Goal: Task Accomplishment & Management: Complete application form

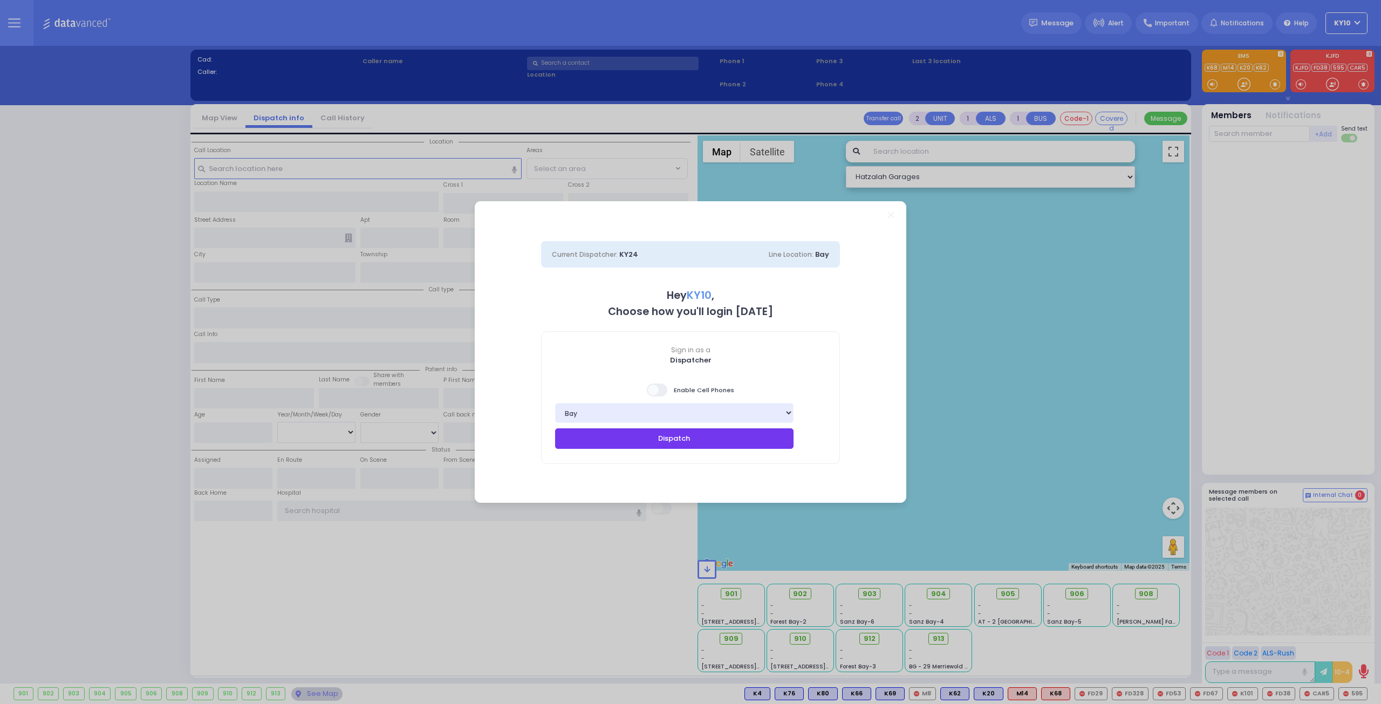
click at [691, 444] on button "Dispatch" at bounding box center [674, 438] width 239 height 21
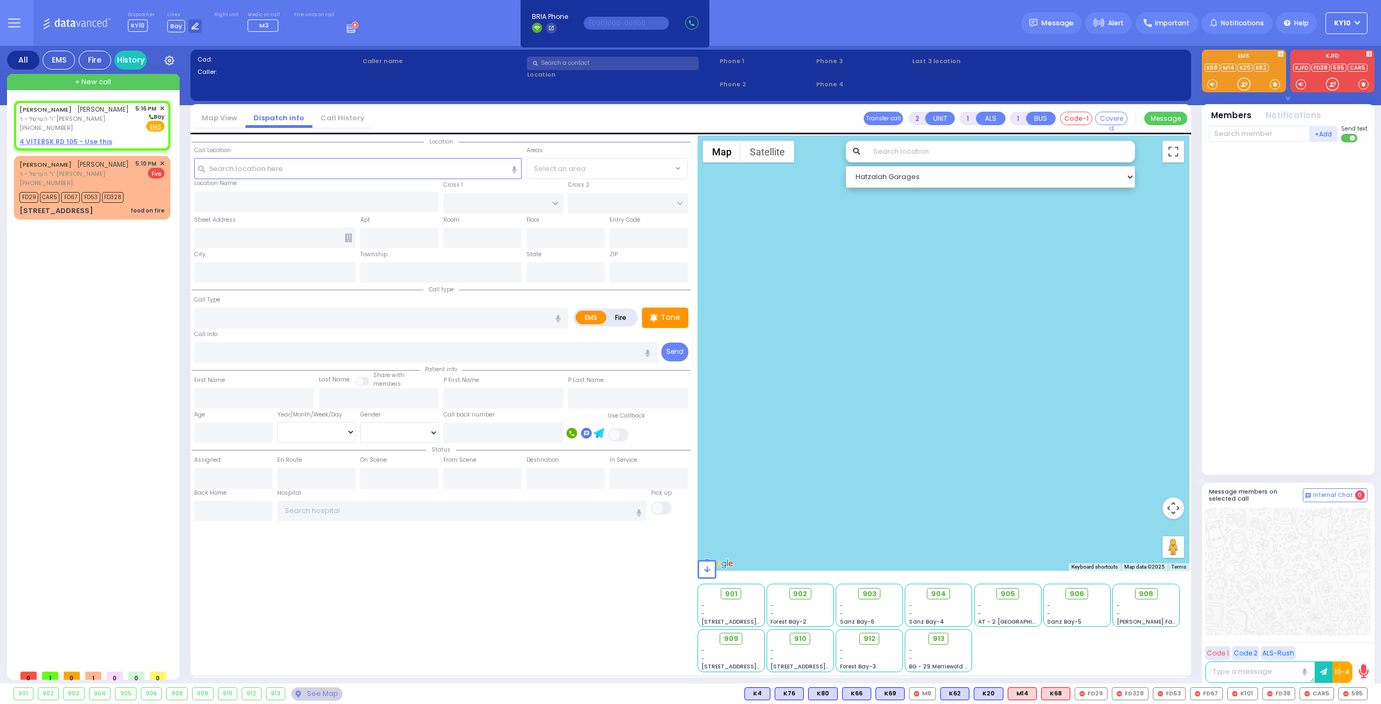
select select
radio input "true"
type input "[PERSON_NAME]"
select select
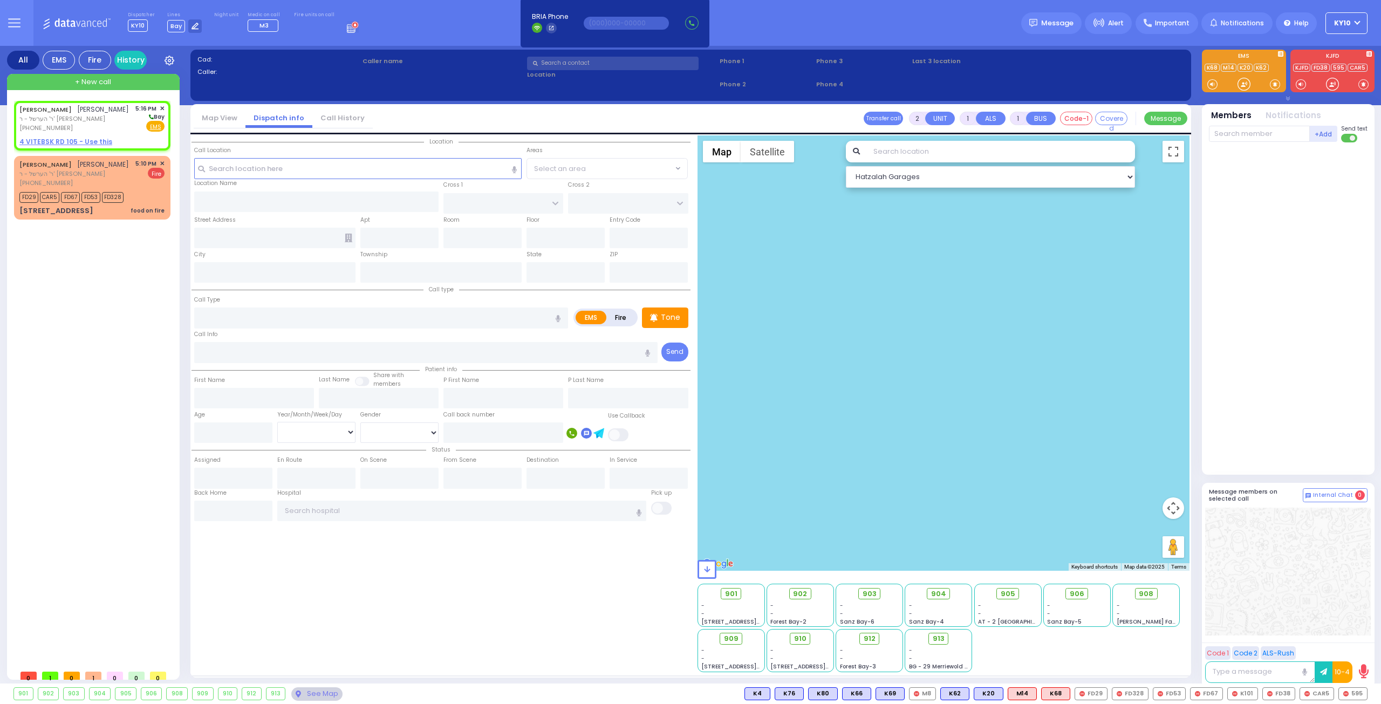
type input "17:16"
select select "Hatzalah Garages"
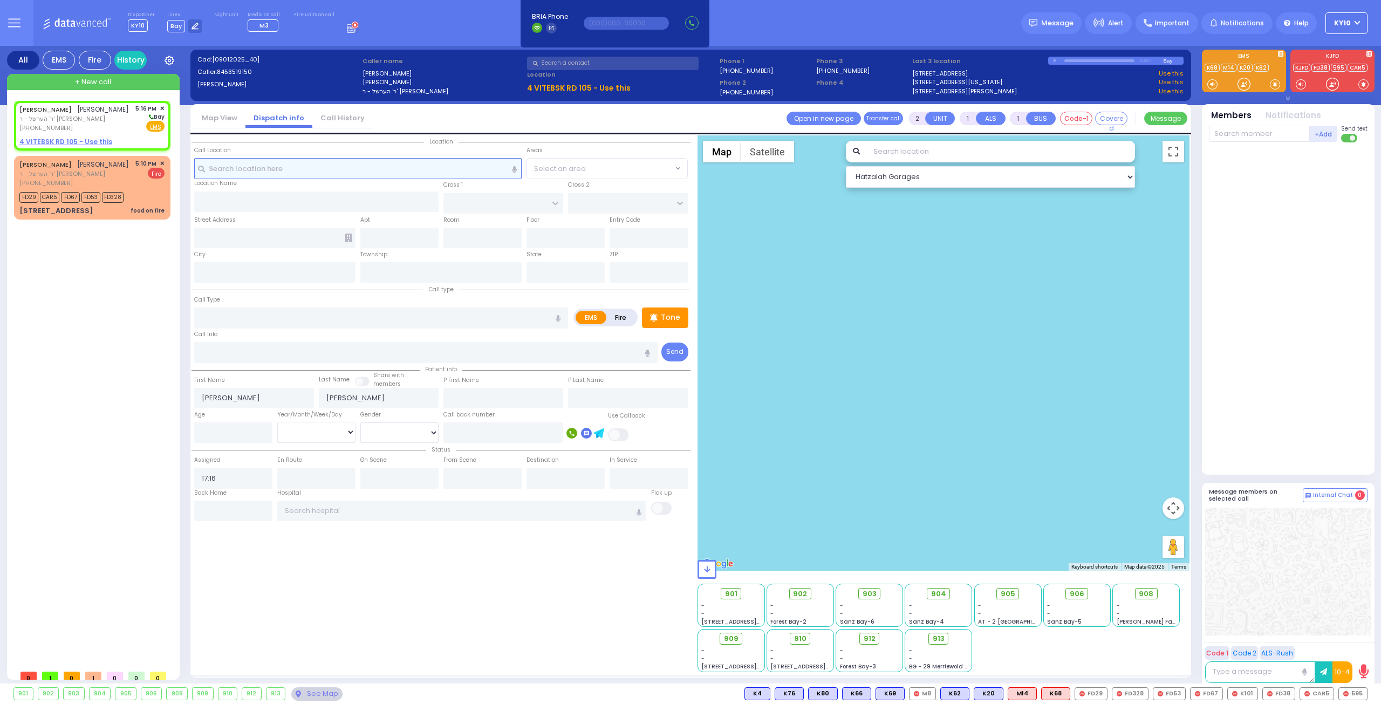
click at [378, 168] on input "text" at bounding box center [358, 168] width 328 height 21
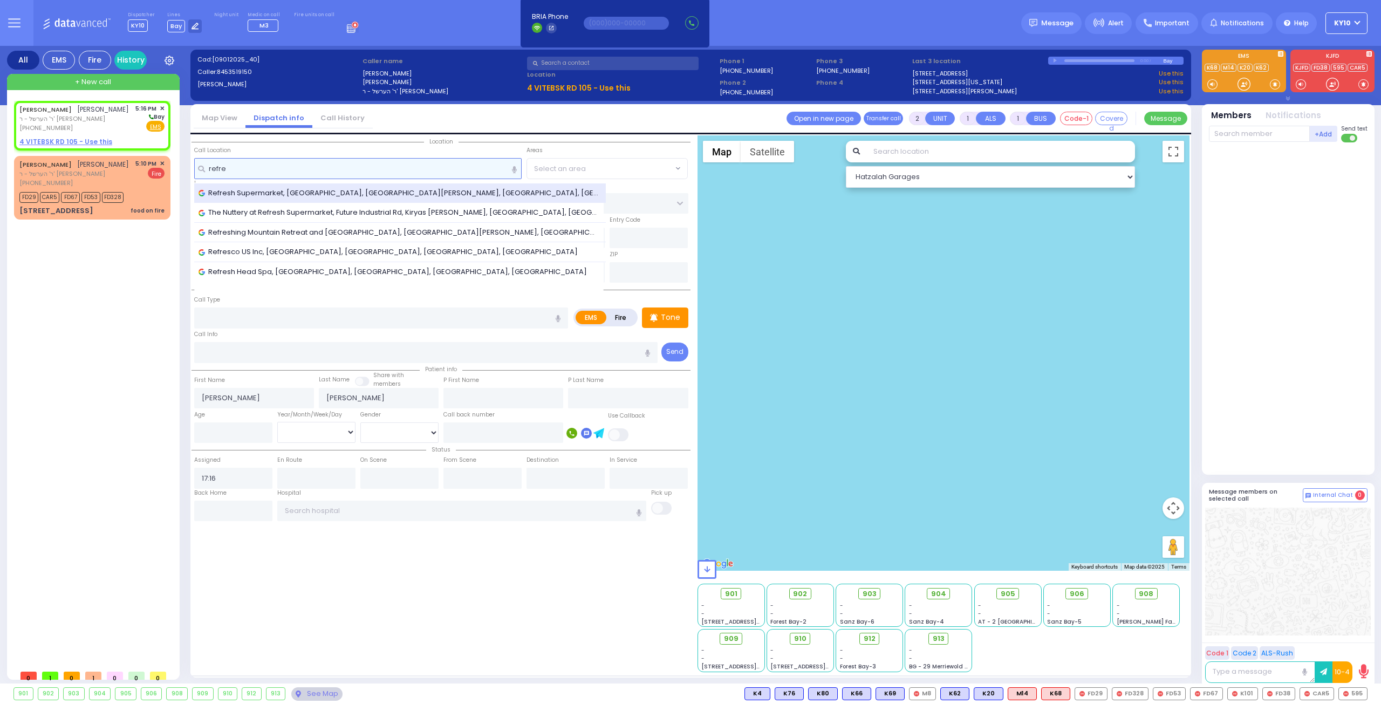
type input "refre"
click at [384, 191] on span "Refresh Supermarket, [GEOGRAPHIC_DATA], [GEOGRAPHIC_DATA][PERSON_NAME], [GEOGRA…" at bounding box center [401, 193] width 404 height 11
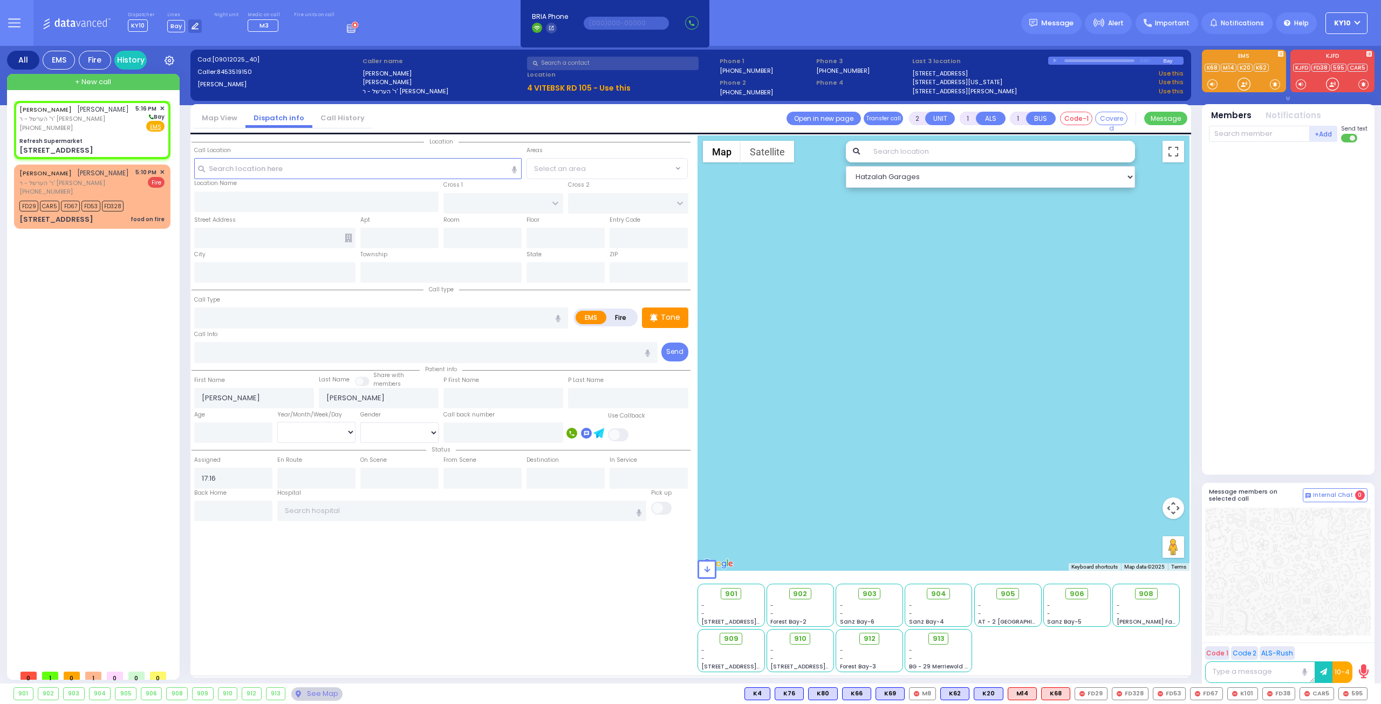
select select
radio input "true"
select select
select select "Hatzalah Garages"
type input "Refresh Supermarket"
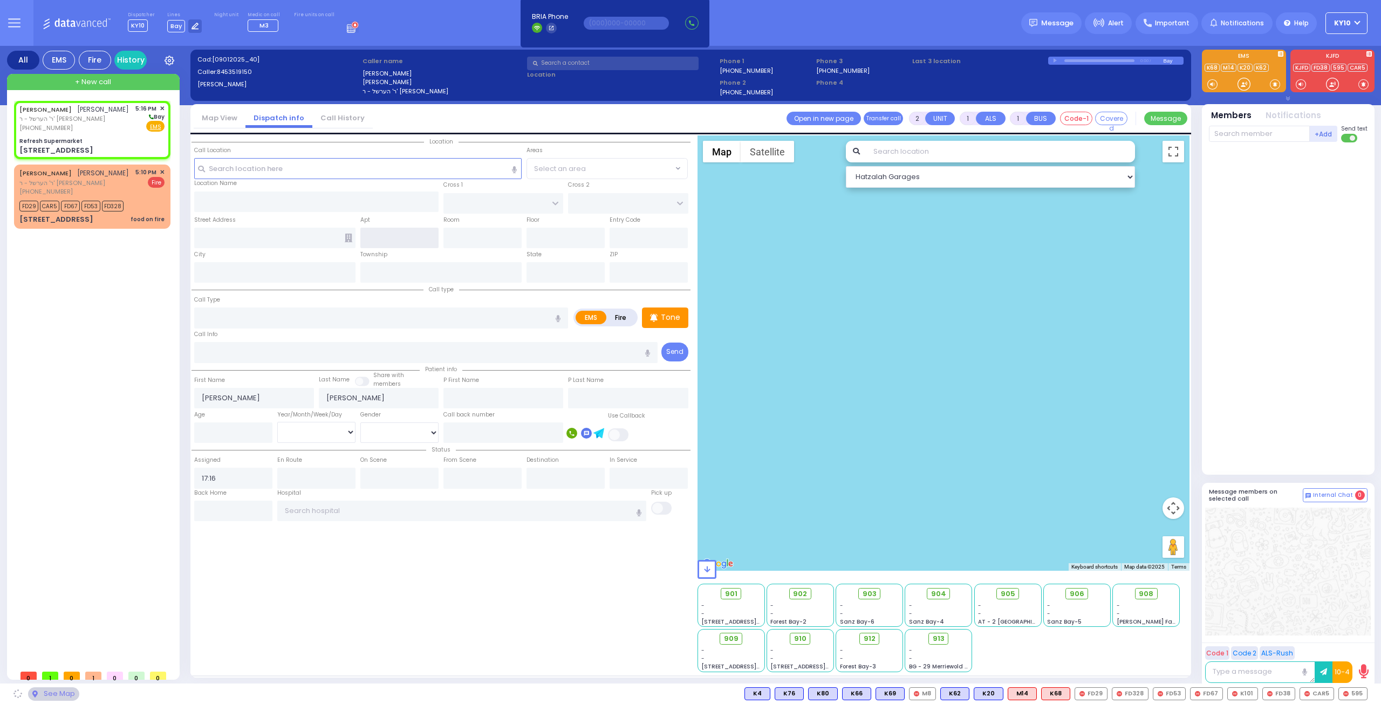
type input "RATZFERT WAY"
type input "HAMASPIK WAY"
type input "[STREET_ADDRESS]"
type input "Monroe"
type input "[US_STATE]"
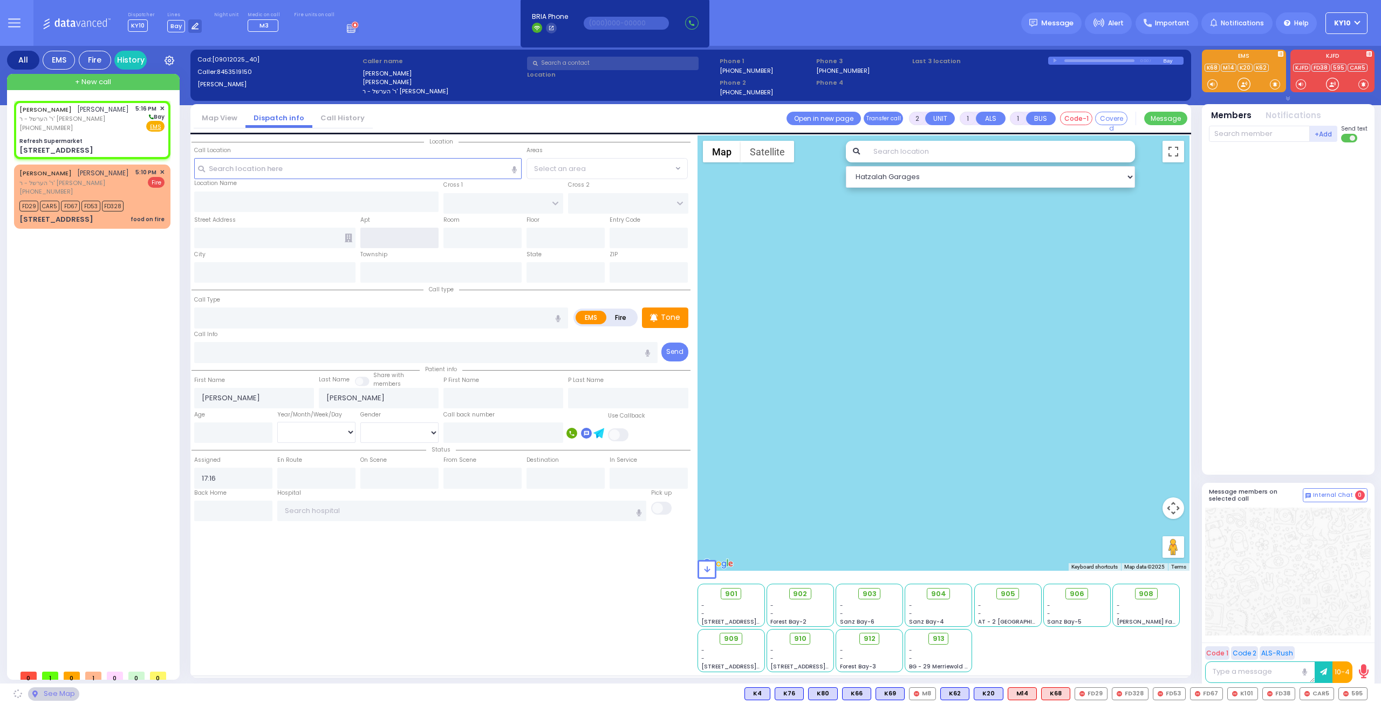
type input "10950"
select select "SECTION 4"
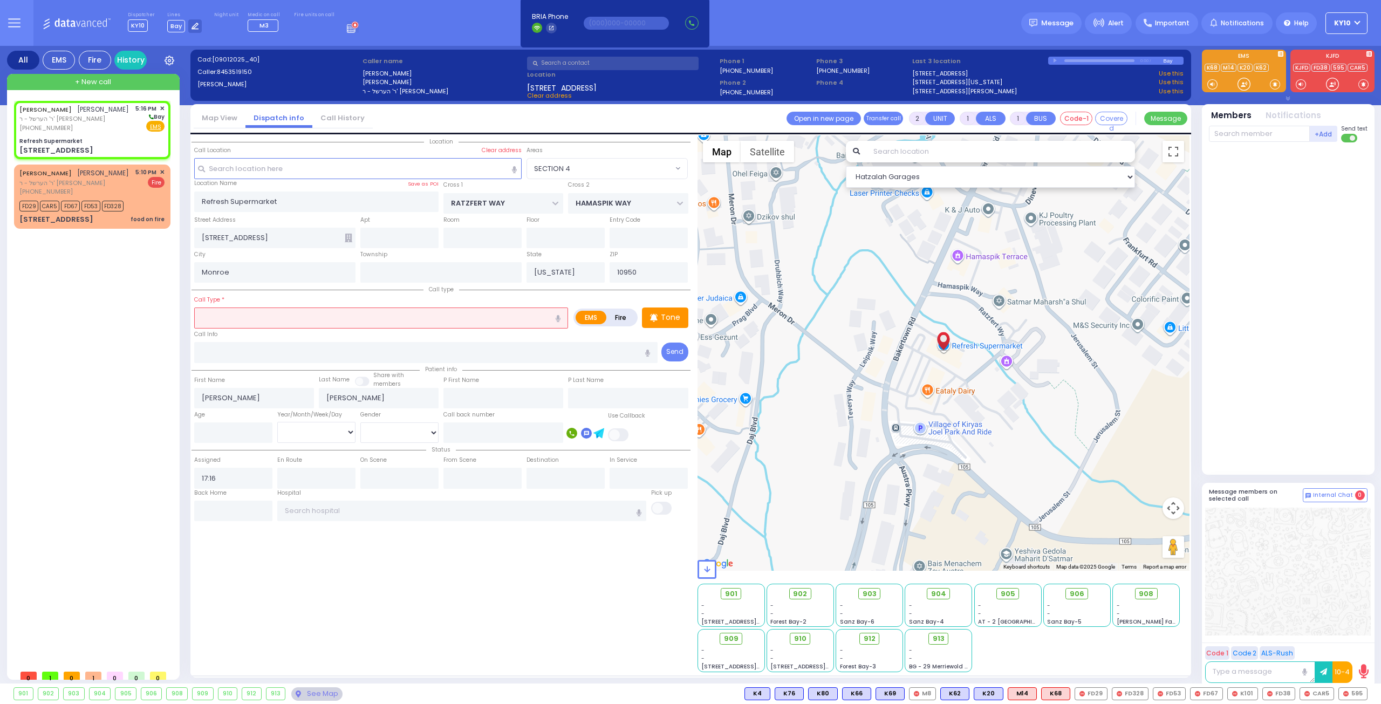
click at [283, 314] on input "text" at bounding box center [381, 318] width 374 height 21
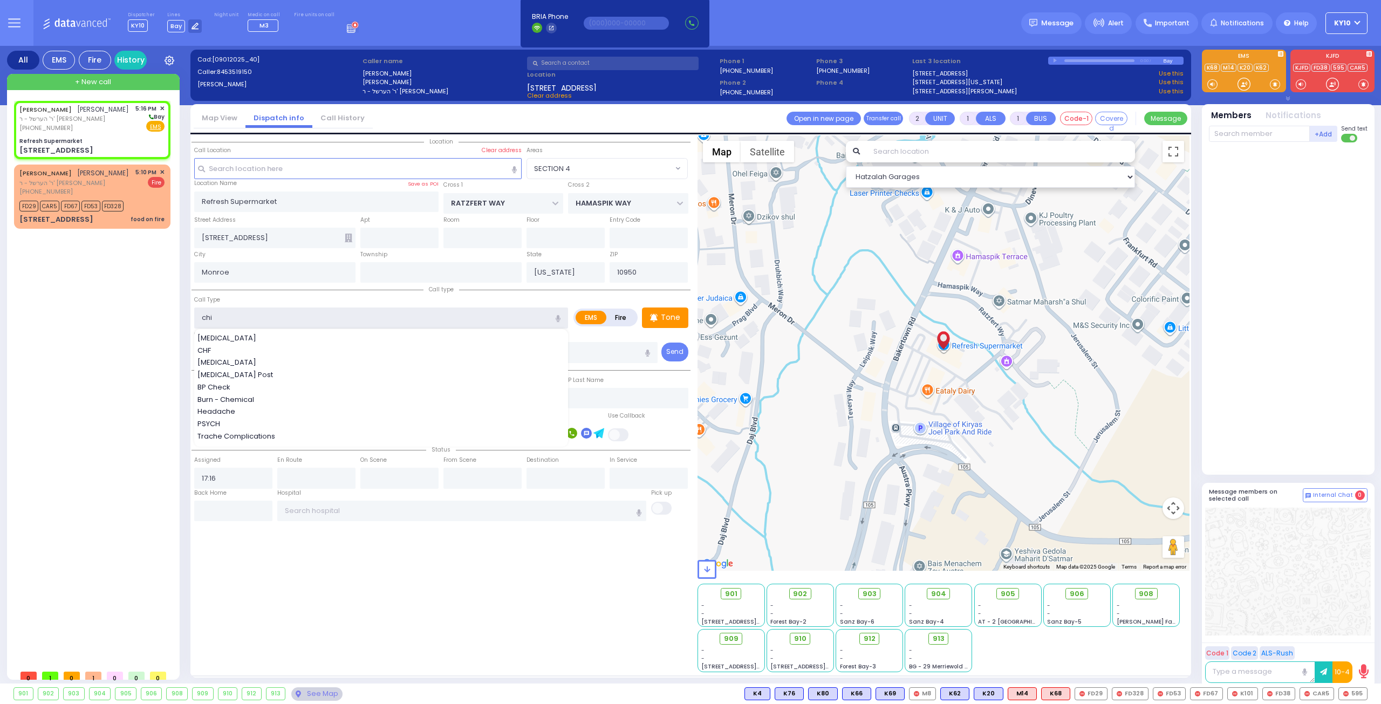
type input "chil"
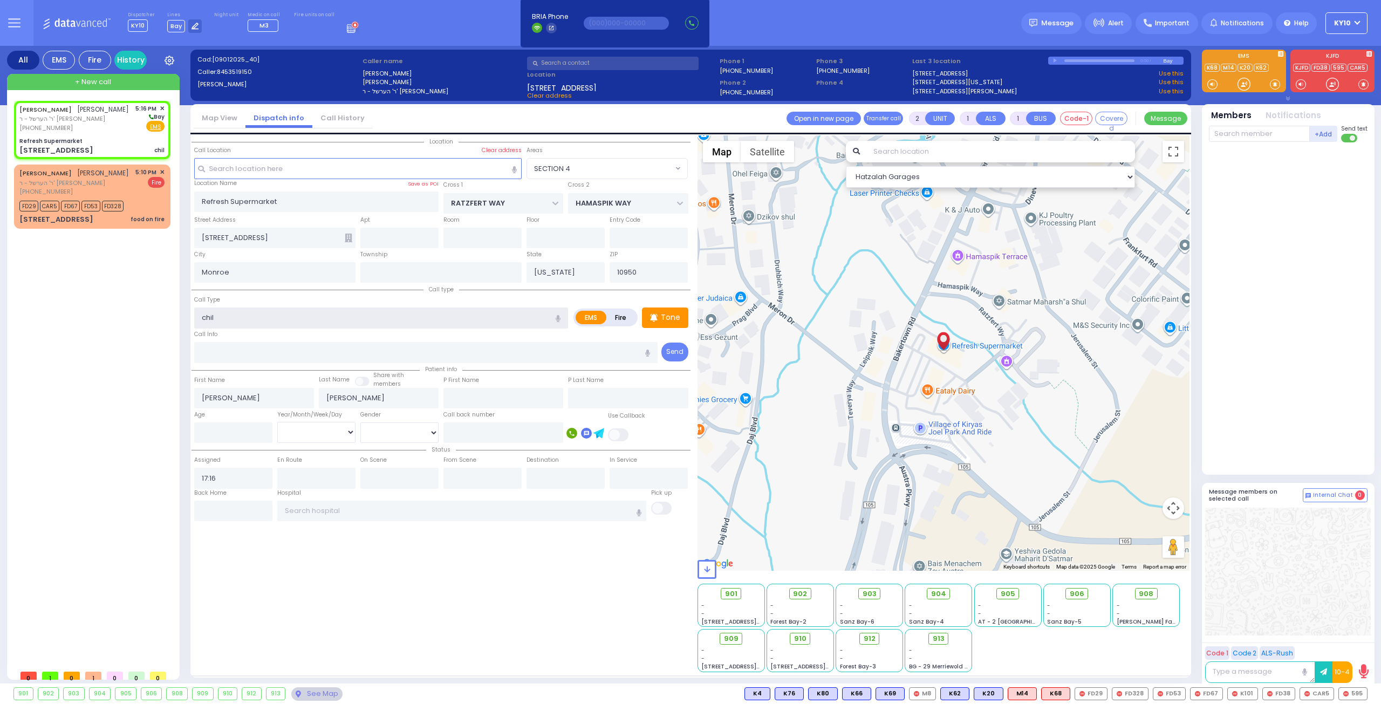
select select
radio input "true"
select select
select select "Hatzalah Garages"
select select
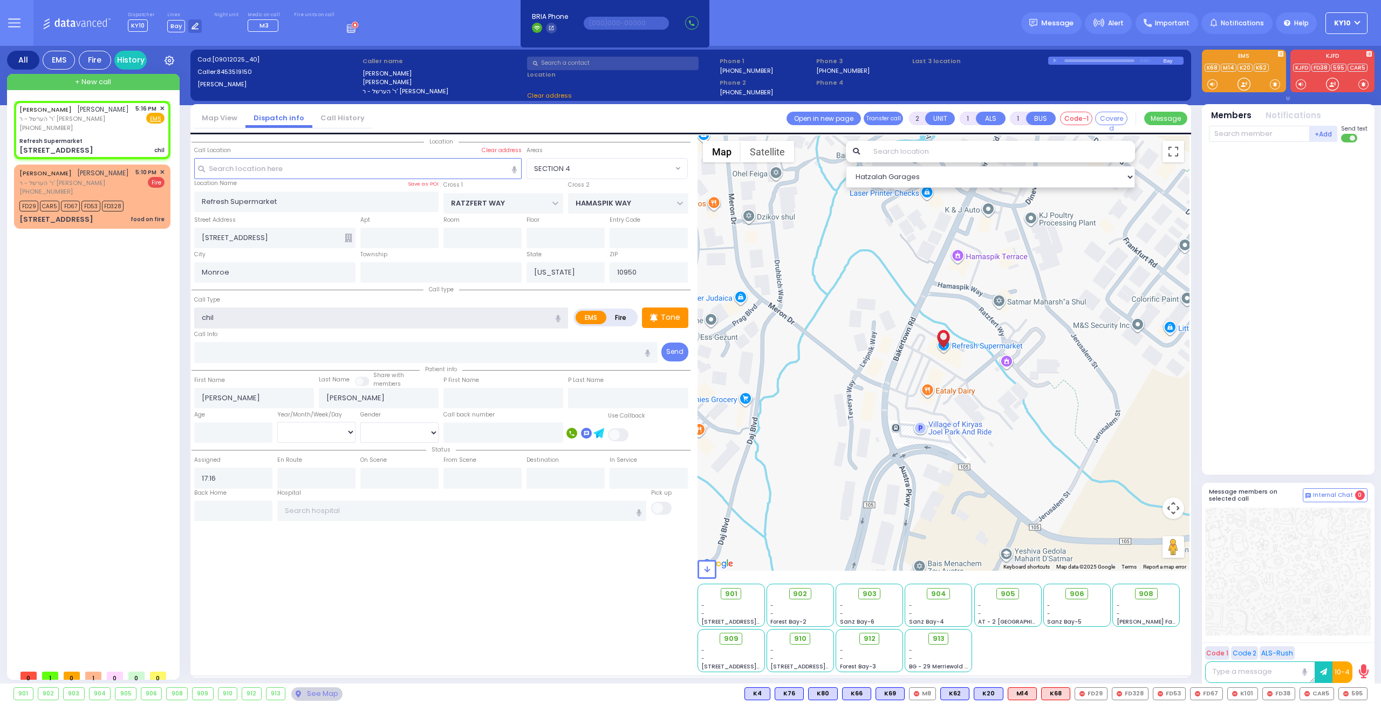
radio input "true"
select select
select select "SECTION 4"
select select "Hatzalah Garages"
select select "SECTION 4"
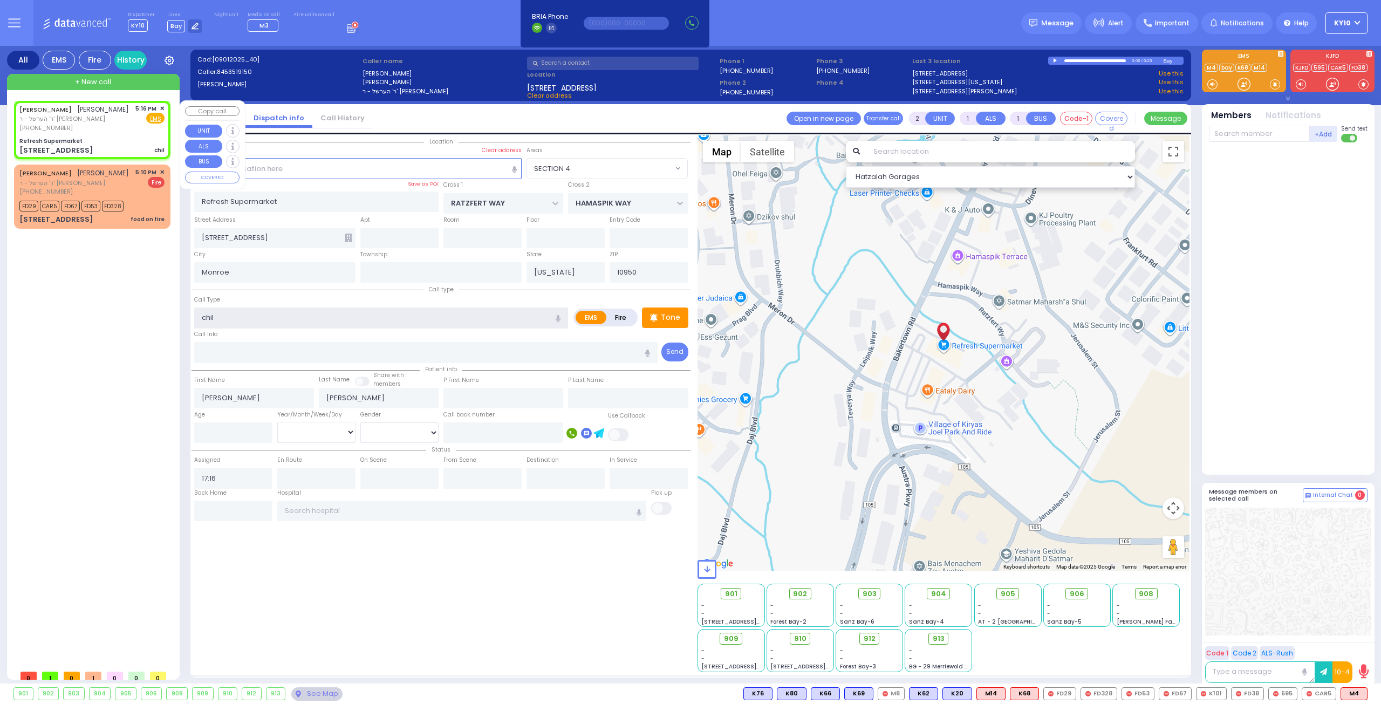
type input "chil"
click at [117, 129] on div "CHAIM WEISER חיים ווייזער ר' הערשל - ר' משה שמואל אקערמאן (845) 351-9150 5:16 P…" at bounding box center [91, 118] width 145 height 29
select select
radio input "true"
select select
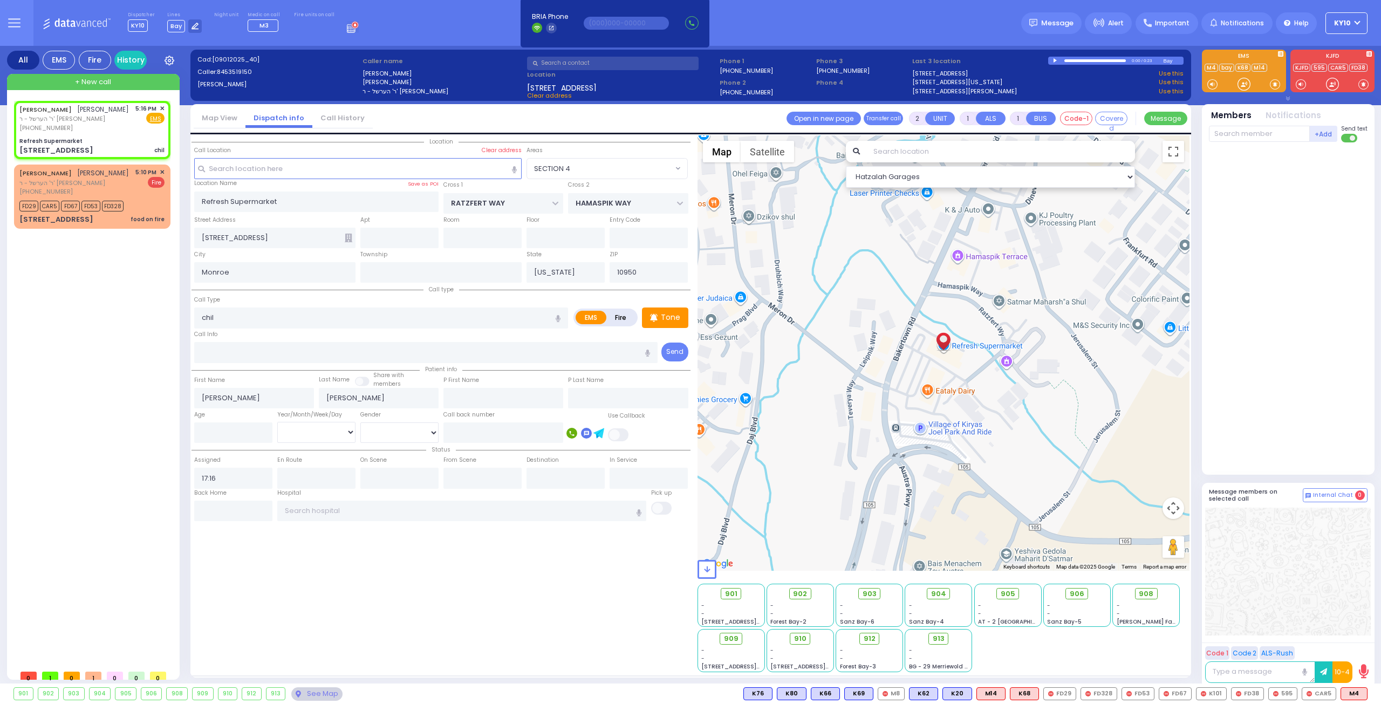
select select "Hatzalah Garages"
select select
radio input "true"
select select
select select "Hatzalah Garages"
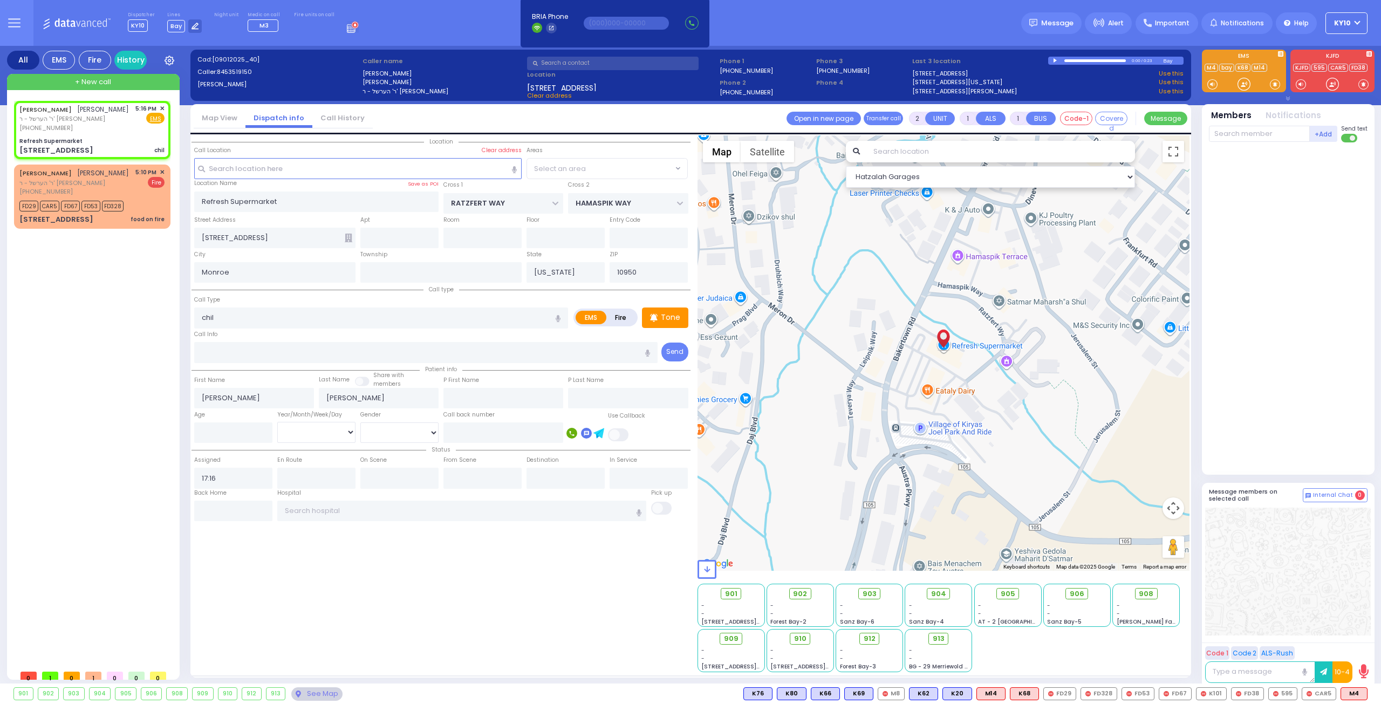
select select "SECTION 4"
click at [257, 320] on input "chil" at bounding box center [381, 318] width 374 height 21
type input "child"
select select
radio input "true"
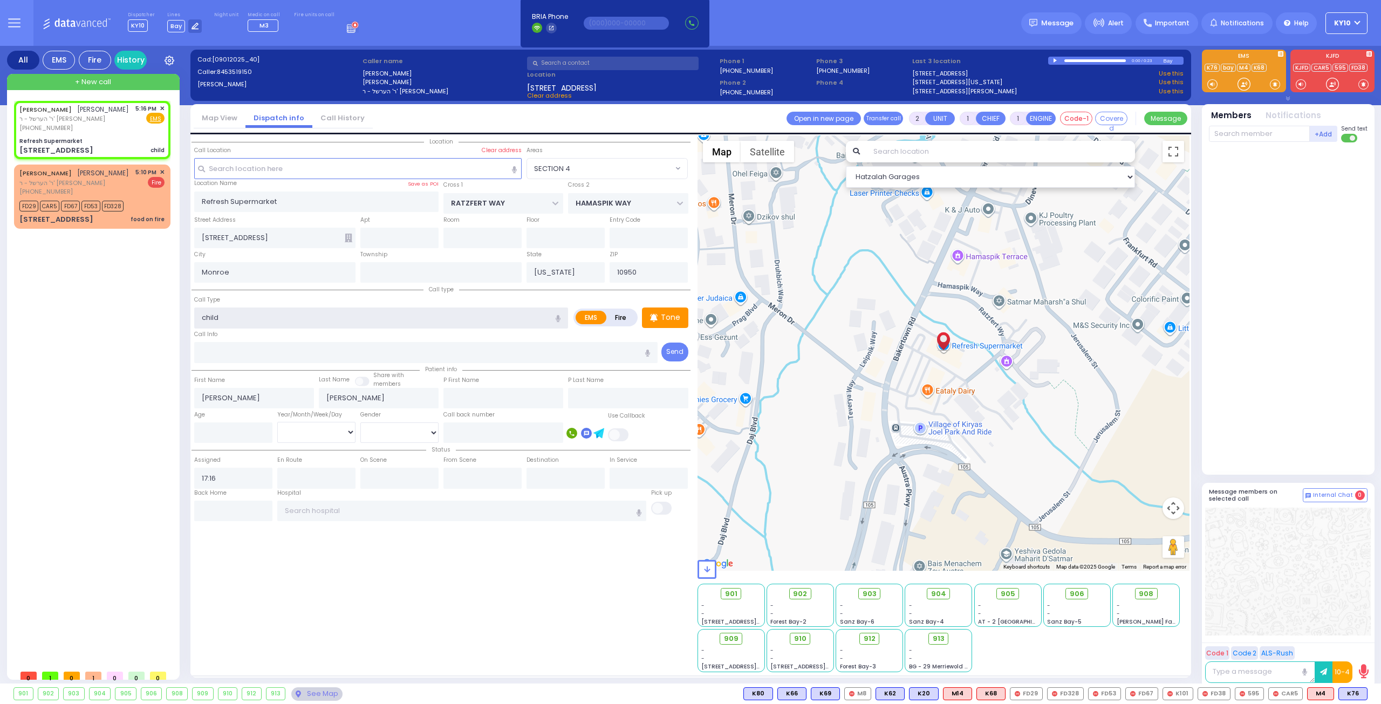
select select
select select "Hatzalah Garages"
select select "SECTION 4"
type input "child"
drag, startPoint x: 115, startPoint y: 133, endPoint x: 139, endPoint y: 139, distance: 24.9
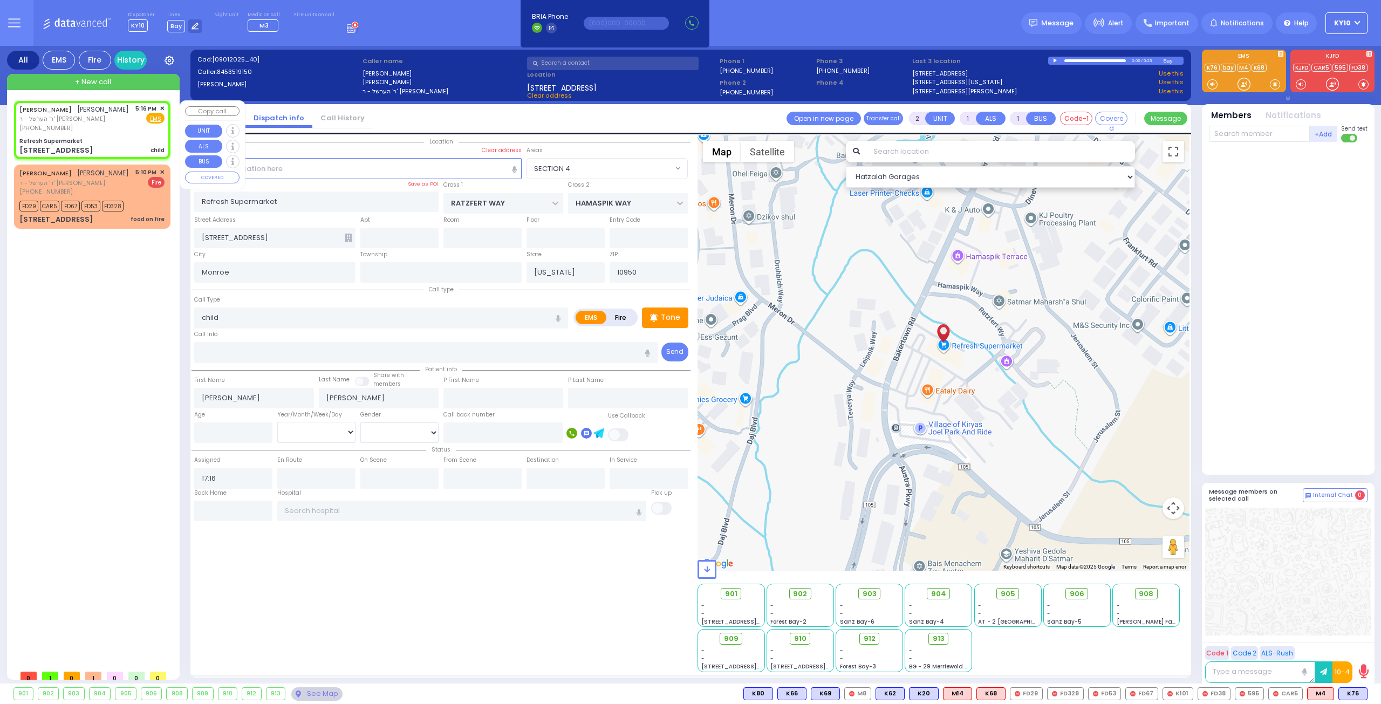
click at [114, 134] on div "CHAIM WEISER חיים ווייזער ר' הערשל - ר' משה שמואל אקערמאן (845) 351-9150 5:16 P…" at bounding box center [92, 130] width 152 height 55
select select
radio input "true"
select select
select select "Hatzalah Garages"
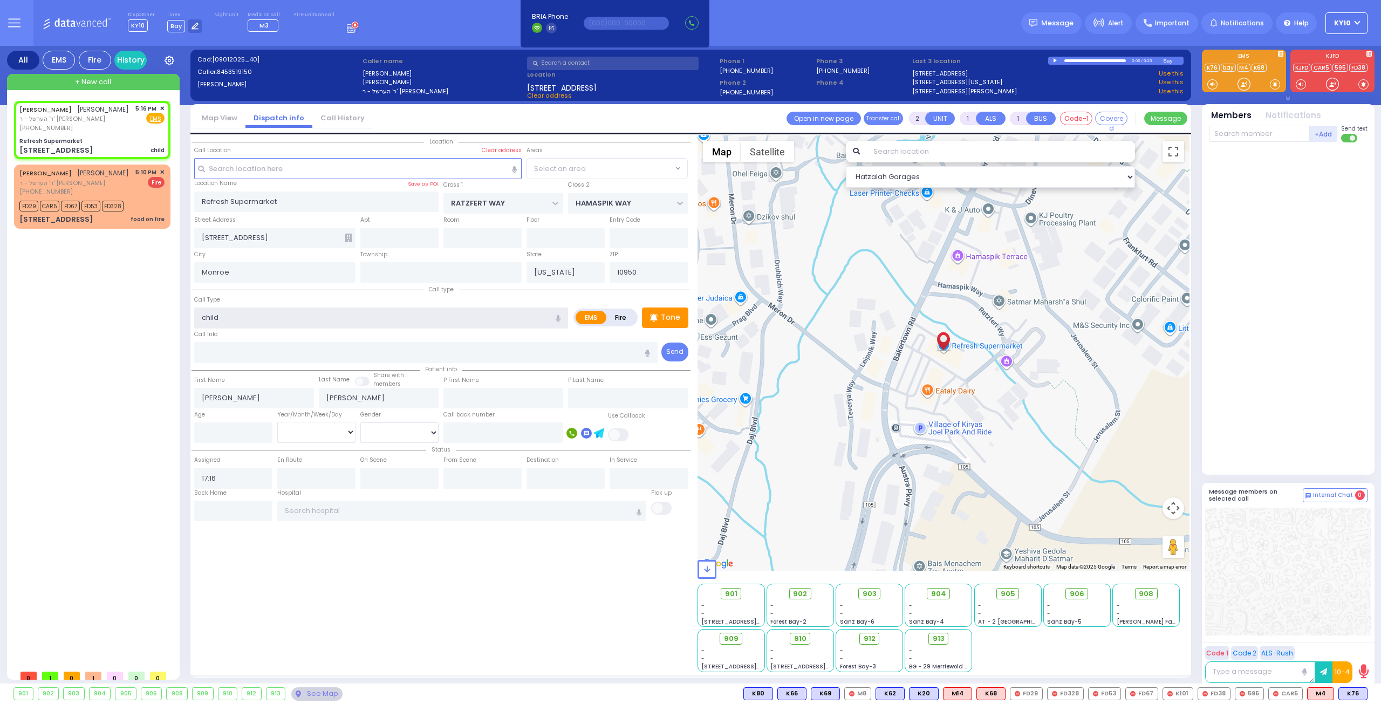
drag, startPoint x: 288, startPoint y: 314, endPoint x: 358, endPoint y: 319, distance: 69.8
click at [291, 314] on input "child" at bounding box center [381, 318] width 374 height 21
radio input "true"
select select
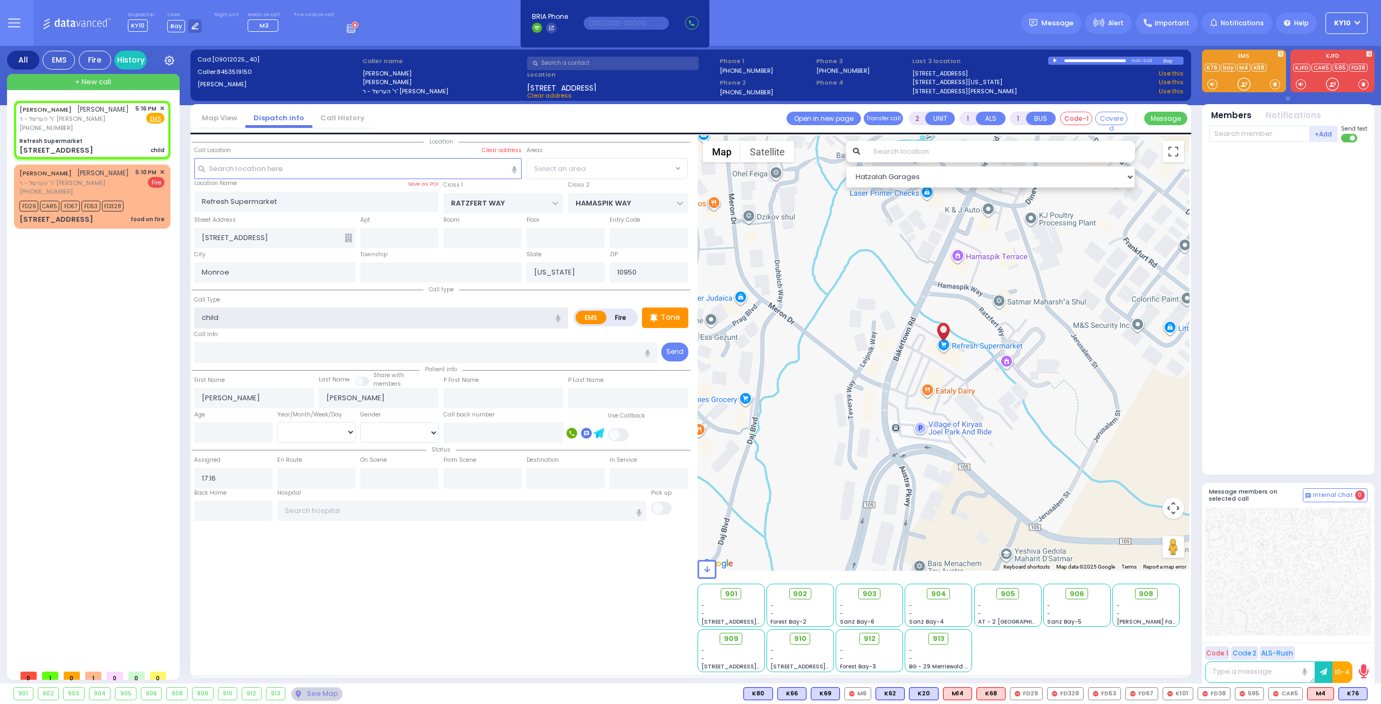
select select "Hatzalah Garages"
select select "SECTION 4"
click at [200, 320] on input "child" at bounding box center [381, 318] width 374 height 21
type input "check out a child"
drag, startPoint x: 1221, startPoint y: 133, endPoint x: 1226, endPoint y: 142, distance: 10.6
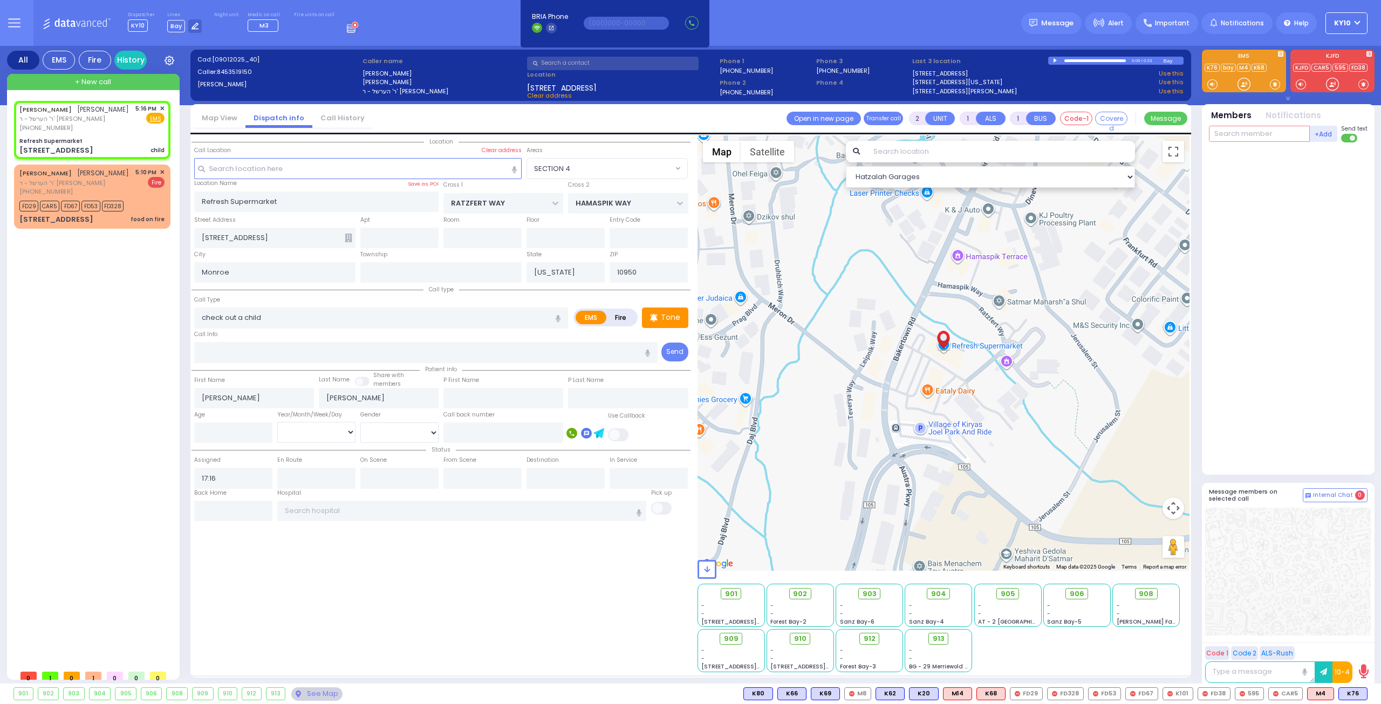
click at [1219, 135] on input "text" at bounding box center [1259, 134] width 101 height 16
select select
radio input "true"
select select
select select "Hatzalah Garages"
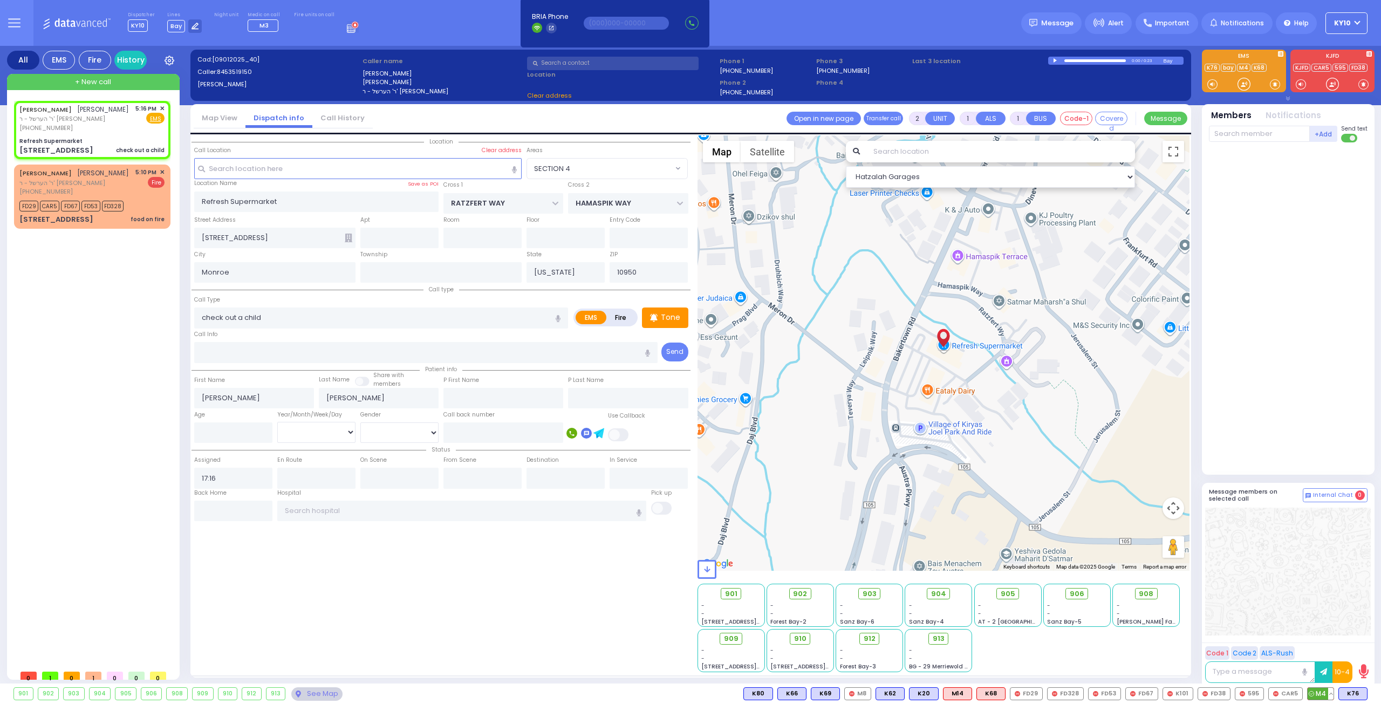
select select
radio input "true"
select select
click at [1325, 694] on span "M4" at bounding box center [1321, 694] width 26 height 12
select select "Hatzalah Garages"
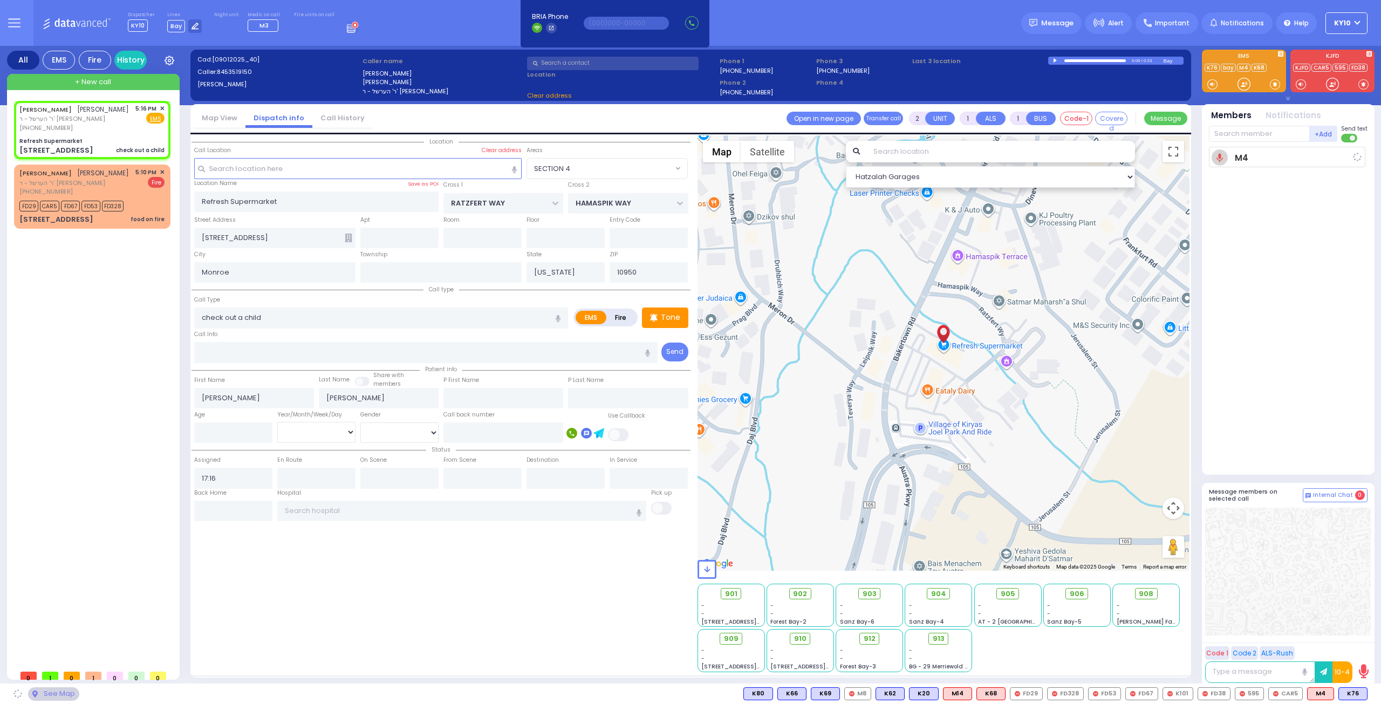
select select "SECTION 4"
click at [1349, 689] on span "K76" at bounding box center [1353, 694] width 28 height 12
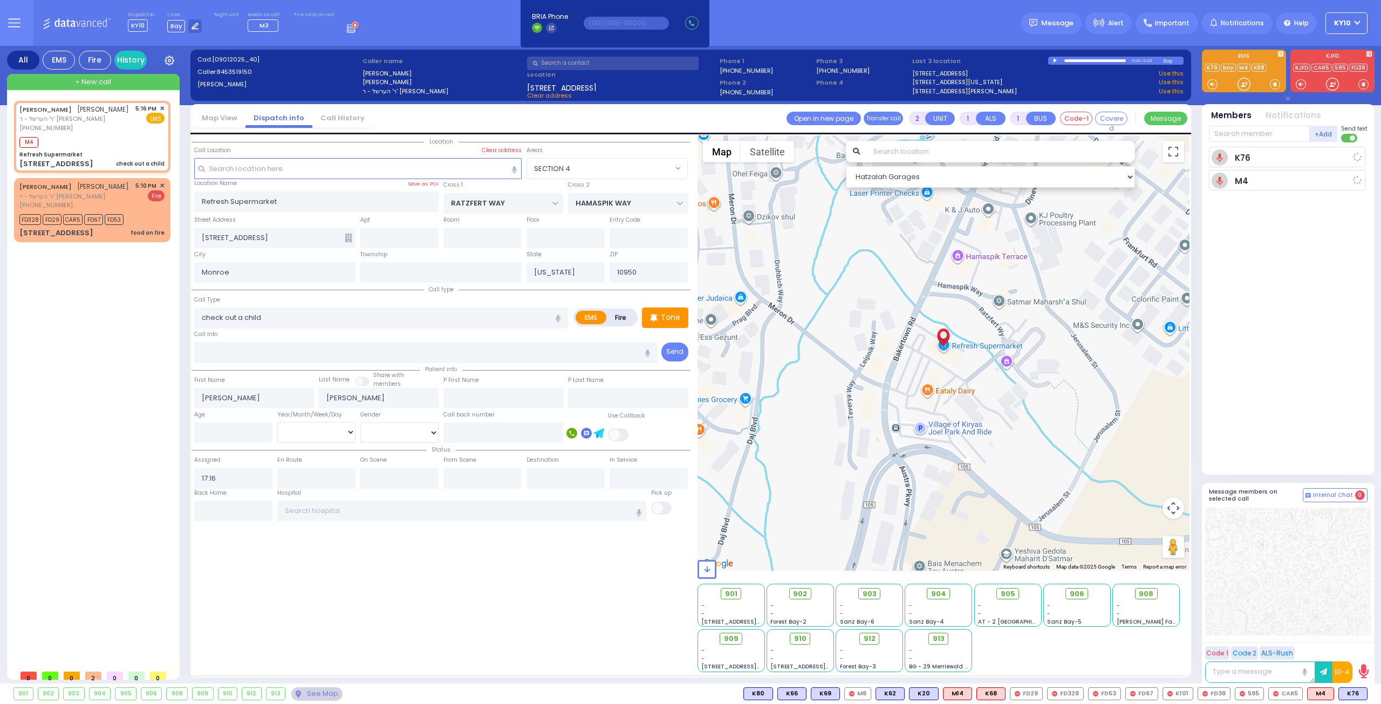
select select
radio input "true"
select select
type input "17:18"
select select "Hatzalah Garages"
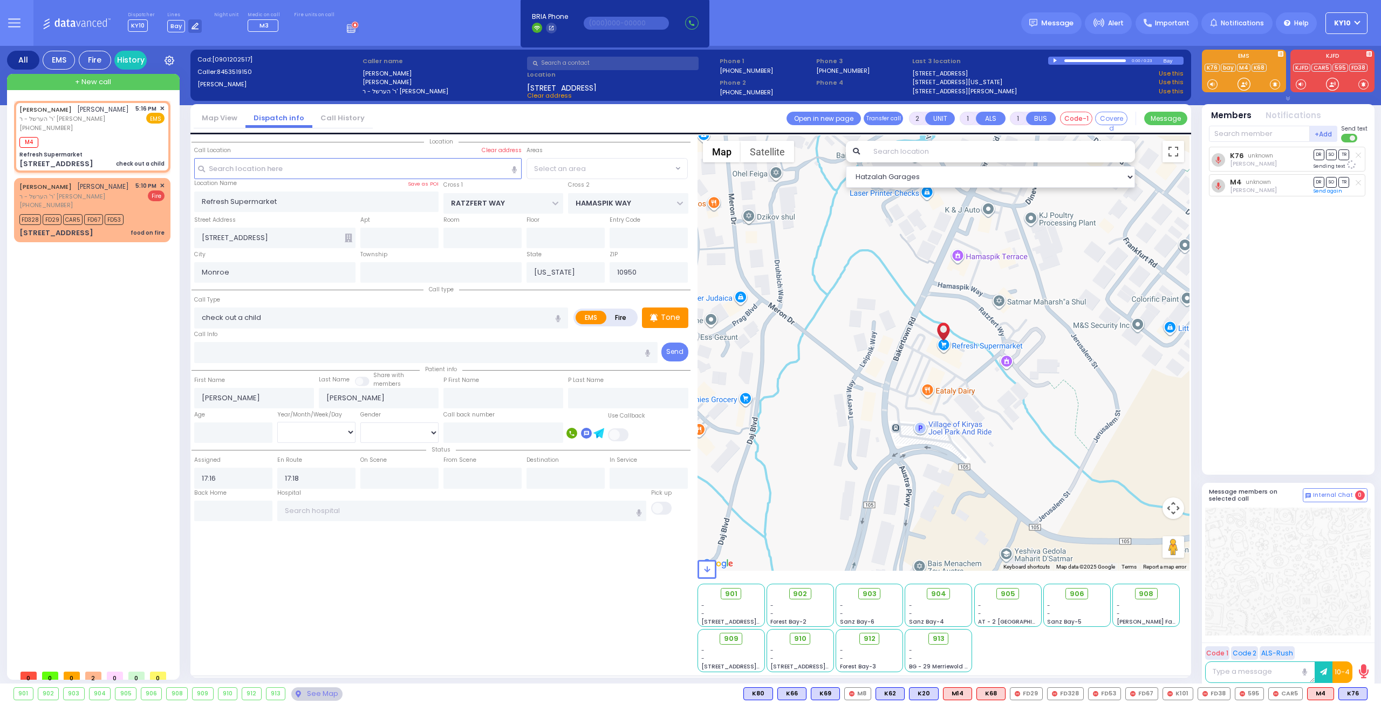
select select "SECTION 4"
select select
radio input "true"
select select
select select "Hatzalah Garages"
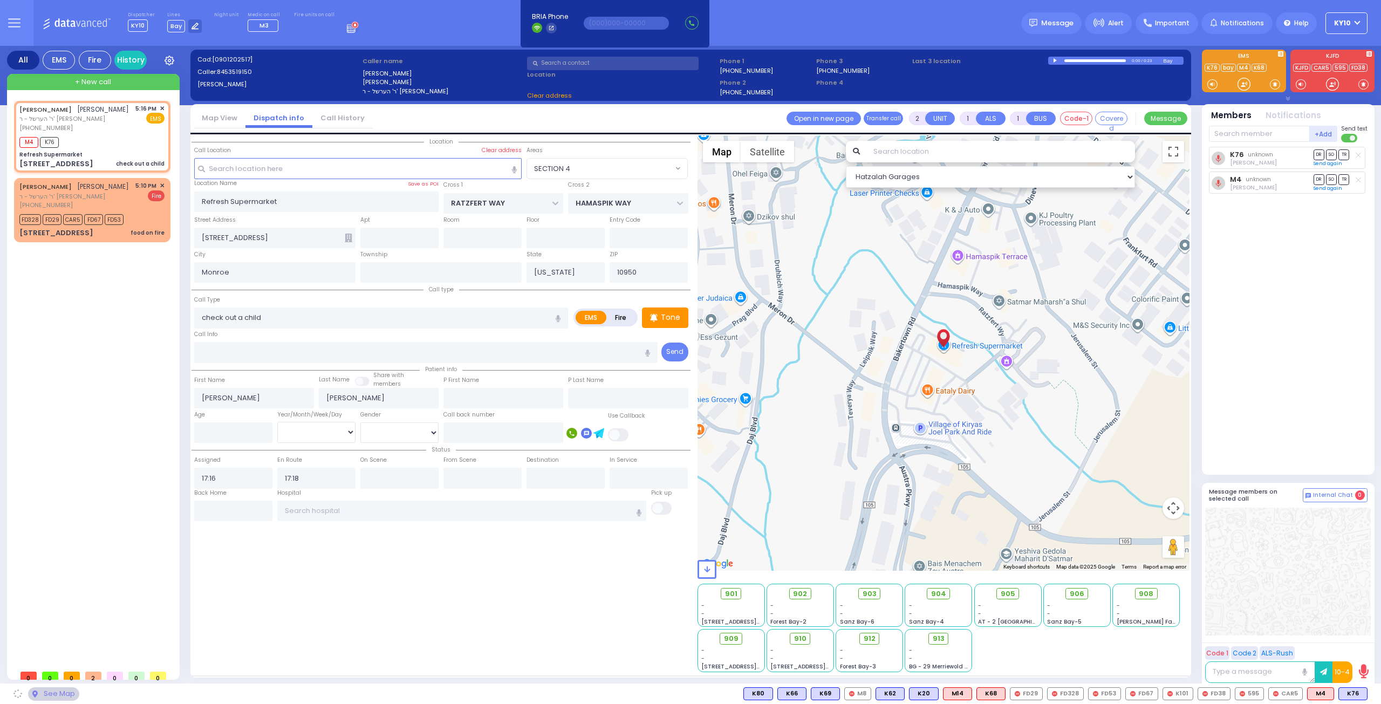
select select "SECTION 4"
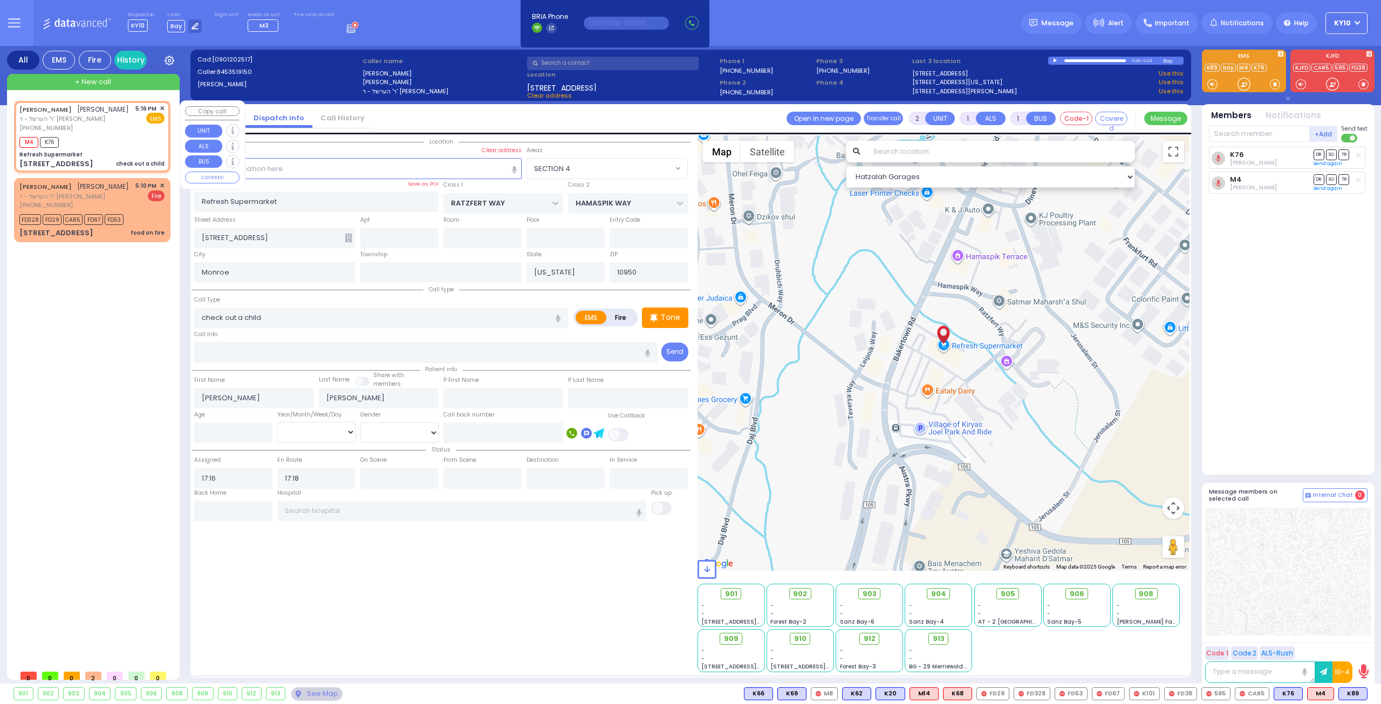
click at [128, 145] on div "M4 K76" at bounding box center [91, 140] width 145 height 13
select select
radio input "true"
select select
select select "SECTION 4"
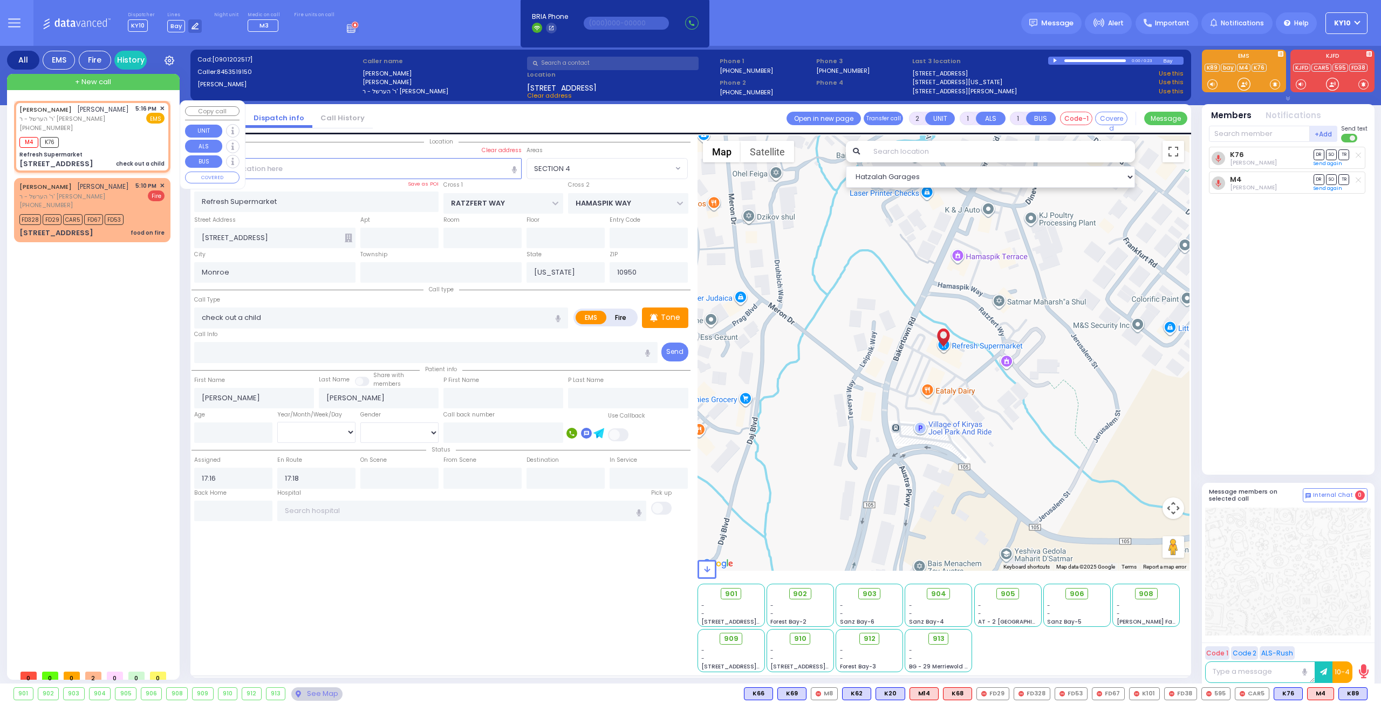
select select "Hatzalah Garages"
click at [1233, 137] on input "text" at bounding box center [1259, 134] width 101 height 16
click at [1351, 692] on span "K89" at bounding box center [1353, 694] width 28 height 12
select select
radio input "true"
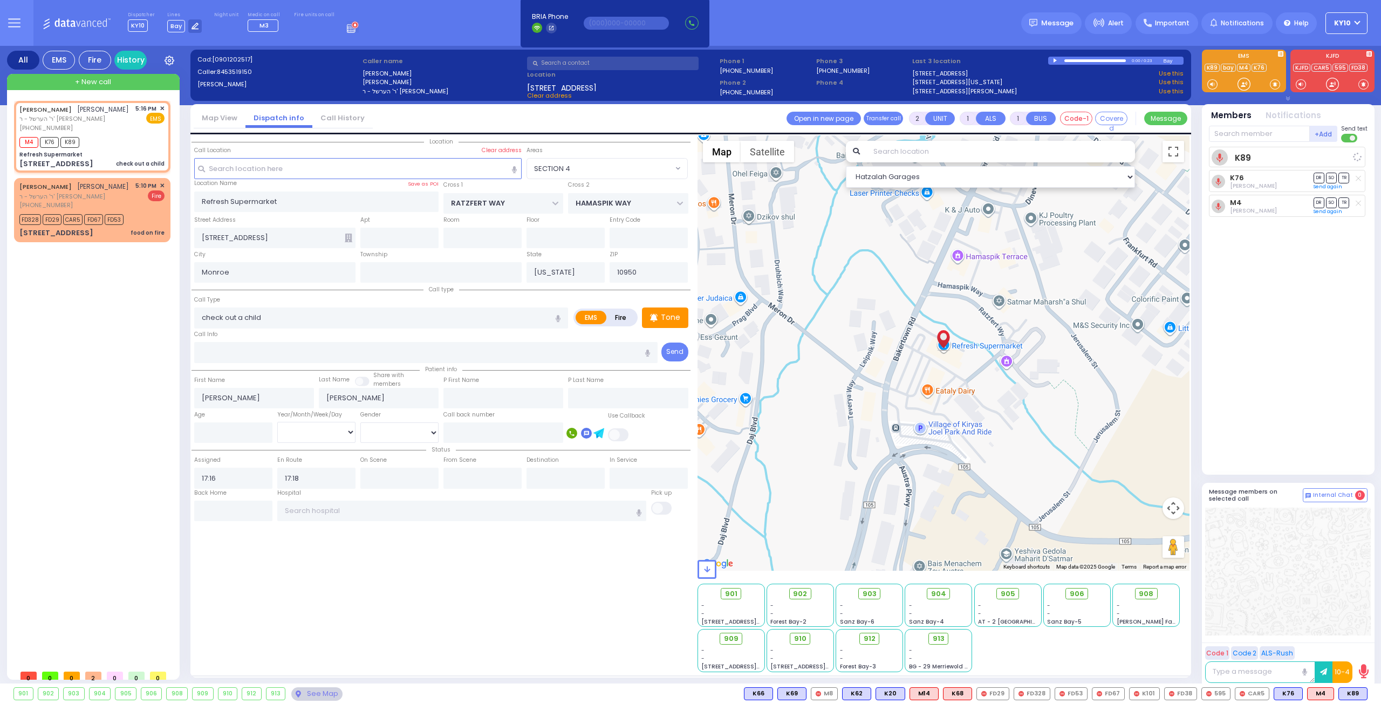
select select
select select "SECTION 4"
select select "Hatzalah Garages"
click at [1228, 134] on input "text" at bounding box center [1259, 134] width 101 height 16
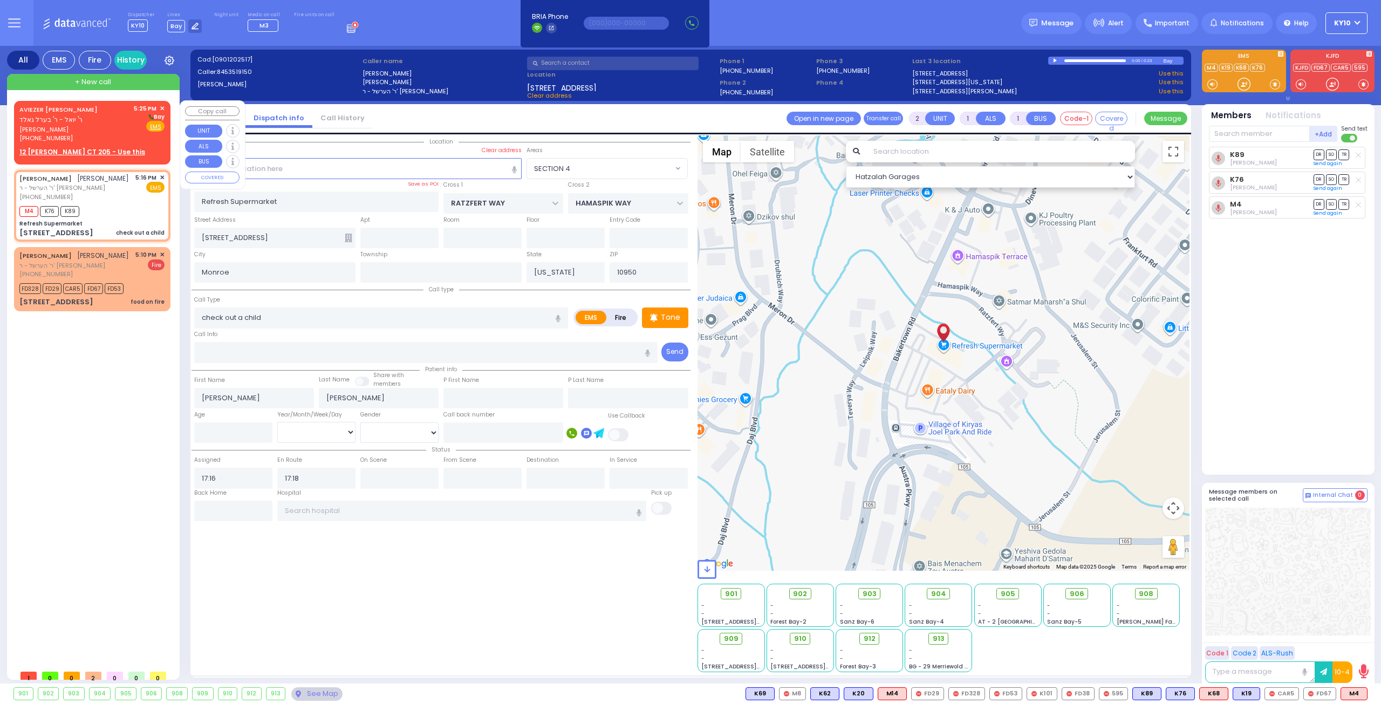
click at [105, 153] on u "12 LEMBERG CT 205 - Use this" at bounding box center [82, 151] width 126 height 9
select select
radio input "true"
type input "AVIEZER MORDCHE"
type input "SCHWARTZ"
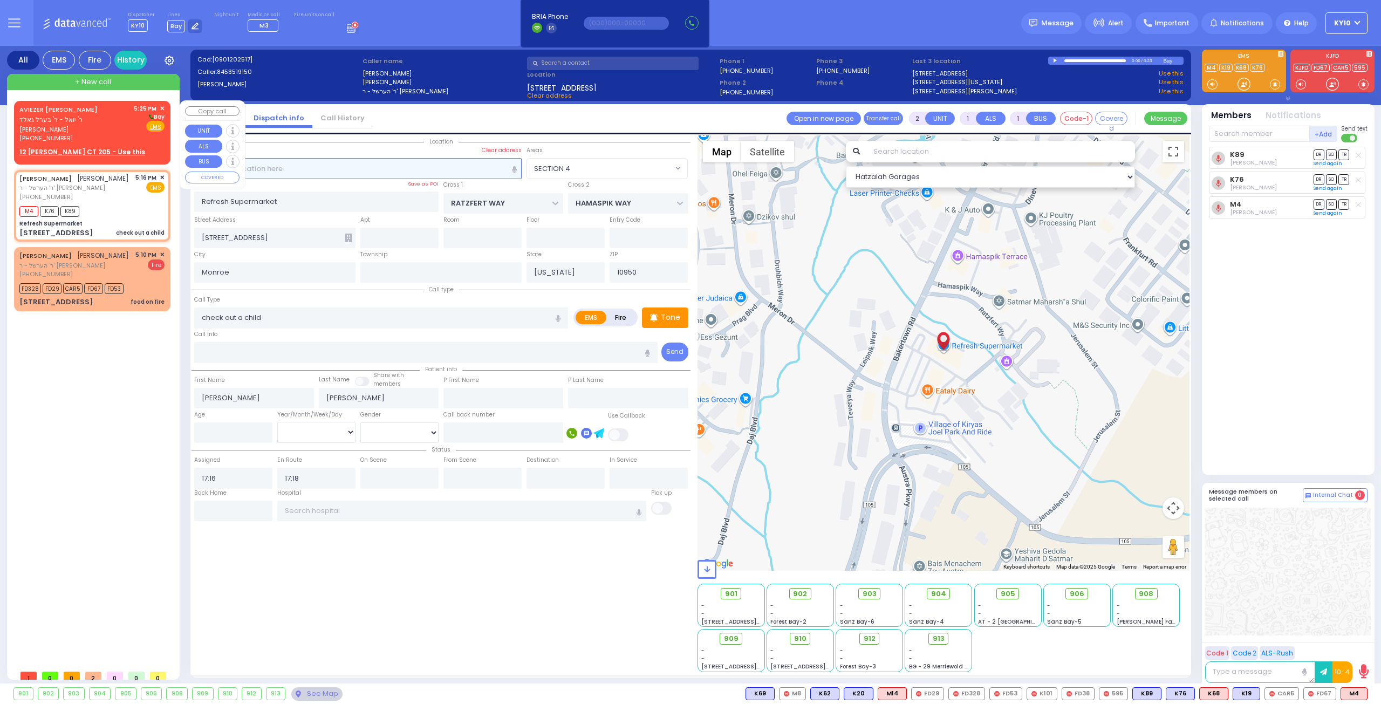
select select
type input "17:25"
select select "Hatzalah Garages"
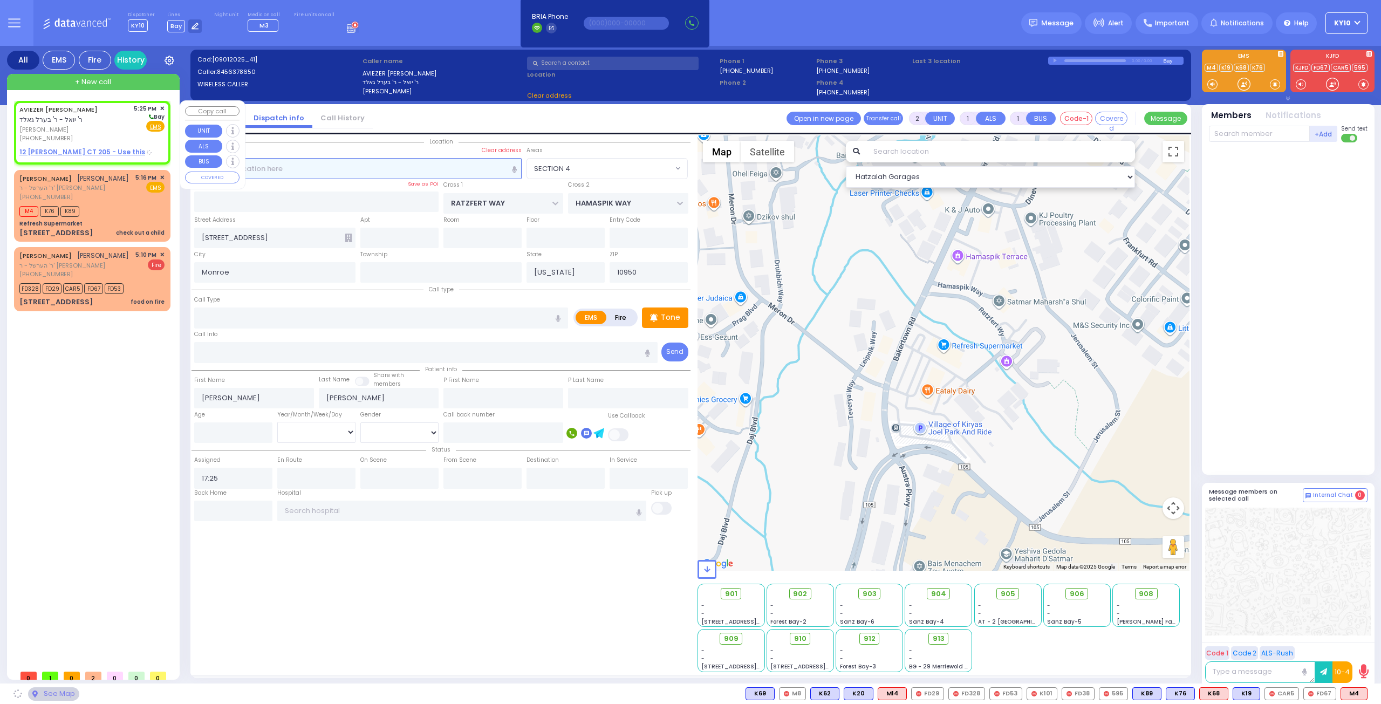
type input "ACRES RD"
type input "12 LEMBERG CT"
type input "205"
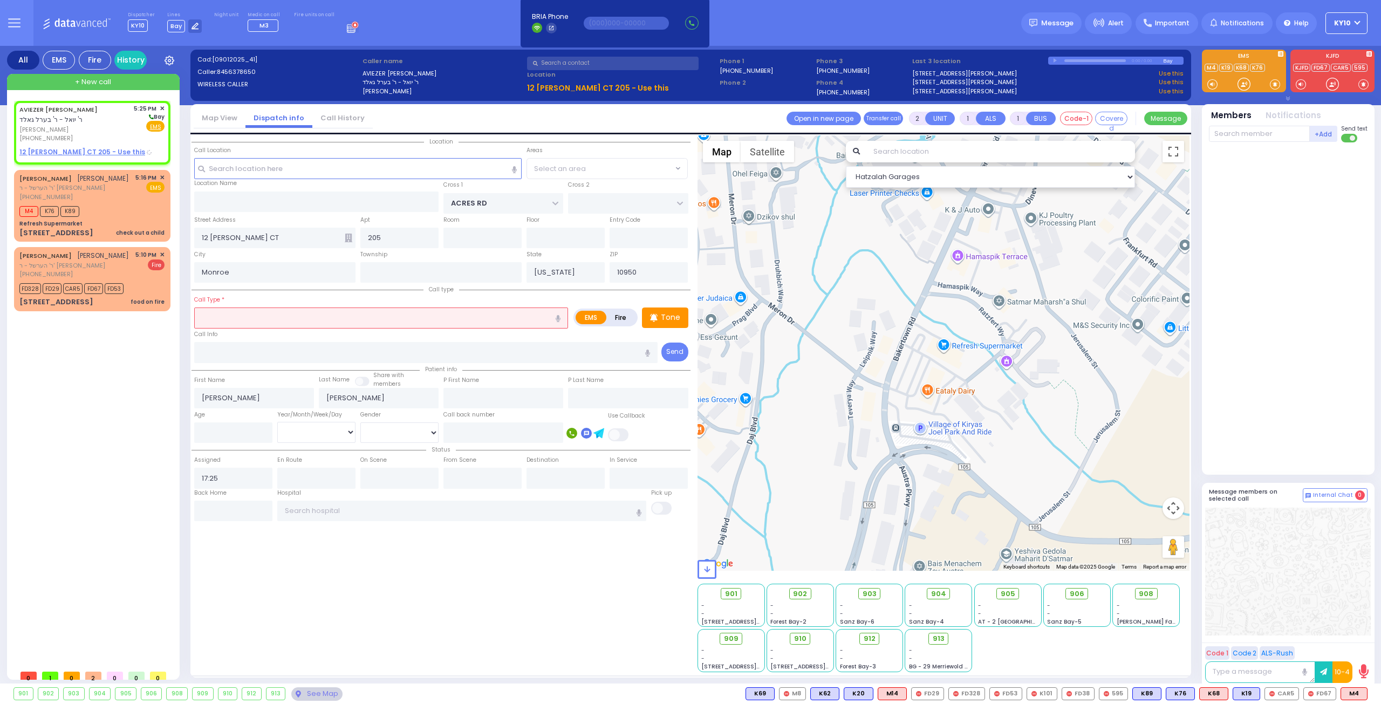
select select "PALM TREE"
click at [267, 312] on input "text" at bounding box center [381, 318] width 374 height 21
select select
radio input "true"
select select
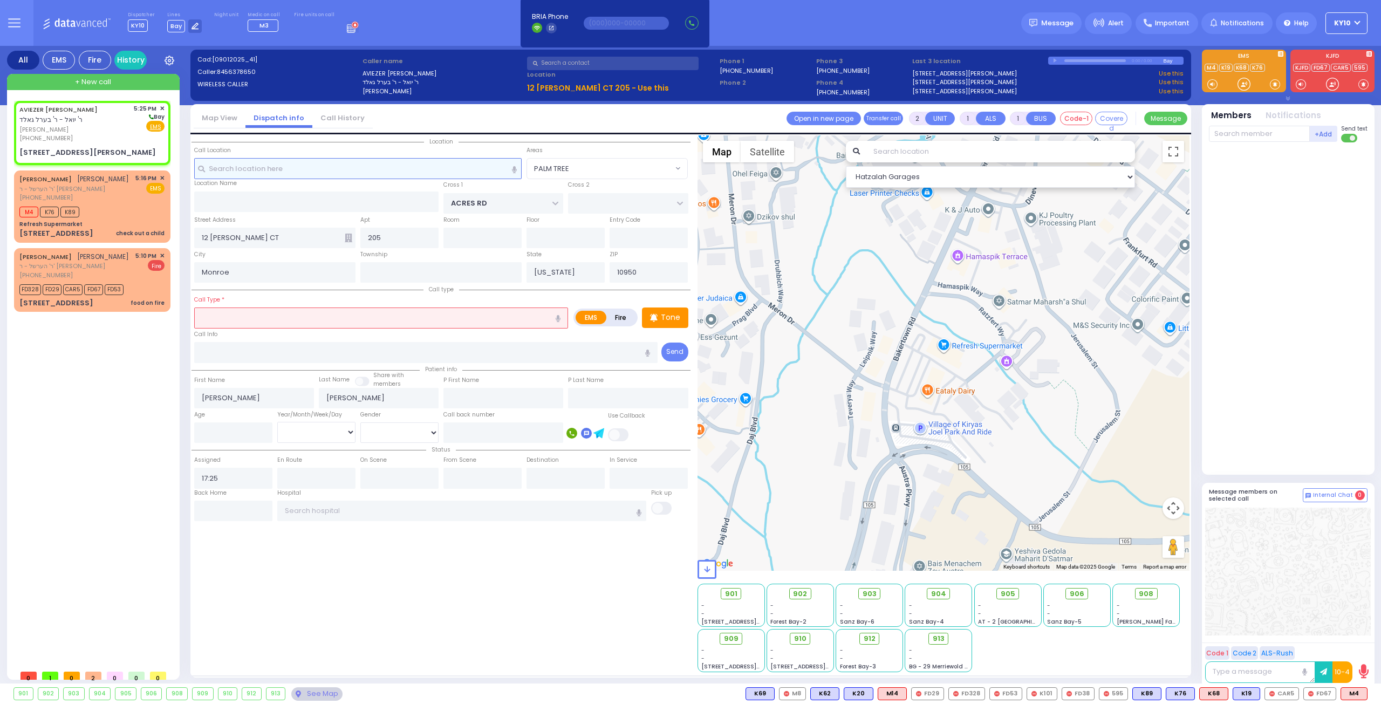
select select "Hatzalah Garages"
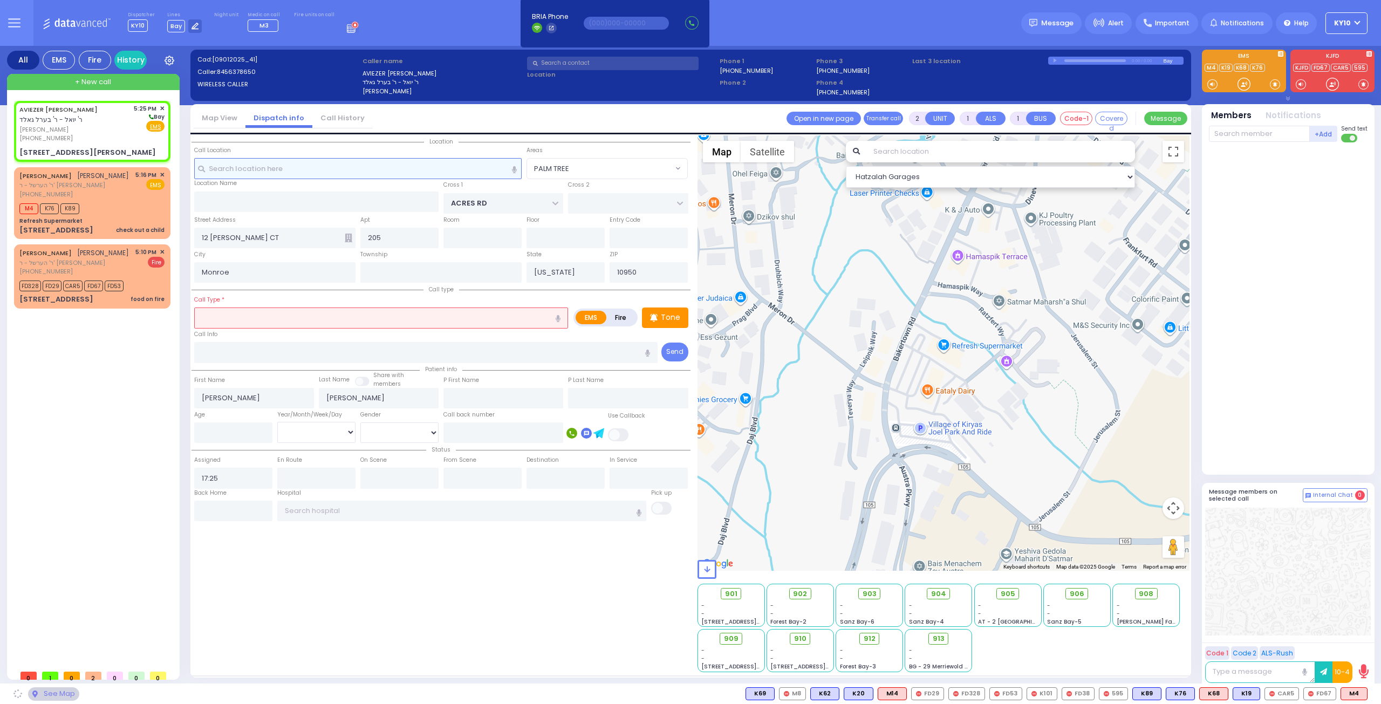
select select
radio input "true"
select select
select select "Hatzalah Garages"
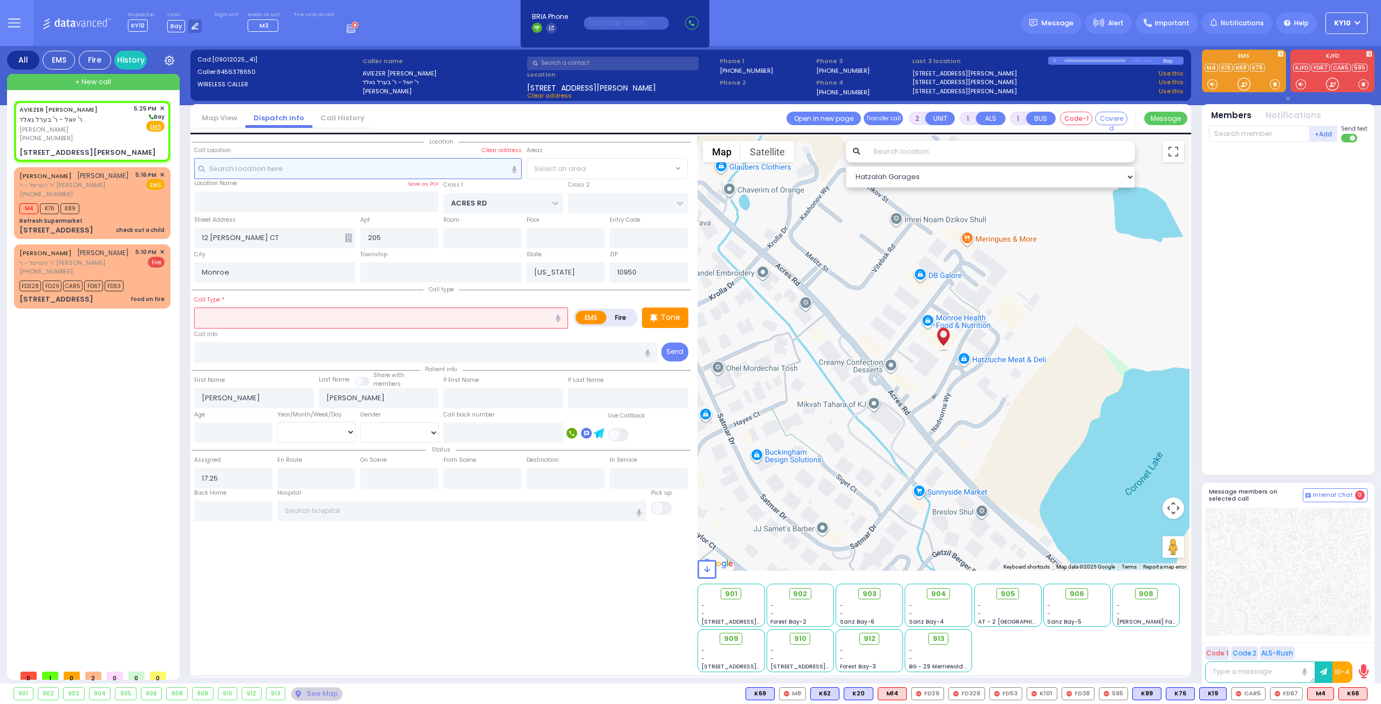
select select
radio input "true"
select select
select select "Hatzalah Garages"
select select "PALM TREE"
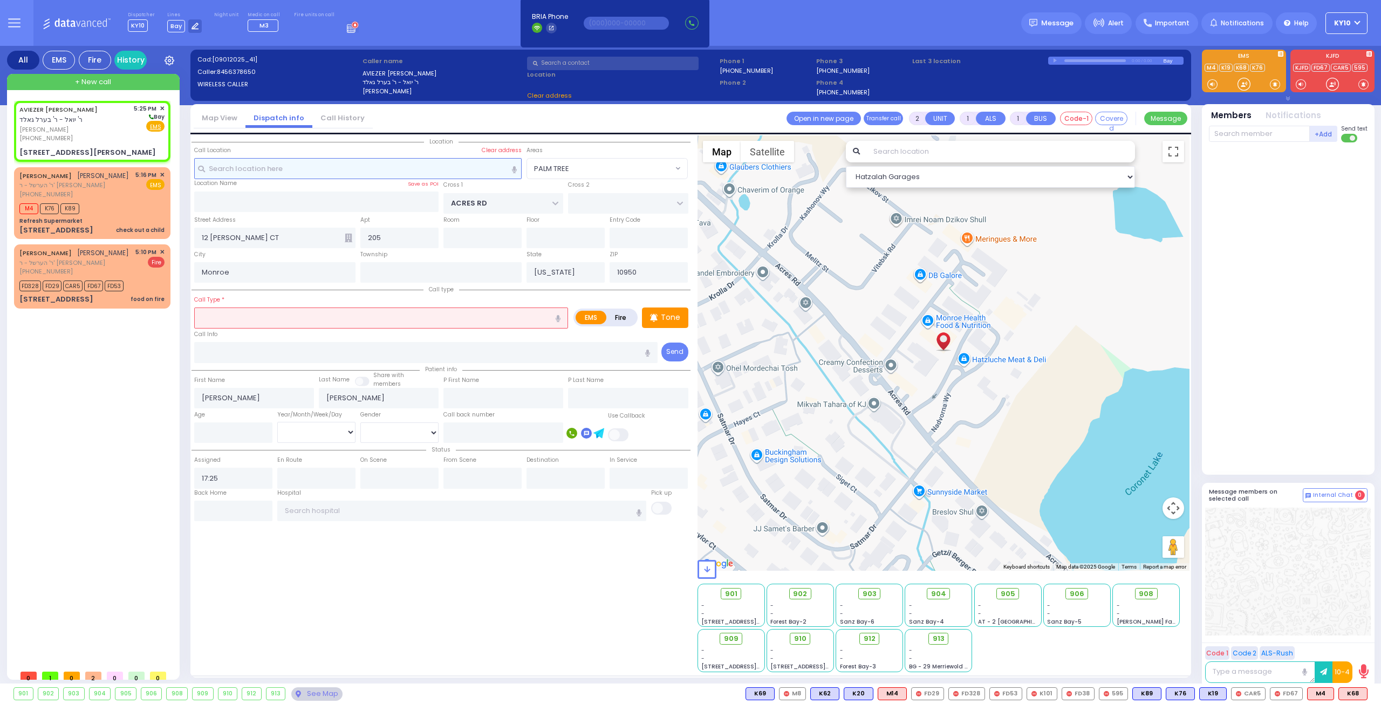
select select
radio input "true"
select select
select select "PALM TREE"
select select "Hatzalah Garages"
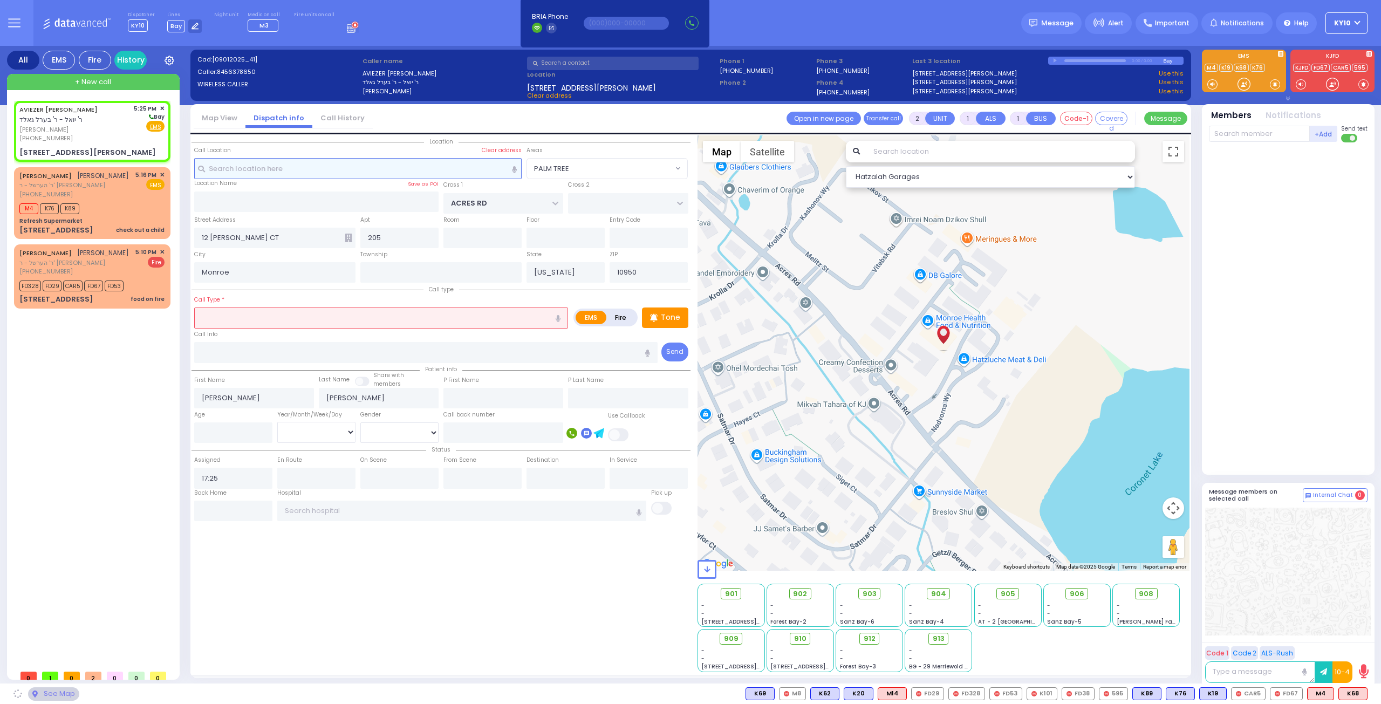
select select "PALM TREE"
click at [263, 316] on input "text" at bounding box center [381, 318] width 374 height 21
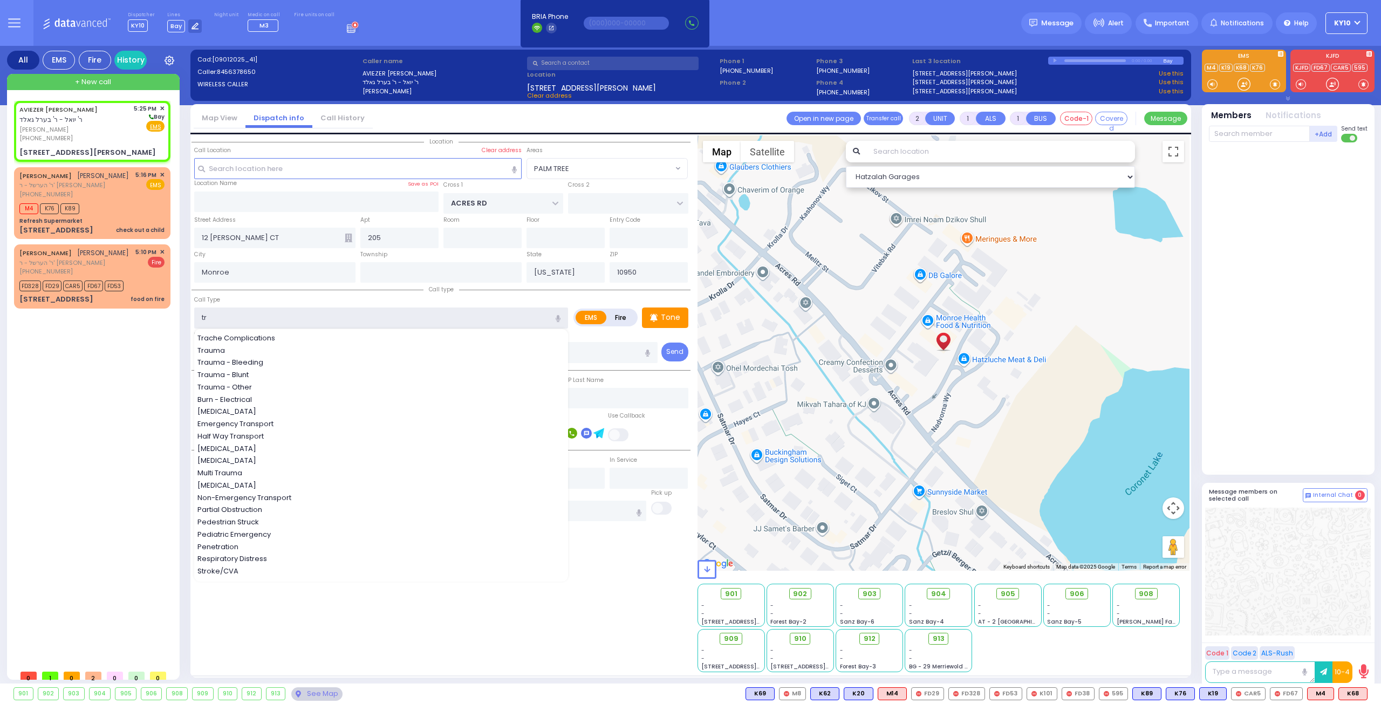
type input "t"
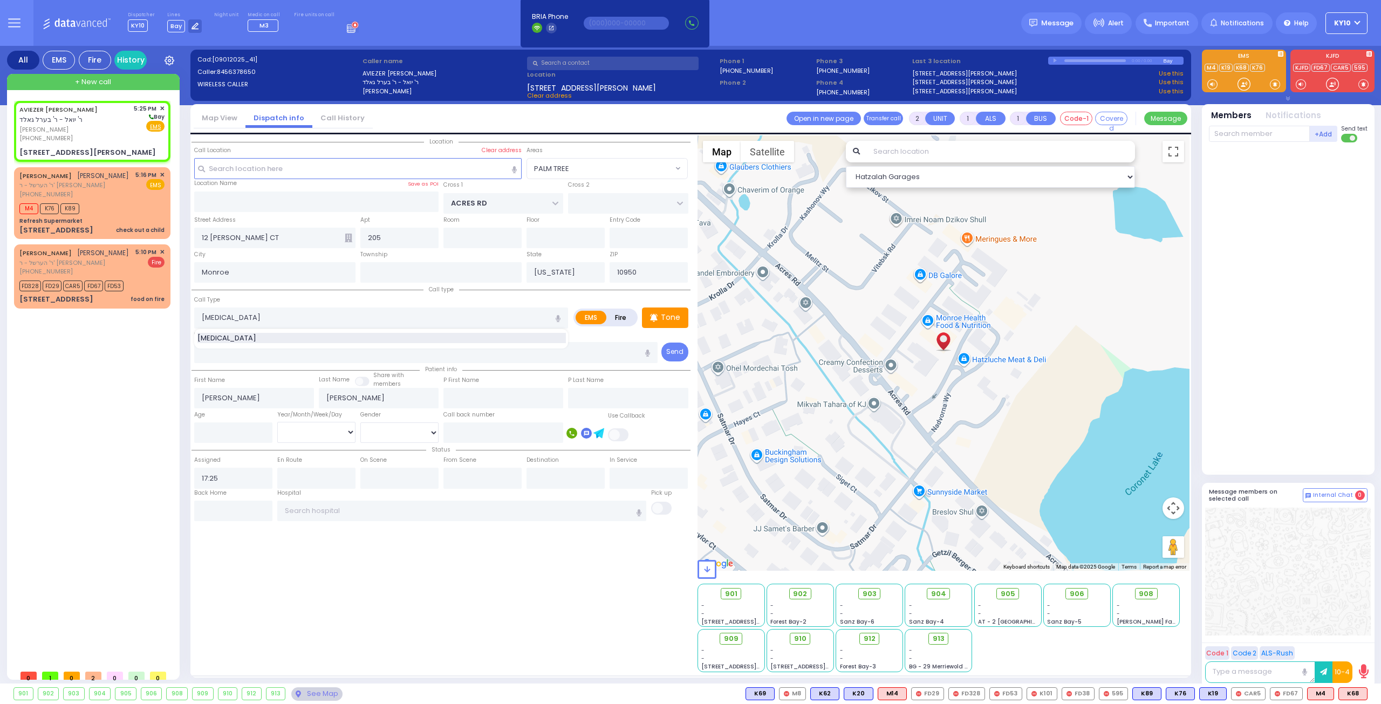
click at [267, 333] on div "[MEDICAL_DATA]" at bounding box center [382, 338] width 369 height 11
type input "[MEDICAL_DATA]"
type input "1"
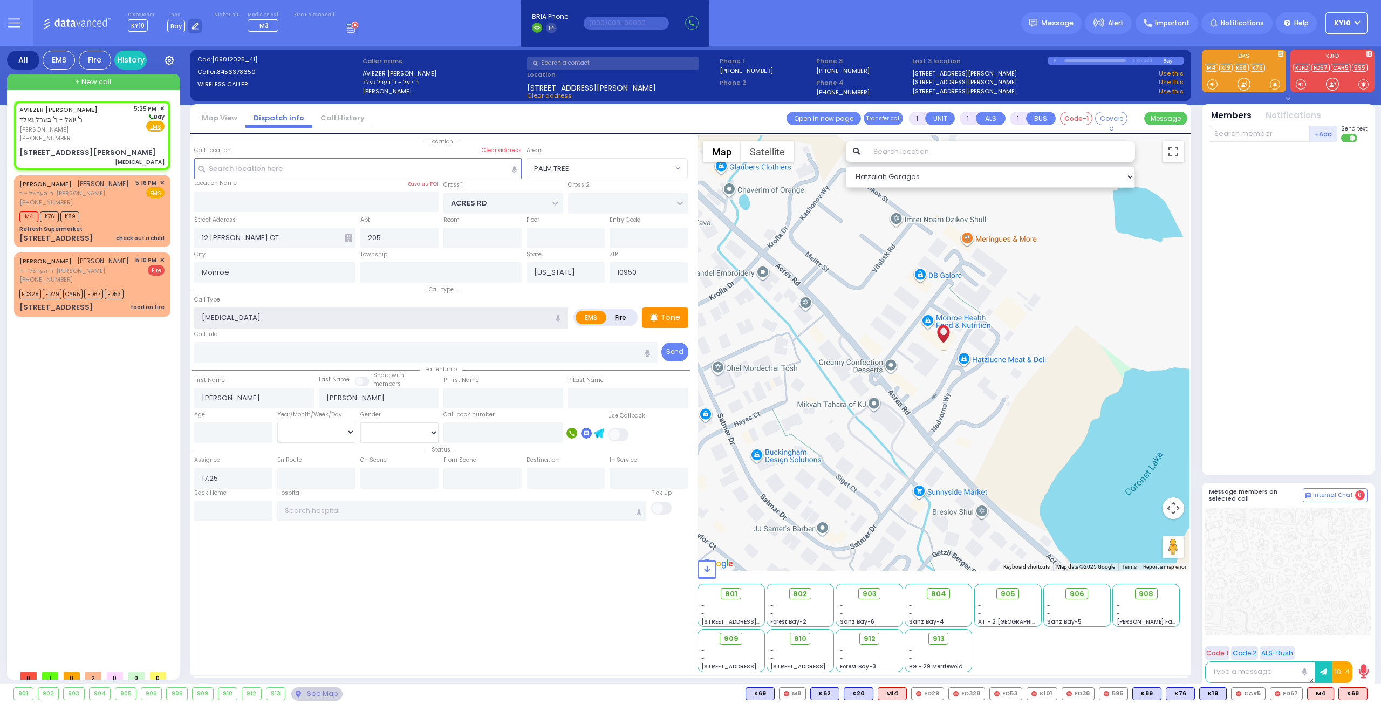
select select
radio input "true"
select select
select select "Hatzalah Garages"
select select "PALM TREE"
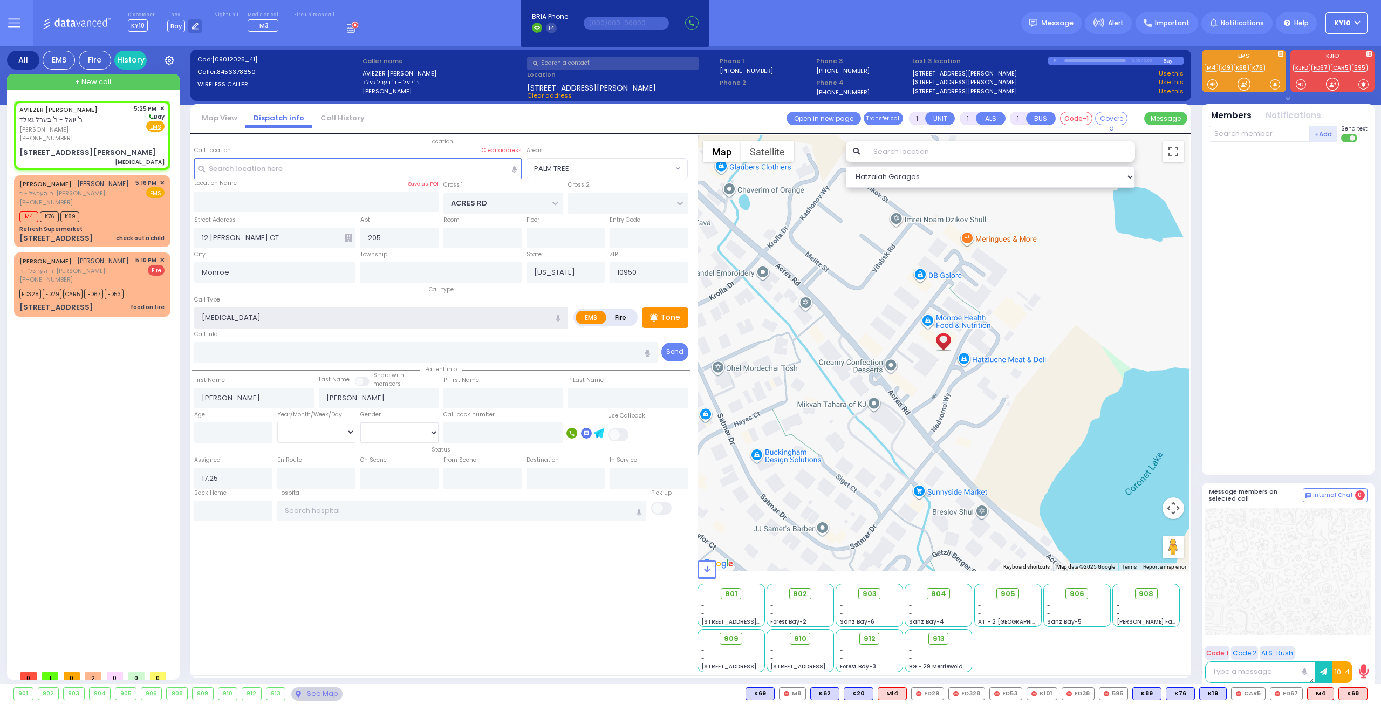
select select
radio input "true"
select select
select select "PALM TREE"
select select "Hatzalah Garages"
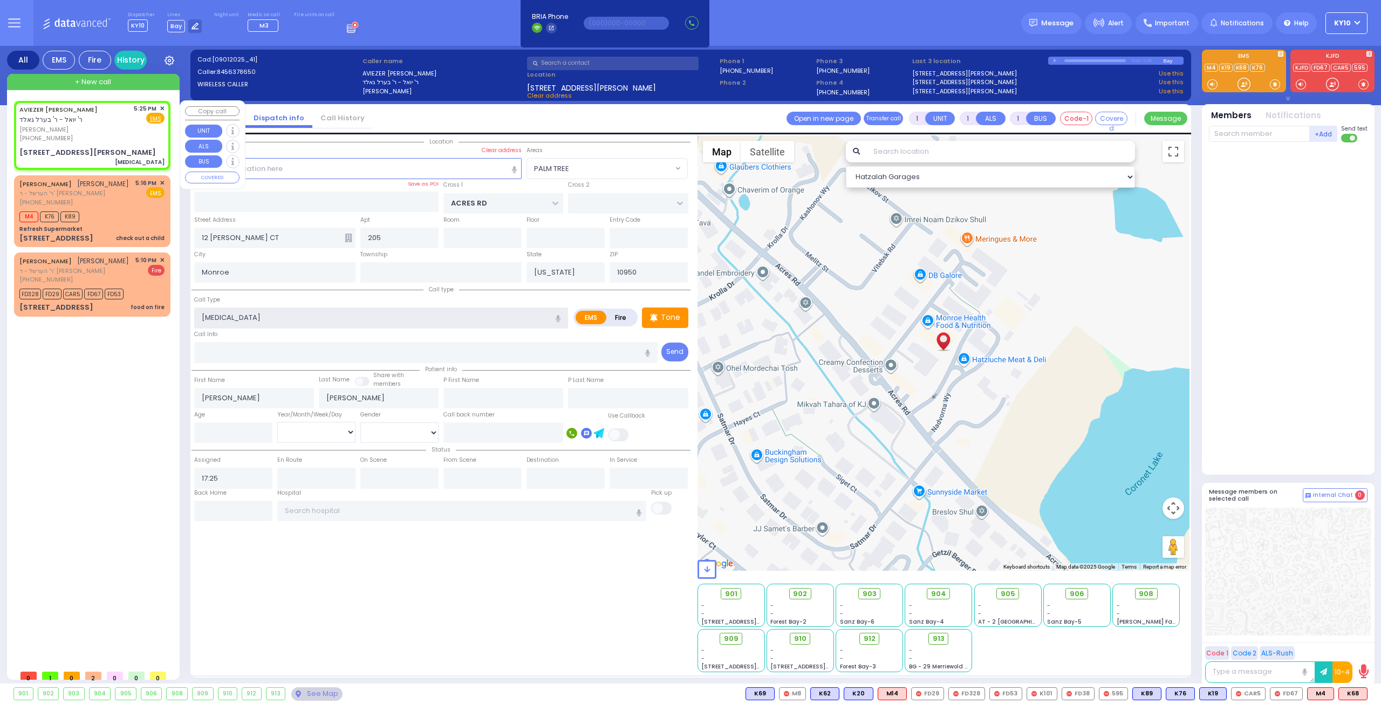
select select
radio input "true"
select select
select select "Hatzalah Garages"
click at [84, 135] on div "(845) 637-8650" at bounding box center [74, 138] width 111 height 9
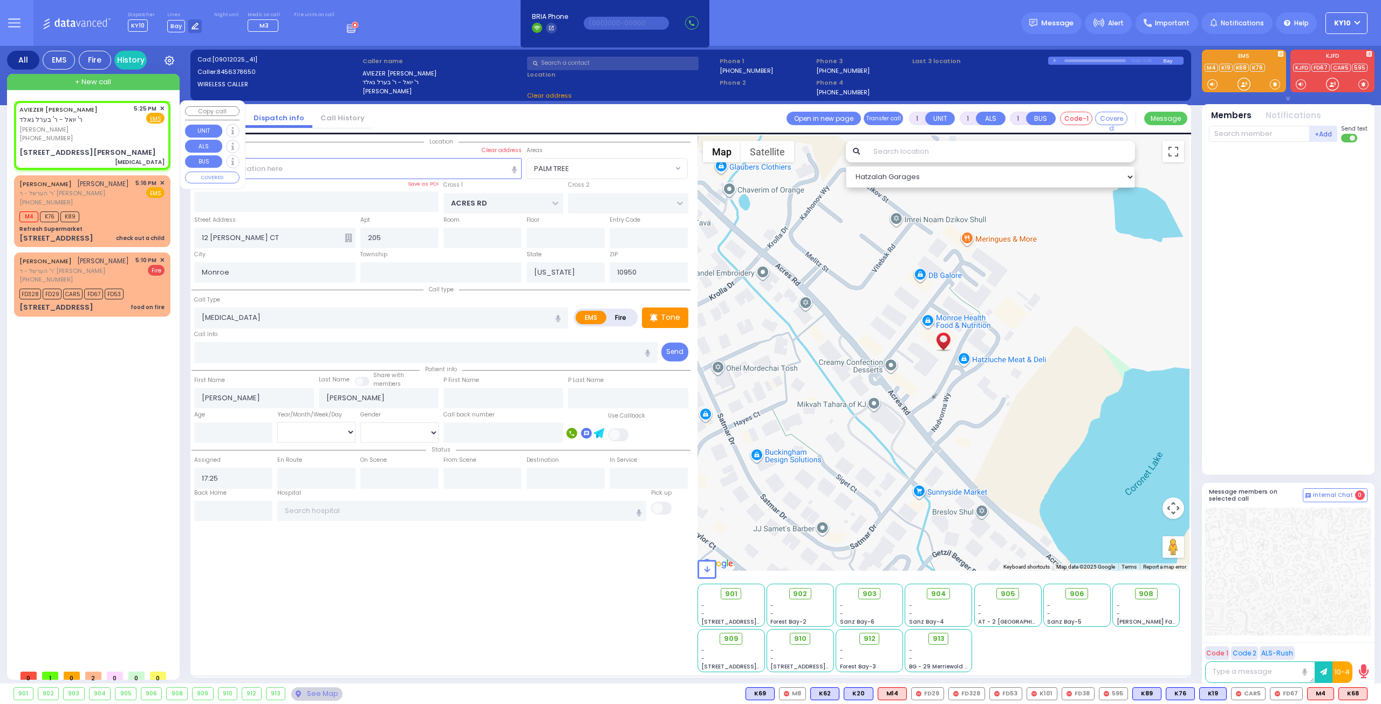
select select
radio input "true"
select select
select select "Hatzalah Garages"
select select "PALM TREE"
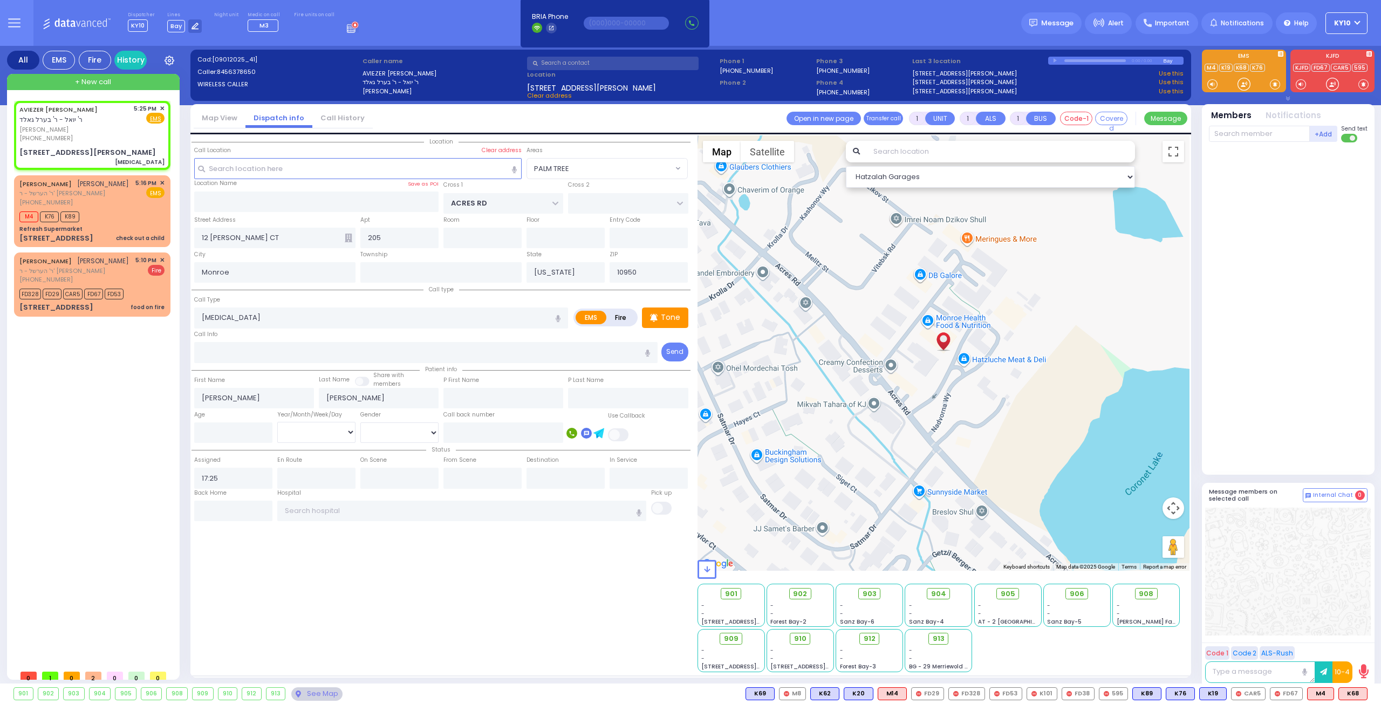
radio input "true"
select select
select select "Hatzalah Garages"
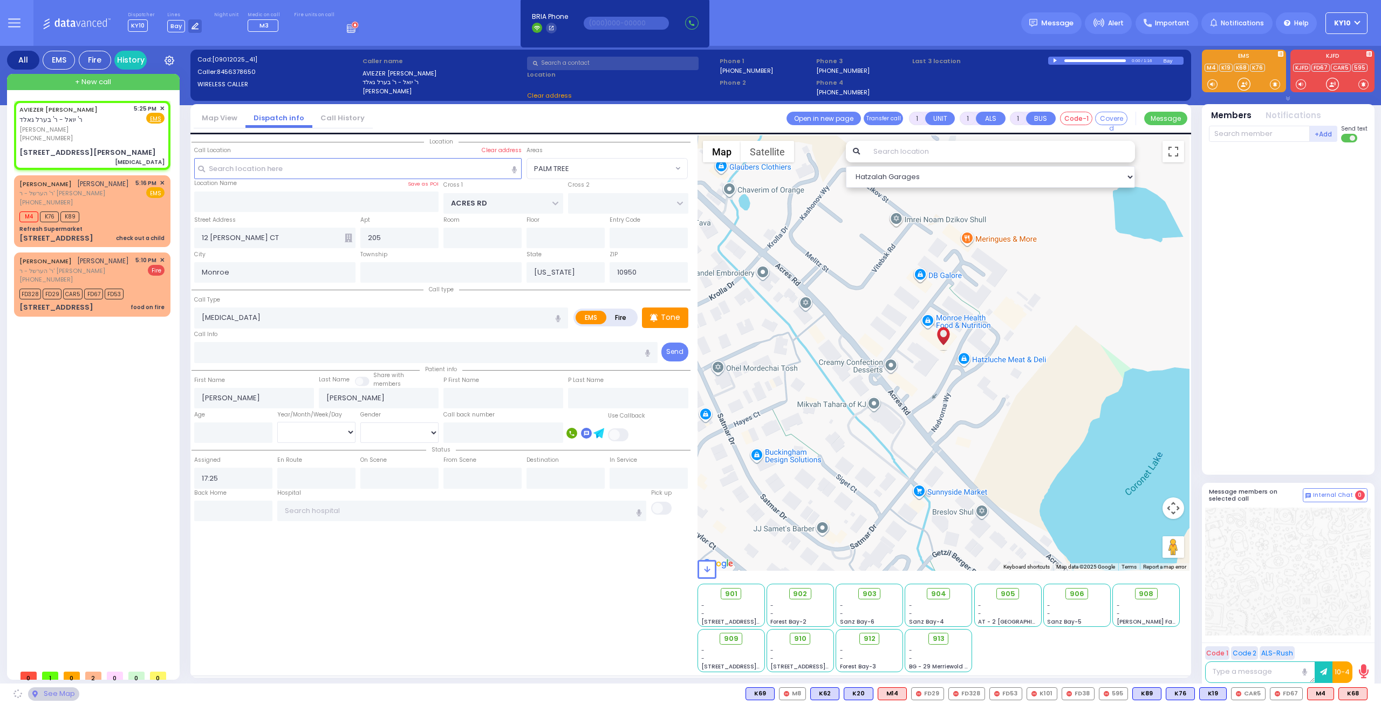
select select "PALM TREE"
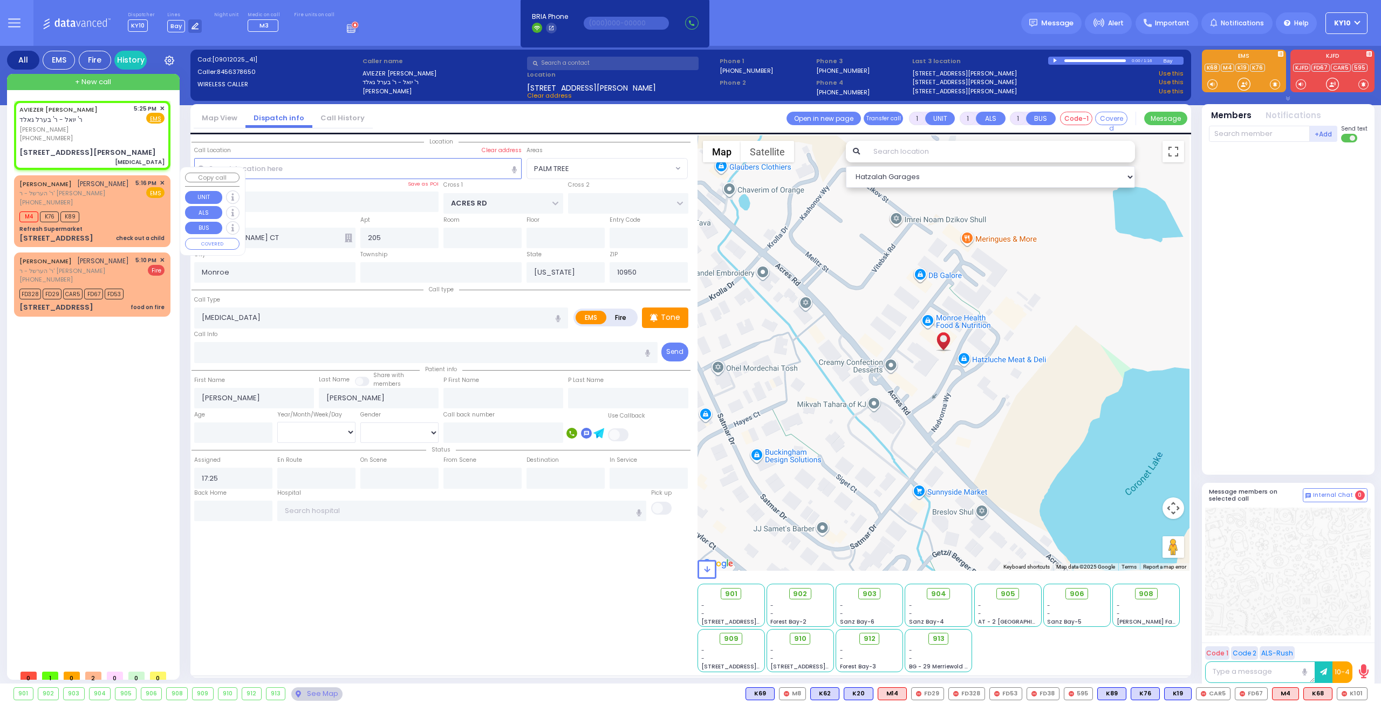
click at [100, 198] on div "[PHONE_NUMBER]" at bounding box center [74, 202] width 110 height 9
type input "2"
select select
type input "check out a child"
radio input "true"
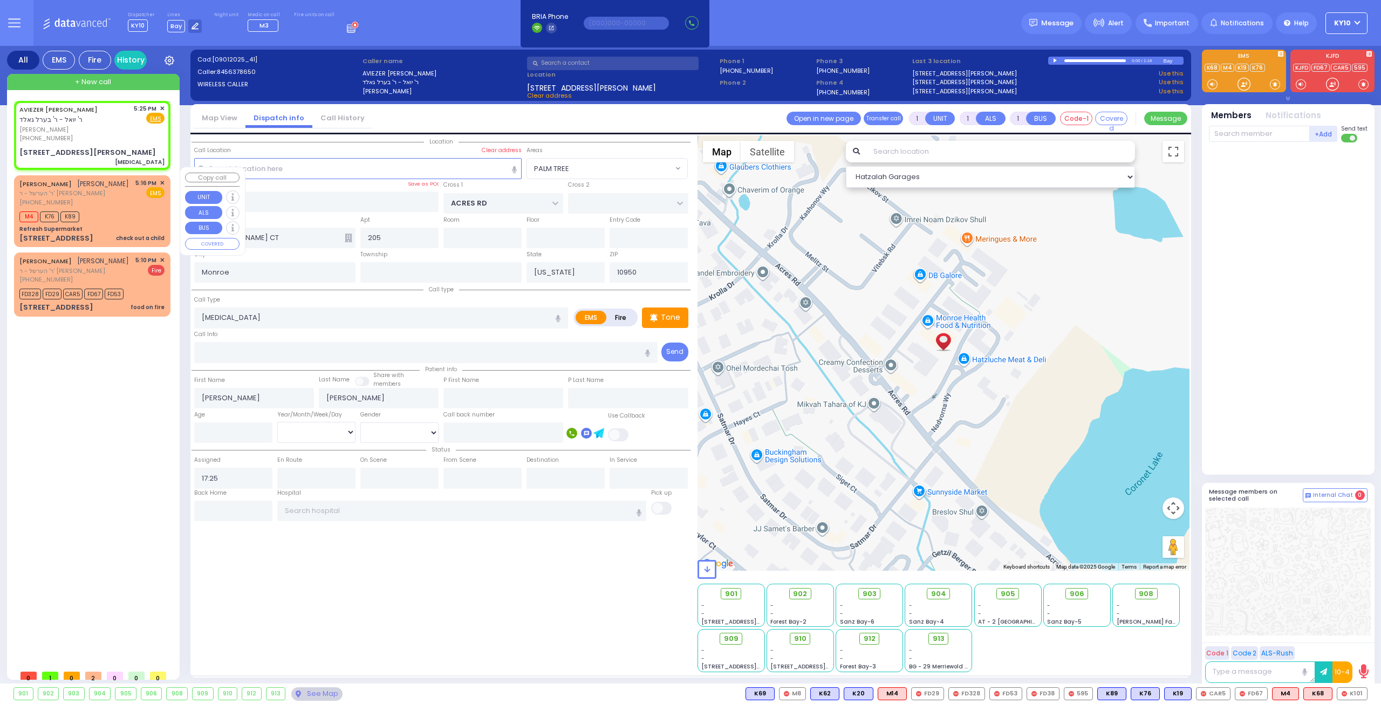
type input "[PERSON_NAME]"
select select
type input "17:16"
type input "17:18"
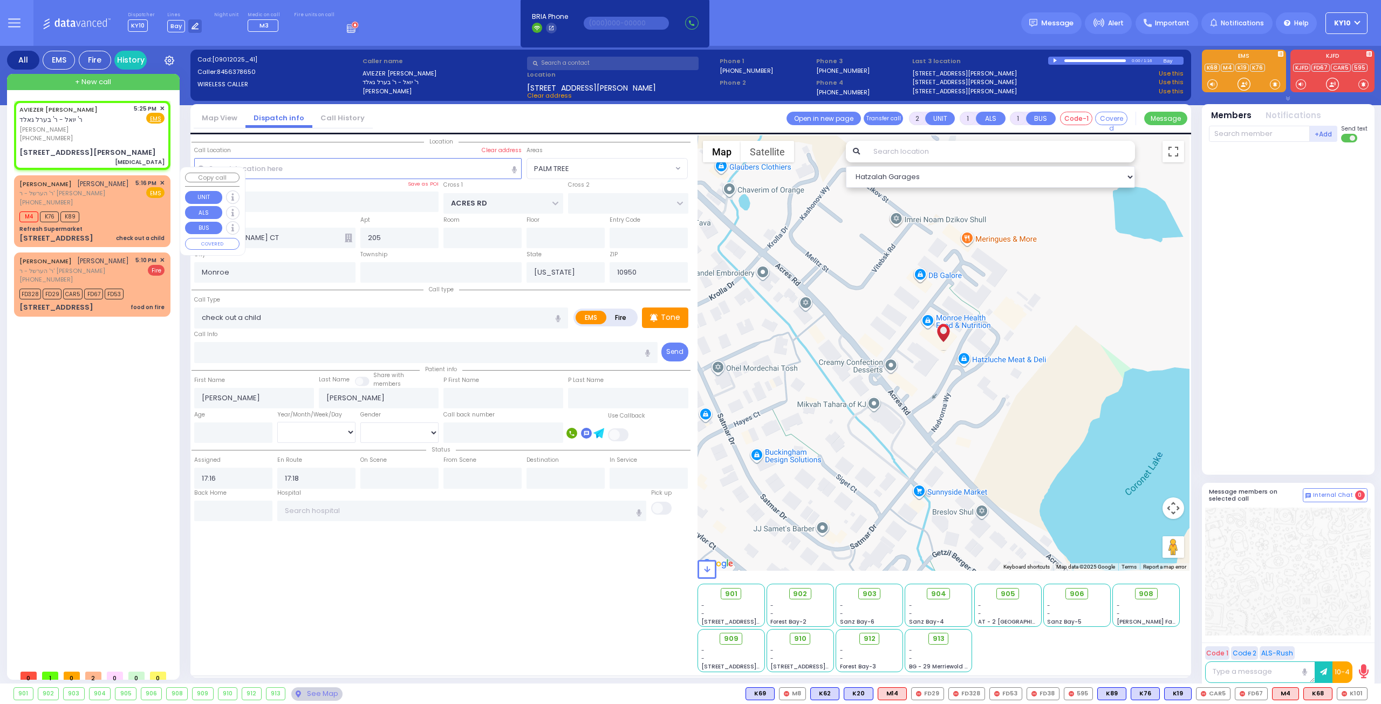
select select "Hatzalah Garages"
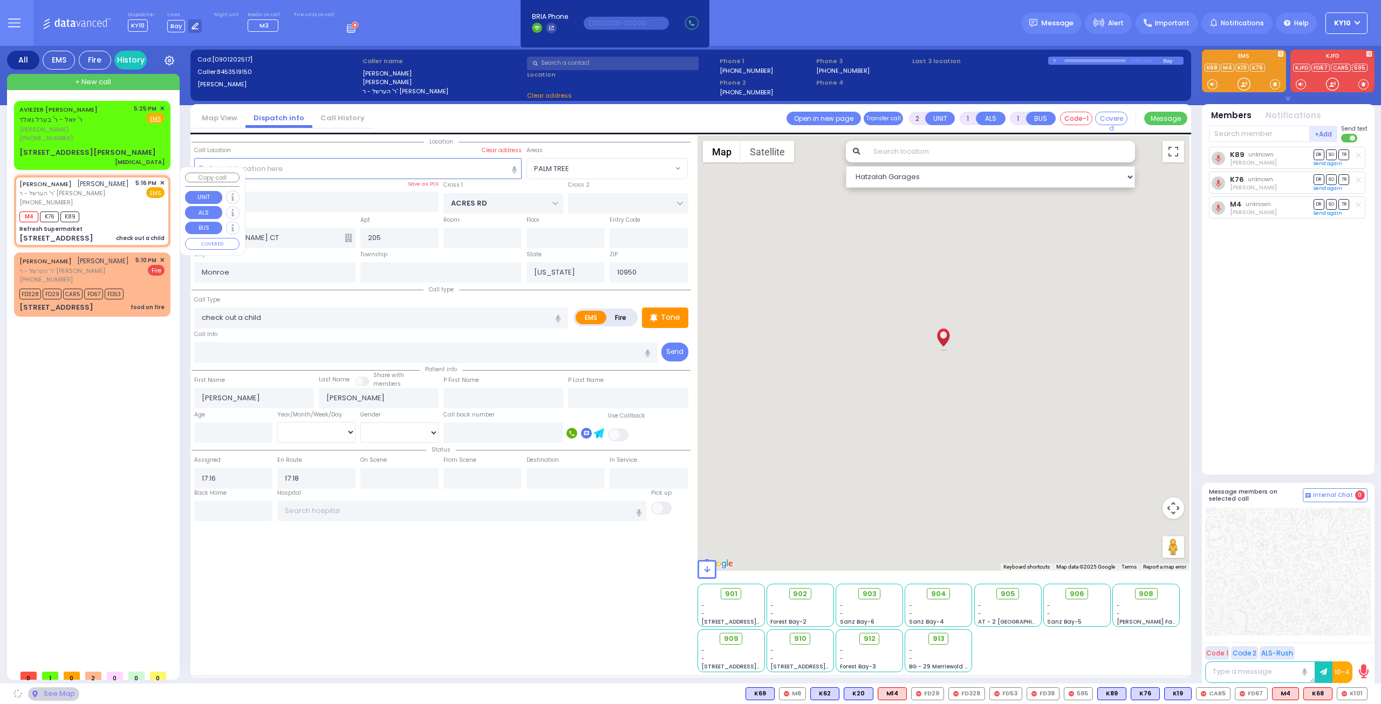
type input "Refresh Supermarket"
type input "RATZFERT WAY"
type input "HAMASPIK WAY"
type input "[STREET_ADDRESS]"
select select "SECTION 4"
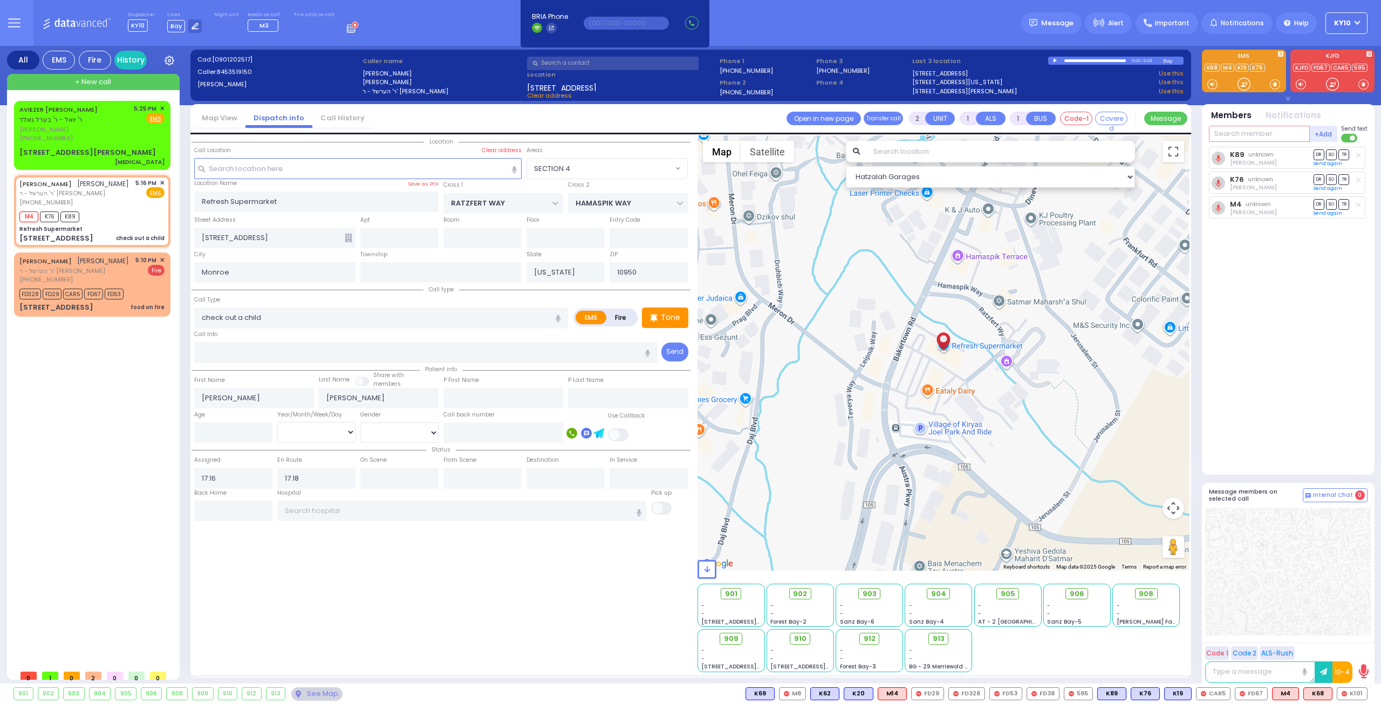
drag, startPoint x: 1228, startPoint y: 134, endPoint x: 1261, endPoint y: 141, distance: 33.7
click at [1230, 135] on input "text" at bounding box center [1259, 134] width 101 height 16
click at [1322, 696] on span "K68" at bounding box center [1318, 694] width 28 height 12
click at [123, 134] on div "(845) 637-8650" at bounding box center [74, 138] width 111 height 9
select select
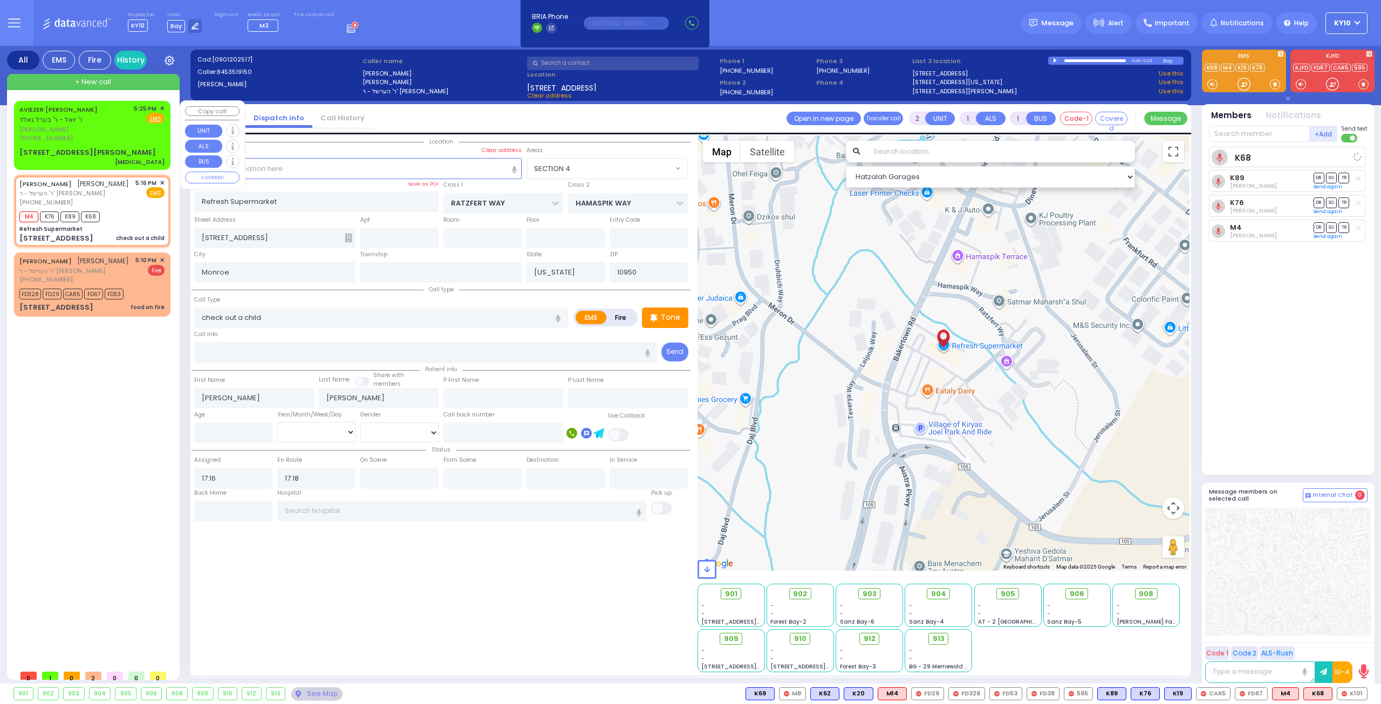
radio input "true"
select select
select select "Hatzalah Garages"
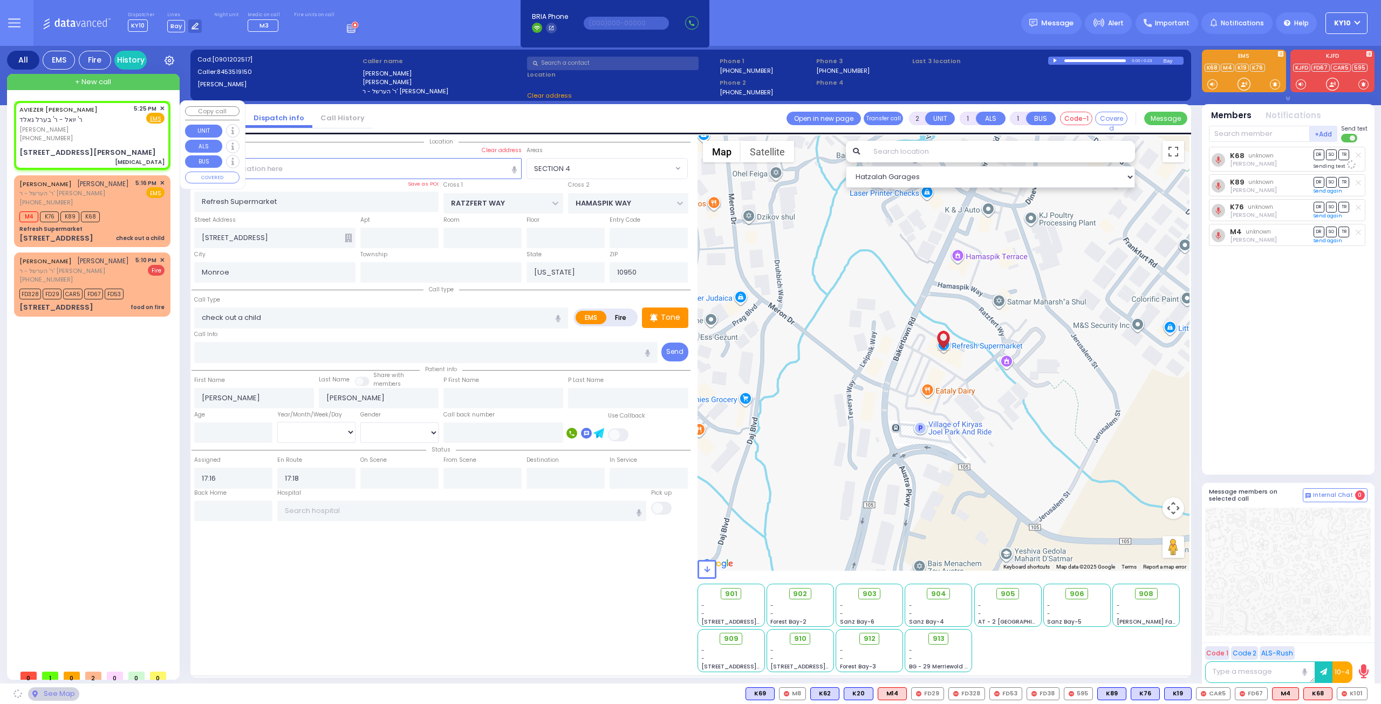
type input "1"
select select
type input "[MEDICAL_DATA]"
radio input "true"
type input "AVIEZER MORDCHE"
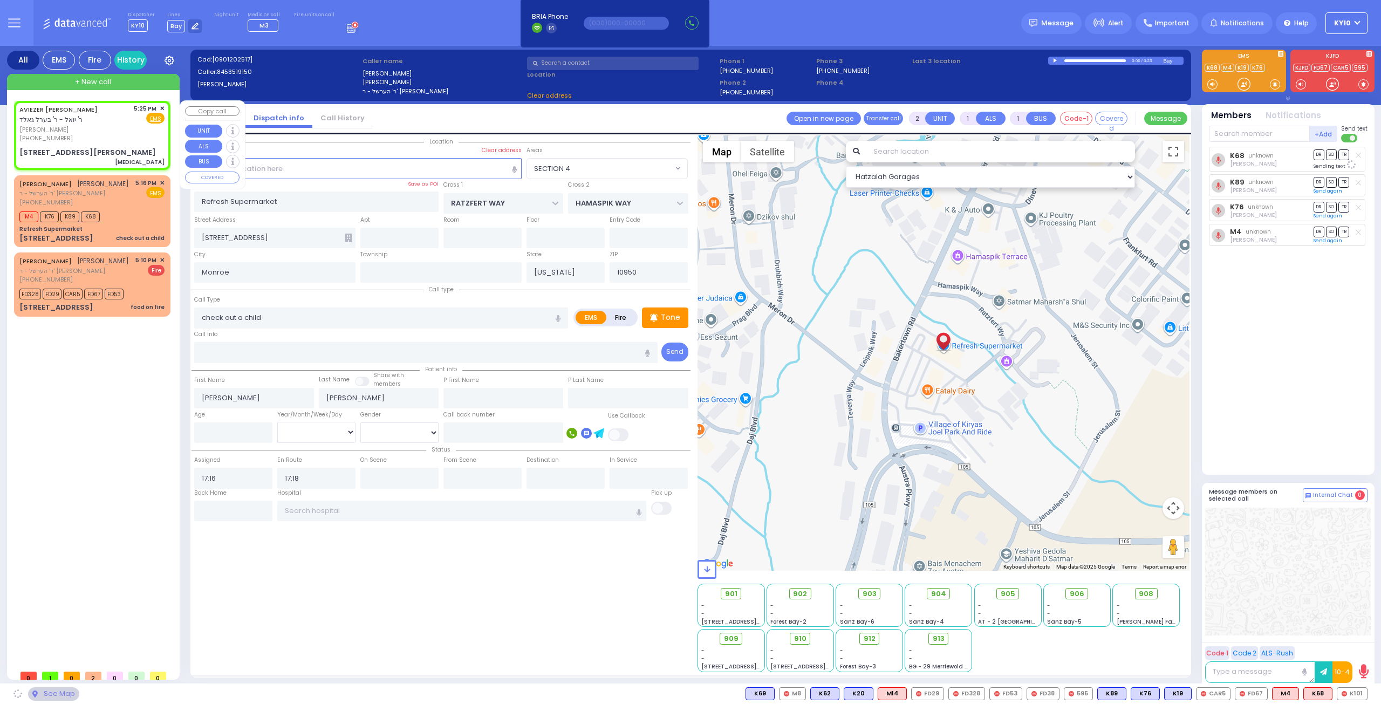
type input "SCHWARTZ"
select select
type input "17:25"
type input "ACRES RD"
type input "12 LEMBERG CT"
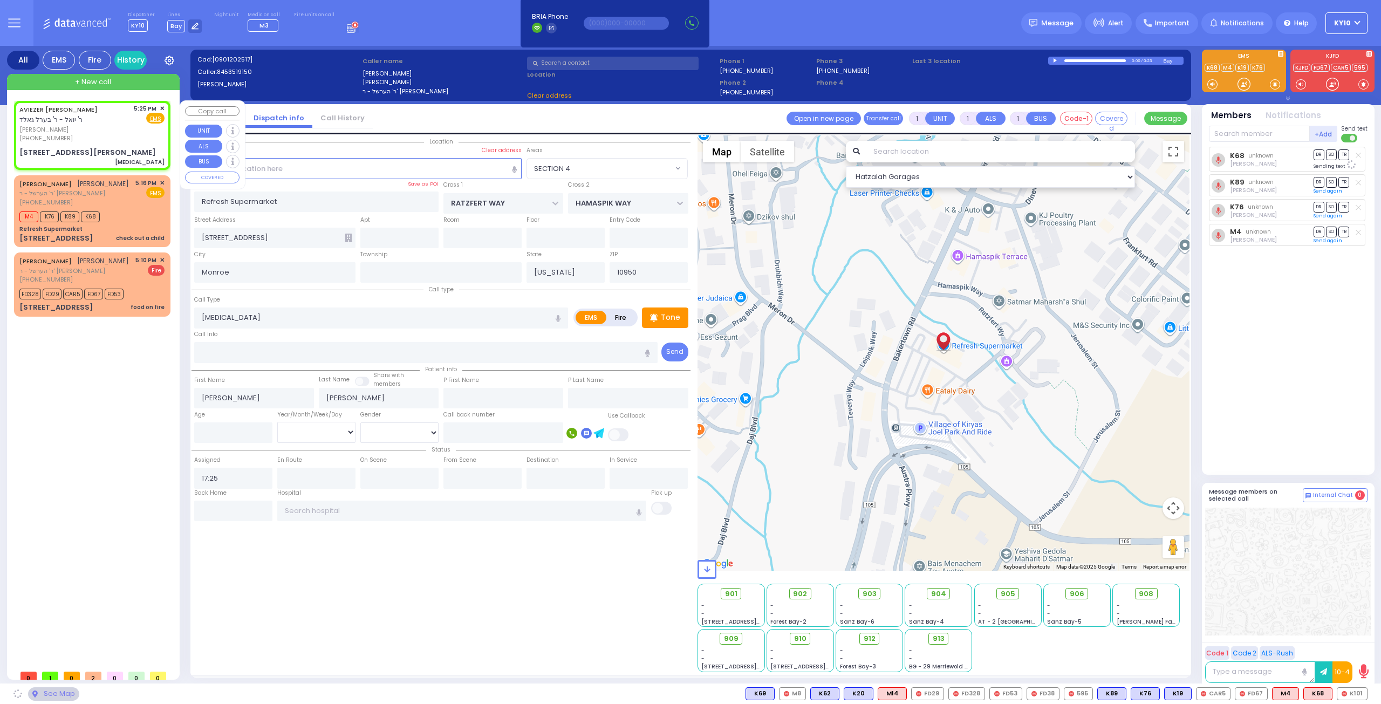
type input "205"
select select "PALM TREE"
select select "Hatzalah Garages"
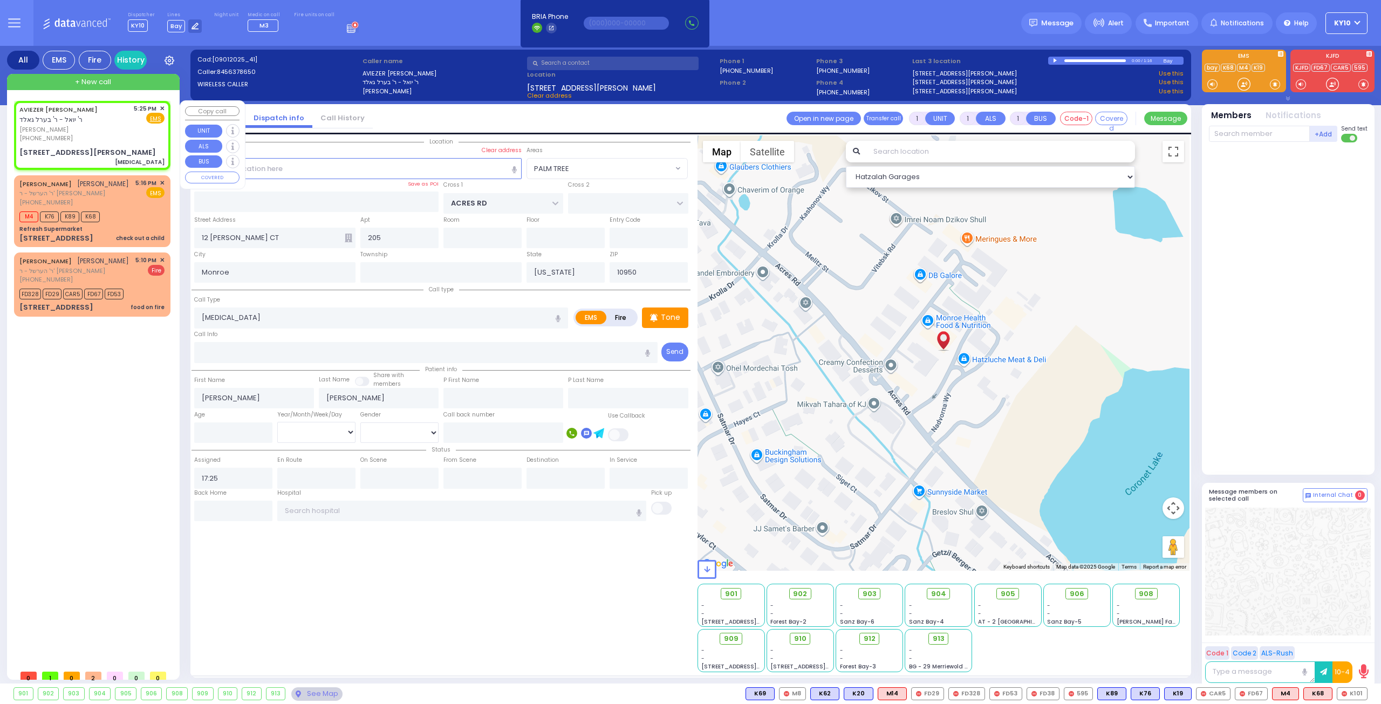
click at [118, 136] on div "(845) 637-8650" at bounding box center [74, 138] width 111 height 9
select select
radio input "true"
select select
select select "Hatzalah Garages"
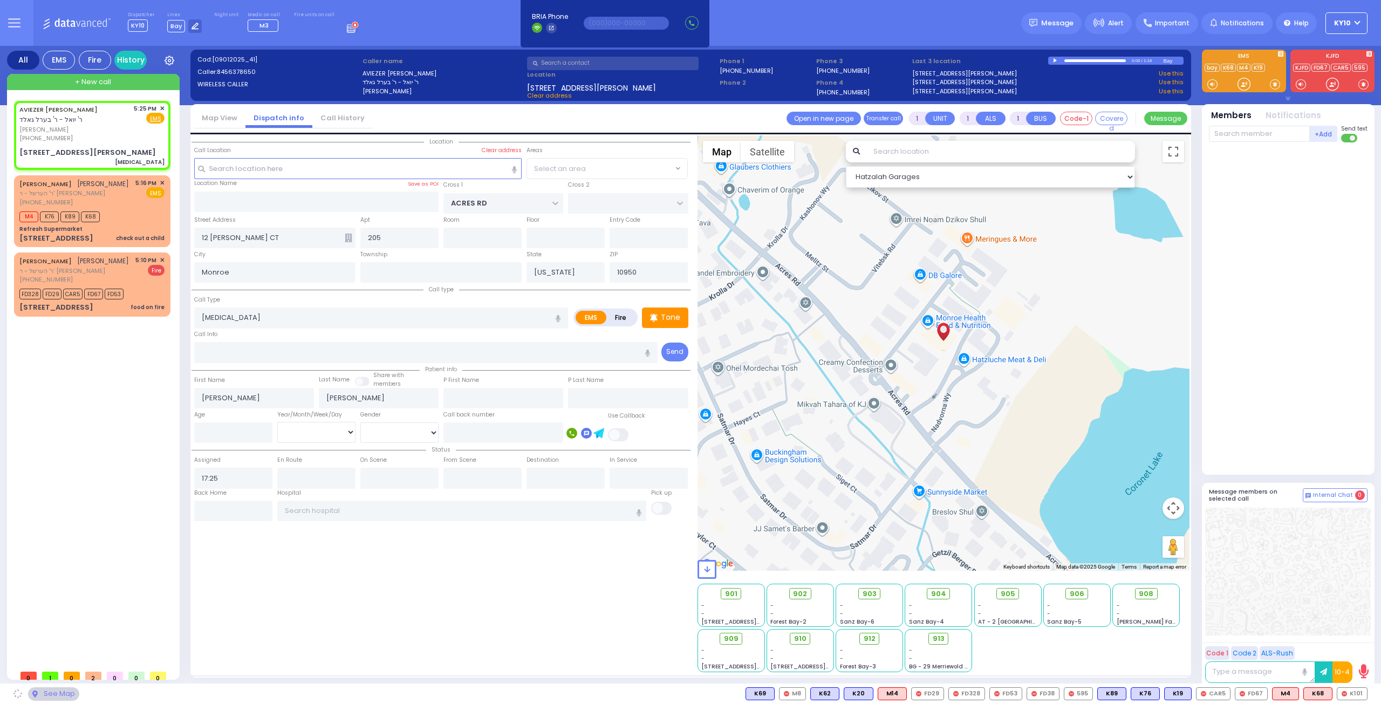
select select "PALM TREE"
click at [113, 137] on div "(845) 637-8650" at bounding box center [74, 138] width 111 height 9
select select
radio input "true"
select select
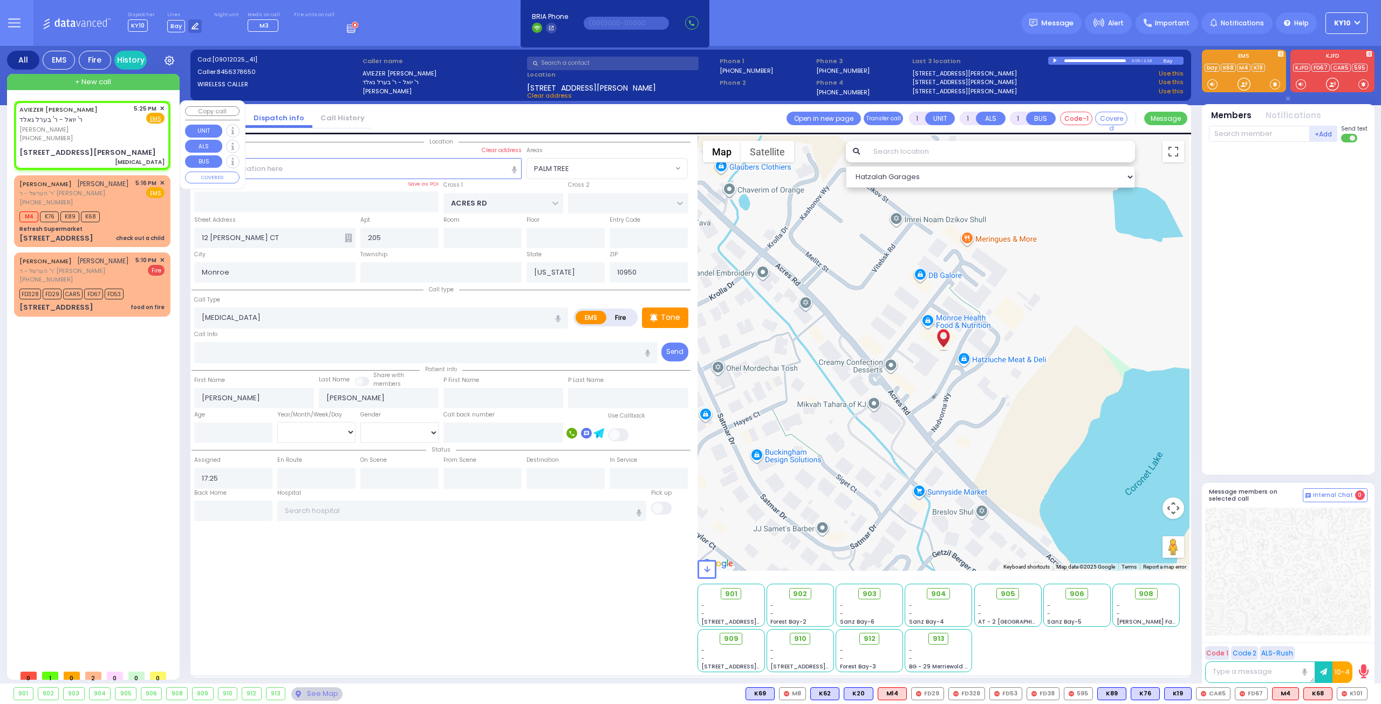
select select "PALM TREE"
select select "Hatzalah Garages"
click at [125, 136] on div "(845) 637-8650" at bounding box center [74, 138] width 111 height 9
select select
radio input "true"
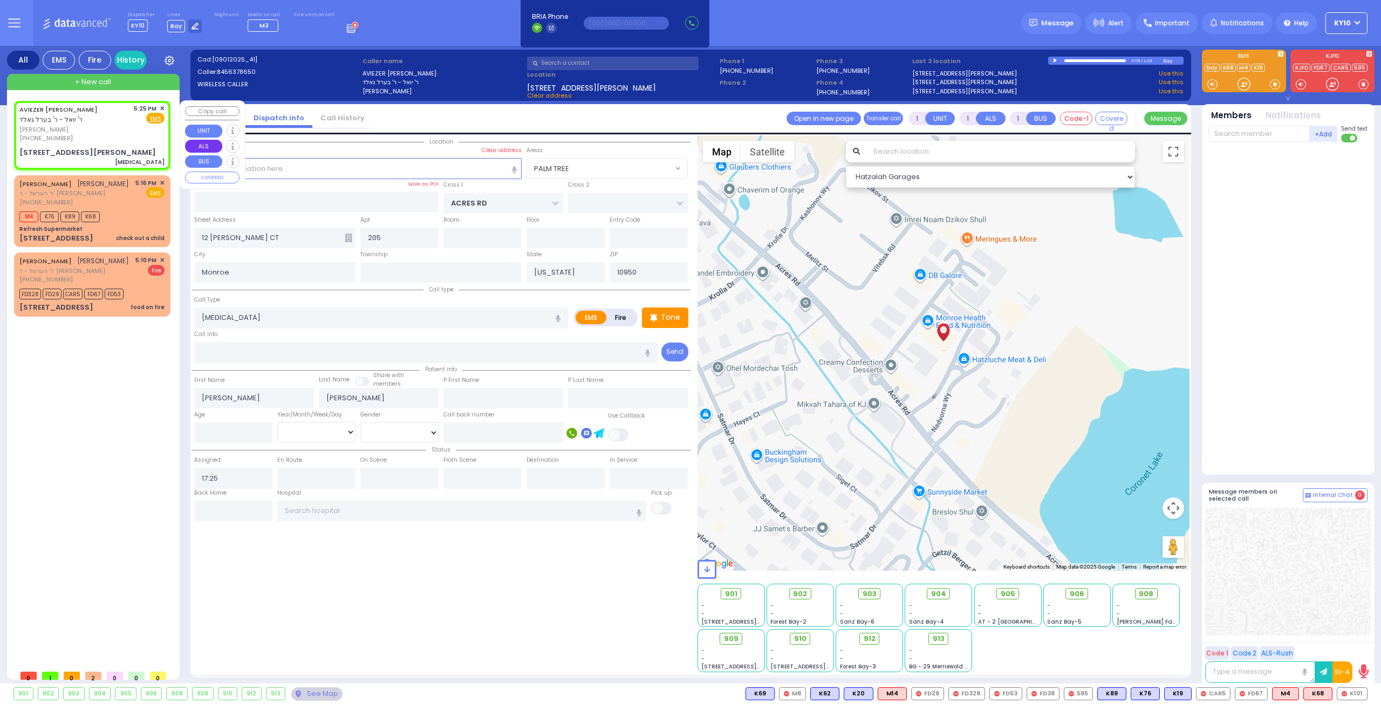
select select
click at [115, 137] on div "(845) 637-8650" at bounding box center [74, 138] width 111 height 9
click at [115, 133] on span "אביעזר מרדכי שווארץ" at bounding box center [74, 129] width 111 height 9
click at [1354, 692] on span "K85" at bounding box center [1353, 694] width 28 height 12
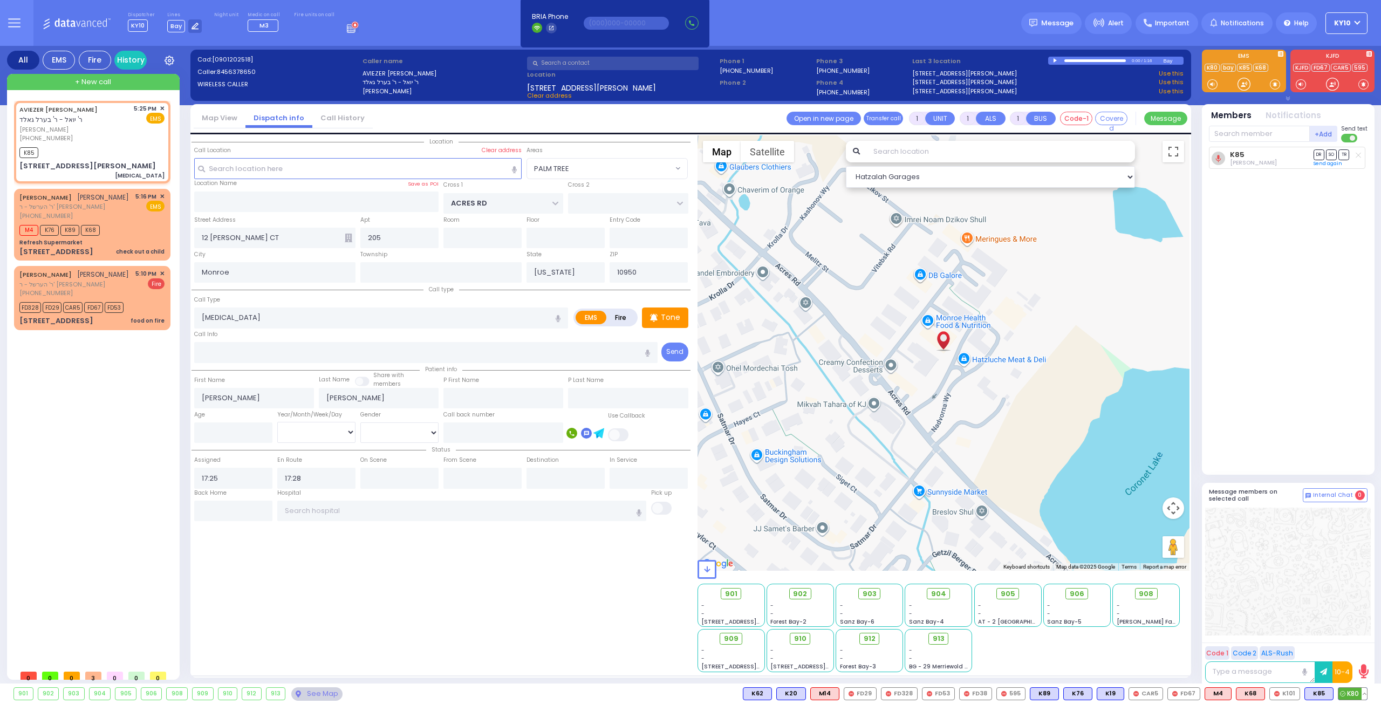
click at [1349, 690] on span "K80" at bounding box center [1353, 694] width 29 height 12
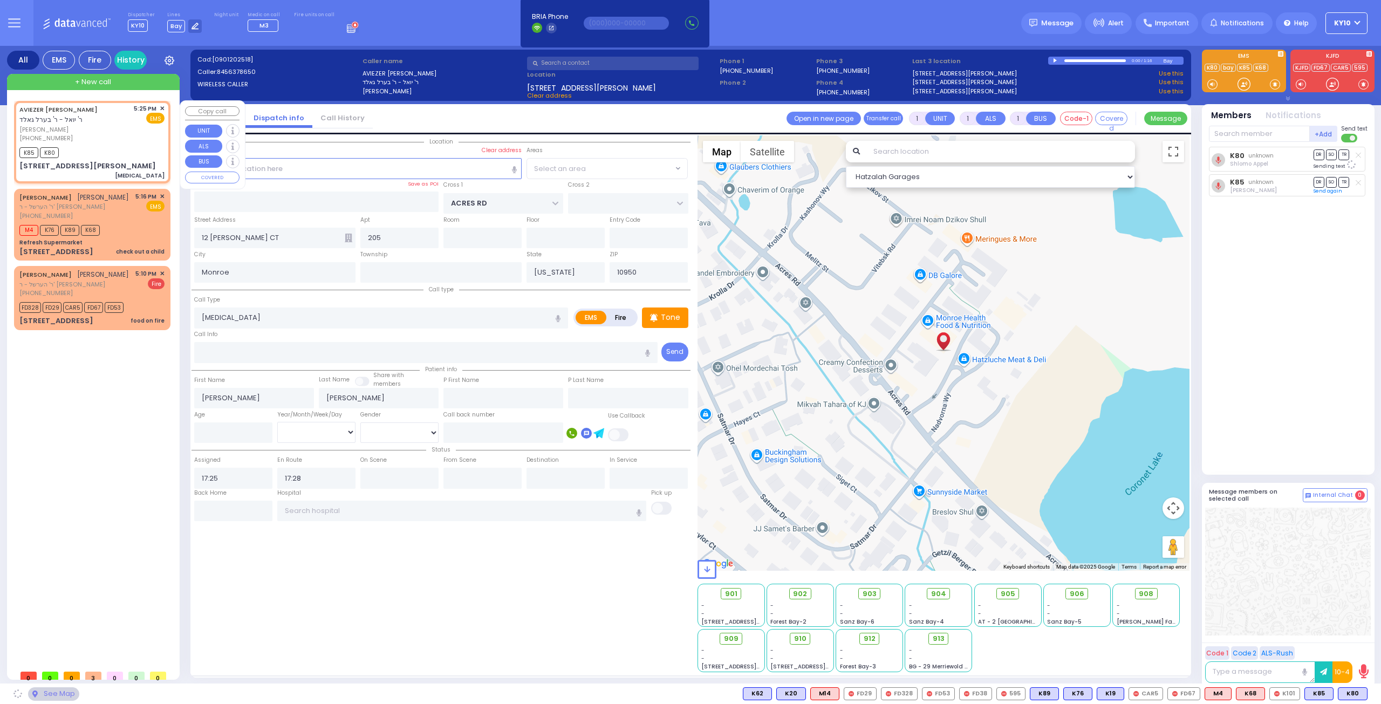
click at [134, 139] on div "AVIEZER MORDCHE SCHWARTZ ר' יואל - ר' בערל גאלד אביעזר מרדכי שווארץ (845) 637-8…" at bounding box center [91, 123] width 145 height 39
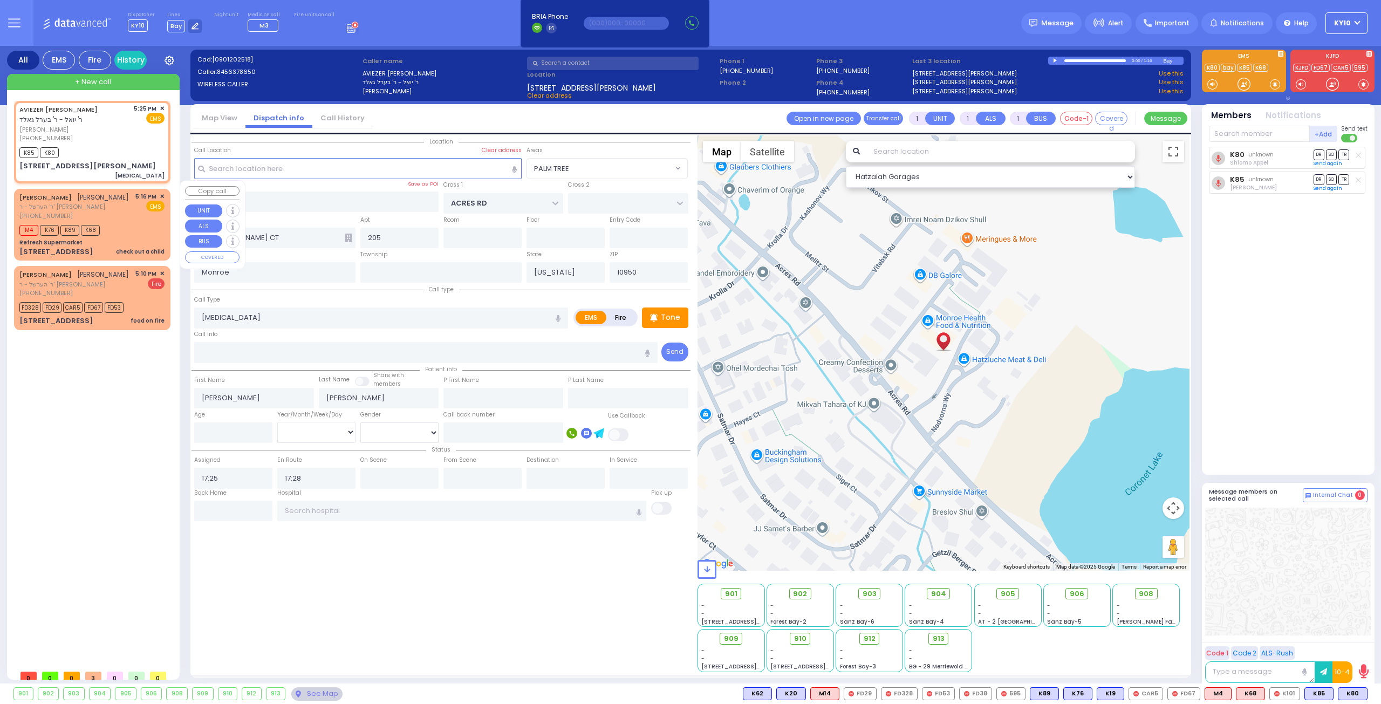
drag, startPoint x: 120, startPoint y: 224, endPoint x: 125, endPoint y: 225, distance: 5.5
click at [120, 224] on div "M4 K76 K89 K68" at bounding box center [91, 228] width 145 height 13
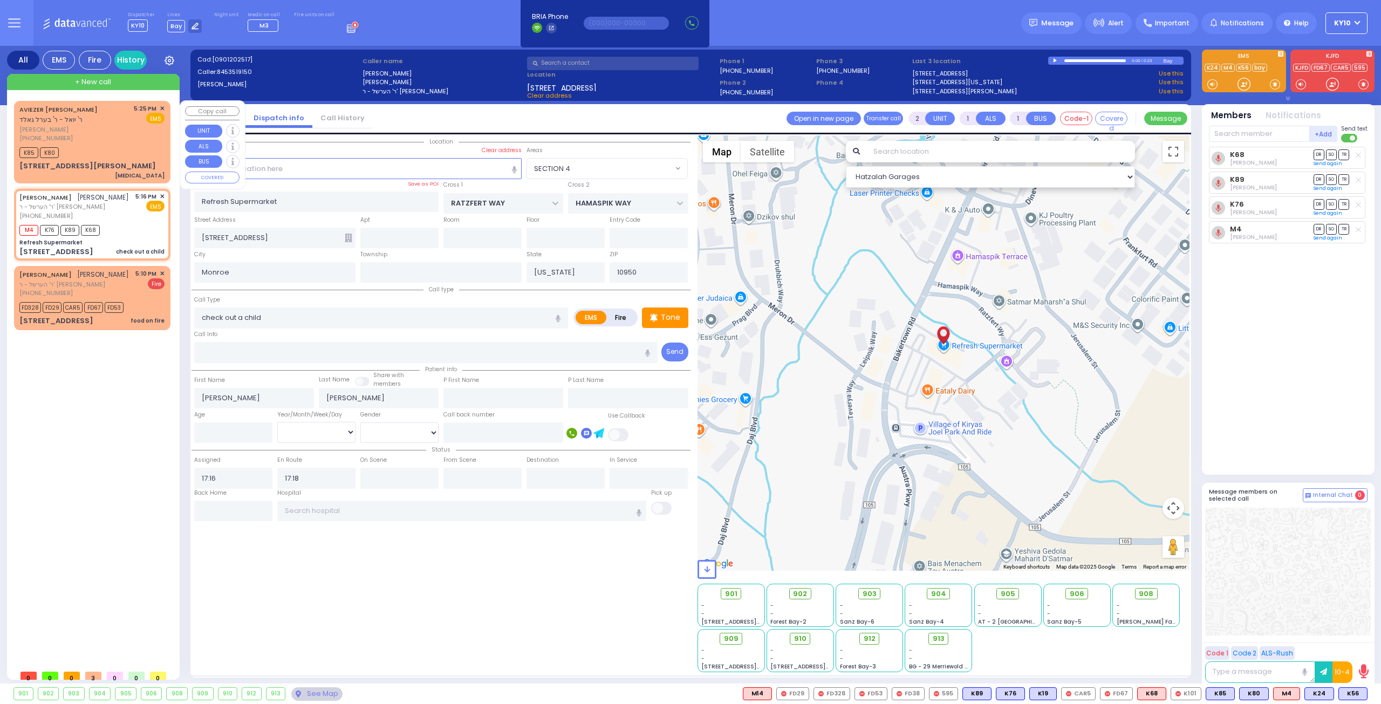
click at [124, 134] on div "(845) 637-8650" at bounding box center [74, 138] width 111 height 9
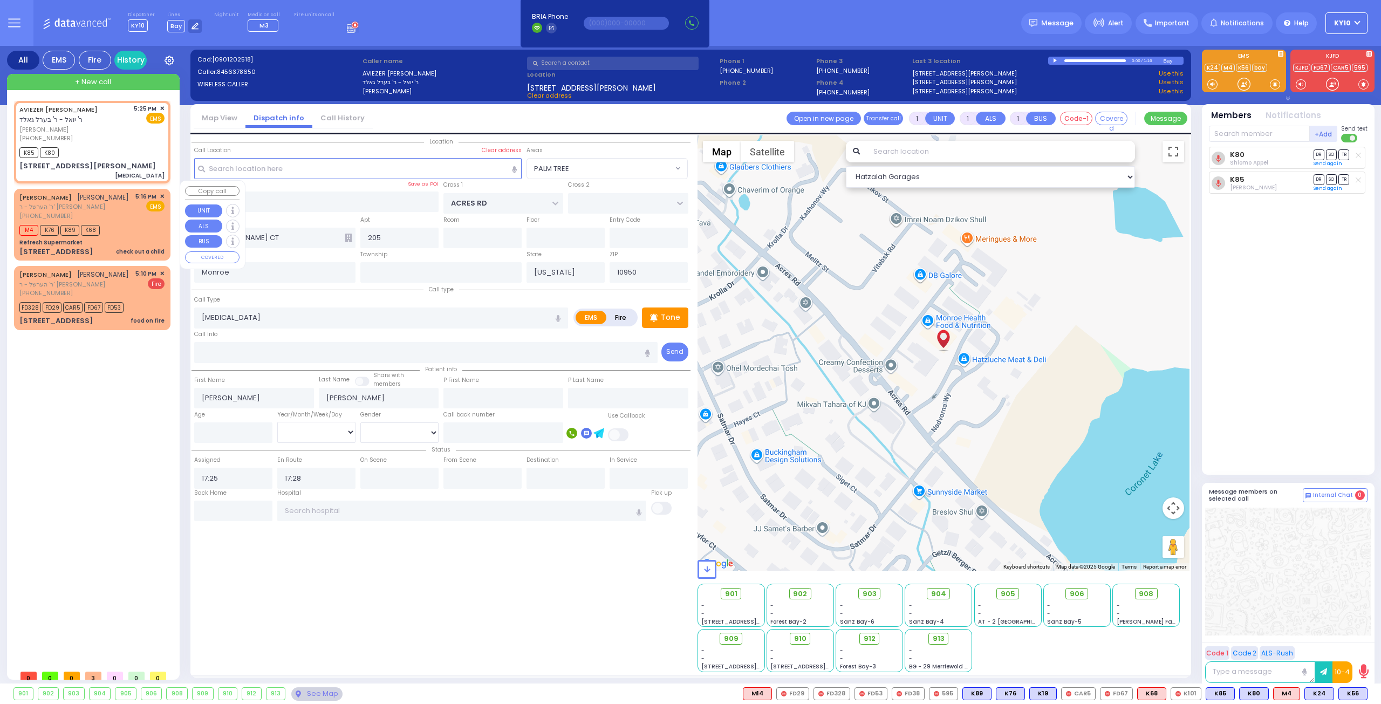
click at [122, 222] on div "M4 K76 K89 K68" at bounding box center [91, 228] width 145 height 13
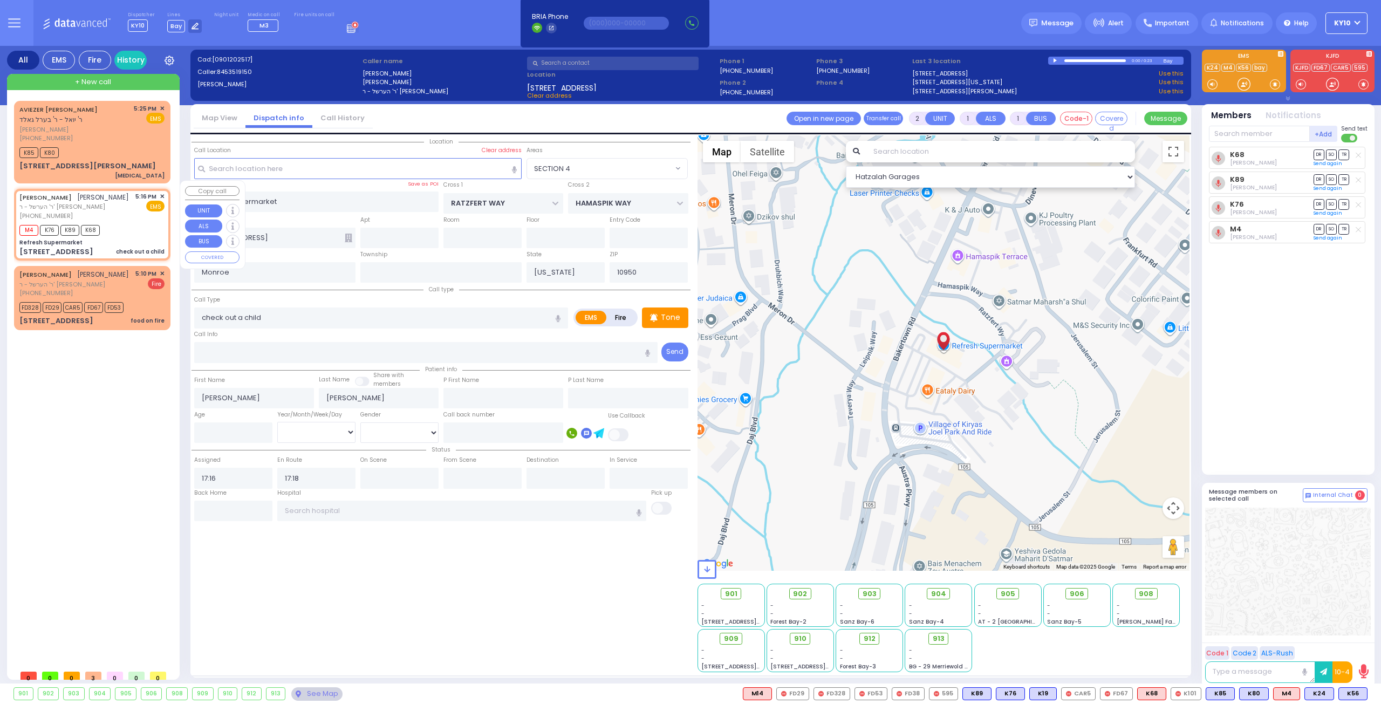
click at [126, 213] on div "CHAIM WEISER חיים ווייזער ר' הערשל - ר' משה שמואל אקערמאן (845) 351-9150 5:16 P…" at bounding box center [92, 224] width 152 height 69
click at [104, 121] on div "AVIEZER MORDCHE SCHWARTZ ר' יואל - ר' בערל גאלד" at bounding box center [74, 114] width 111 height 21
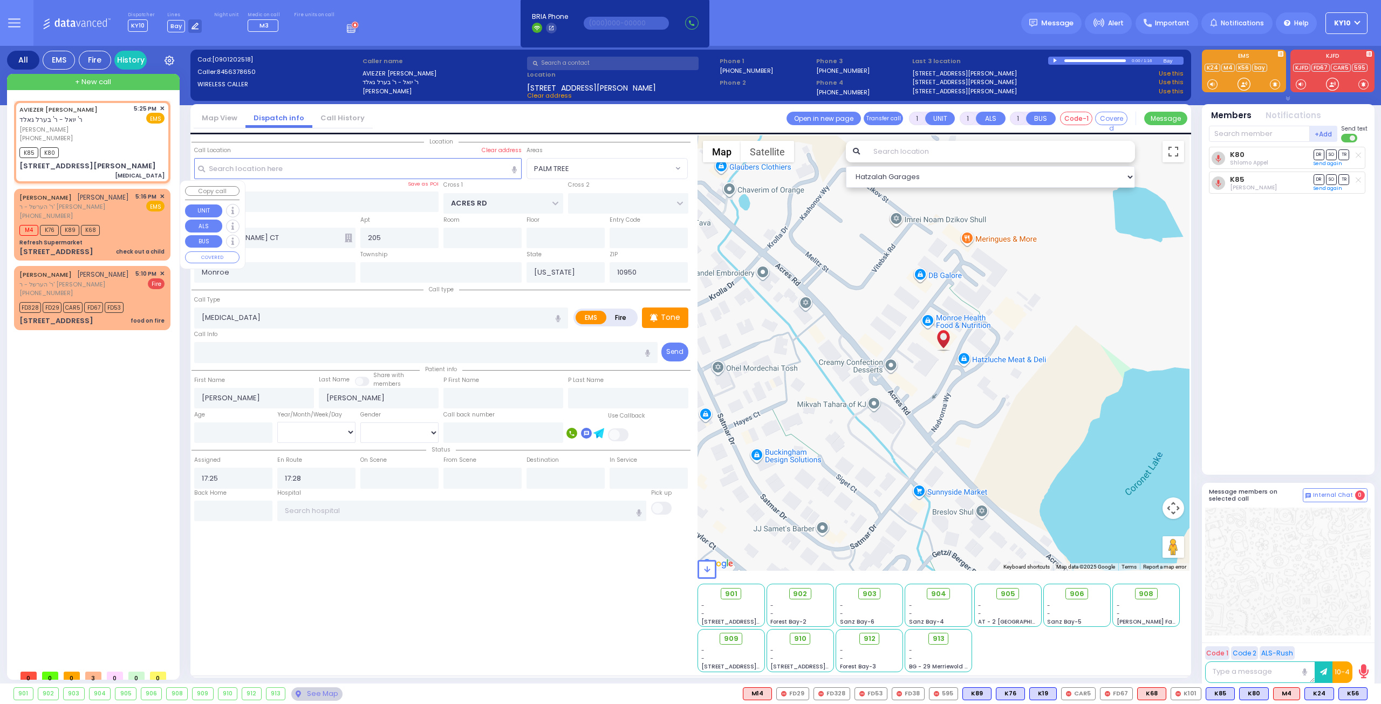
click at [130, 222] on div "M4 K76 K89 K68" at bounding box center [91, 228] width 145 height 13
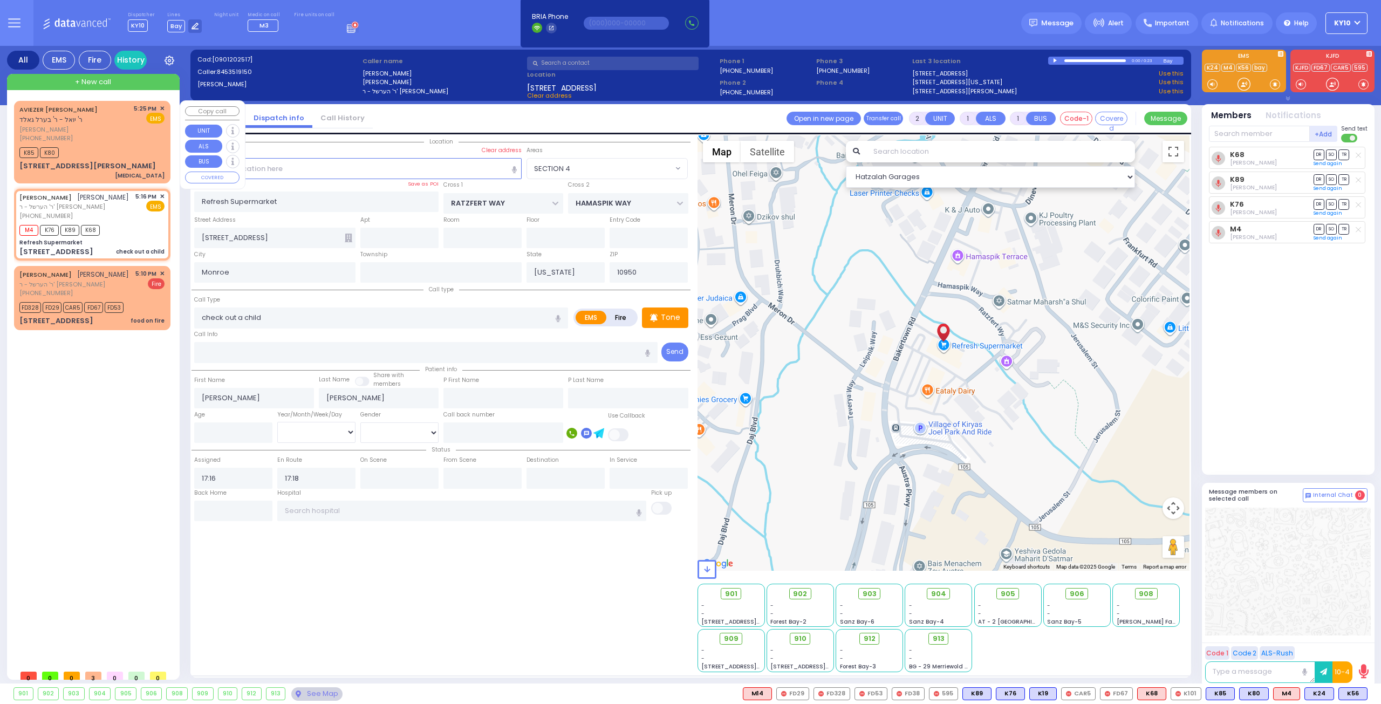
click at [130, 132] on span "אביעזר מרדכי שווארץ" at bounding box center [74, 129] width 111 height 9
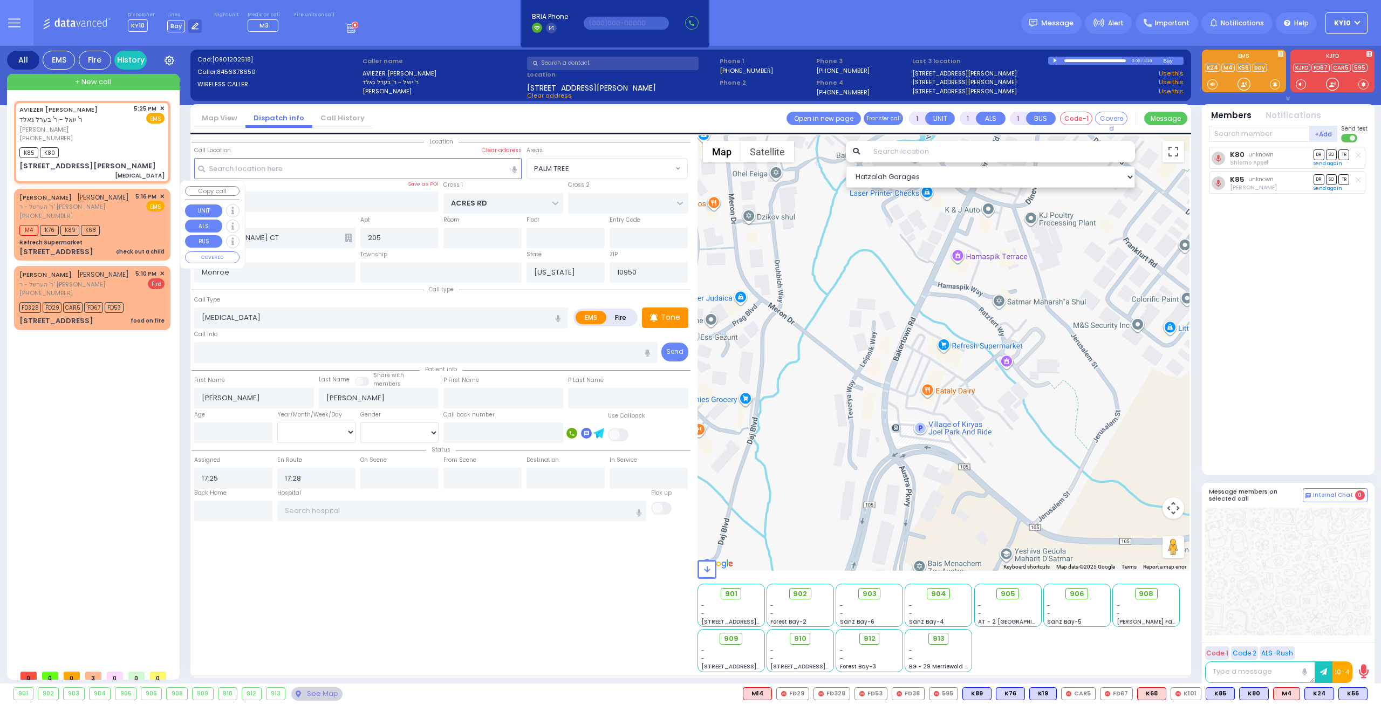
click at [123, 213] on div "CHAIM WEISER חיים ווייזער ר' הערשל - ר' משה שמואל אקערמאן (845) 351-9150 5:16 P…" at bounding box center [92, 224] width 152 height 69
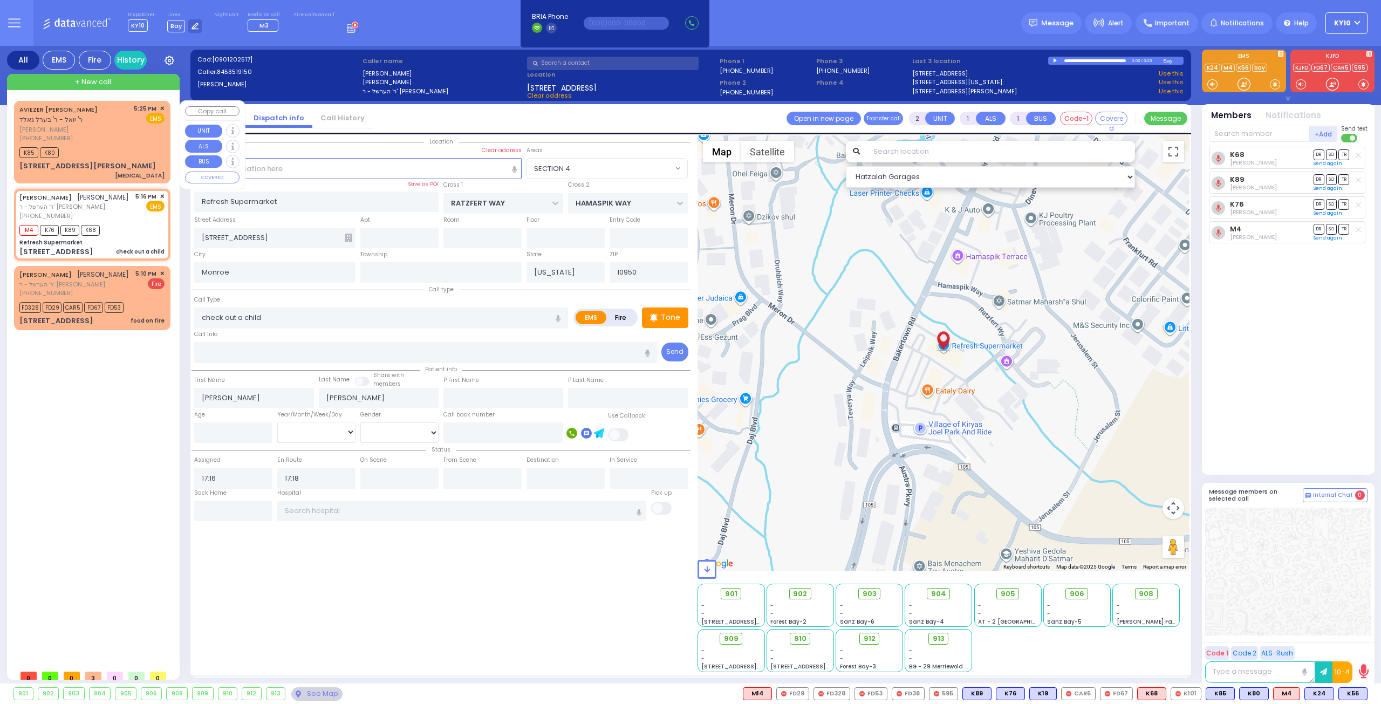
click at [106, 138] on div "(845) 637-8650" at bounding box center [74, 138] width 111 height 9
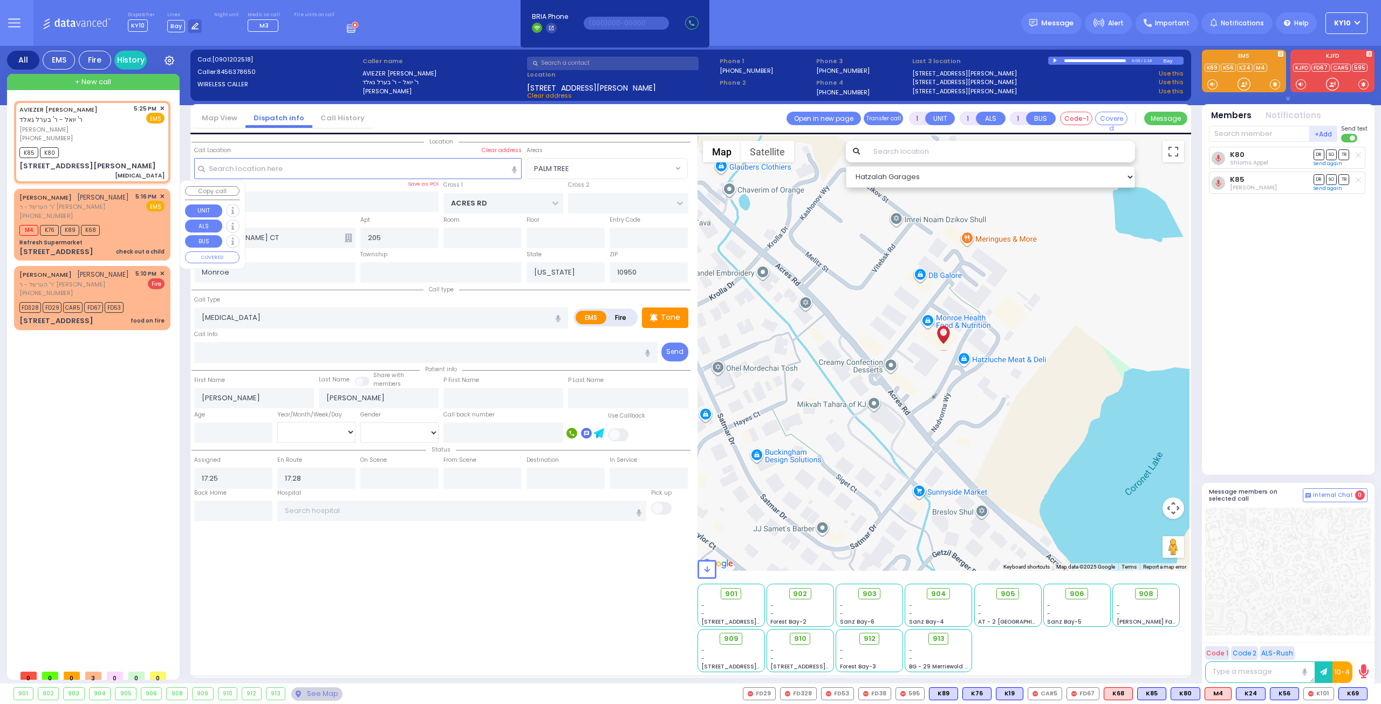
click at [145, 222] on div "M4 K76 K89 K68" at bounding box center [91, 228] width 145 height 13
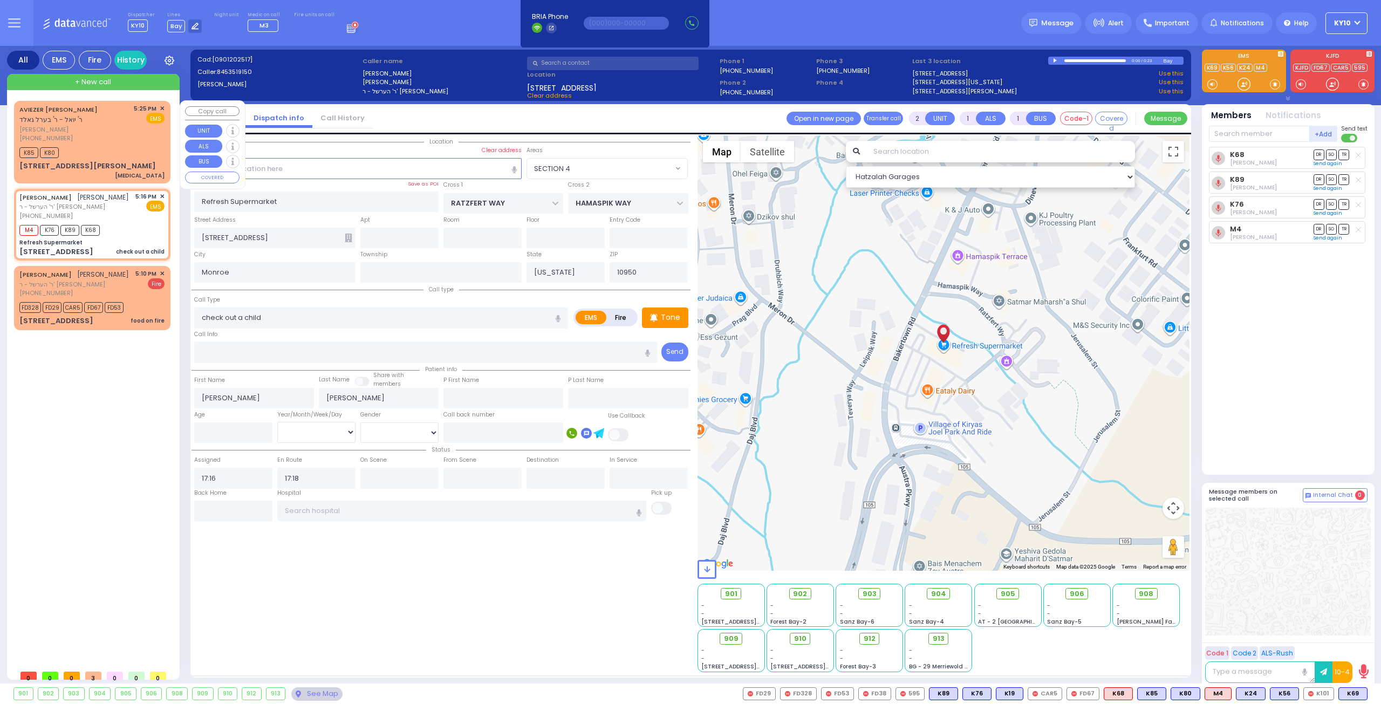
click at [138, 139] on div "5:25 PM ✕ EMS" at bounding box center [149, 123] width 31 height 39
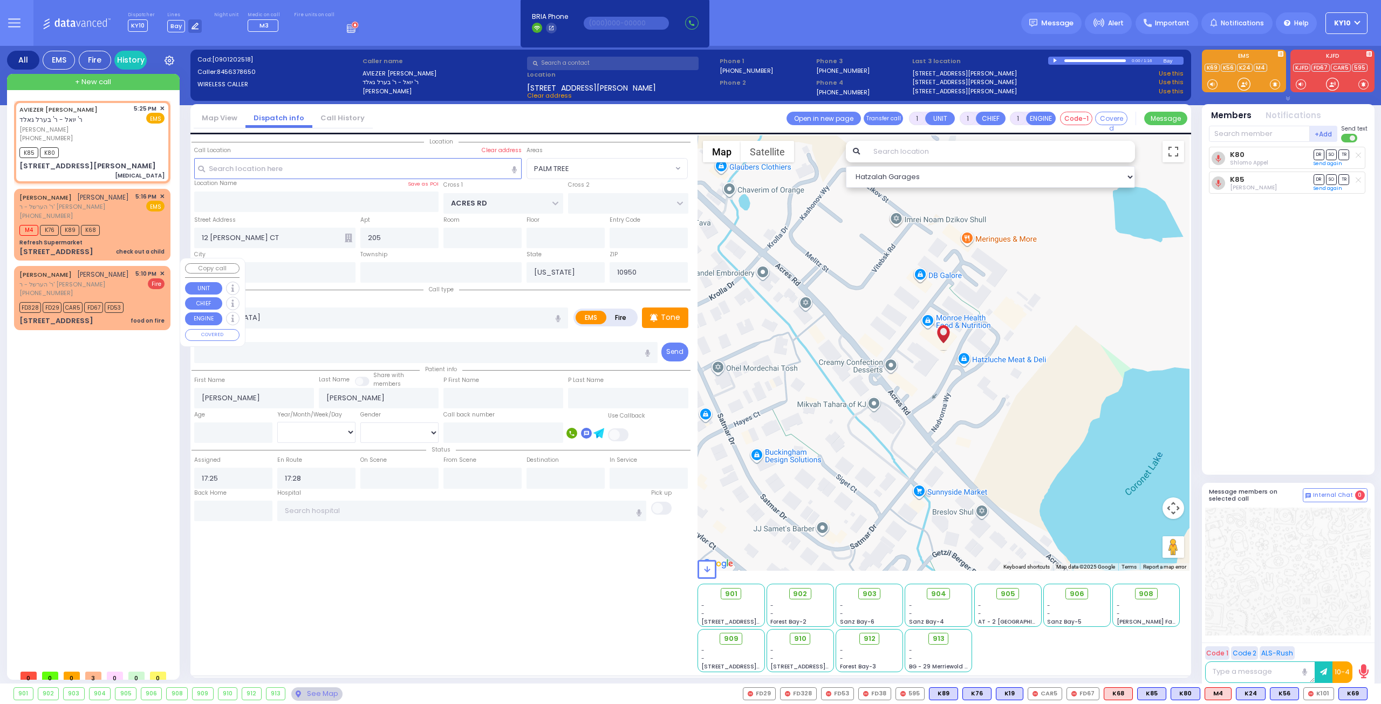
click at [121, 280] on span "ר' הערשל - ר' [PERSON_NAME]" at bounding box center [74, 284] width 110 height 9
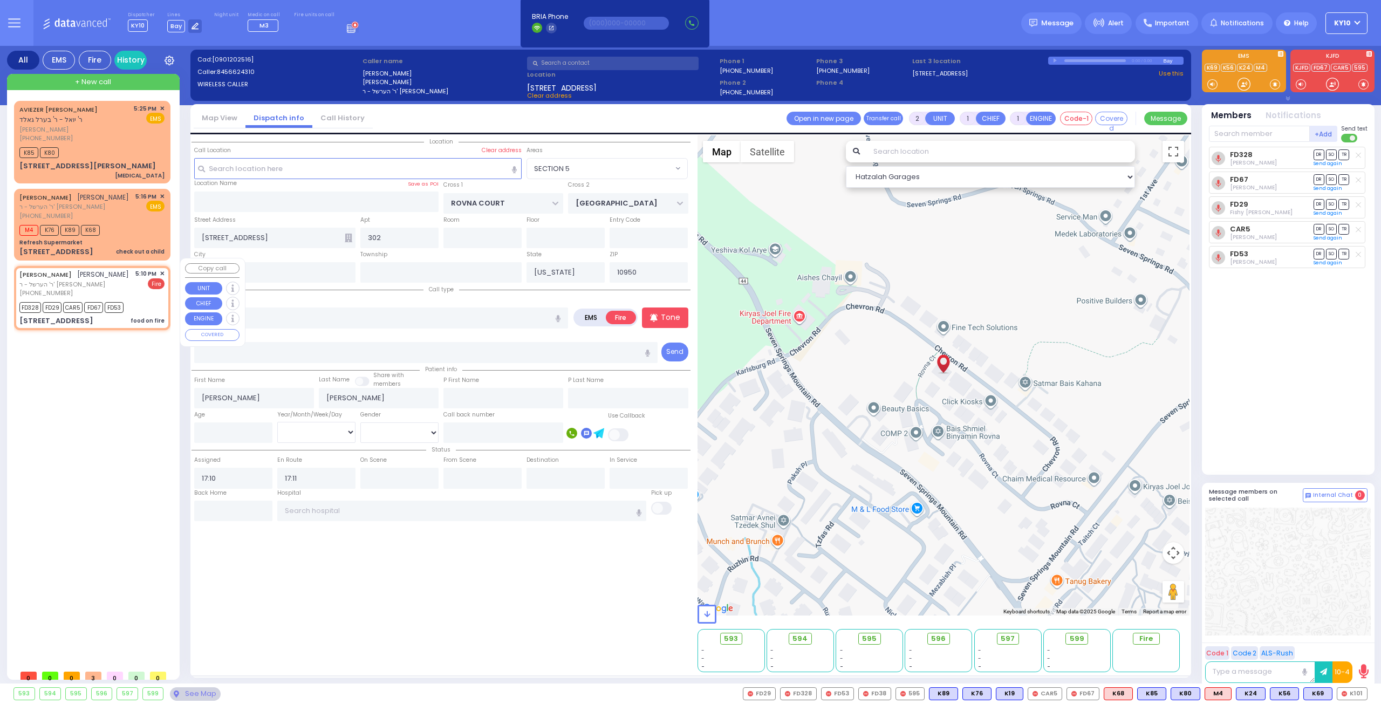
click at [119, 289] on div "[PHONE_NUMBER]" at bounding box center [74, 293] width 110 height 9
click at [135, 211] on div "CHAIM WEISER חיים ווייזער ר' הערשל - ר' משה שמואל אקערמאן (845) 351-9150 5:16 P…" at bounding box center [91, 206] width 145 height 29
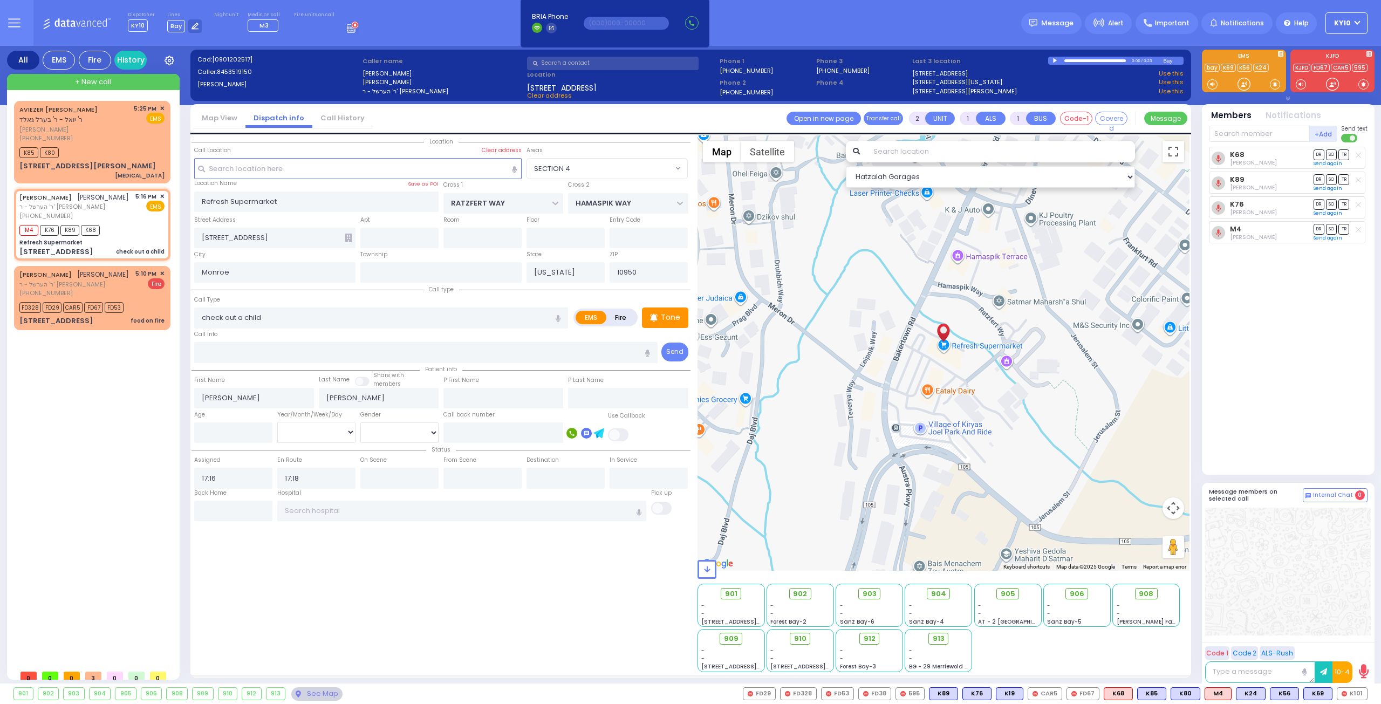
click at [1053, 61] on div at bounding box center [1056, 60] width 6 height 5
click at [142, 213] on div "CHAIM WEISER חיים ווייזער ר' הערשל - ר' משה שמואל אקערמאן (845) 351-9150 5:16 P…" at bounding box center [92, 224] width 152 height 69
click at [126, 126] on span "אביעזר מרדכי שווארץ" at bounding box center [74, 129] width 111 height 9
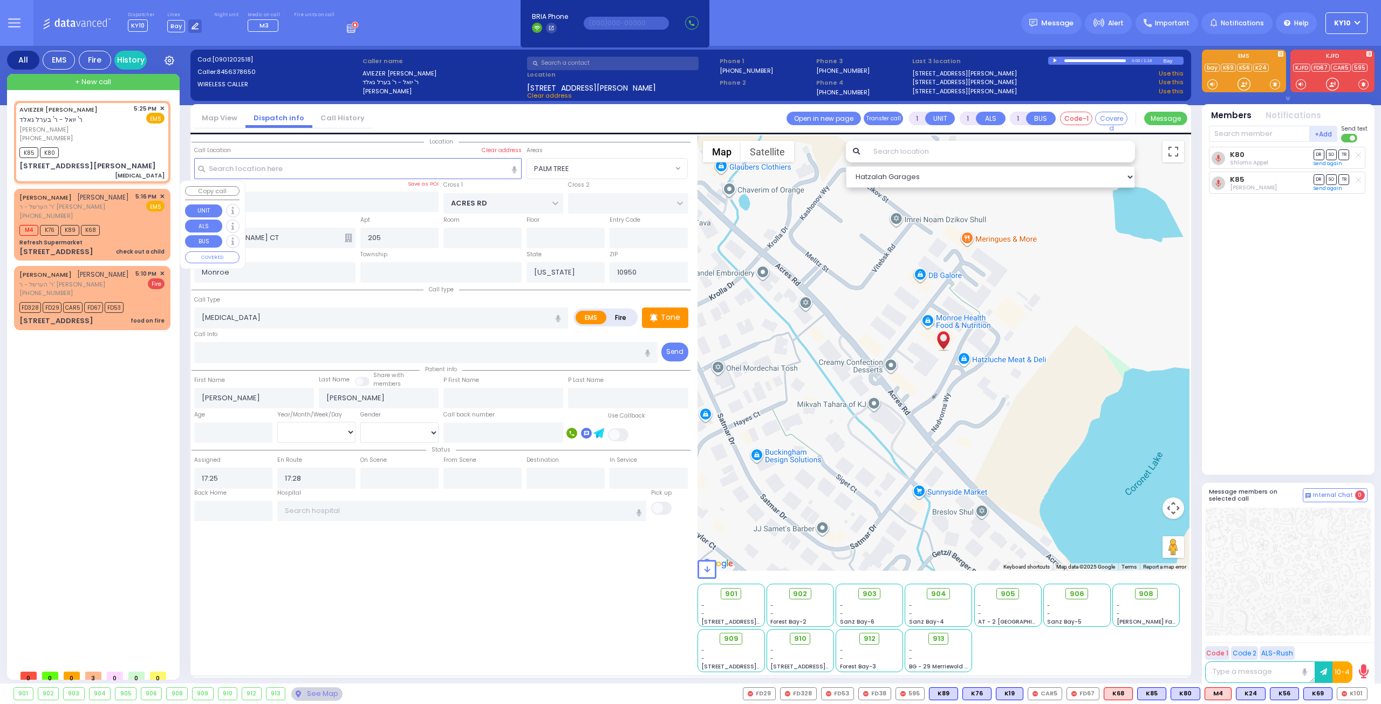
click at [126, 222] on div "M4 K76 K89 K68" at bounding box center [91, 228] width 145 height 13
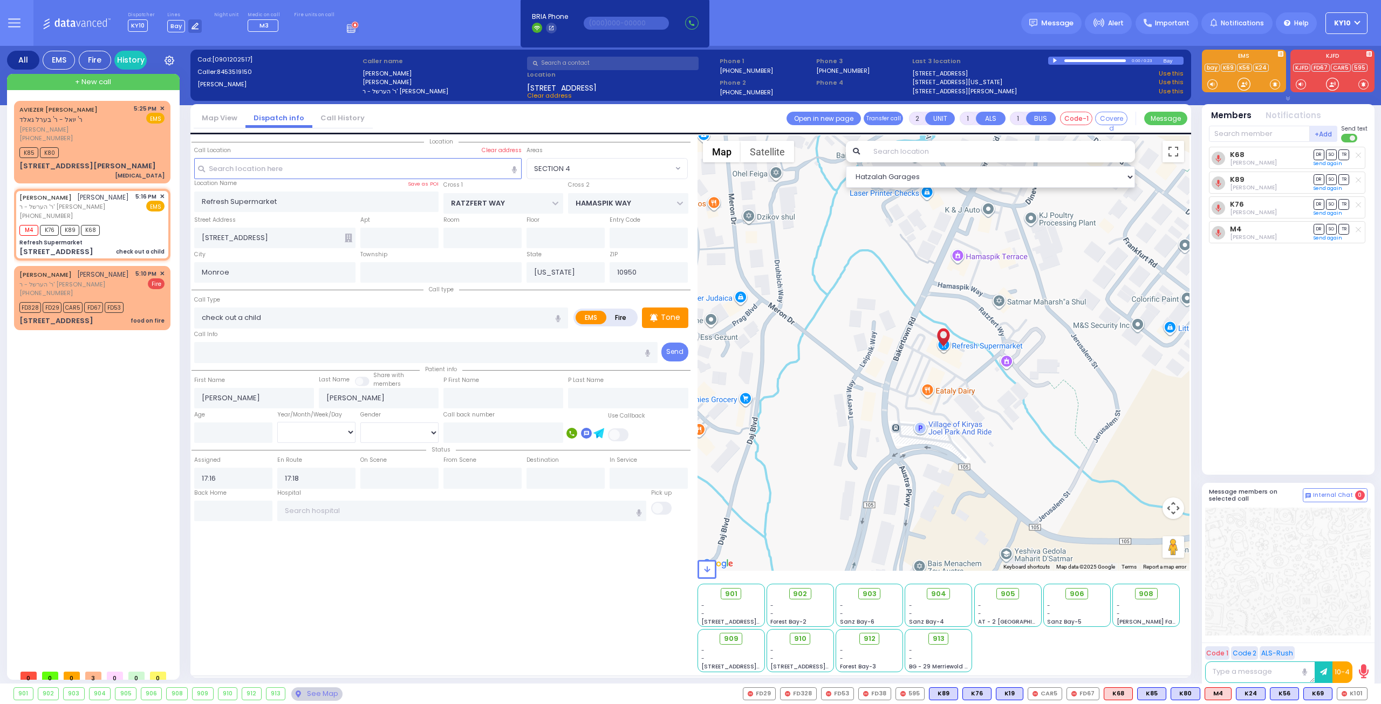
click at [1056, 60] on div at bounding box center [1056, 60] width 6 height 5
click at [106, 128] on span "אביעזר מרדכי שווארץ" at bounding box center [74, 129] width 111 height 9
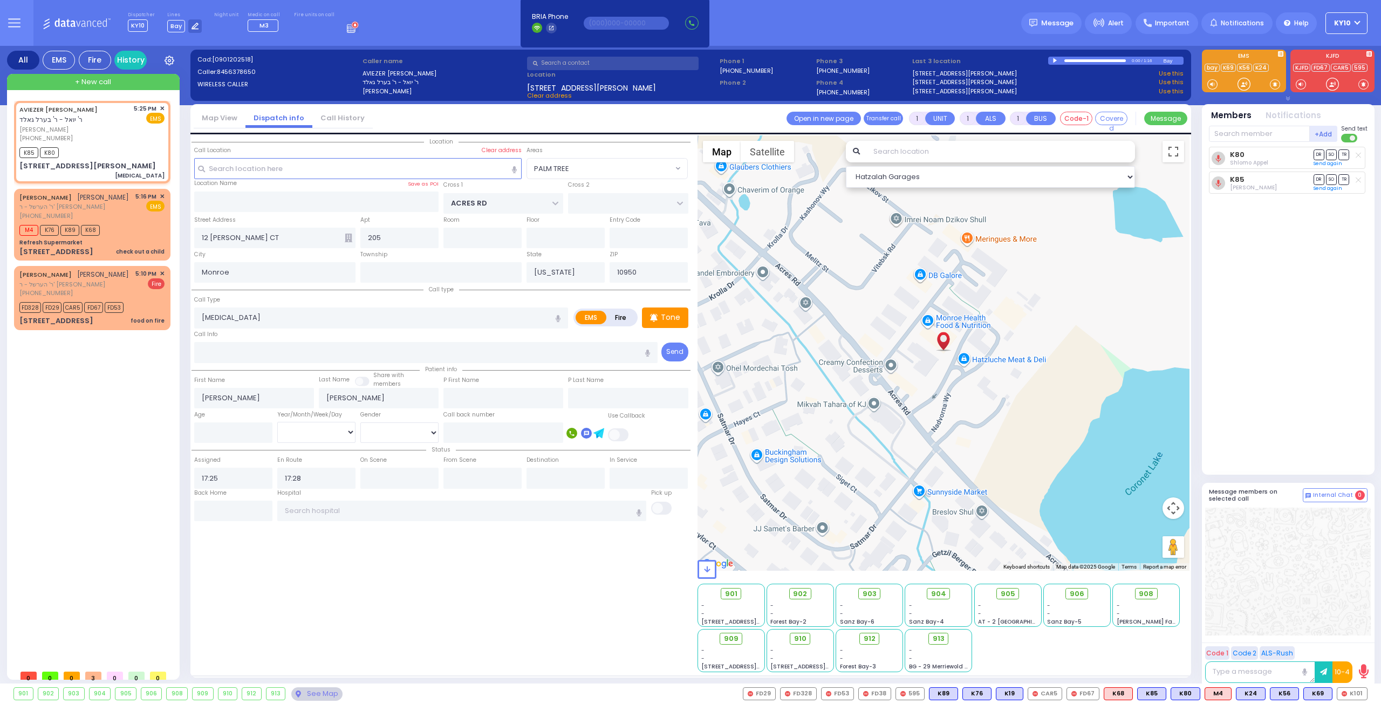
click at [1054, 61] on div at bounding box center [1056, 60] width 6 height 5
click at [1364, 693] on button at bounding box center [1364, 694] width 5 height 12
click at [1359, 645] on icon at bounding box center [1356, 646] width 11 height 11
click at [1358, 648] on icon at bounding box center [1356, 646] width 11 height 11
click at [1330, 695] on button at bounding box center [1329, 694] width 5 height 12
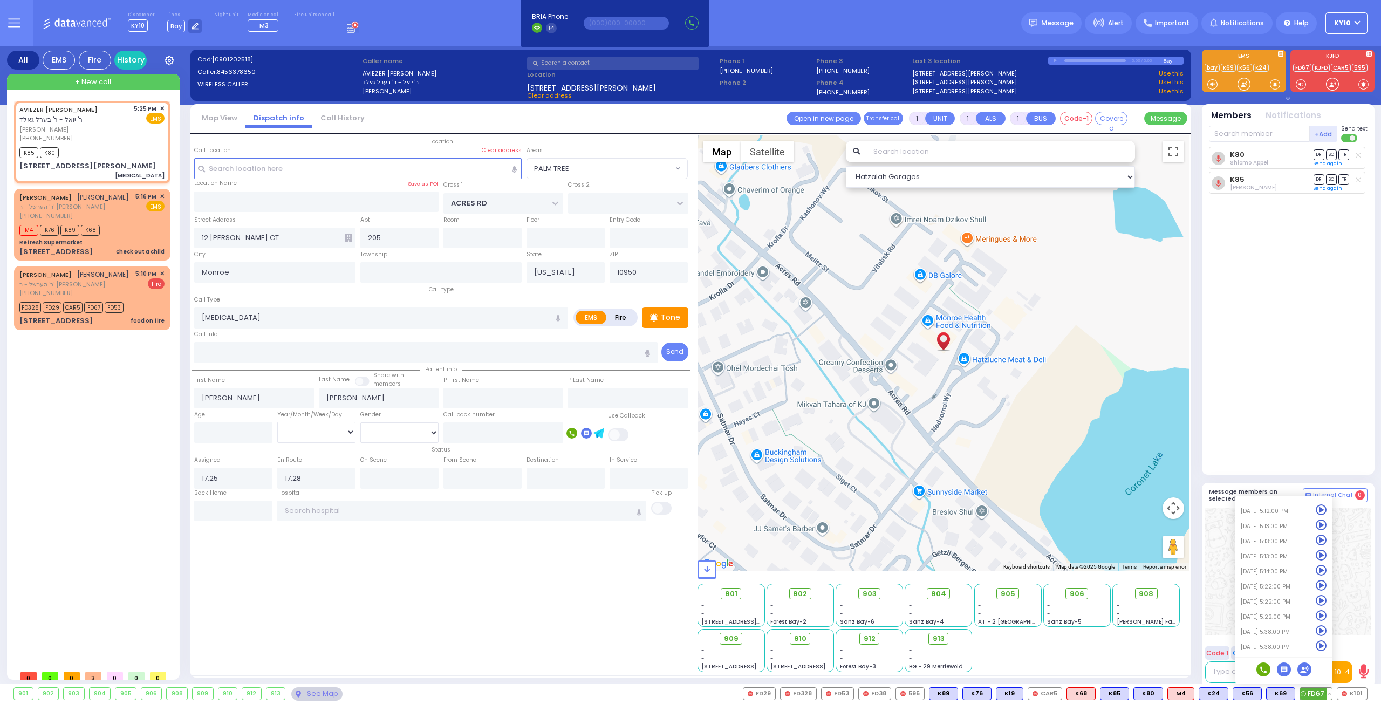
click at [1322, 647] on icon at bounding box center [1321, 646] width 11 height 11
click at [1324, 635] on icon at bounding box center [1321, 630] width 11 height 11
click at [1322, 646] on icon at bounding box center [1321, 646] width 11 height 11
click at [1365, 696] on button at bounding box center [1364, 694] width 5 height 12
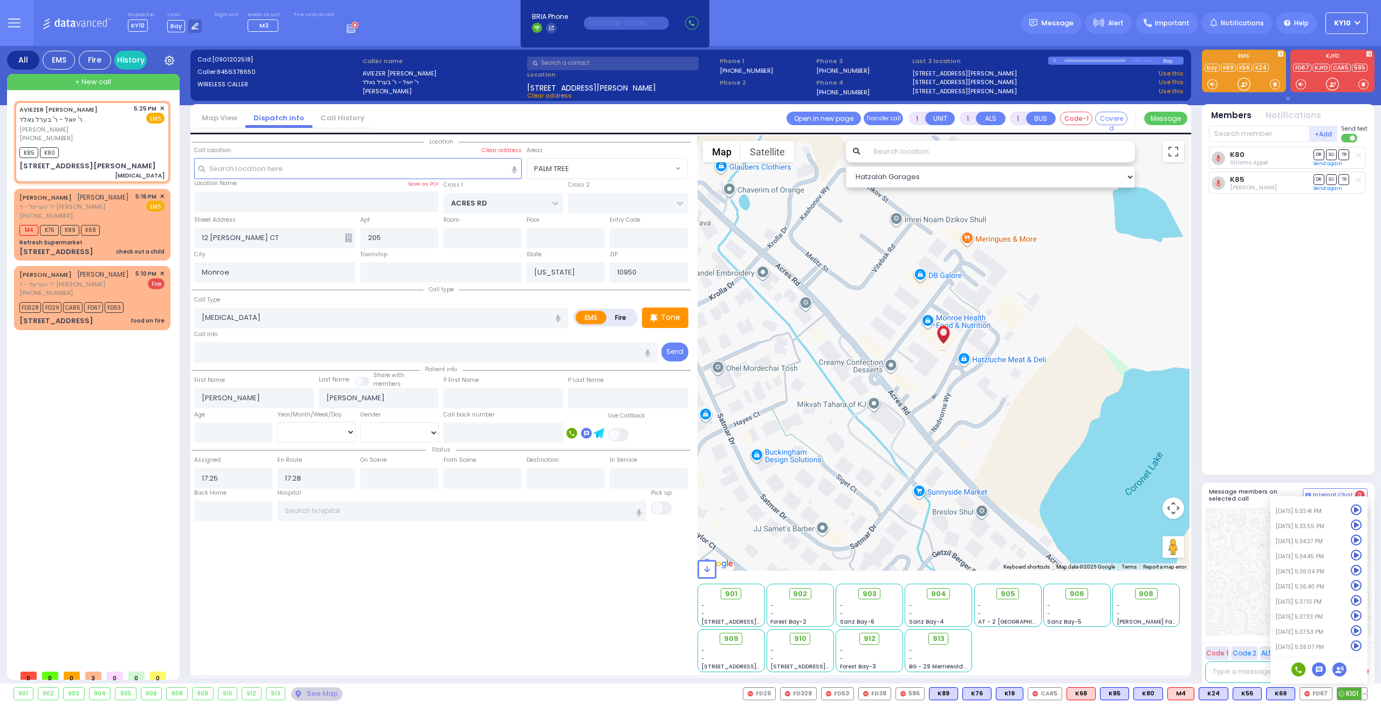
click at [1357, 644] on icon at bounding box center [1356, 646] width 11 height 11
click at [1358, 631] on icon at bounding box center [1356, 630] width 11 height 11
click at [1359, 617] on icon at bounding box center [1356, 615] width 11 height 11
click at [1358, 617] on icon at bounding box center [1356, 615] width 11 height 11
click at [1357, 617] on icon at bounding box center [1356, 615] width 11 height 11
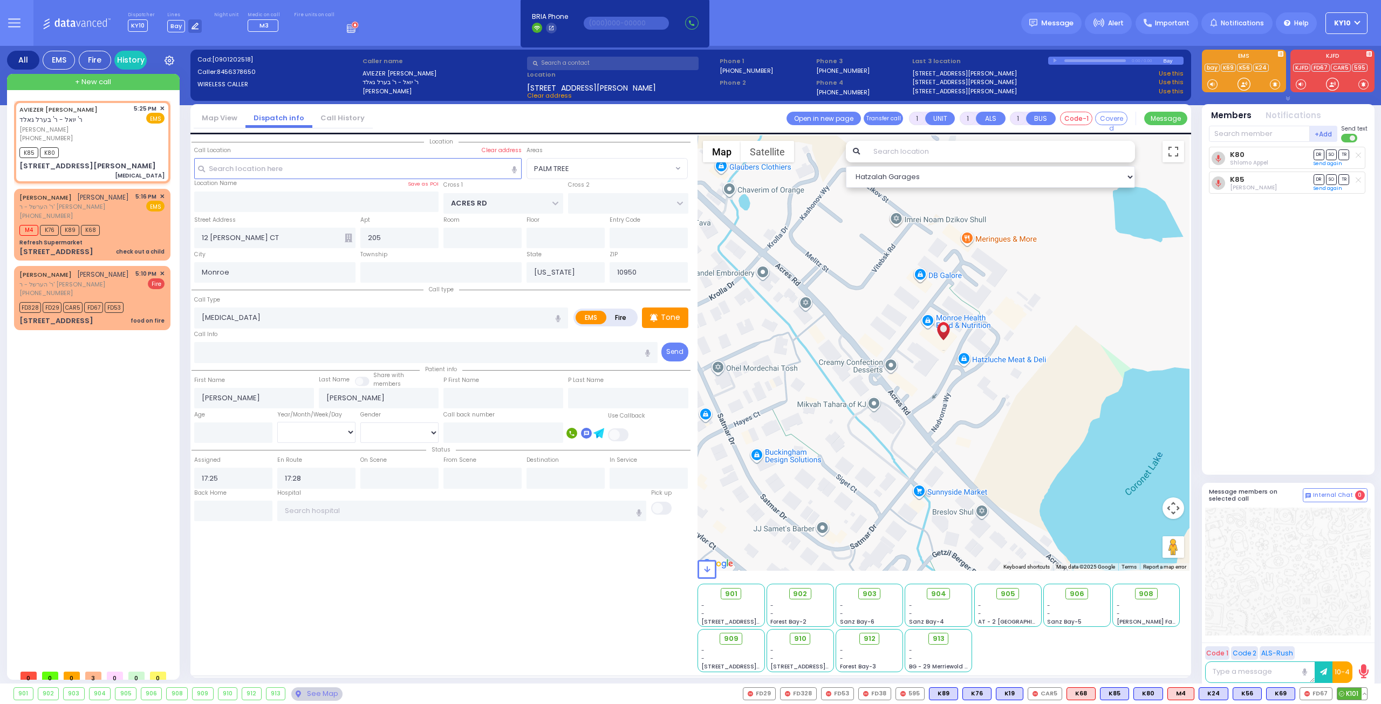
click at [1363, 693] on button at bounding box center [1364, 694] width 5 height 12
click at [1358, 571] on icon at bounding box center [1356, 570] width 11 height 11
click at [1357, 587] on icon at bounding box center [1356, 585] width 11 height 11
click at [1330, 694] on button at bounding box center [1327, 694] width 5 height 12
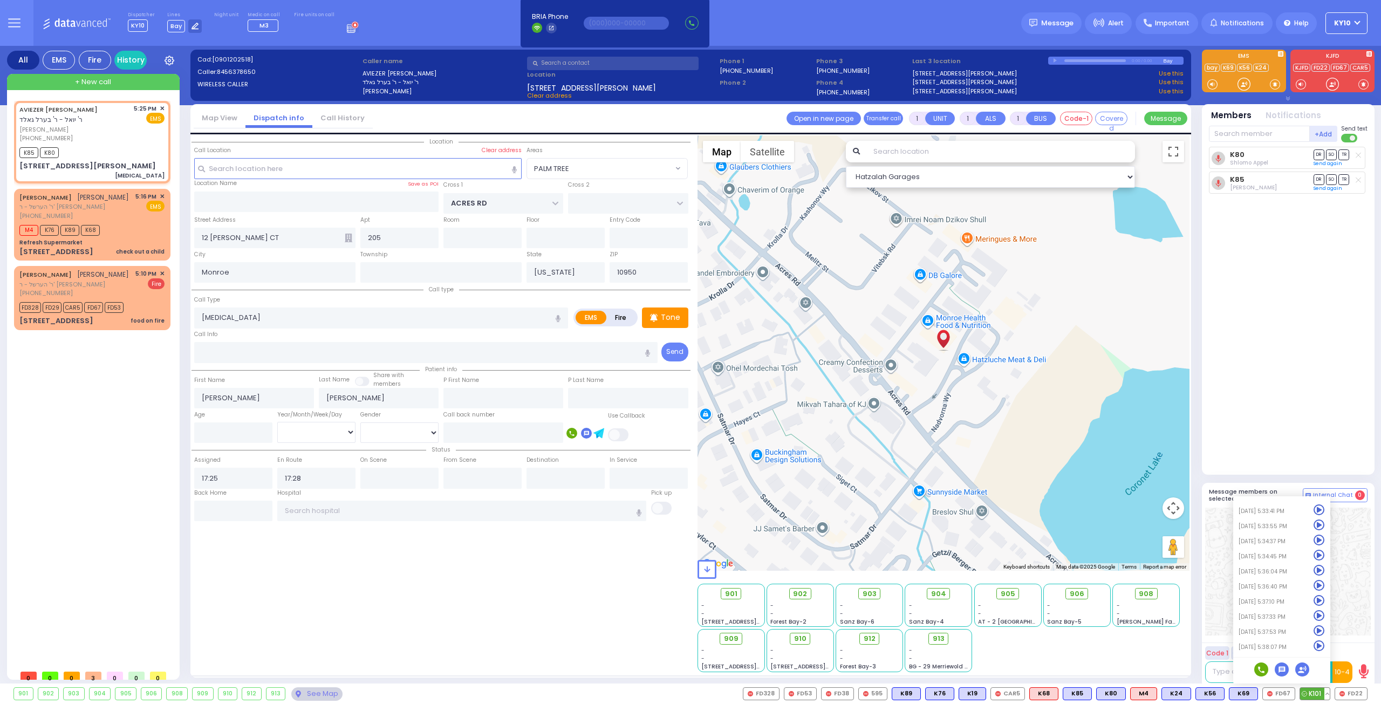
click at [1320, 603] on icon at bounding box center [1319, 600] width 11 height 11
click at [1321, 616] on icon at bounding box center [1319, 615] width 11 height 11
click at [1322, 631] on icon at bounding box center [1319, 630] width 11 height 11
click at [1322, 646] on icon at bounding box center [1319, 646] width 11 height 11
click at [1251, 369] on div "K80 Shlomo Appel DR SO TR" at bounding box center [1289, 306] width 161 height 319
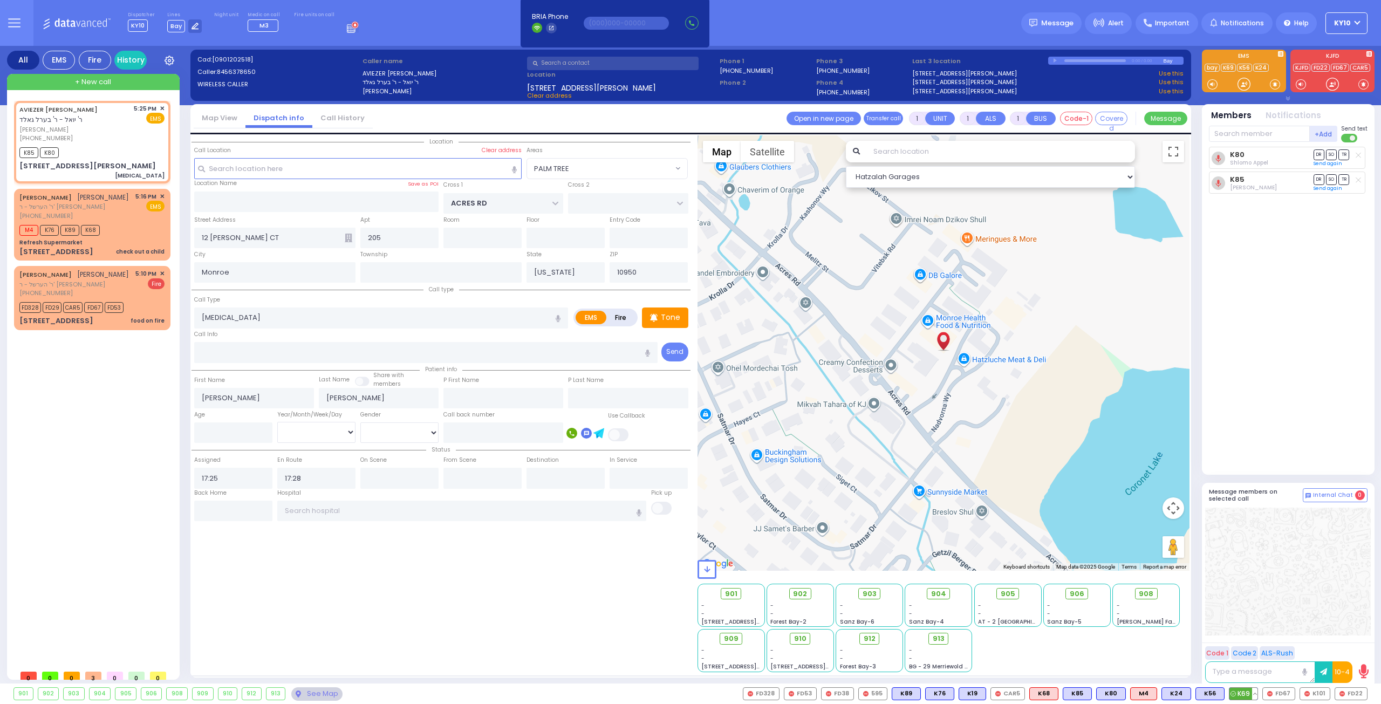
click at [1256, 691] on button at bounding box center [1255, 694] width 5 height 12
click at [1253, 646] on icon at bounding box center [1247, 646] width 11 height 11
click at [1252, 632] on icon at bounding box center [1247, 630] width 11 height 11
click at [1251, 616] on icon at bounding box center [1247, 615] width 11 height 11
click at [1282, 555] on div at bounding box center [1289, 572] width 166 height 128
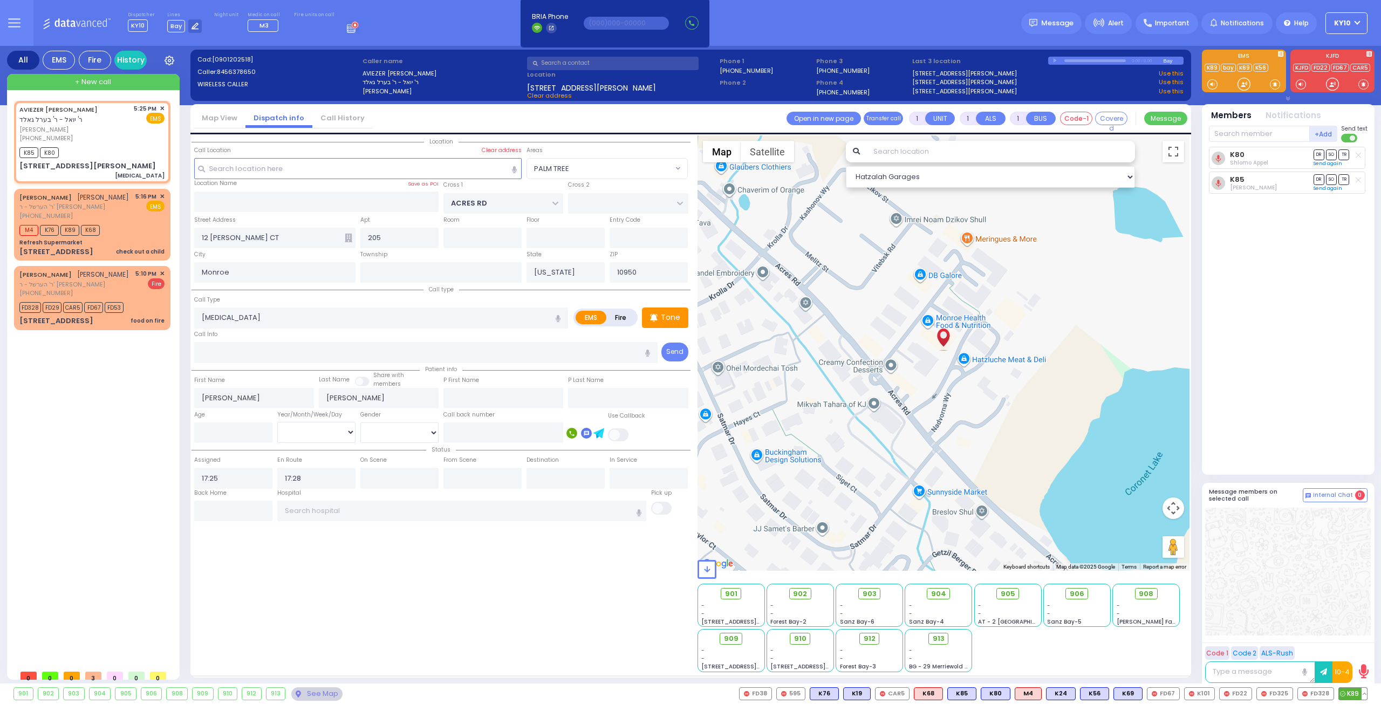
click at [1366, 695] on button at bounding box center [1364, 694] width 5 height 12
click at [135, 222] on div "M4 K76 K89 K68" at bounding box center [91, 228] width 145 height 13
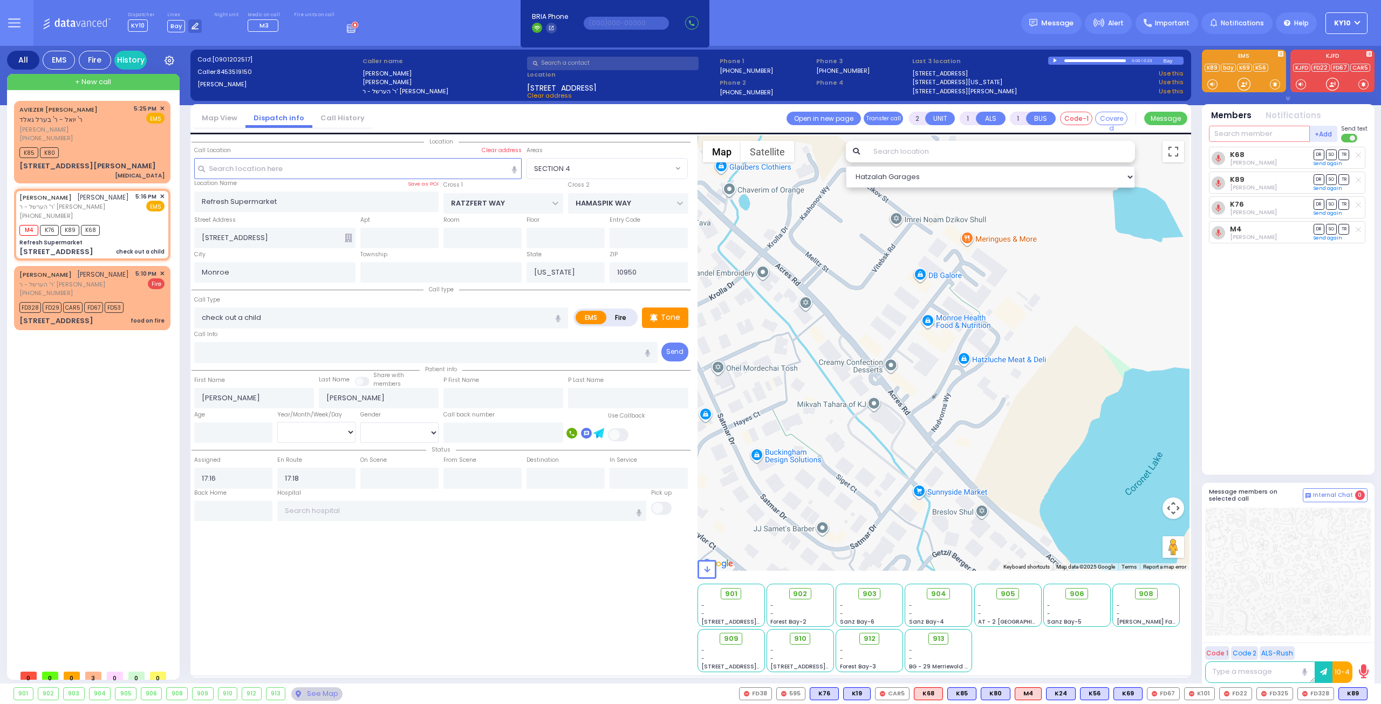
click at [1265, 137] on input "text" at bounding box center [1259, 134] width 101 height 16
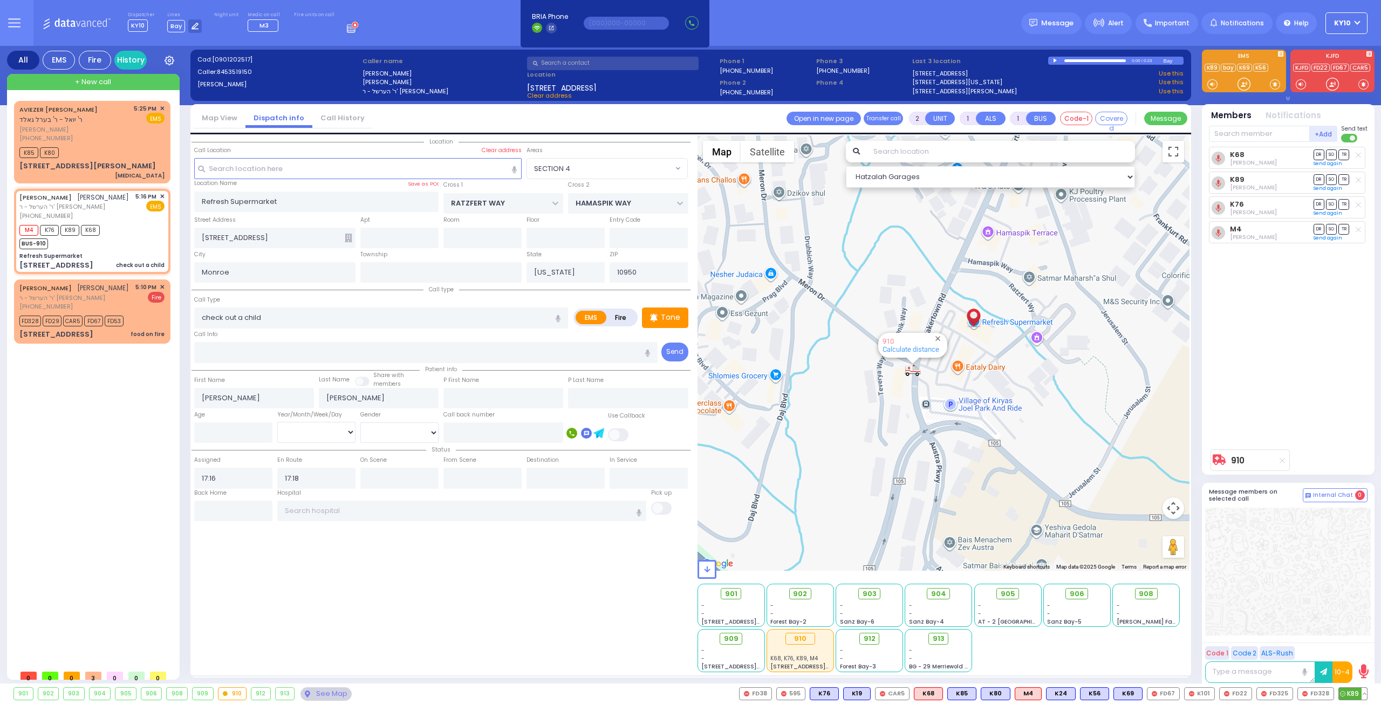
click at [1364, 696] on button at bounding box center [1364, 694] width 5 height 12
click at [1357, 646] on icon at bounding box center [1356, 646] width 11 height 11
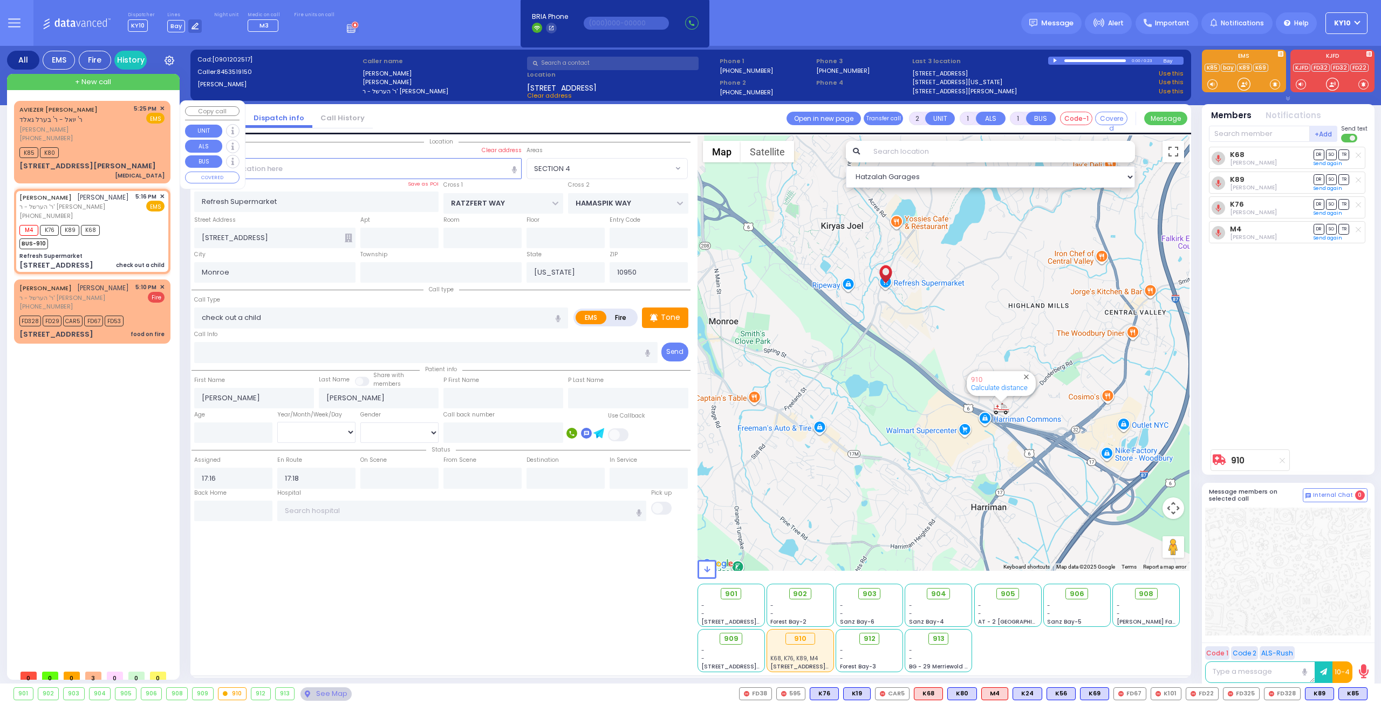
click at [116, 129] on span "אביעזר מרדכי שווארץ" at bounding box center [74, 129] width 111 height 9
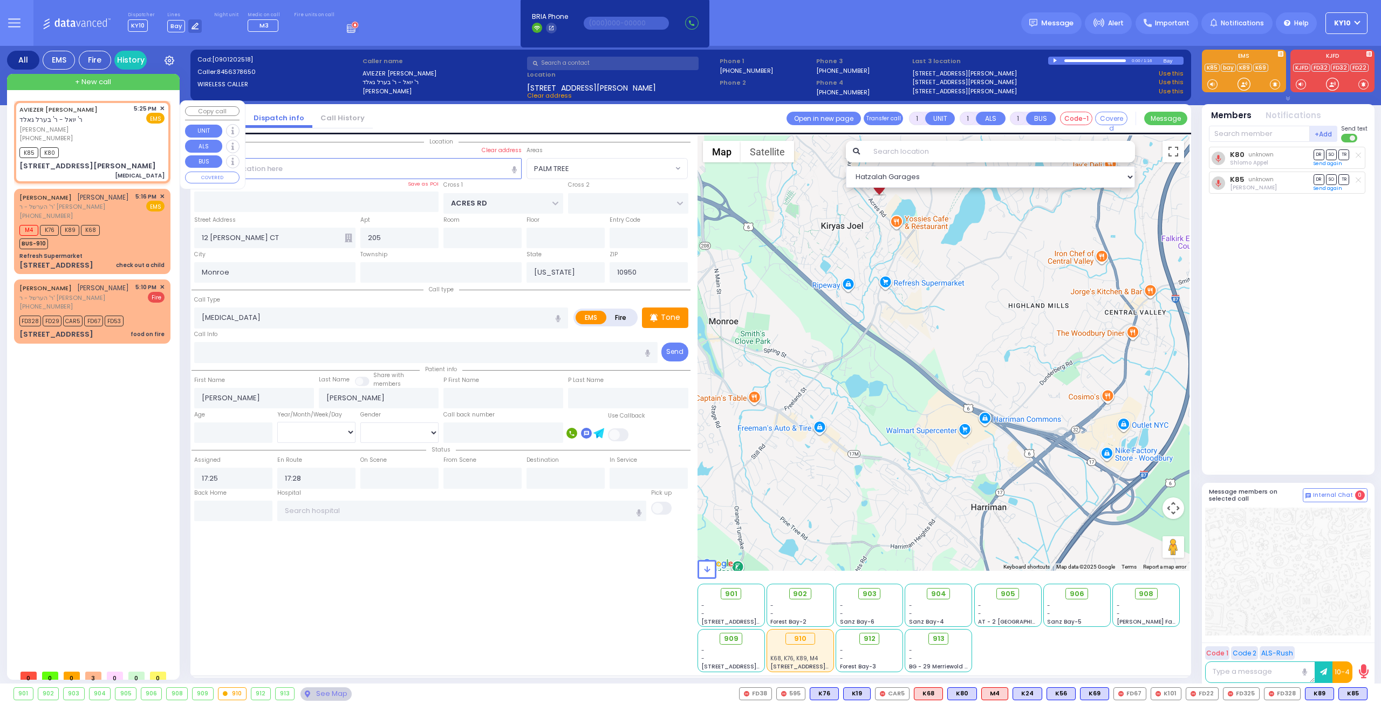
click at [164, 108] on span "✕" at bounding box center [162, 108] width 5 height 9
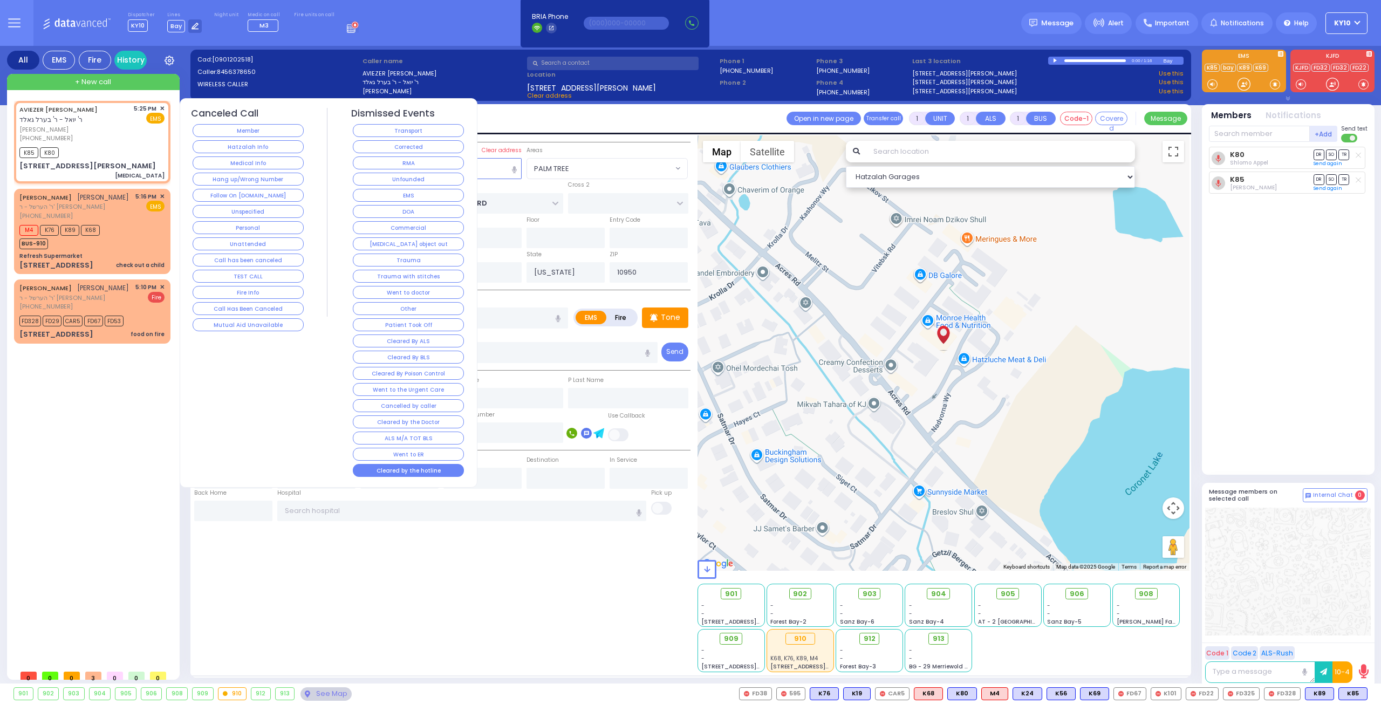
click at [450, 464] on button "Cleared by the hotline" at bounding box center [408, 470] width 111 height 13
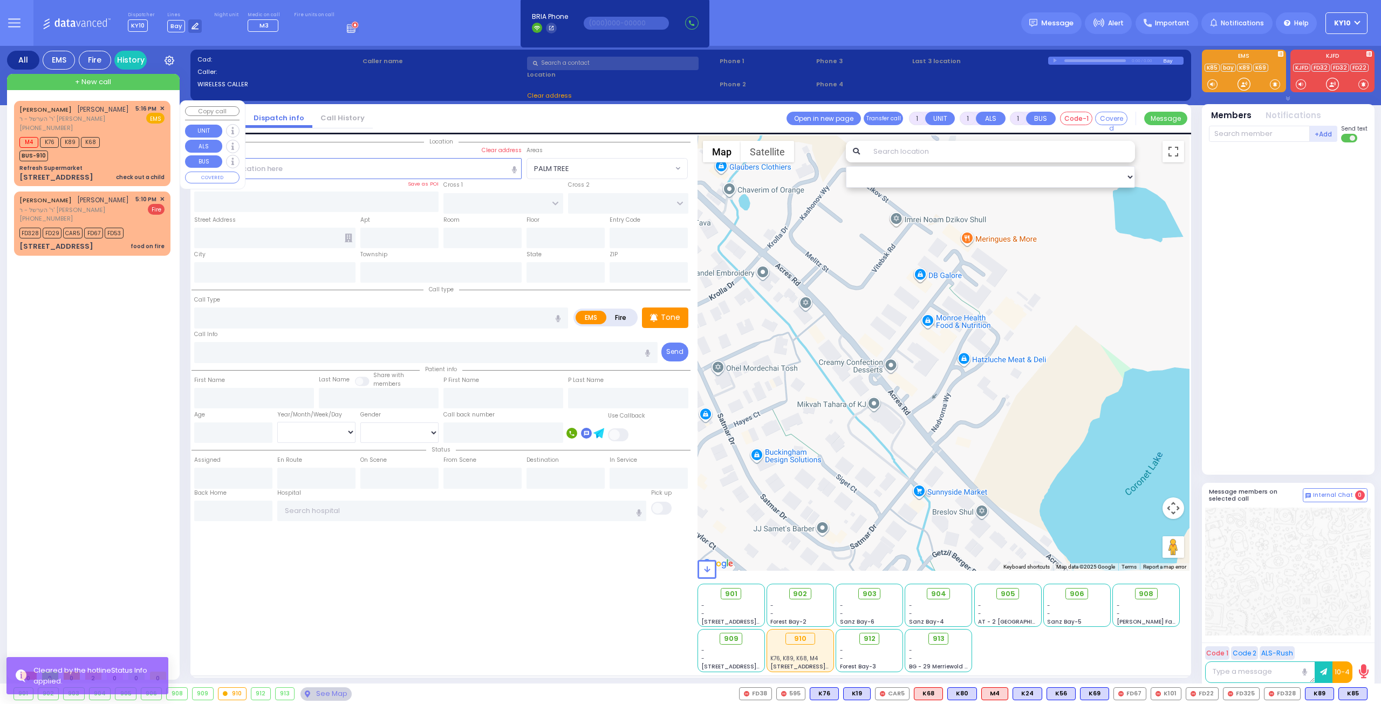
click at [124, 141] on div "M4 K76 K89 K68 BUS-910" at bounding box center [91, 147] width 145 height 27
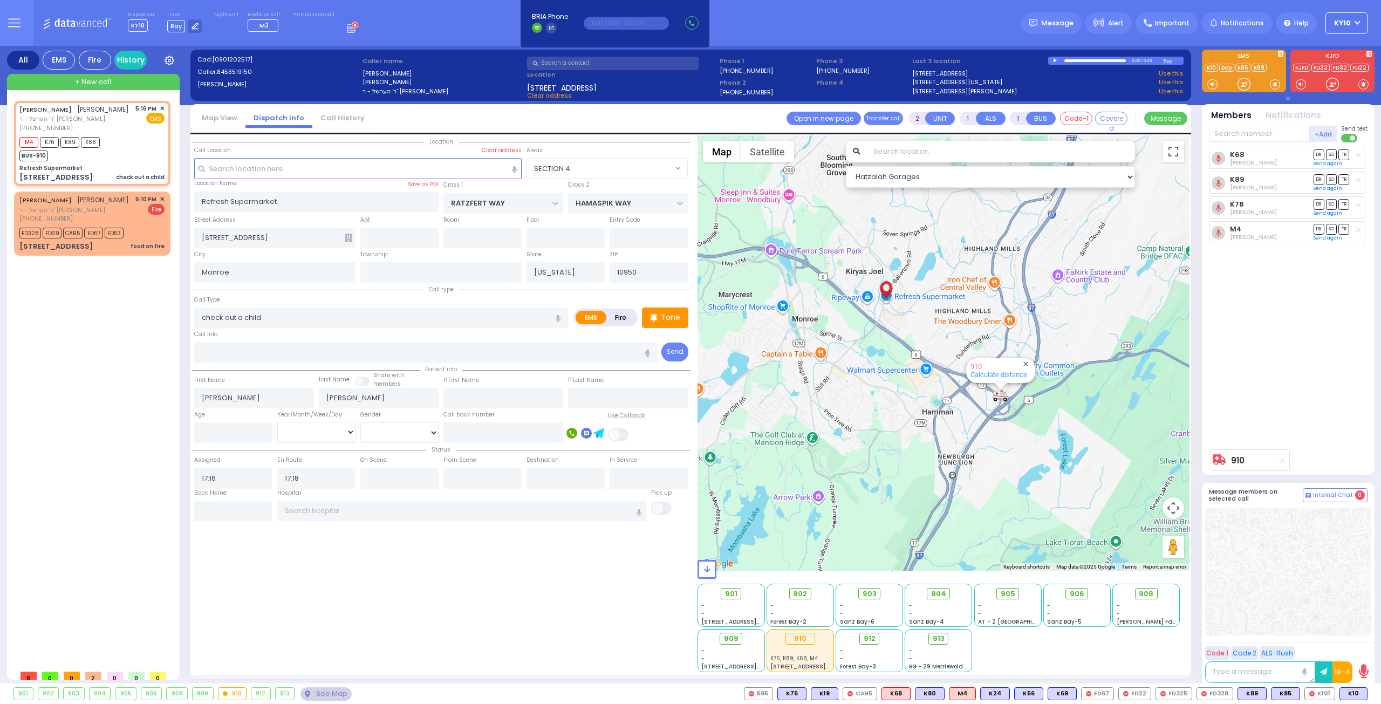
select select "SECTION 4"
select select
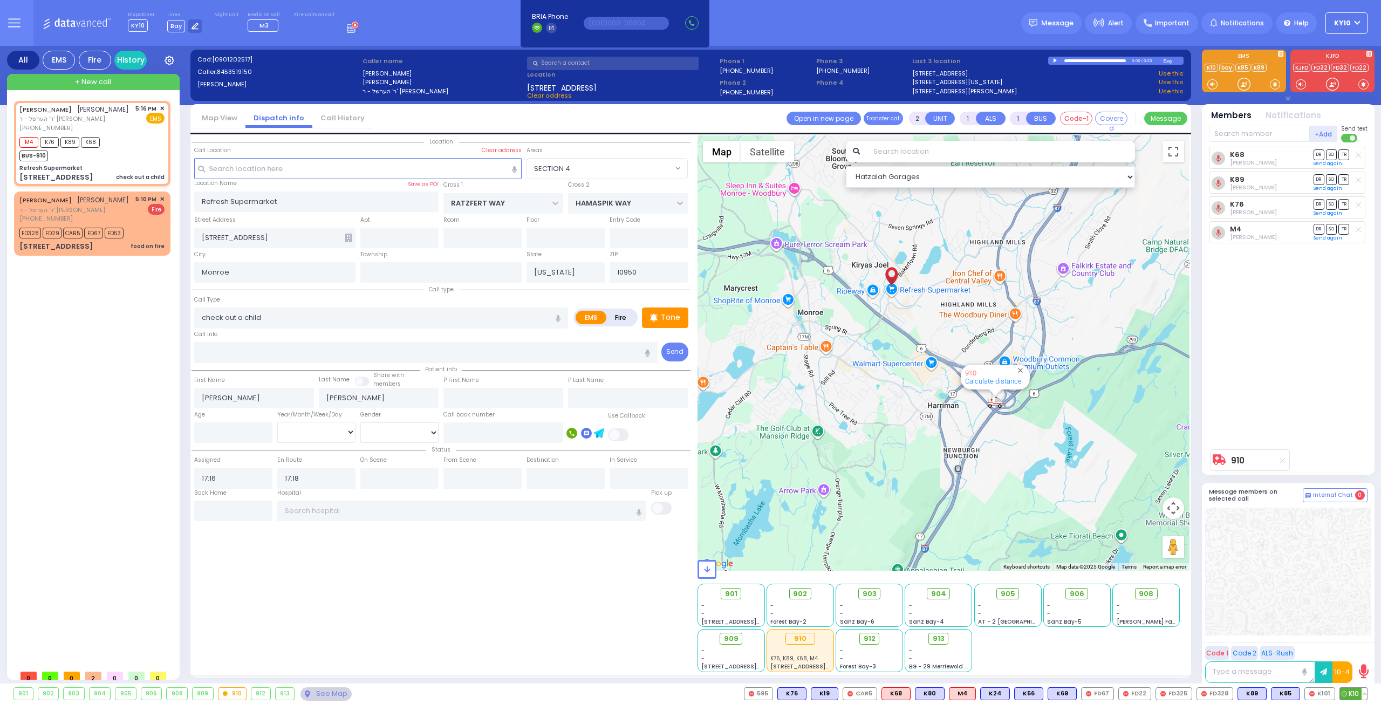
click at [1365, 694] on button at bounding box center [1364, 694] width 5 height 12
click at [1358, 630] on icon at bounding box center [1356, 630] width 11 height 11
click at [1358, 647] on icon at bounding box center [1356, 646] width 11 height 11
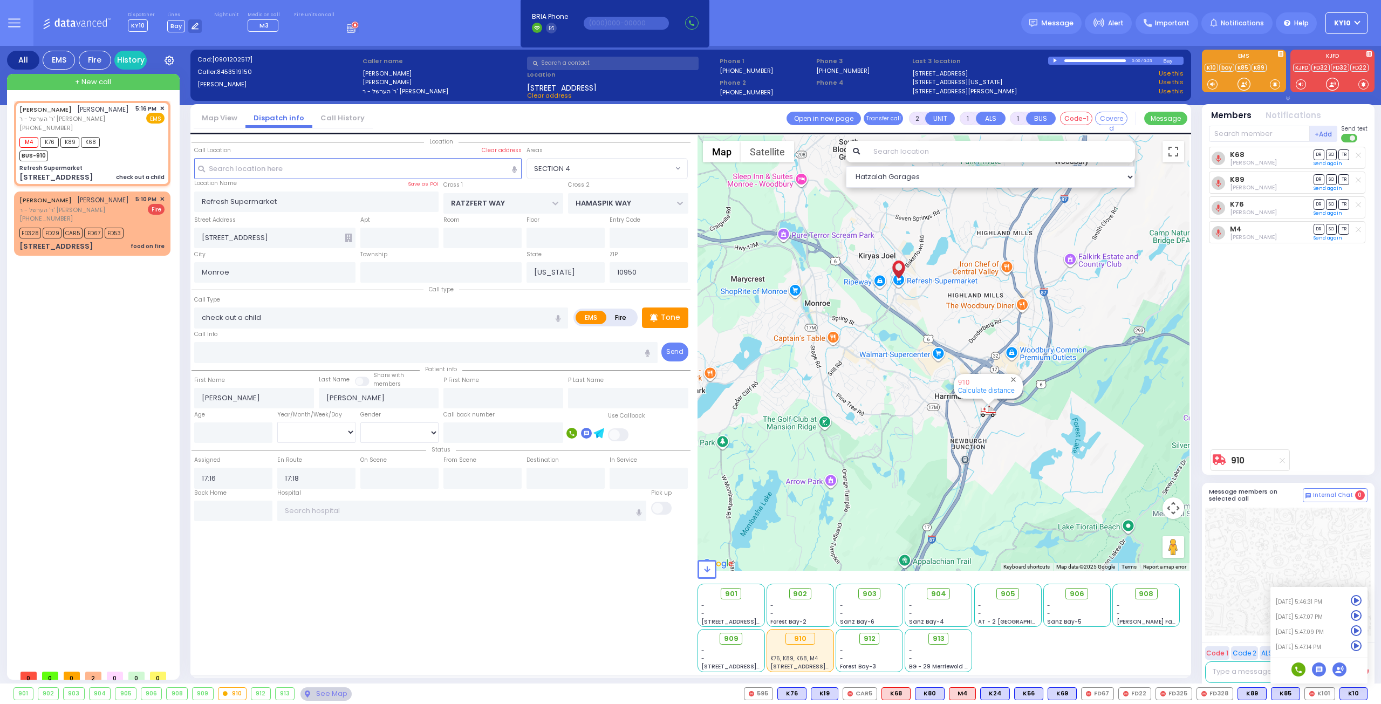
click at [1278, 365] on div "K68 [PERSON_NAME] DR SO TR Sending text K89" at bounding box center [1289, 295] width 161 height 297
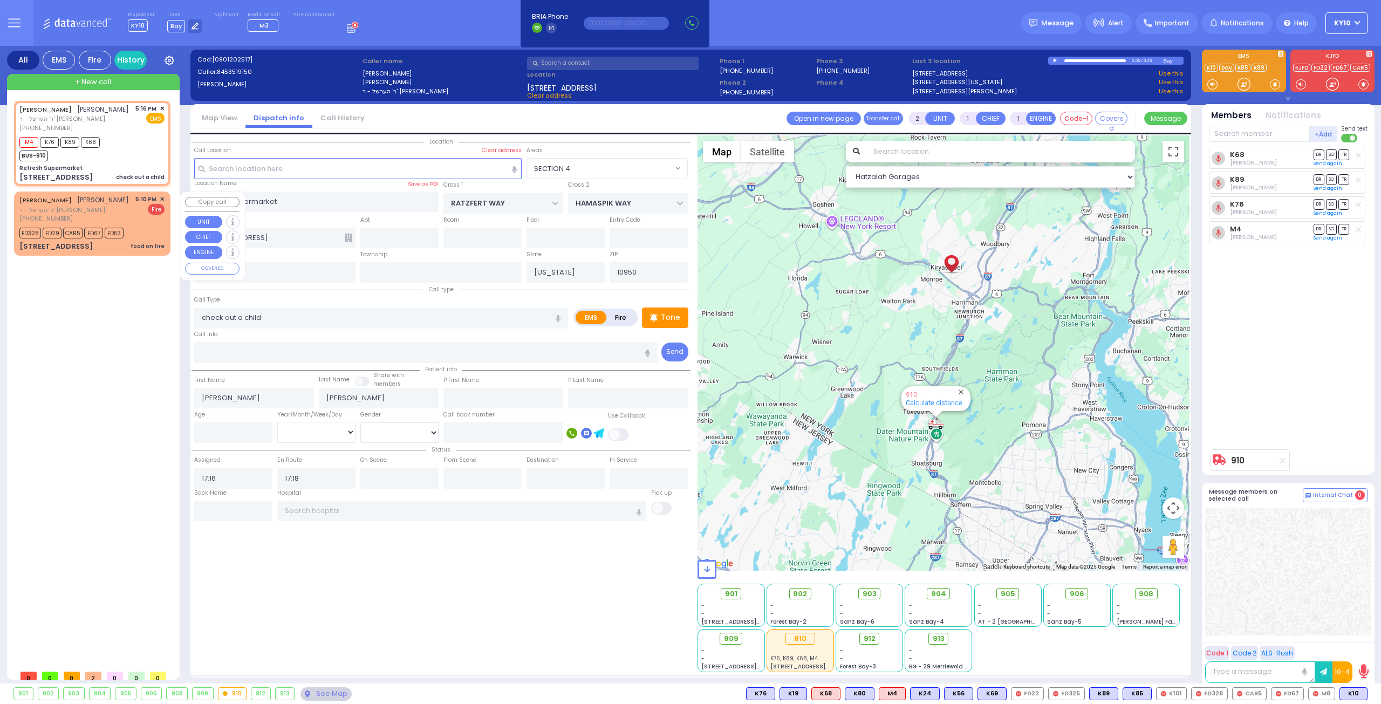
click at [129, 216] on div "[PHONE_NUMBER]" at bounding box center [74, 218] width 110 height 9
select select
type input "food on fire"
radio input "false"
radio input "true"
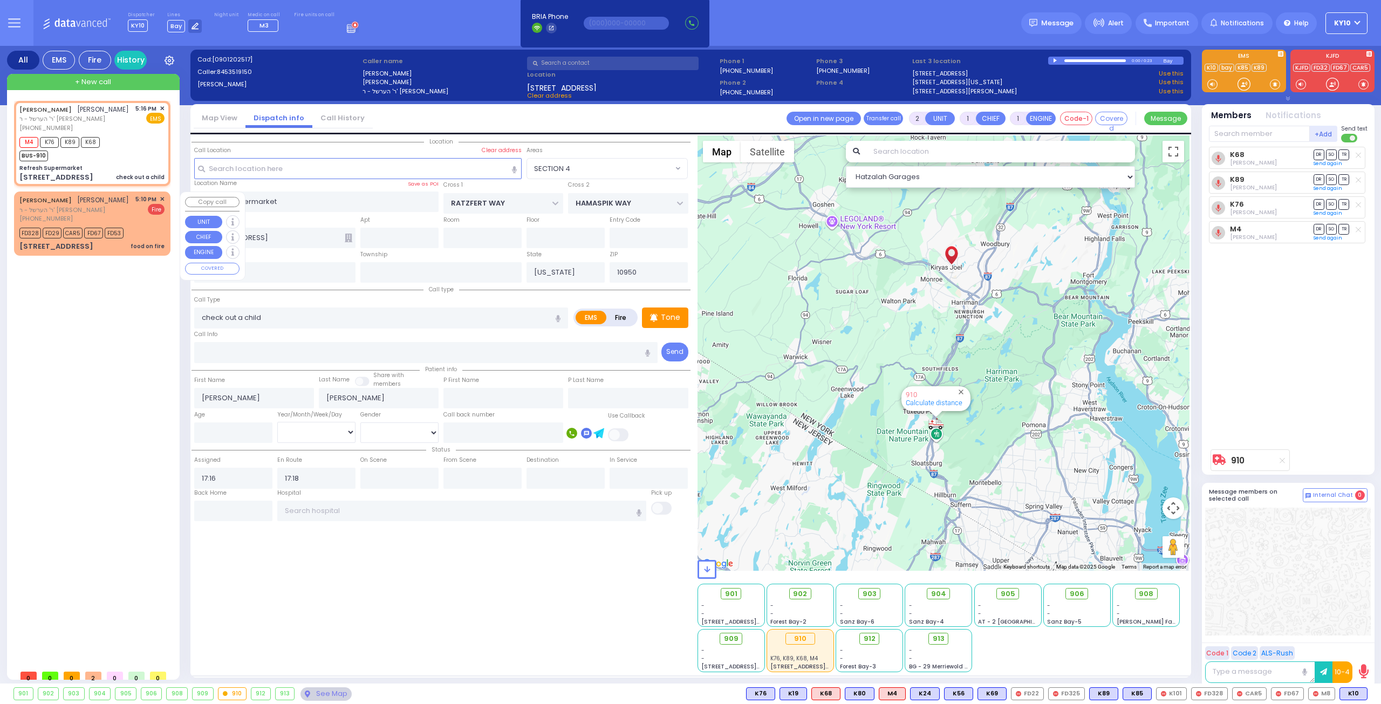
type input "[PERSON_NAME]"
select select
type input "17:10"
type input "17:11"
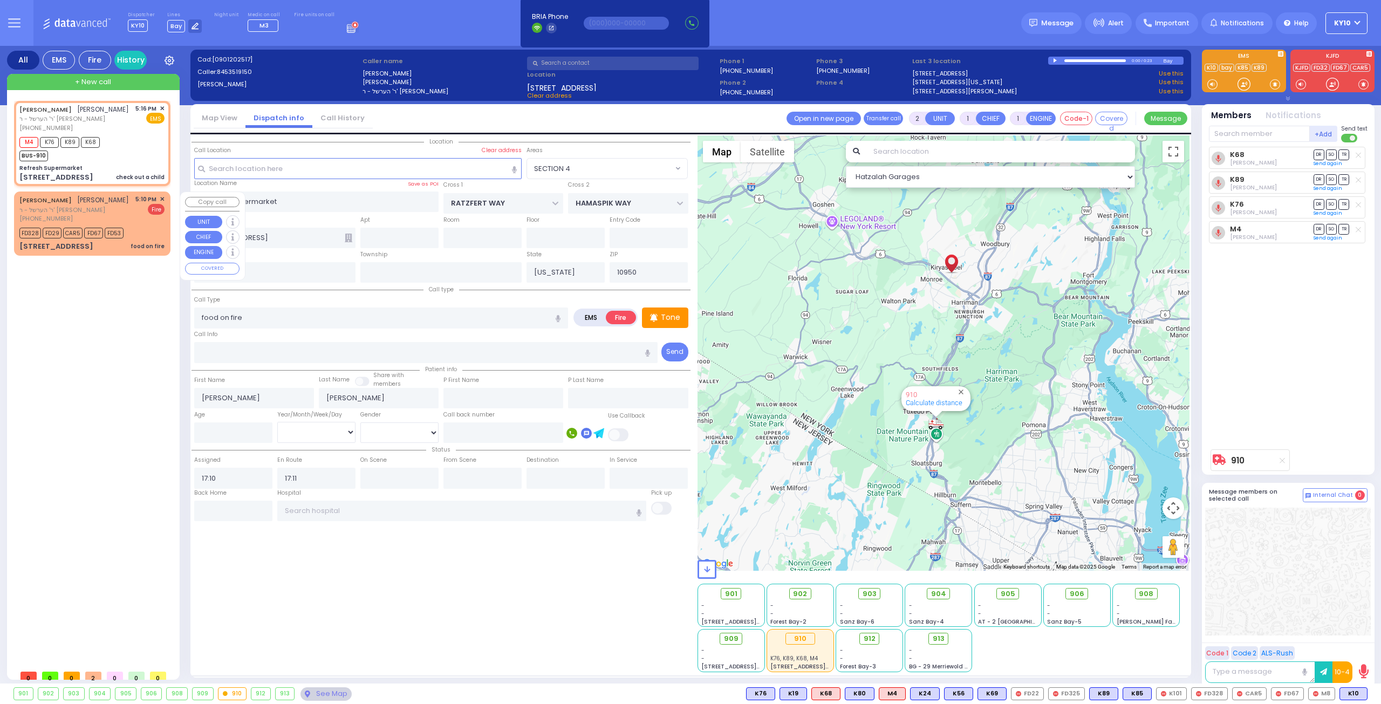
type input "ROVNA COURT"
type input "[GEOGRAPHIC_DATA]"
type input "[STREET_ADDRESS]"
type input "302"
select select "Hatzalah Garages"
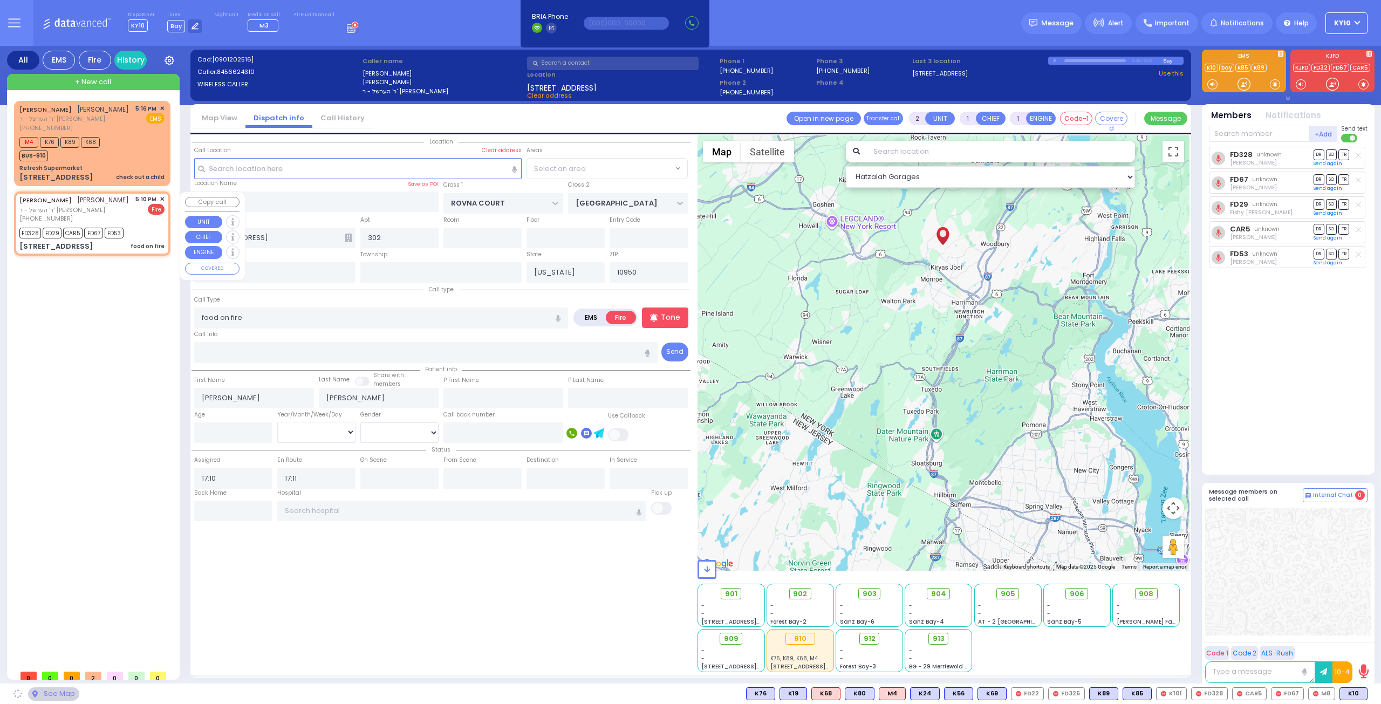
select select "SECTION 5"
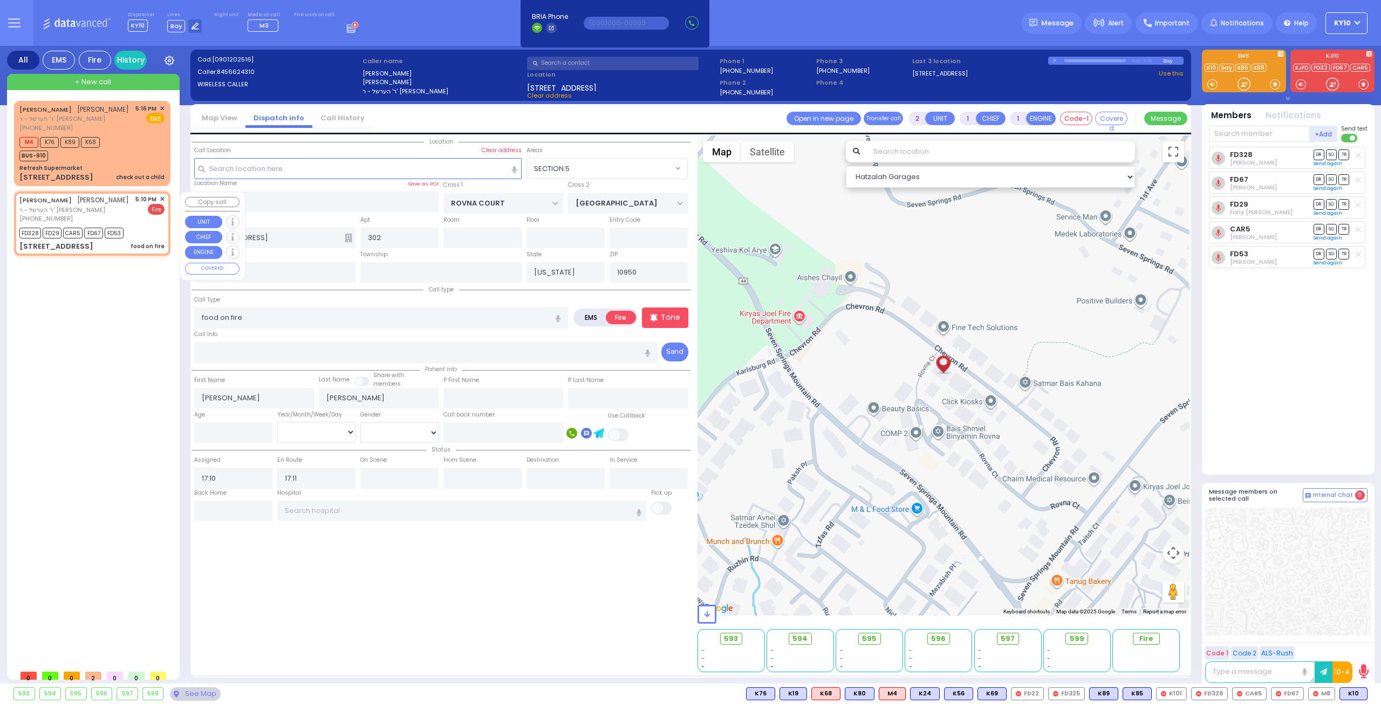
click at [162, 199] on span "✕" at bounding box center [162, 199] width 5 height 9
click at [164, 198] on span "✕" at bounding box center [162, 199] width 5 height 9
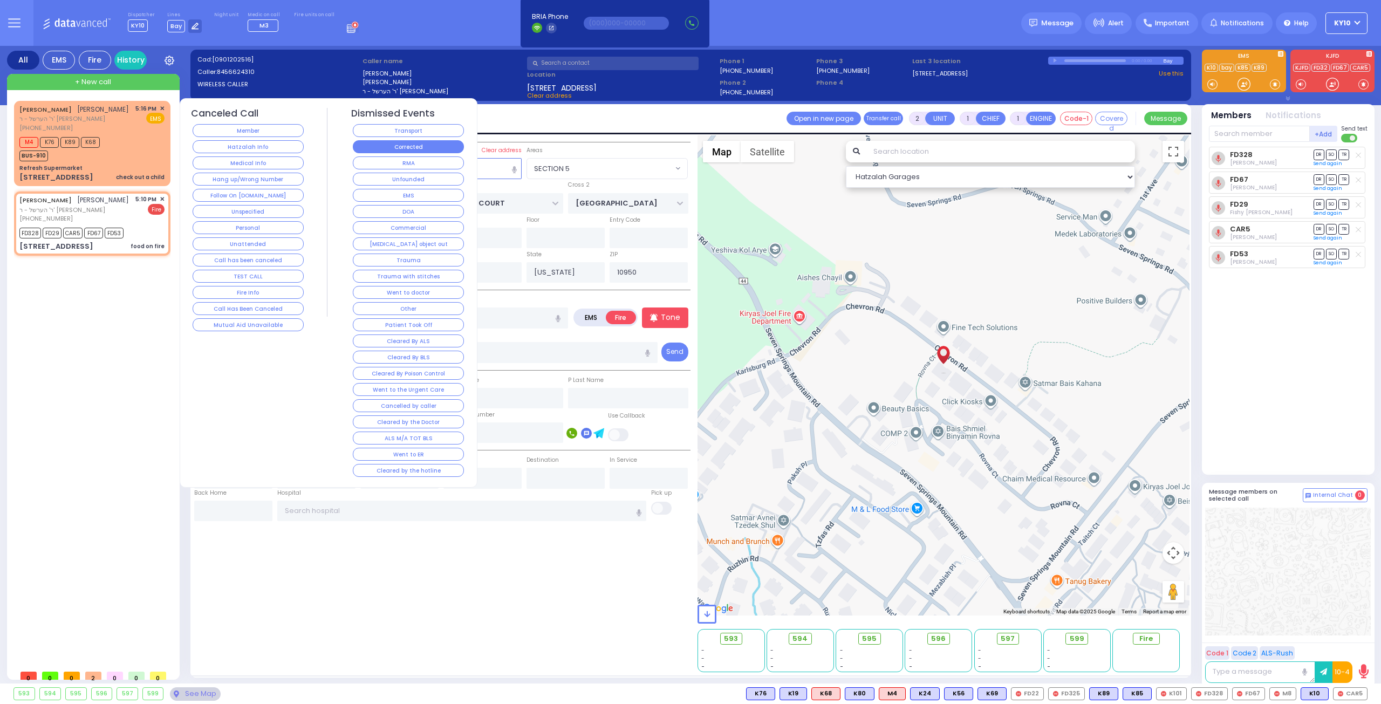
click at [446, 148] on button "Corrected" at bounding box center [408, 146] width 111 height 13
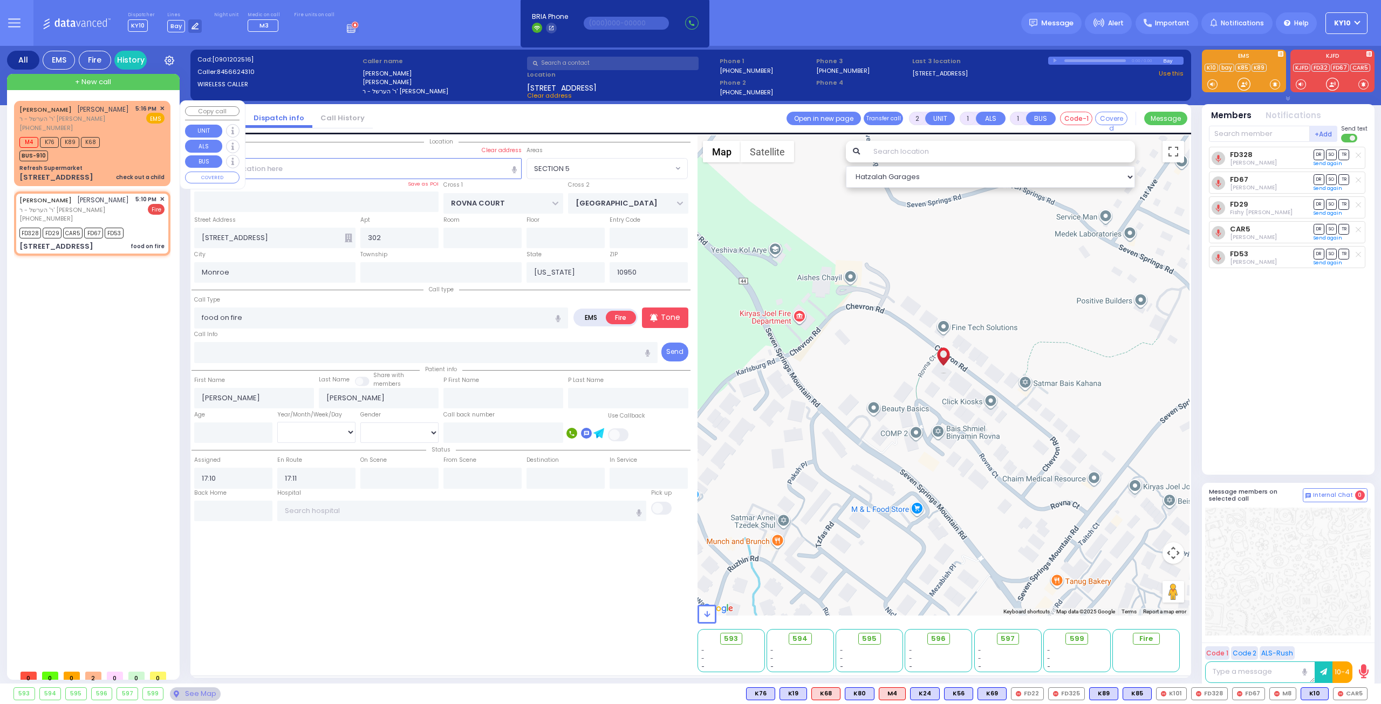
select select
radio input "true"
select select
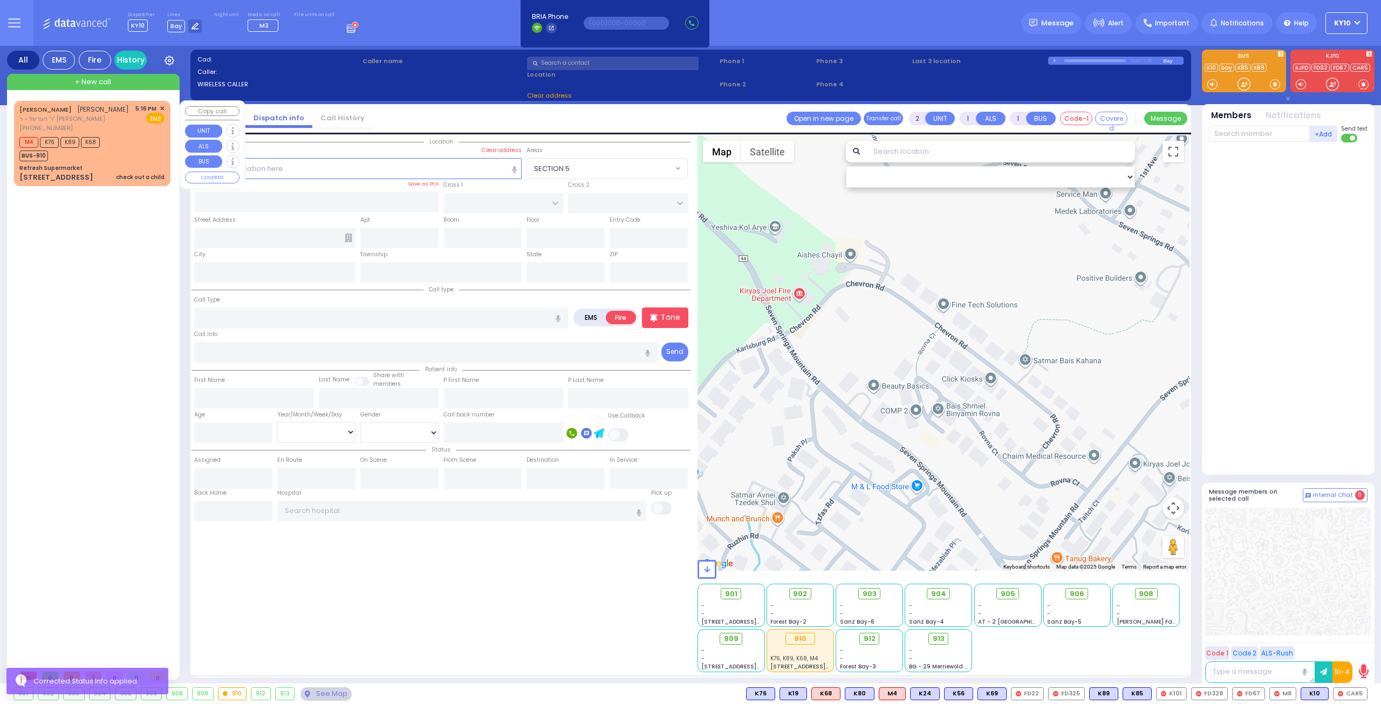
click at [148, 146] on div "M4 K76 K89 K68 BUS-910" at bounding box center [91, 147] width 145 height 27
select select
type input "check out a child"
radio input "true"
type input "[PERSON_NAME]"
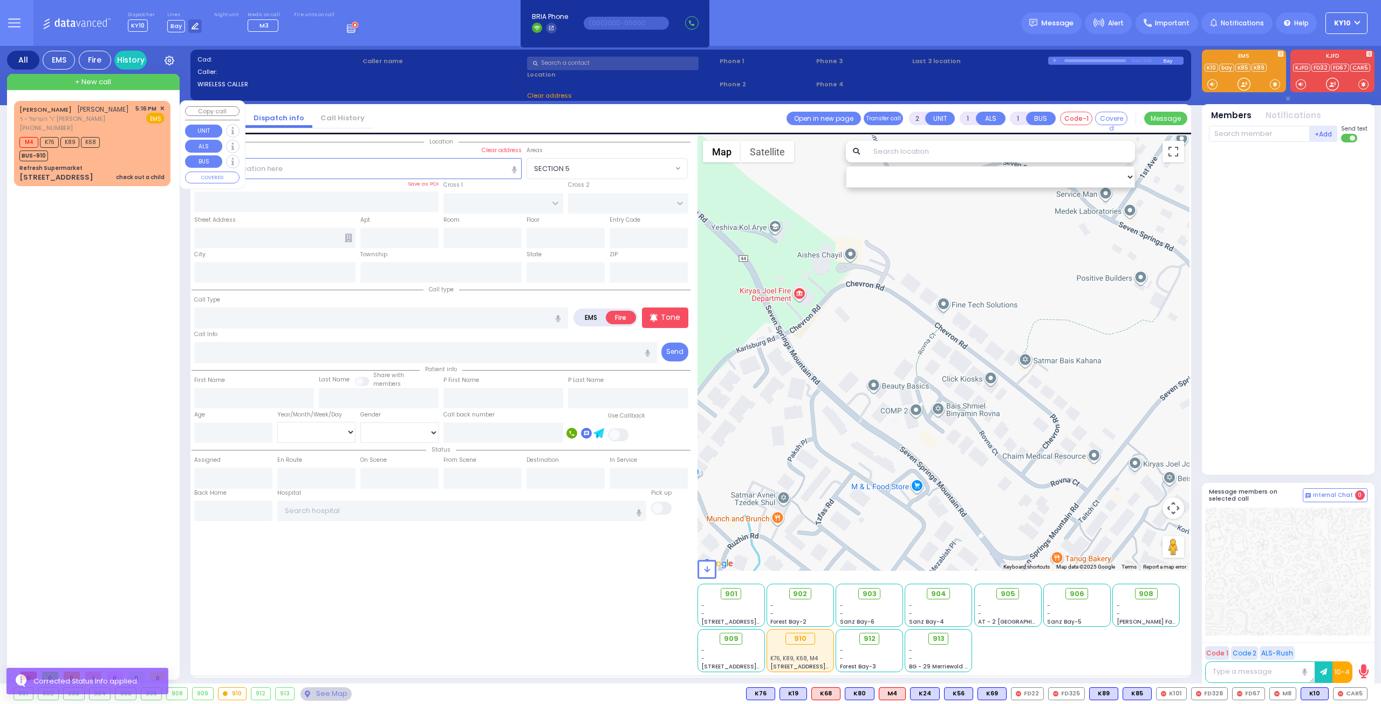
type input "[PERSON_NAME]"
select select
type input "17:16"
type input "17:18"
select select "Hatzalah Garages"
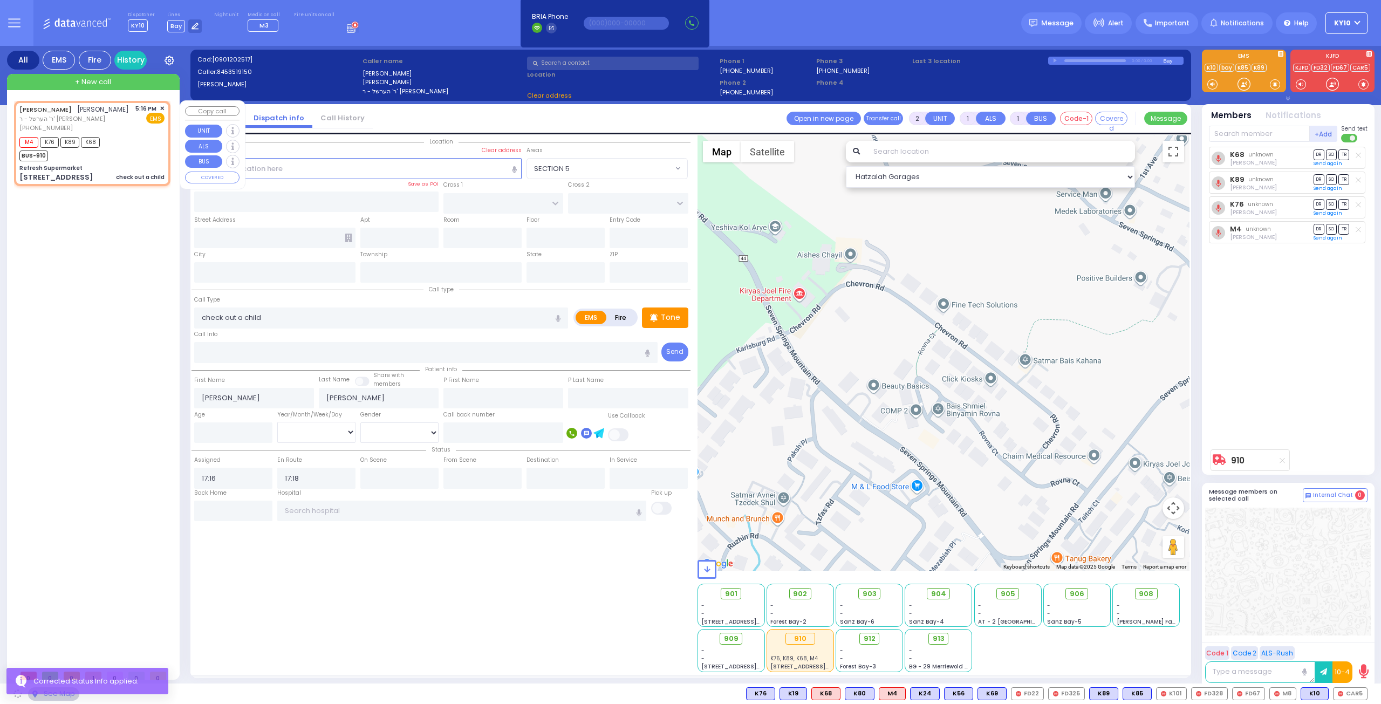
type input "Refresh Supermarket"
type input "RATZFERT WAY"
type input "HAMASPIK WAY"
type input "[STREET_ADDRESS]"
type input "Monroe"
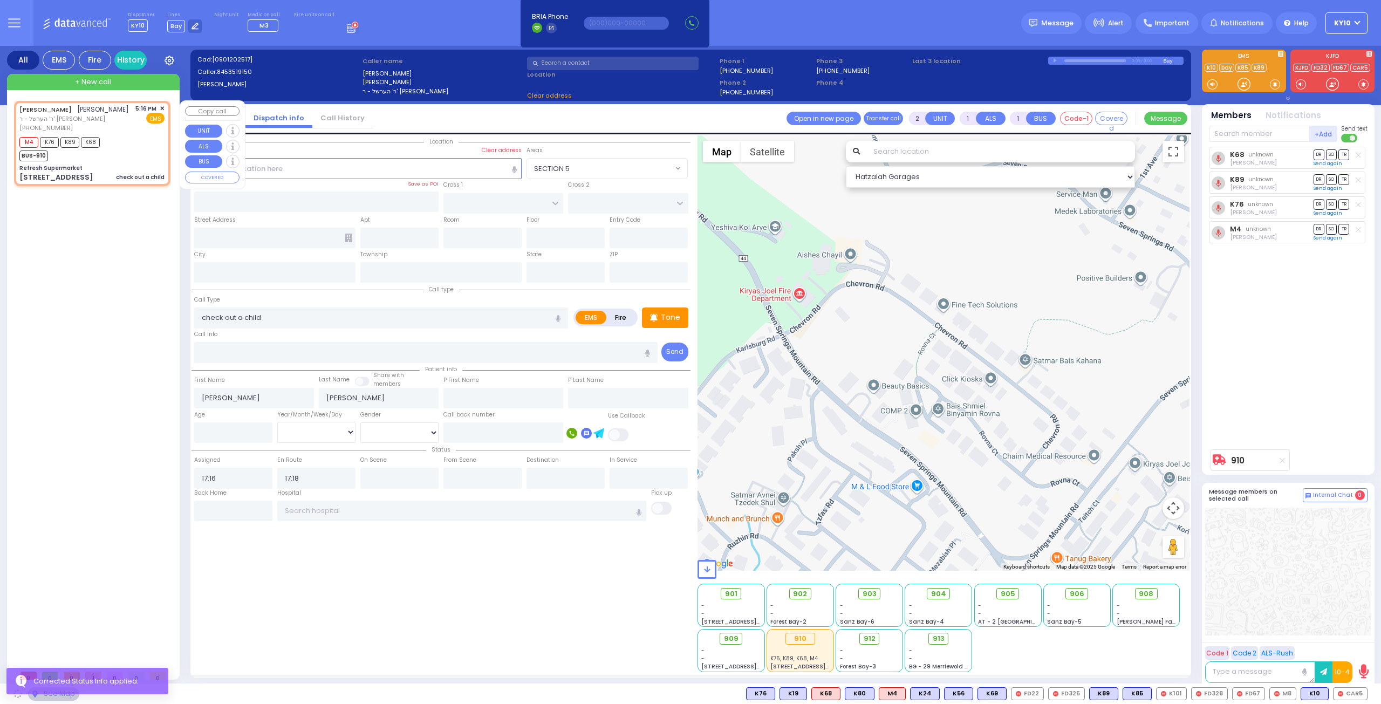
type input "[US_STATE]"
type input "10950"
select select "SECTION 4"
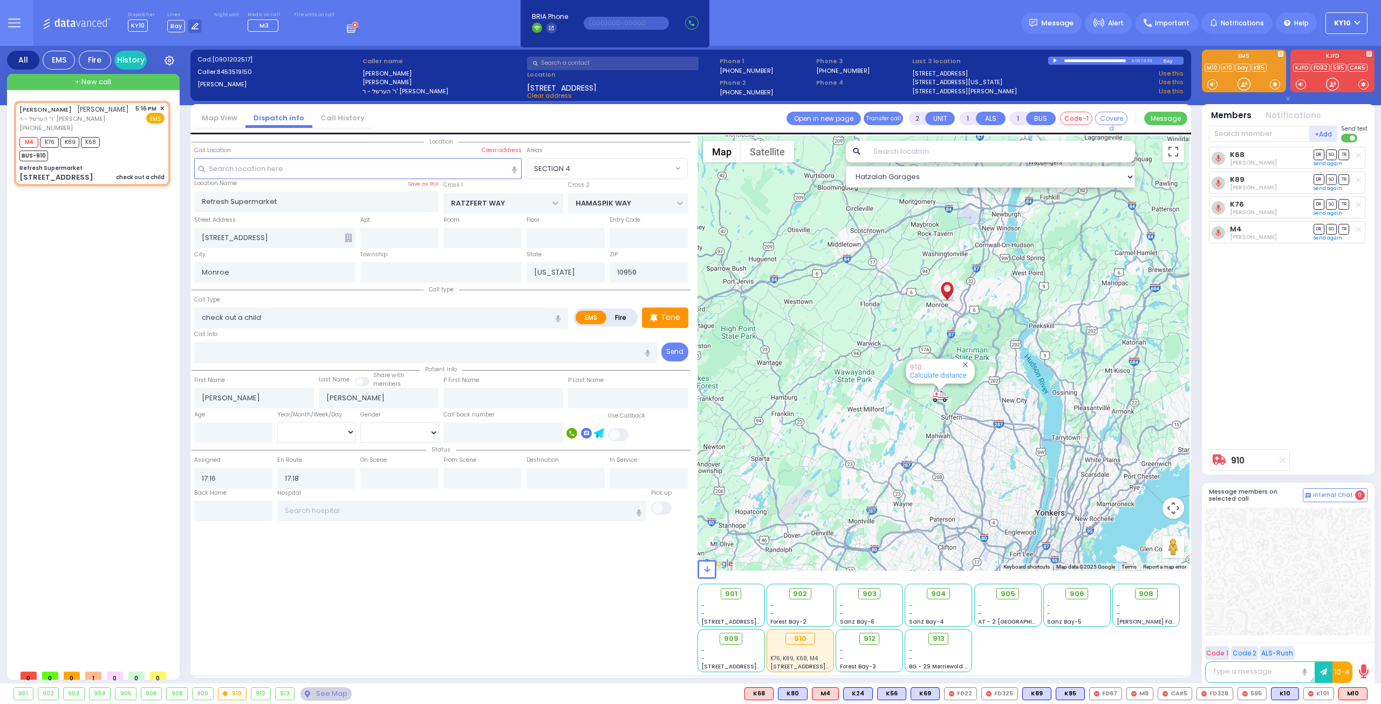
type input "6"
select select
radio input "true"
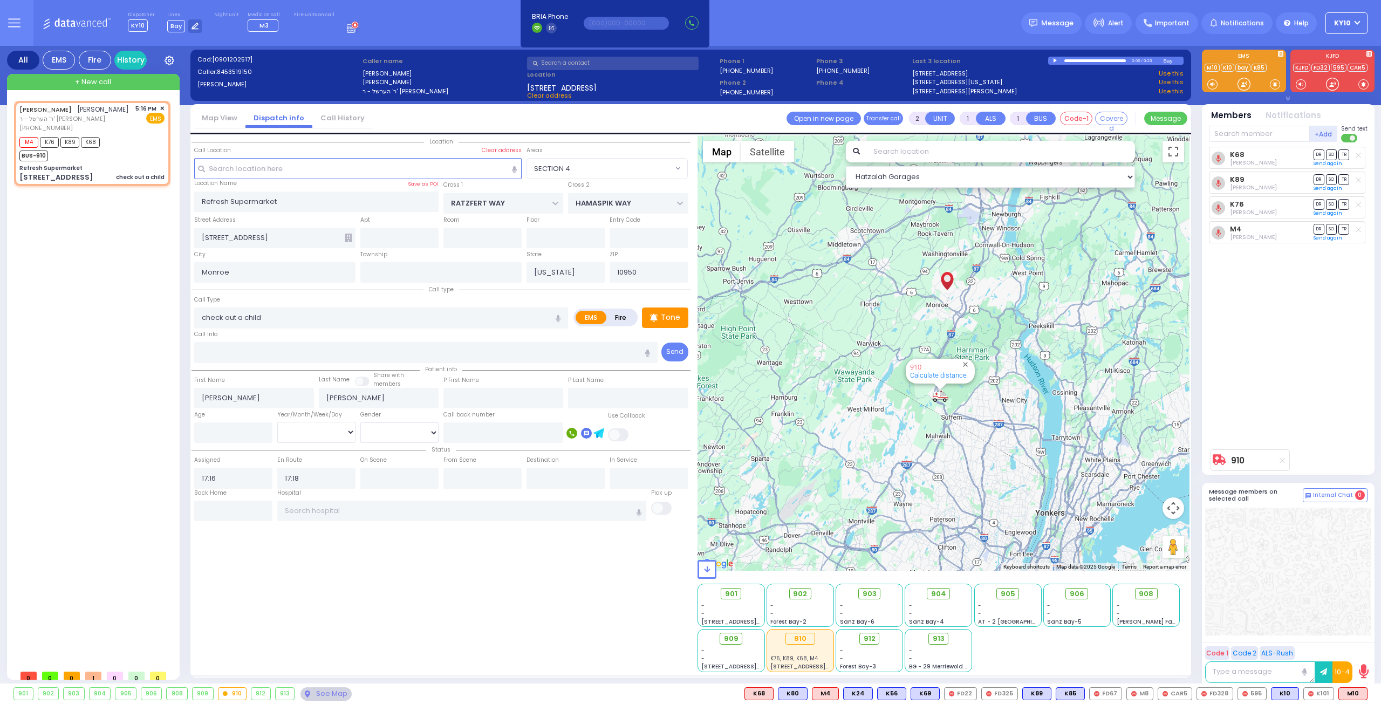
type input "Unknown"
select select "Year"
select select "Hatzalah Garages"
select select "SECTION 4"
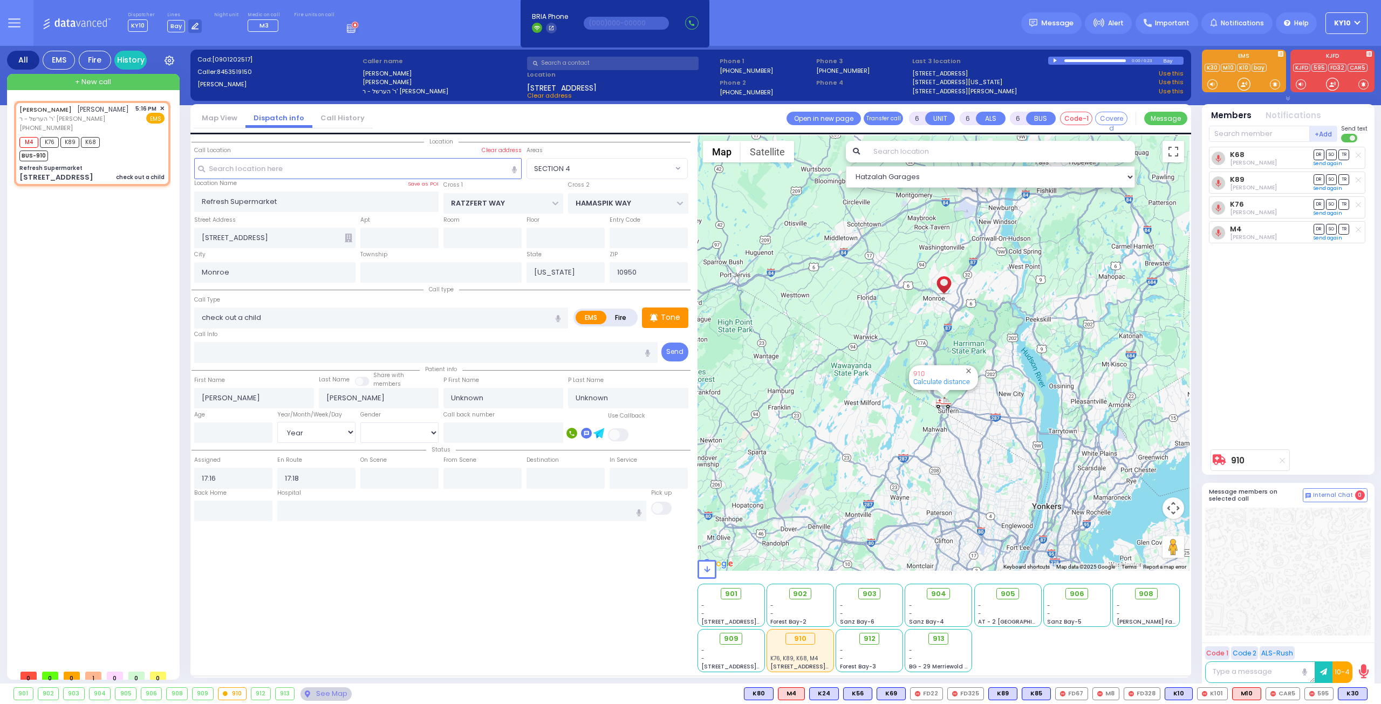
select select
radio input "true"
select select "Year"
select select "Hatzalah Garages"
select select "SECTION 4"
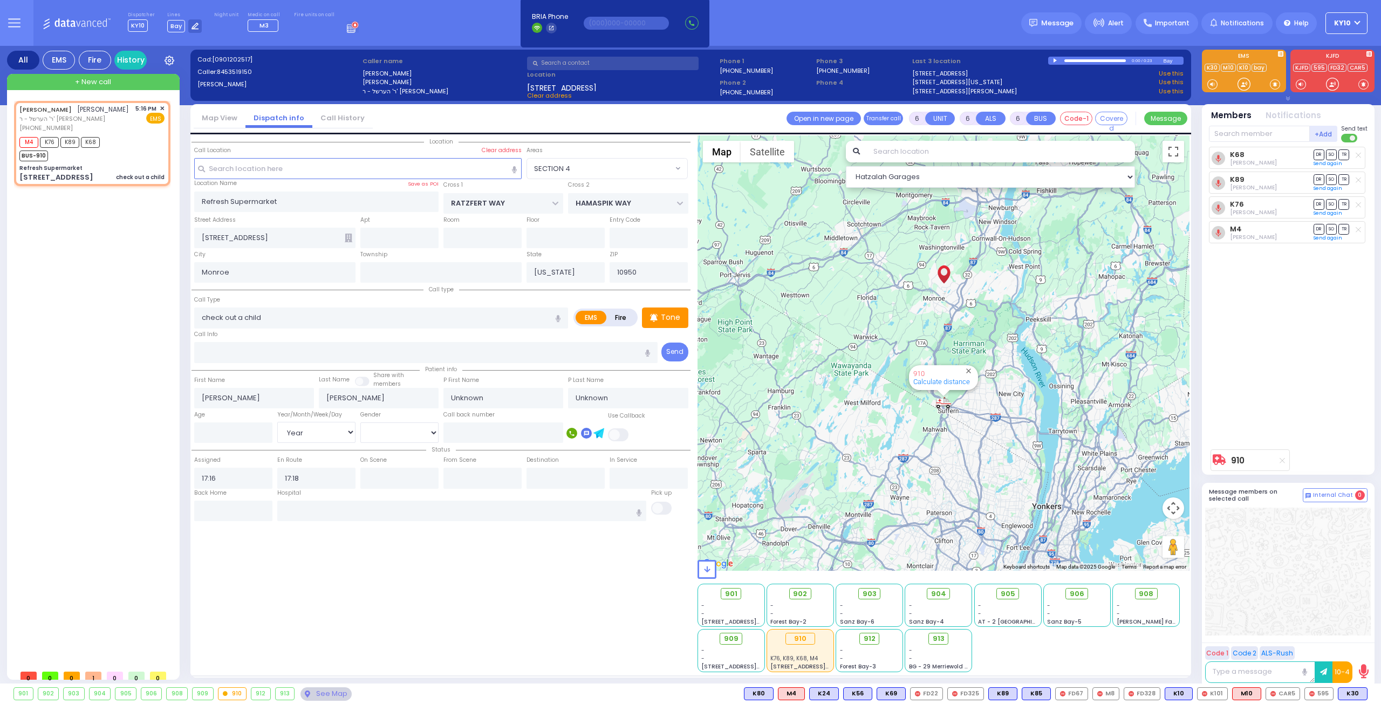
select select
radio input "true"
select select "Year"
select select "Hatzalah Garages"
select select "SECTION 4"
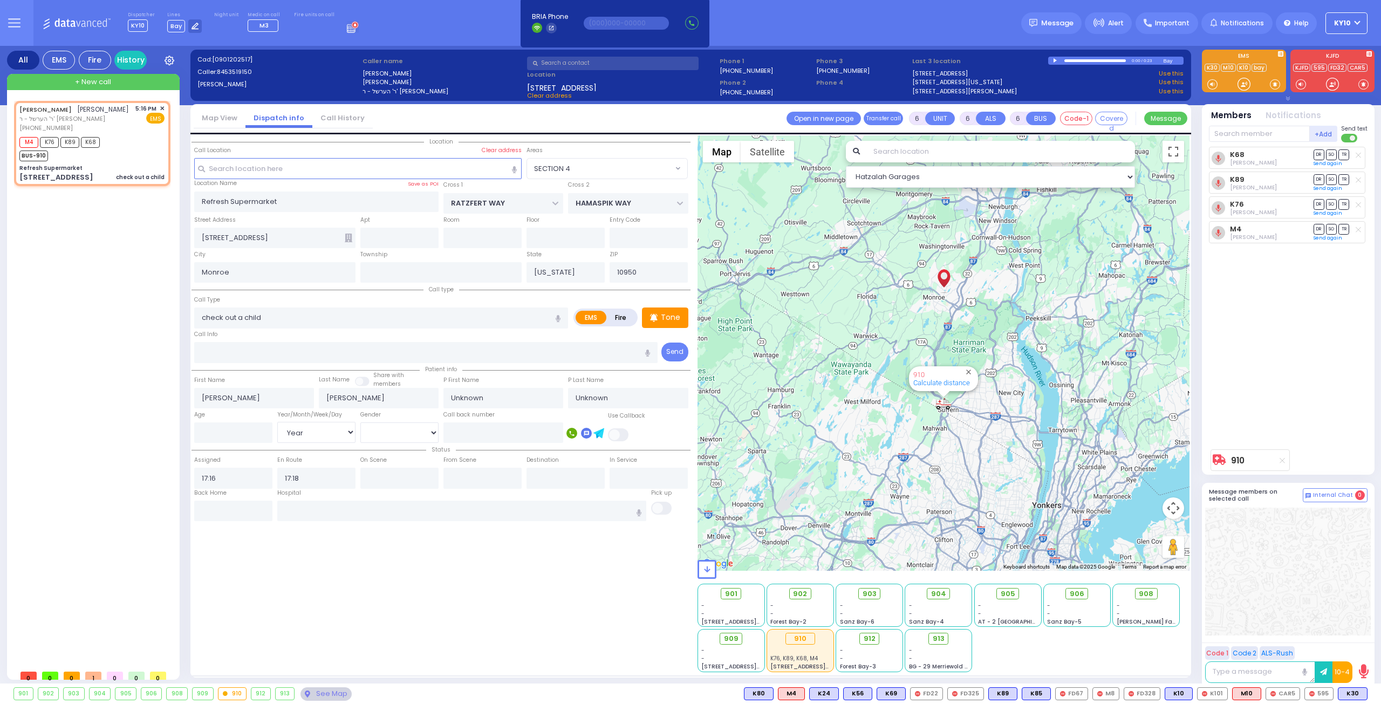
select select
radio input "true"
select select "Year"
select select "Hatzalah Garages"
select select "SECTION 4"
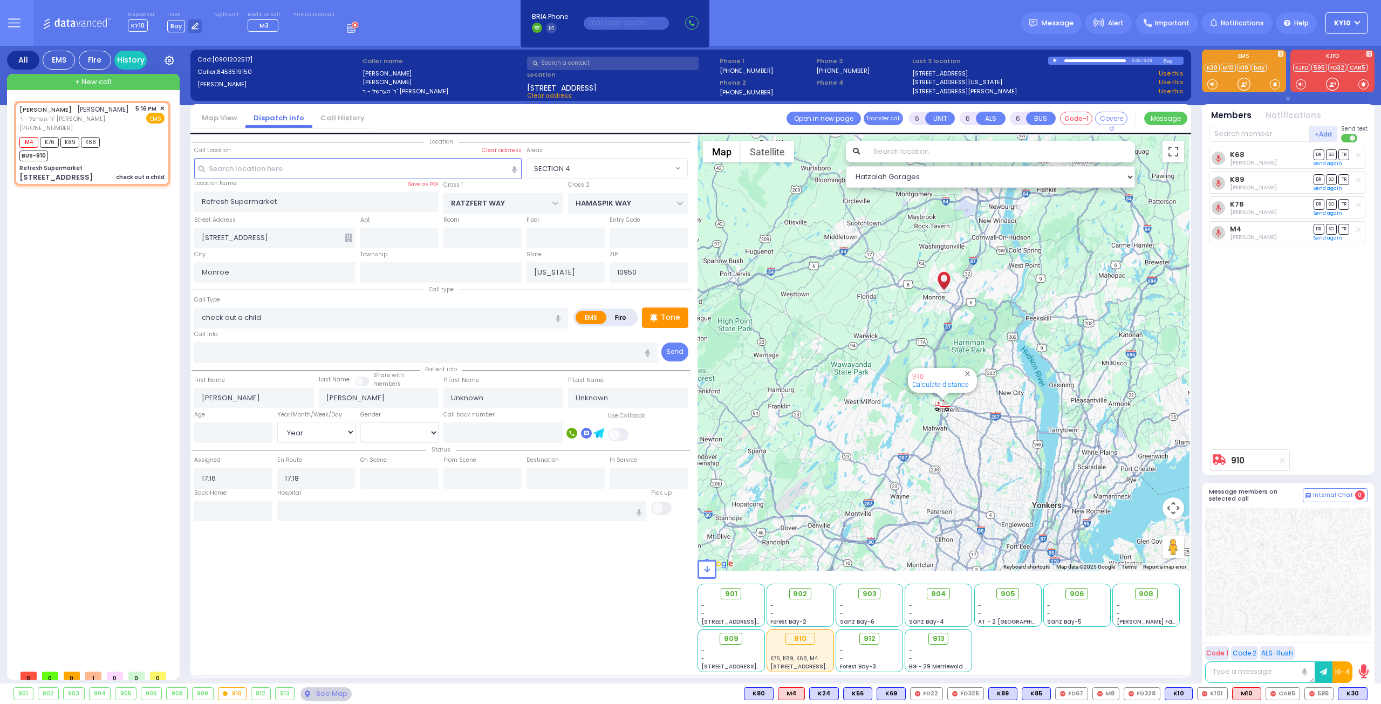
select select
radio input "true"
select select "Year"
select select "Hatzalah Garages"
select select "SECTION 4"
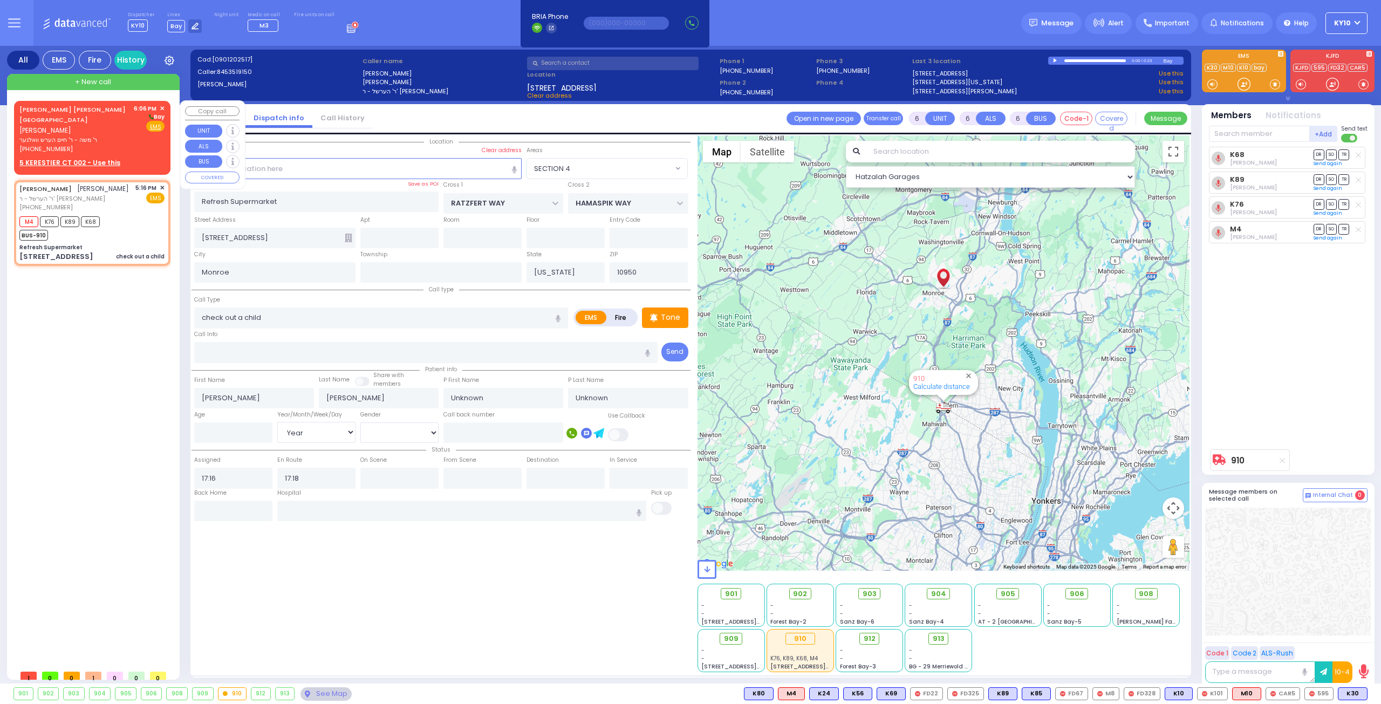
click at [66, 158] on u "5 KERESTIER CT 002 - Use this" at bounding box center [69, 162] width 101 height 9
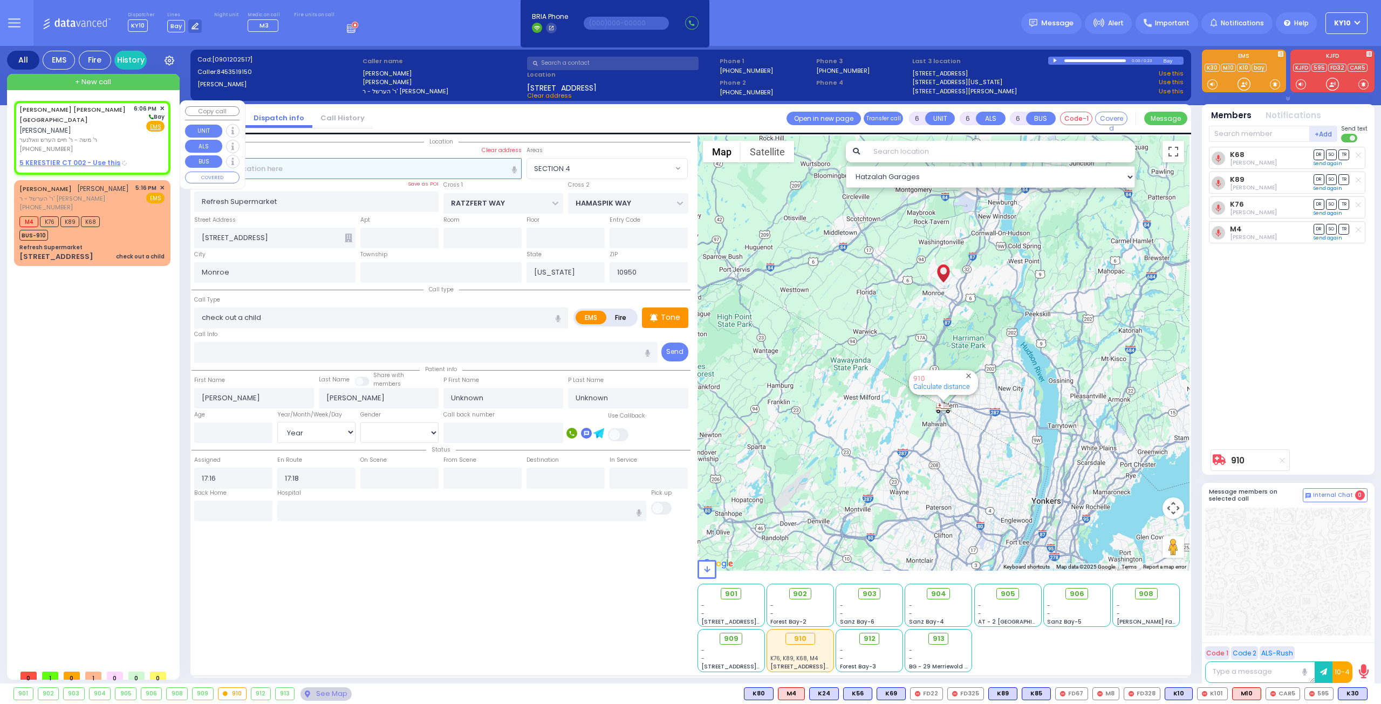
type input "2"
type input "1"
select select
radio input "true"
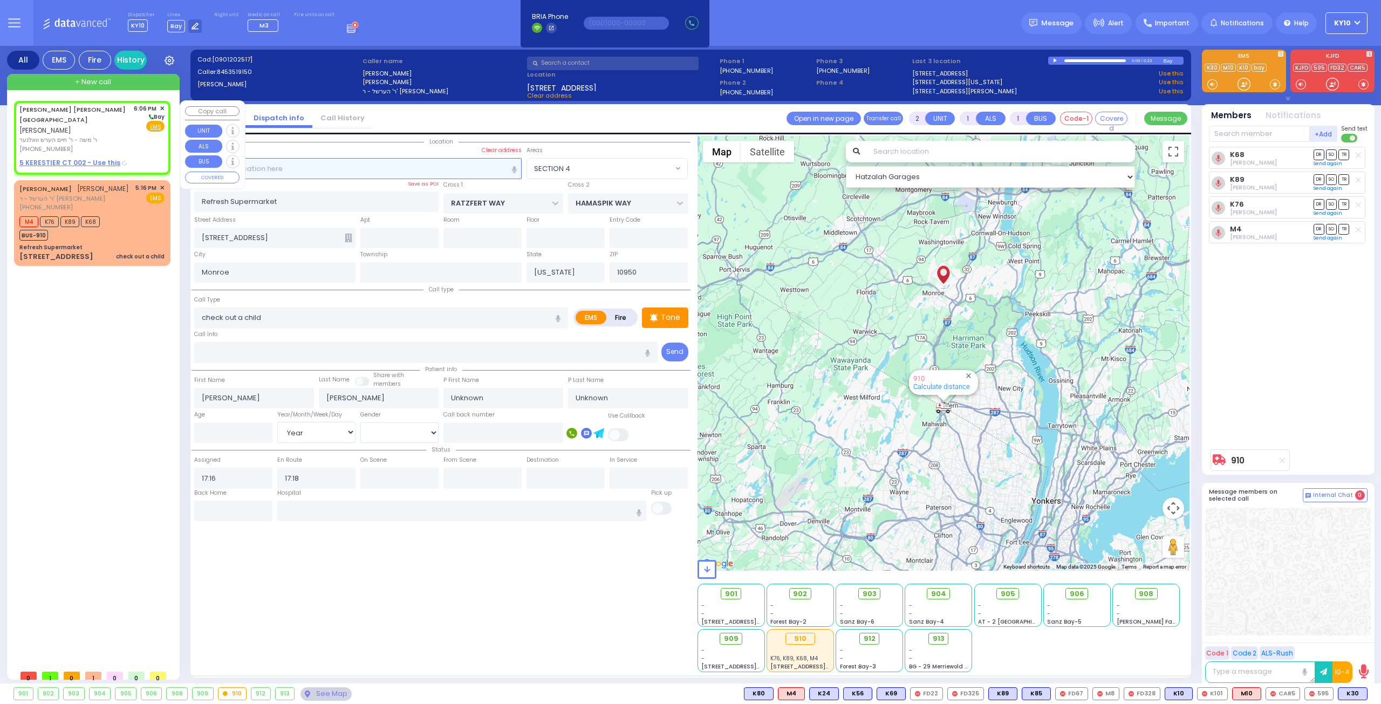
type input "[PERSON_NAME]"
type input "MAYEROVITZ"
select select
type input "18:06"
select select "Hatzalah Garages"
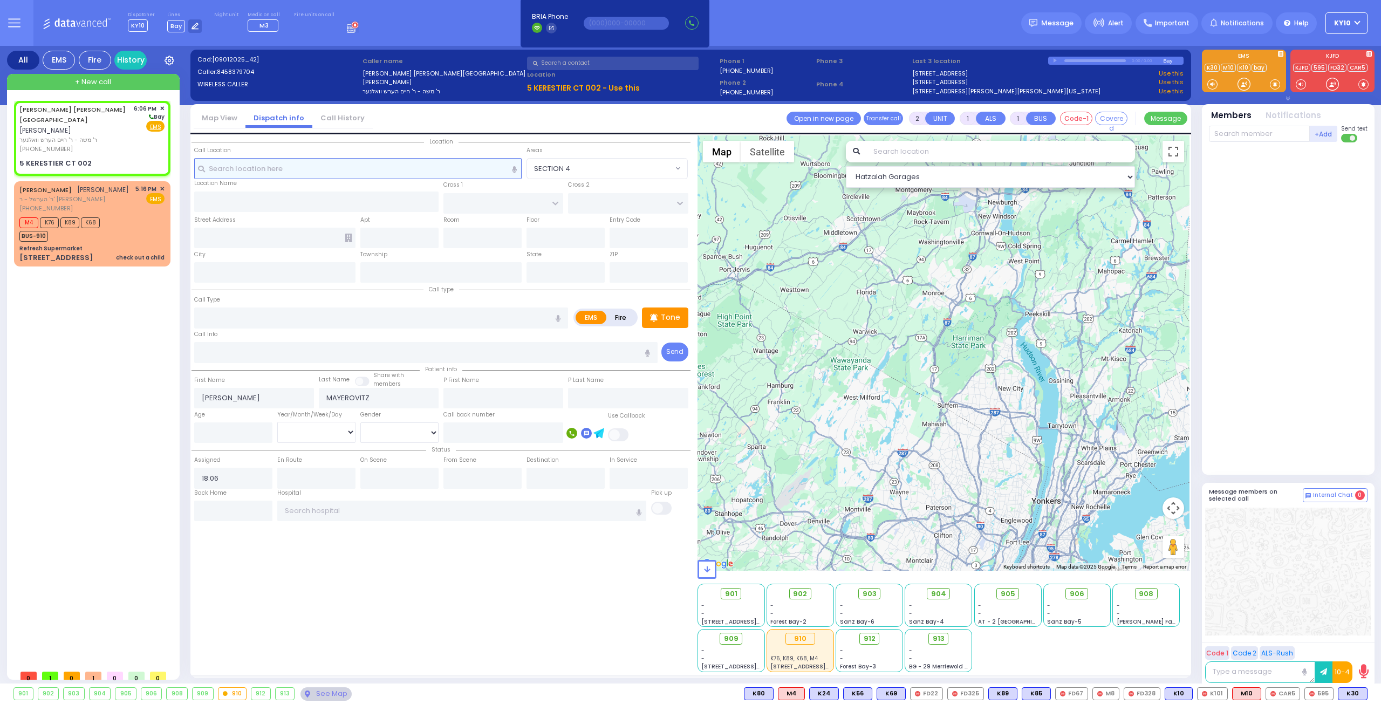
select select
radio input "true"
select select
select select "Hatzalah Garages"
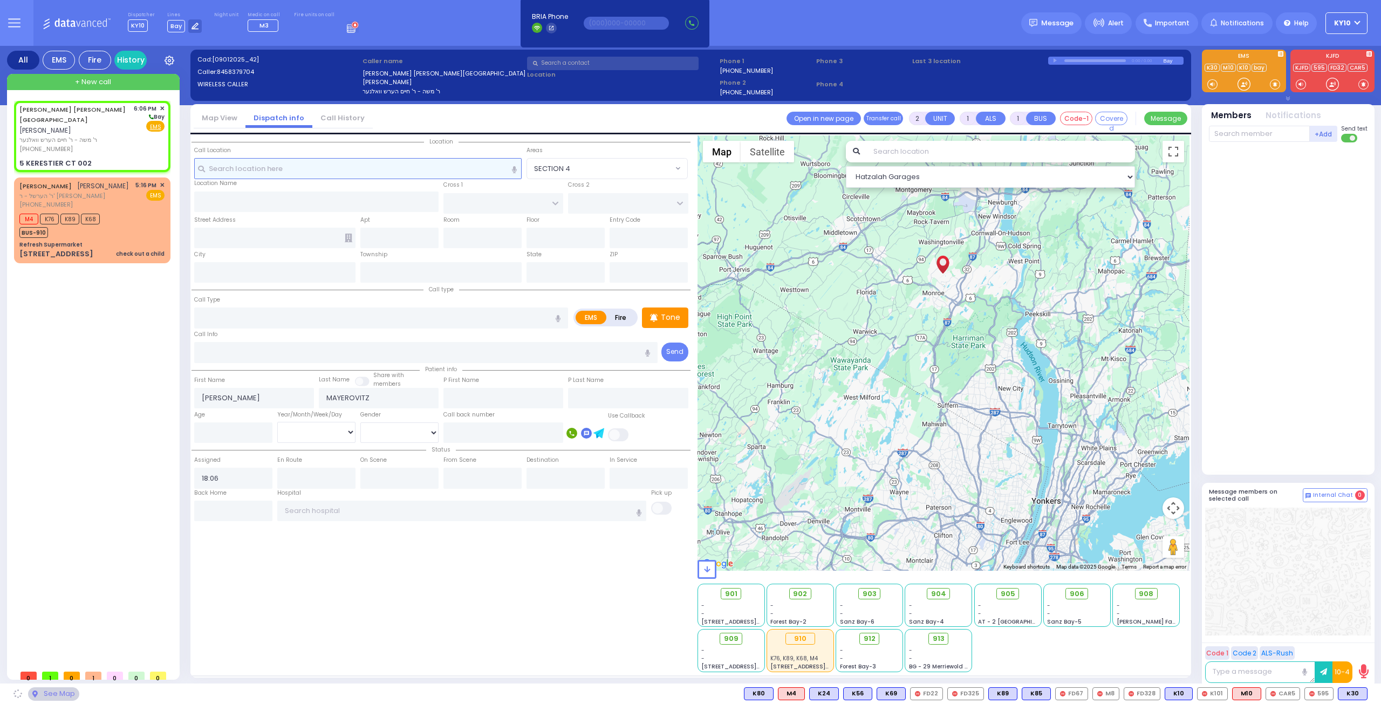
select select
radio input "true"
select select
select select "Hatzalah Garages"
type input "[PERSON_NAME] BLVD"
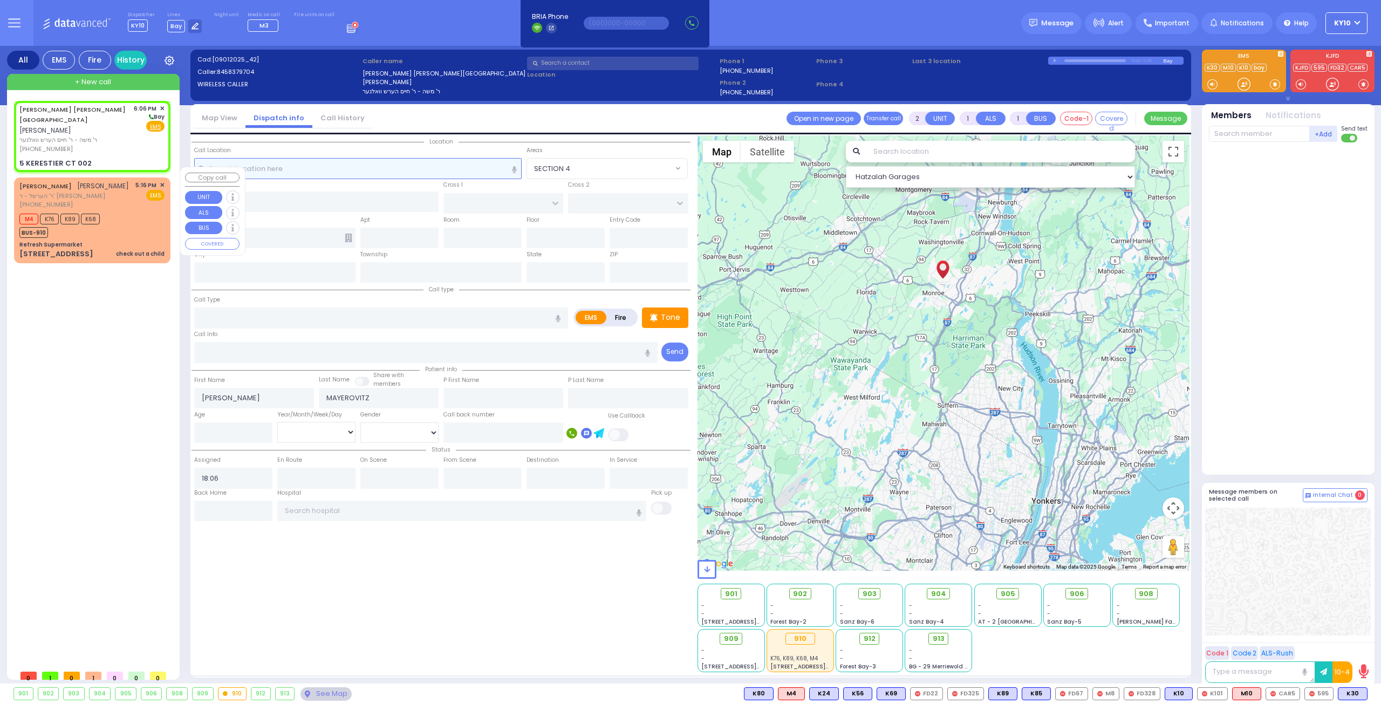
type input "KAHAN DR"
type input "5 KERESTIER CT"
type input "002"
type input "[PERSON_NAME]"
type input "[US_STATE]"
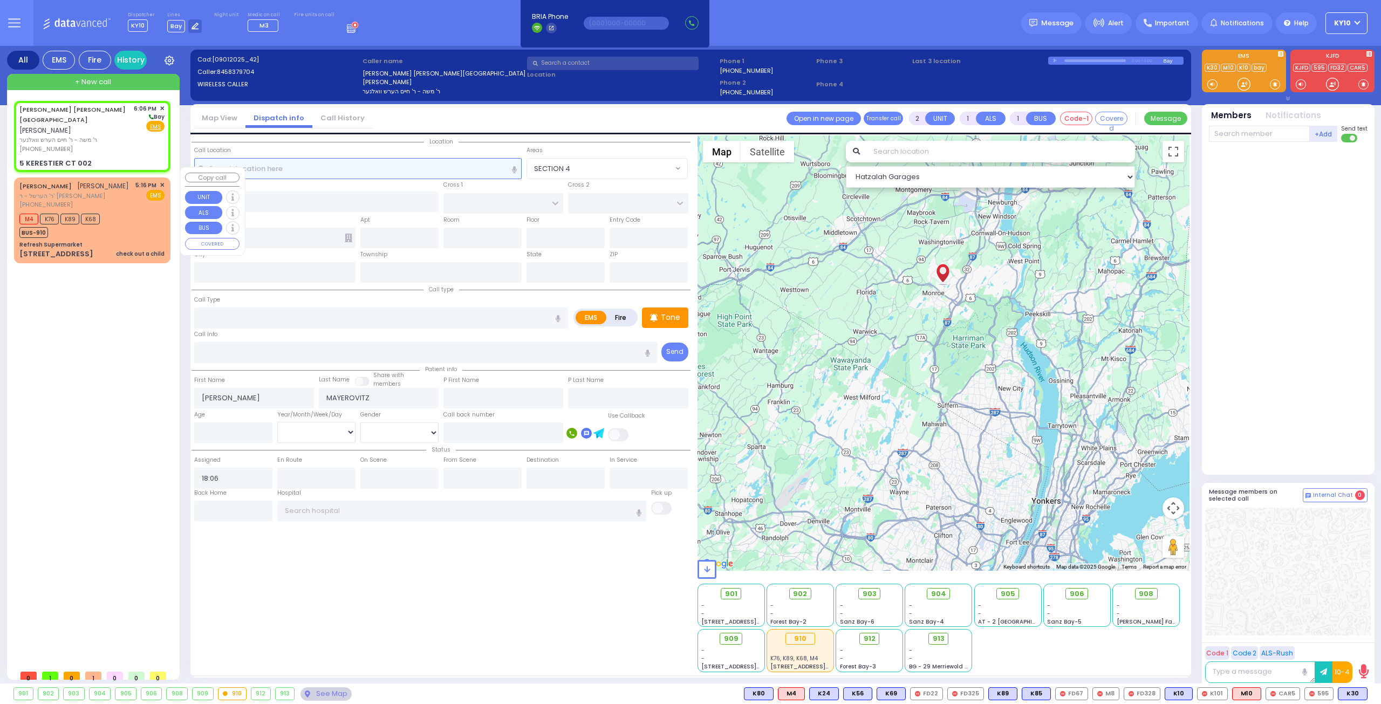
type input "10950"
select select
radio input "true"
select select
select select "Hatzalah Garages"
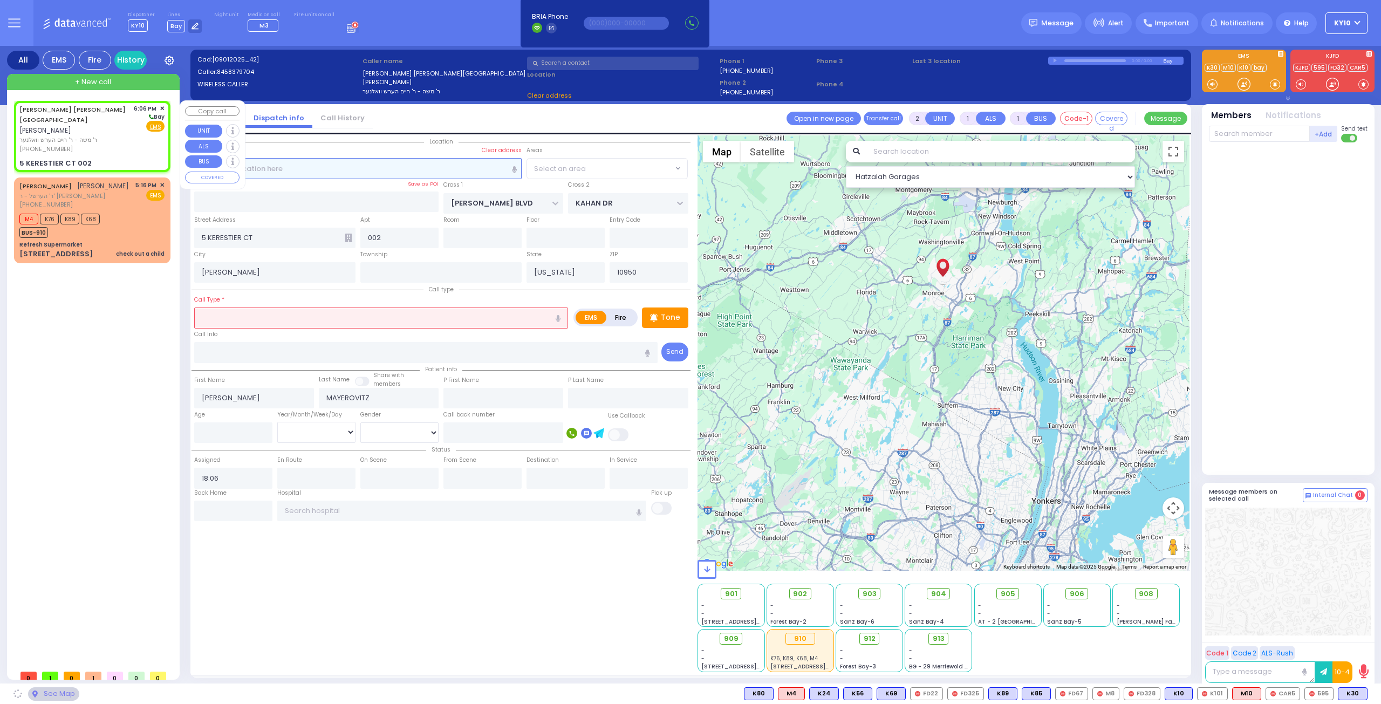
select select "SECTION 4"
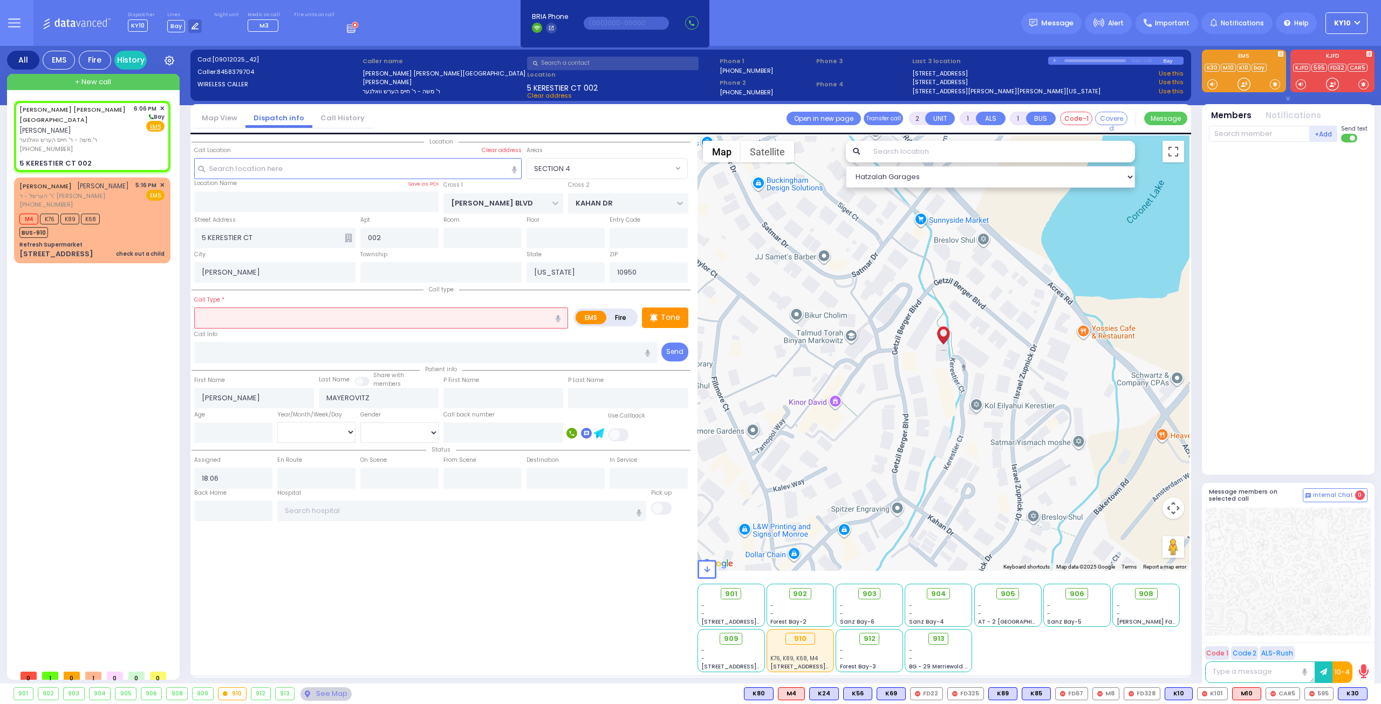
drag, startPoint x: 248, startPoint y: 319, endPoint x: 261, endPoint y: 317, distance: 12.6
click at [250, 319] on input "text" at bounding box center [381, 318] width 374 height 21
type input "diffuculty"
select select
radio input "true"
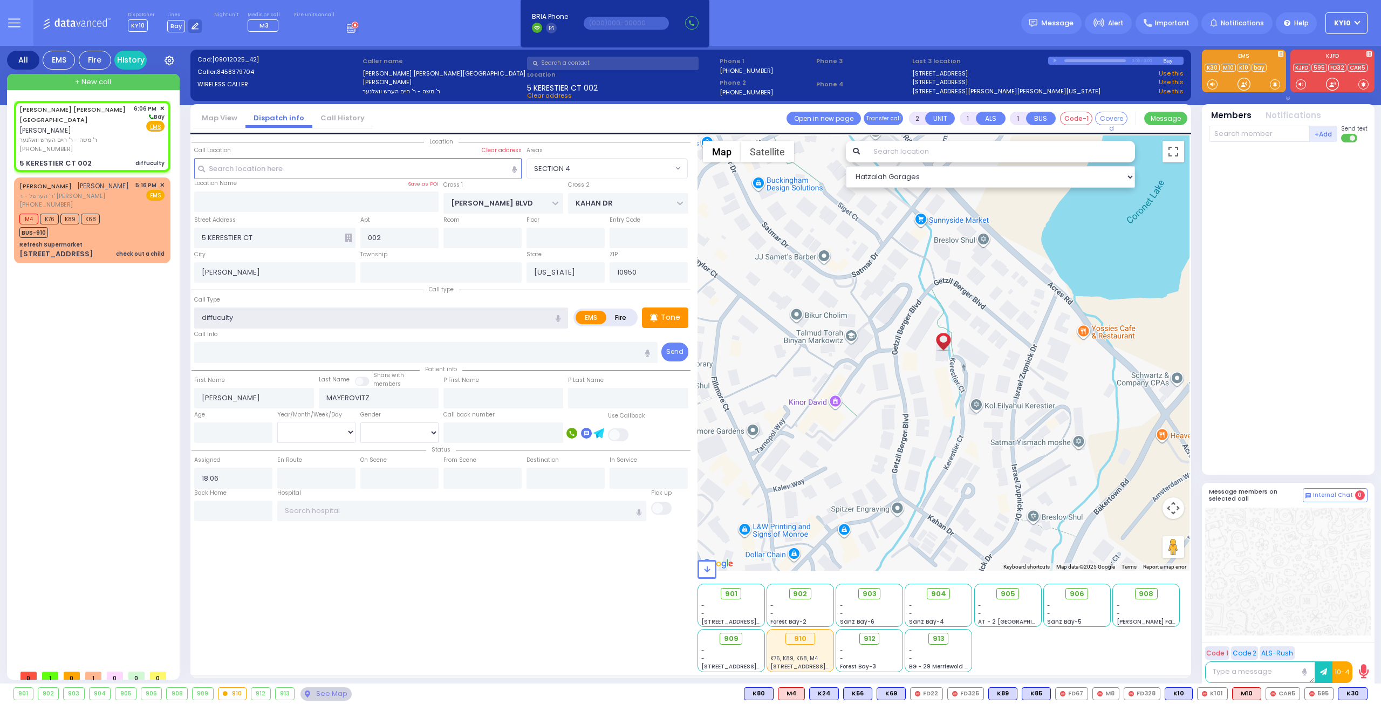
select select
select select "Hatzalah Garages"
select select "SECTION 4"
type input "diffuculty breathing"
click at [332, 322] on input "diffuculty breathing" at bounding box center [381, 318] width 374 height 21
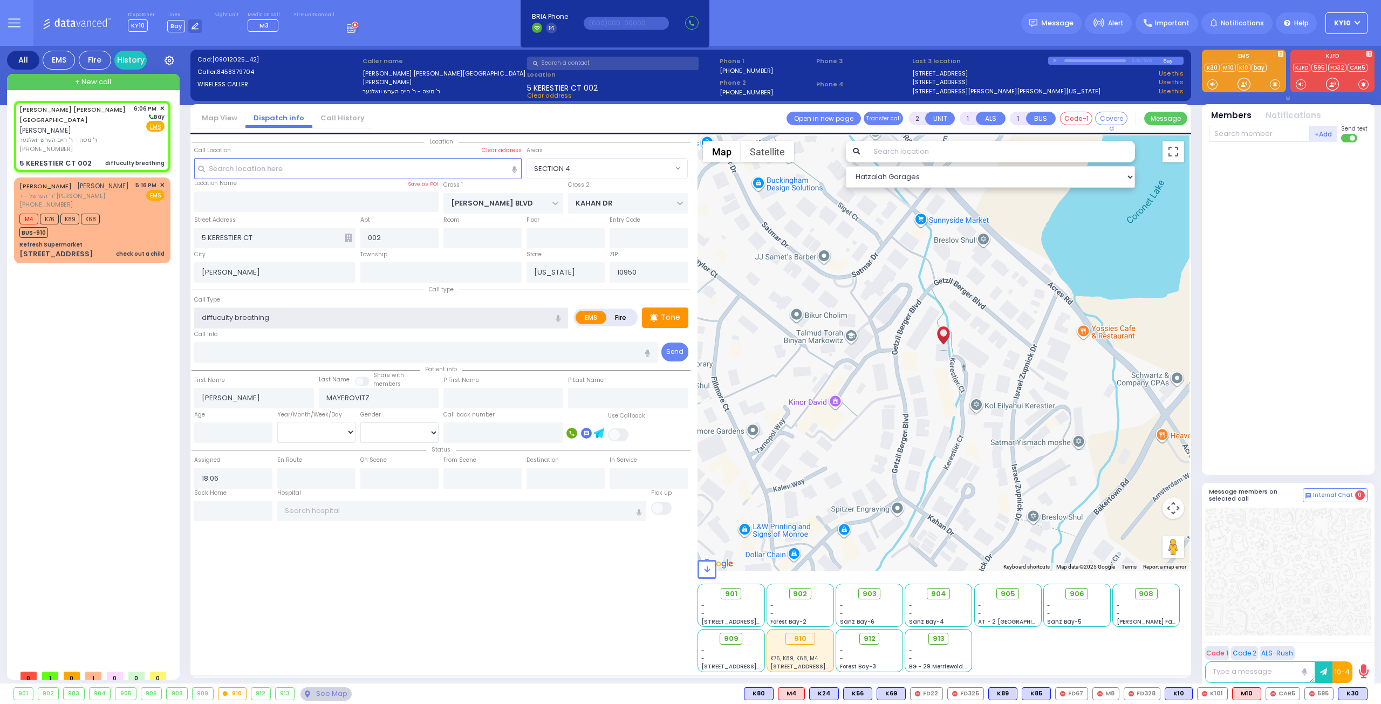
select select
radio input "true"
select select
select select "Hatzalah Garages"
select select "SECTION 4"
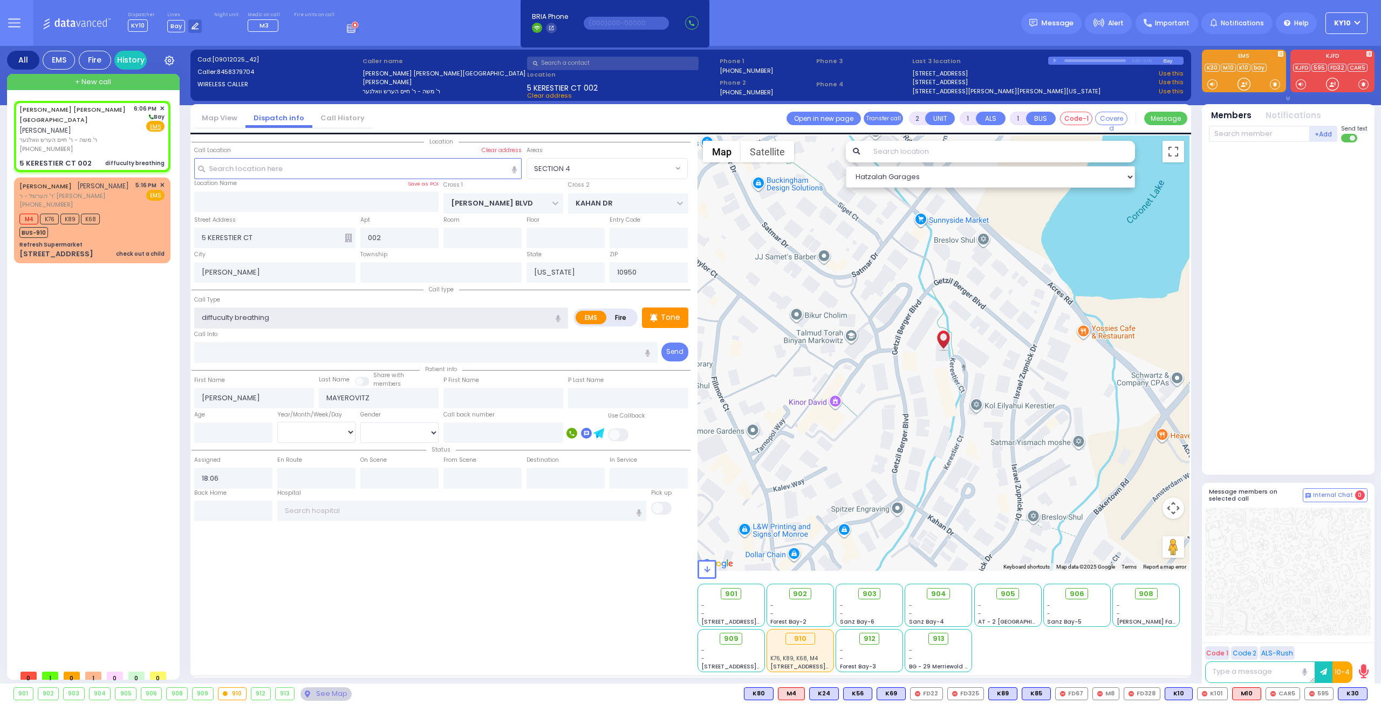
type input "difficulty breathing"
click at [203, 318] on input "difficulty breathing" at bounding box center [381, 318] width 374 height 21
select select
radio input "true"
select select
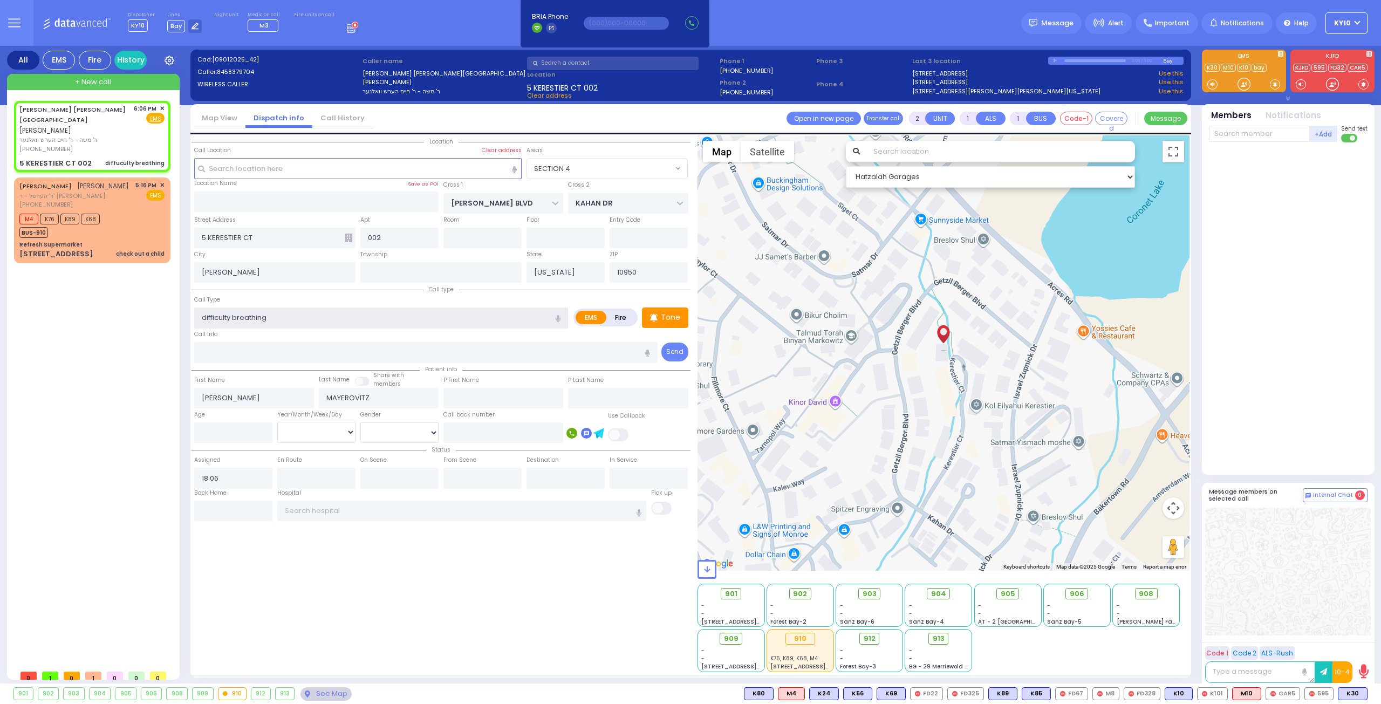
select select "Hatzalah Garages"
select select "SECTION 4"
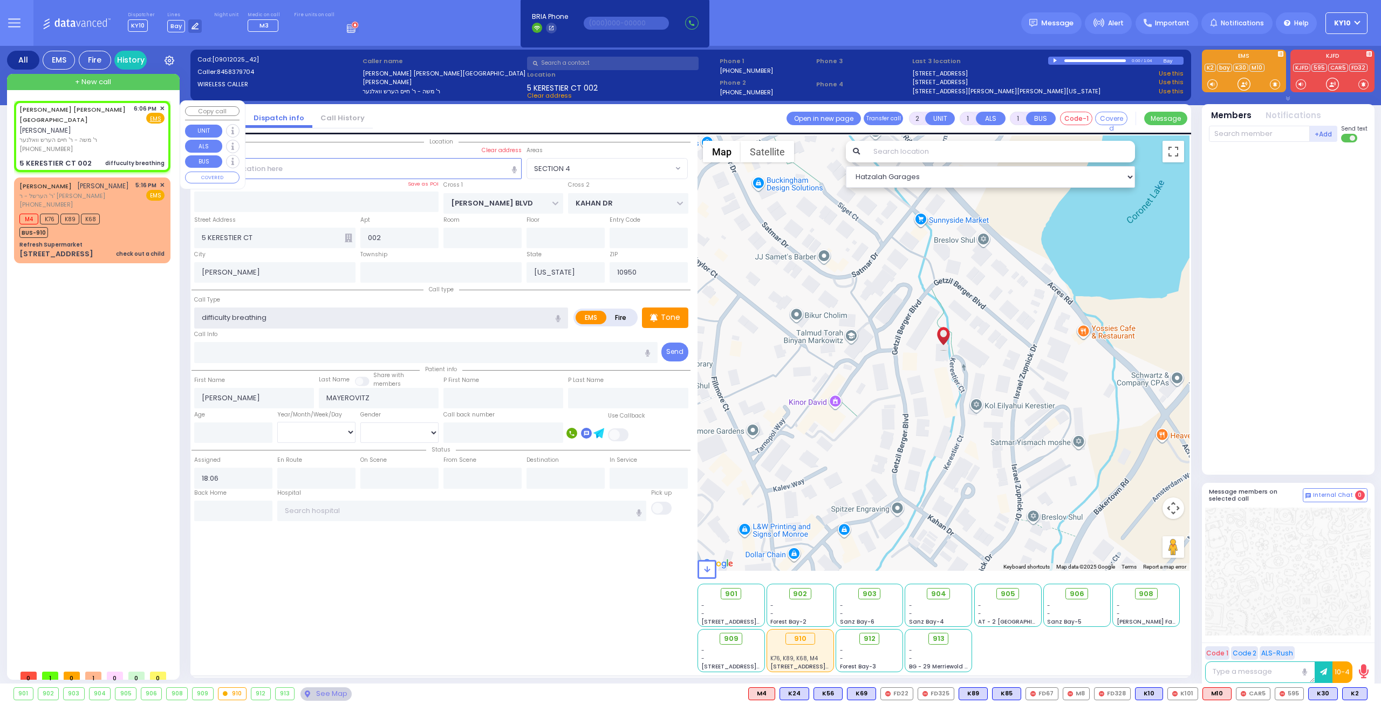
type input "difficulty breathing"
click at [124, 135] on span "ר' משה - ר' חיים הערש וואלנער" at bounding box center [74, 139] width 111 height 9
select select
radio input "true"
select select
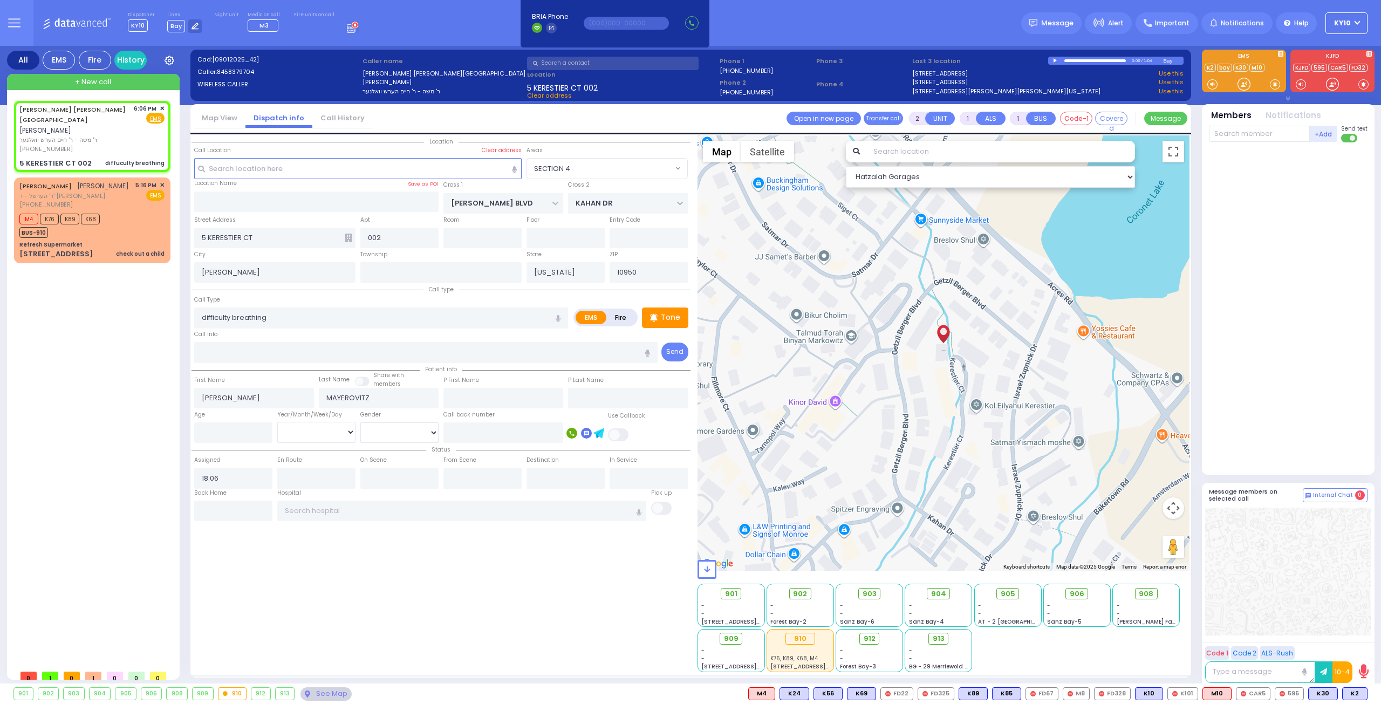
select select "Hatzalah Garages"
select select
radio input "true"
select select
select select "Hatzalah Garages"
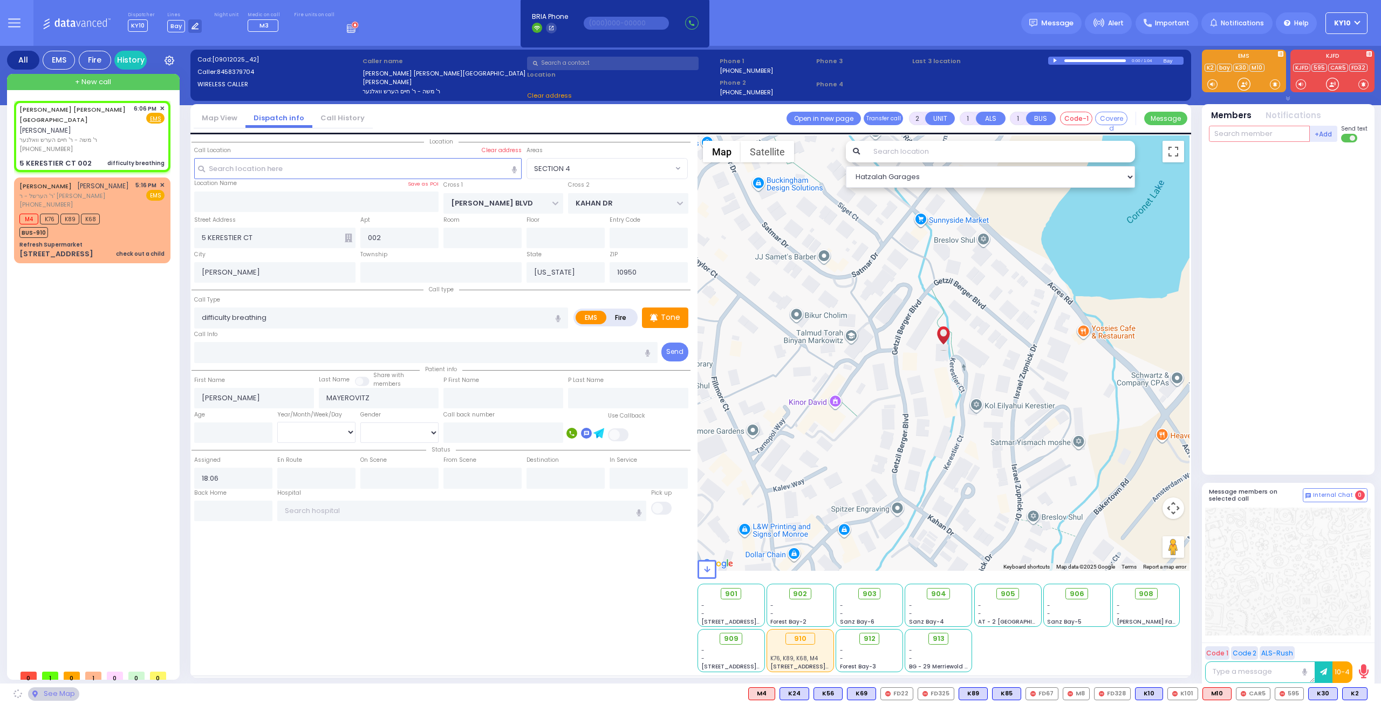
click at [1234, 133] on input "text" at bounding box center [1259, 134] width 101 height 16
select select "SECTION 4"
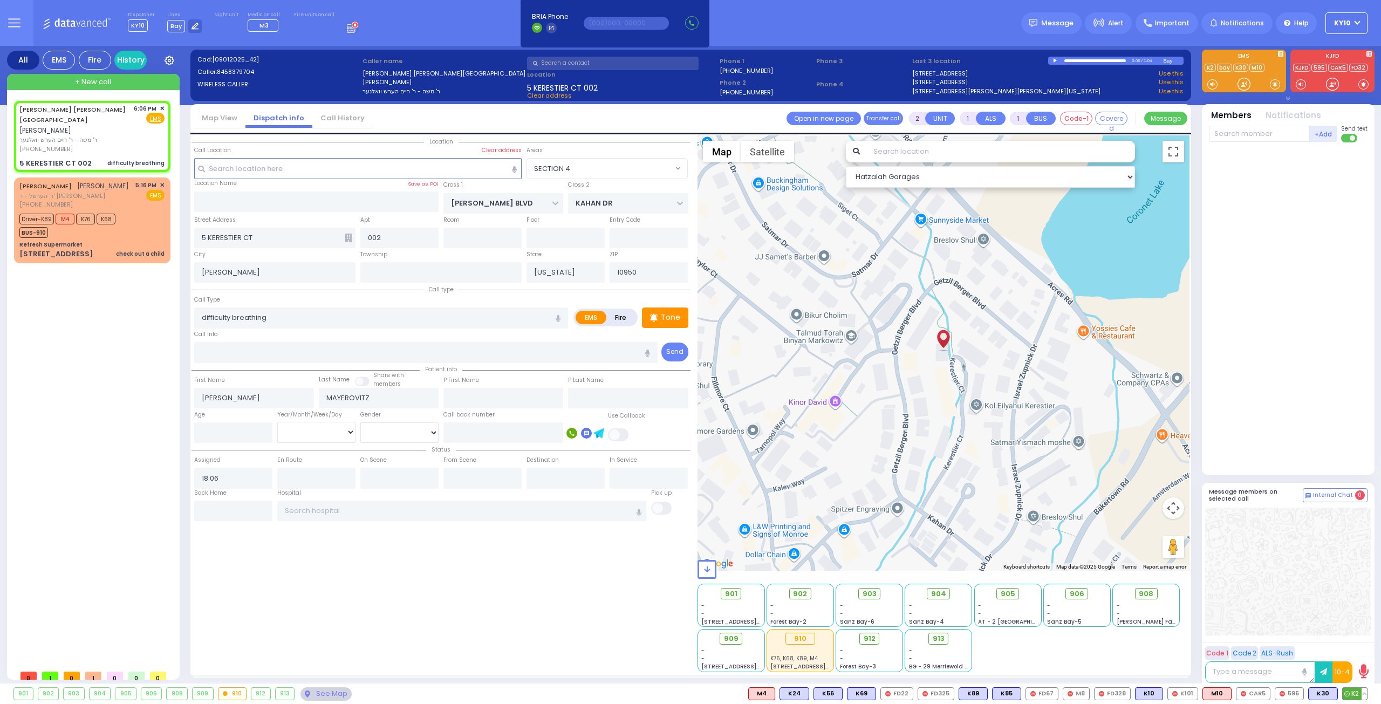
click at [1353, 693] on span "K2" at bounding box center [1355, 694] width 24 height 12
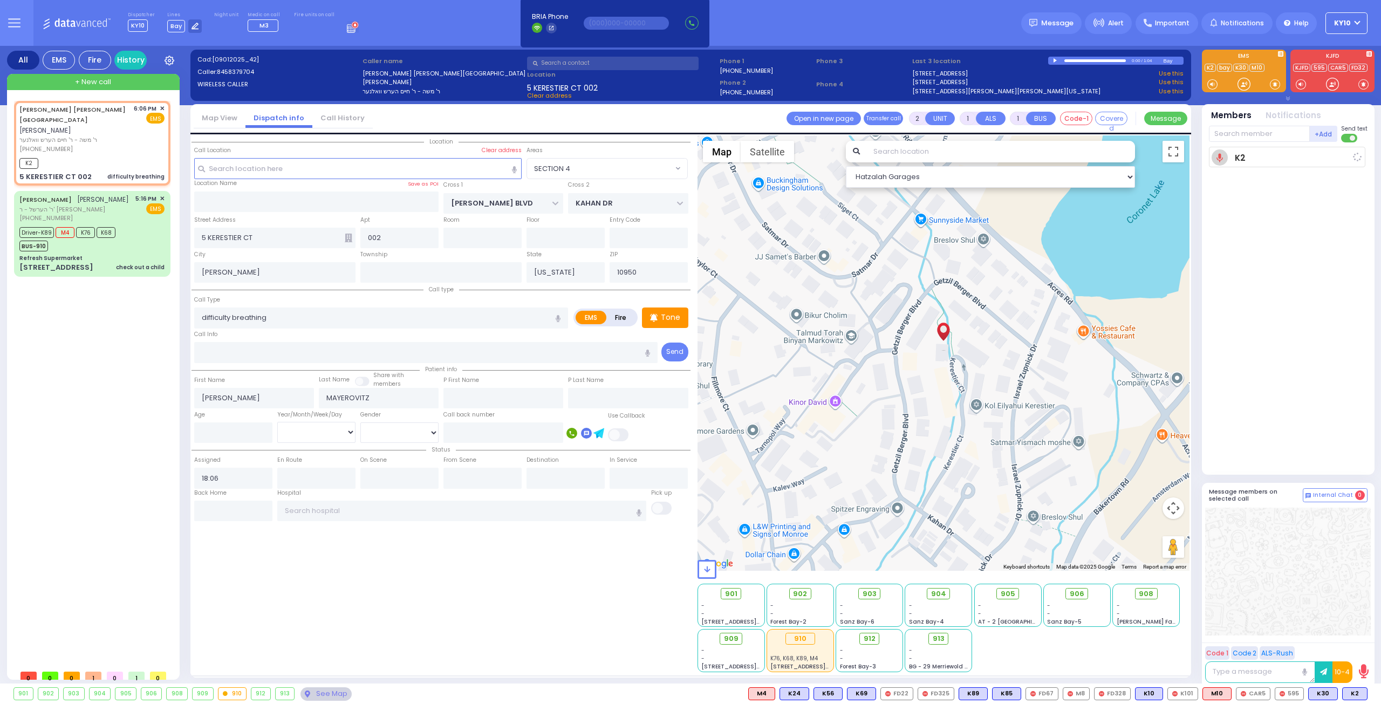
select select
radio input "true"
select select
type input "18:09"
select select "Hatzalah Garages"
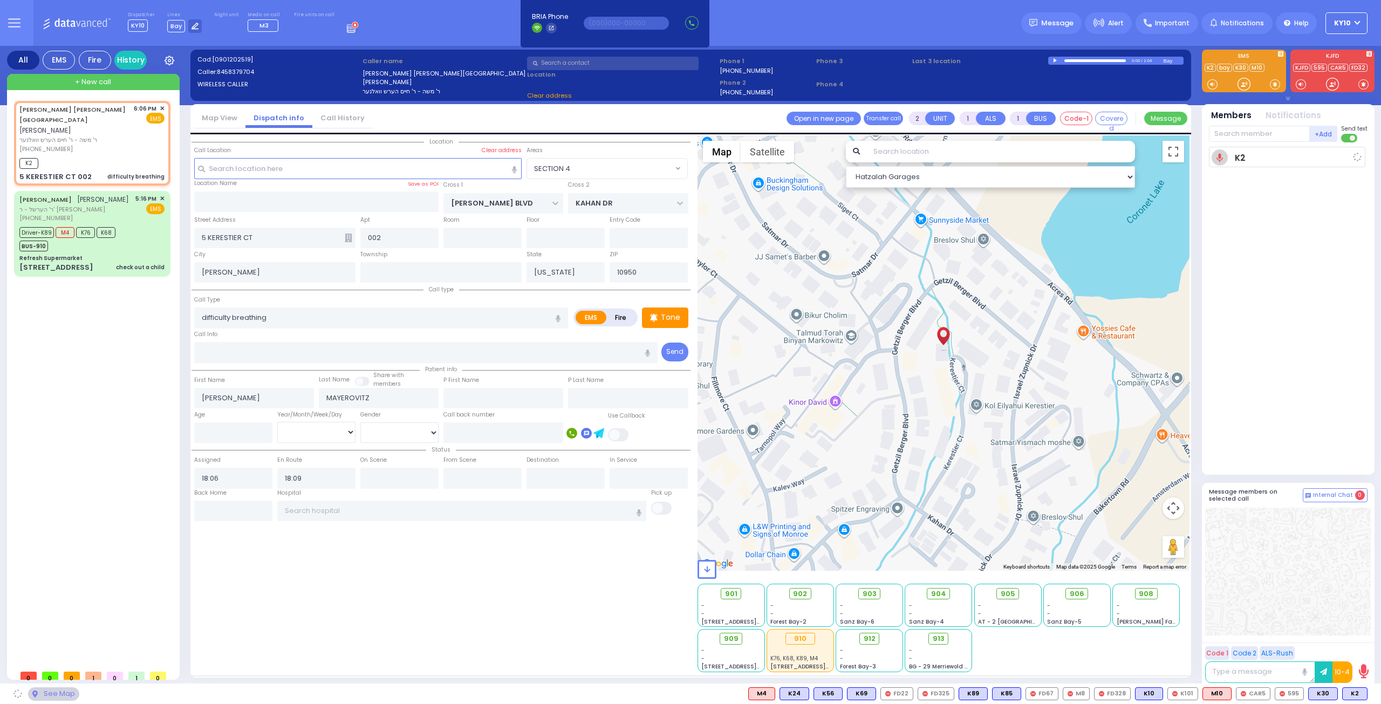
select select "SECTION 4"
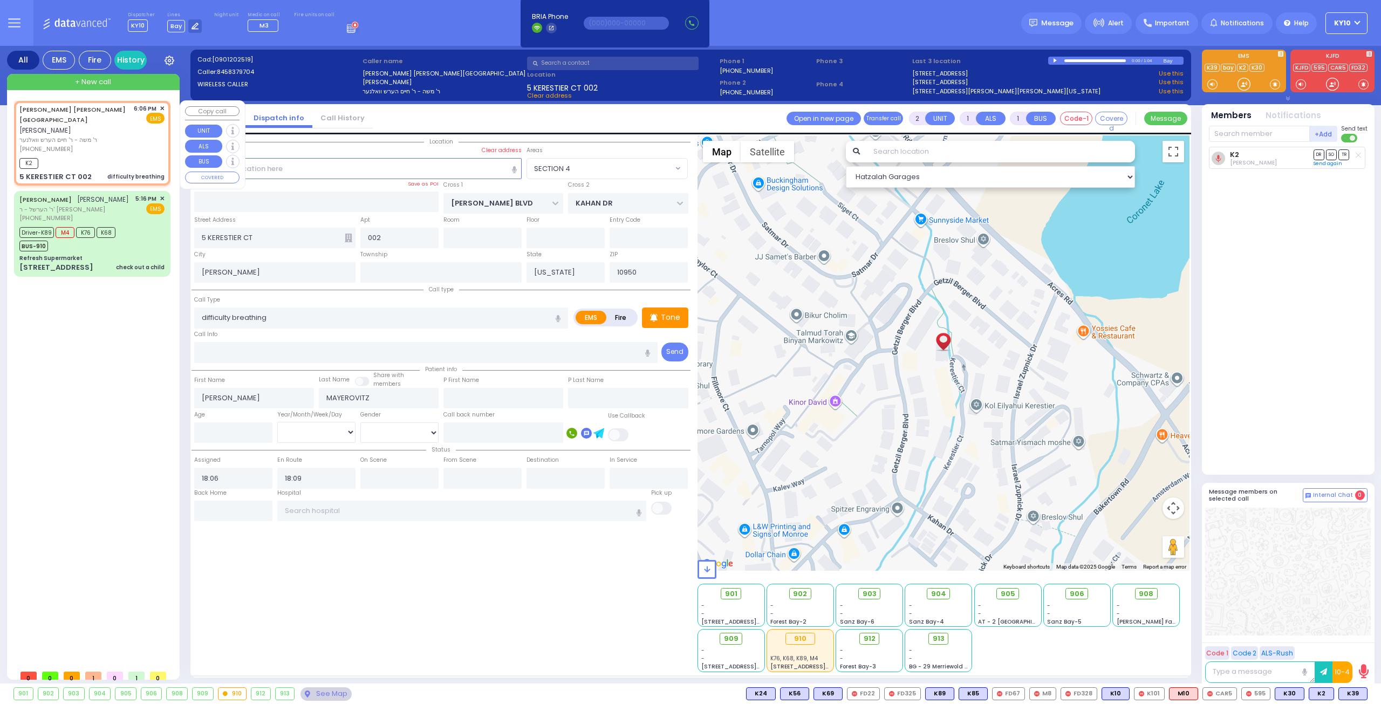
click at [134, 141] on div "[PERSON_NAME] [PERSON_NAME] אשר זעליג [PERSON_NAME] ר' משה - ר' חיים הערש וואלנ…" at bounding box center [91, 129] width 145 height 50
select select
radio input "true"
select select
select select "Hatzalah Garages"
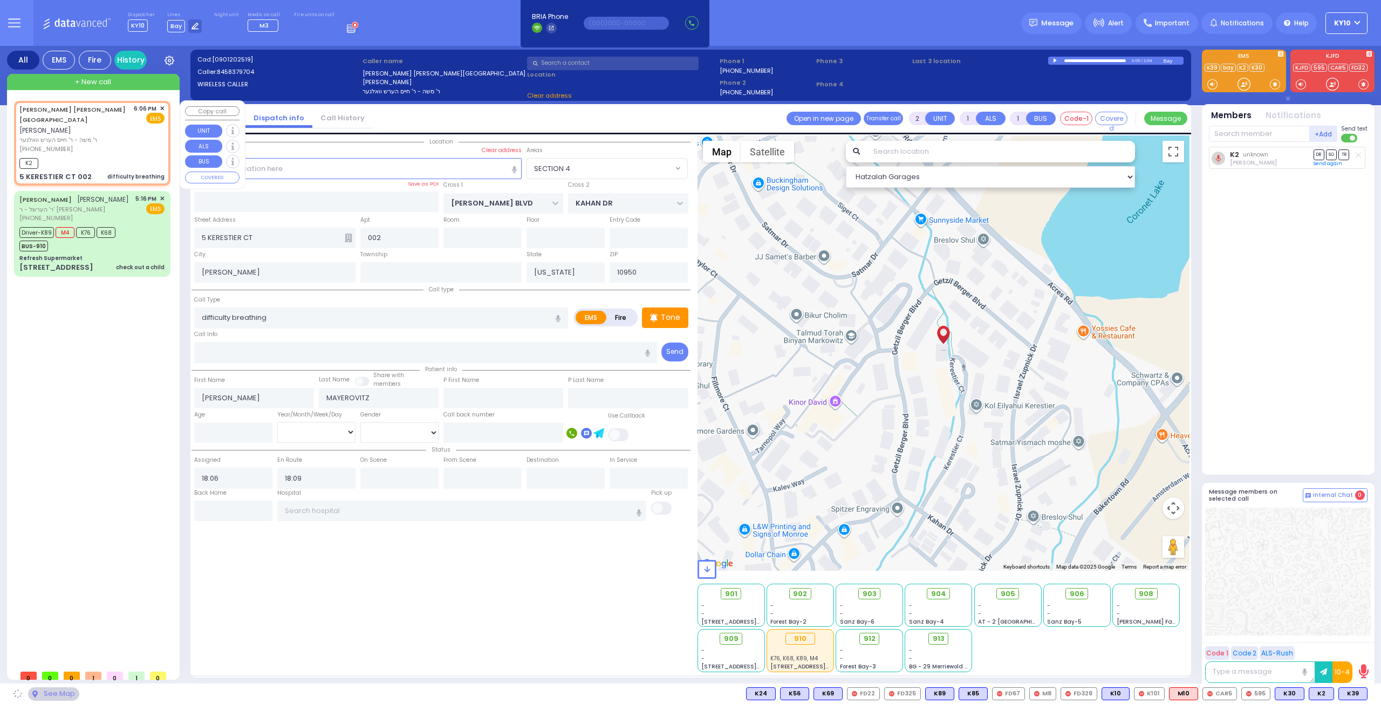
select select "SECTION 4"
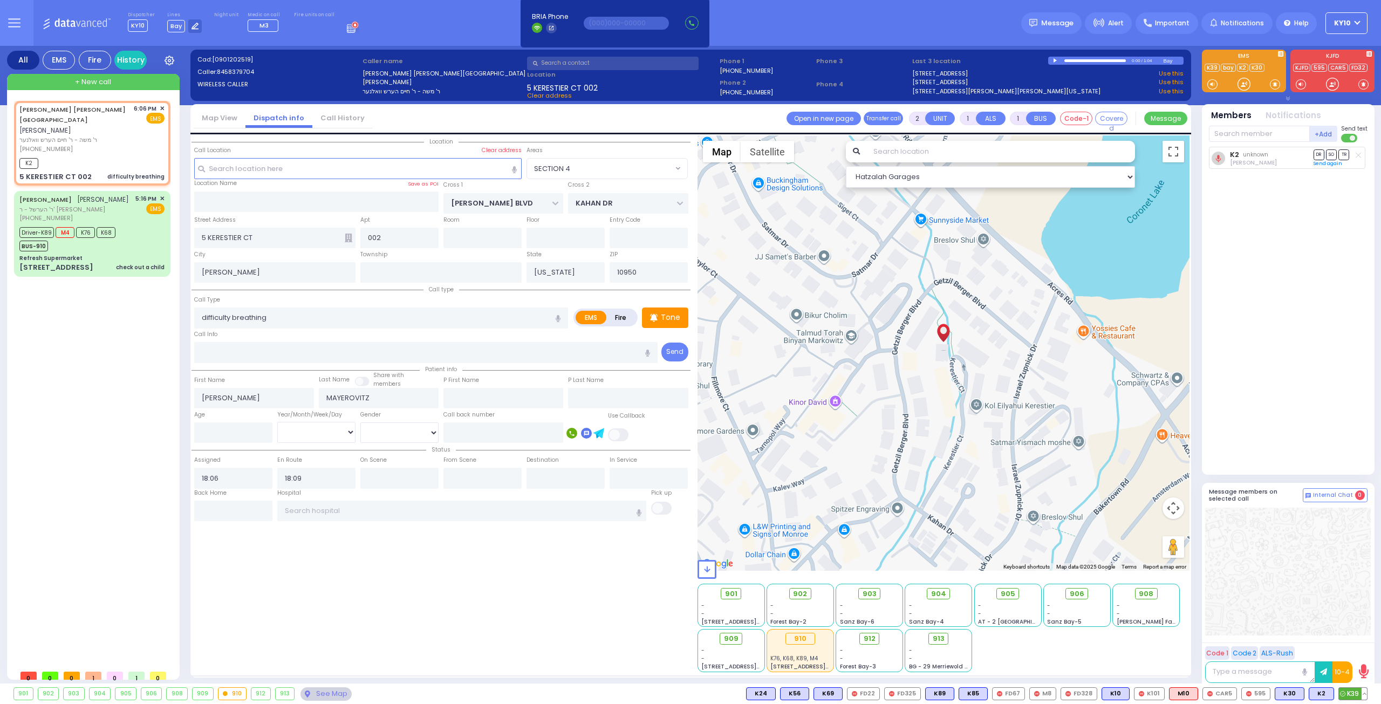
click at [1350, 694] on span "K39" at bounding box center [1353, 694] width 28 height 12
select select
radio input "true"
select select
select select "Hatzalah Garages"
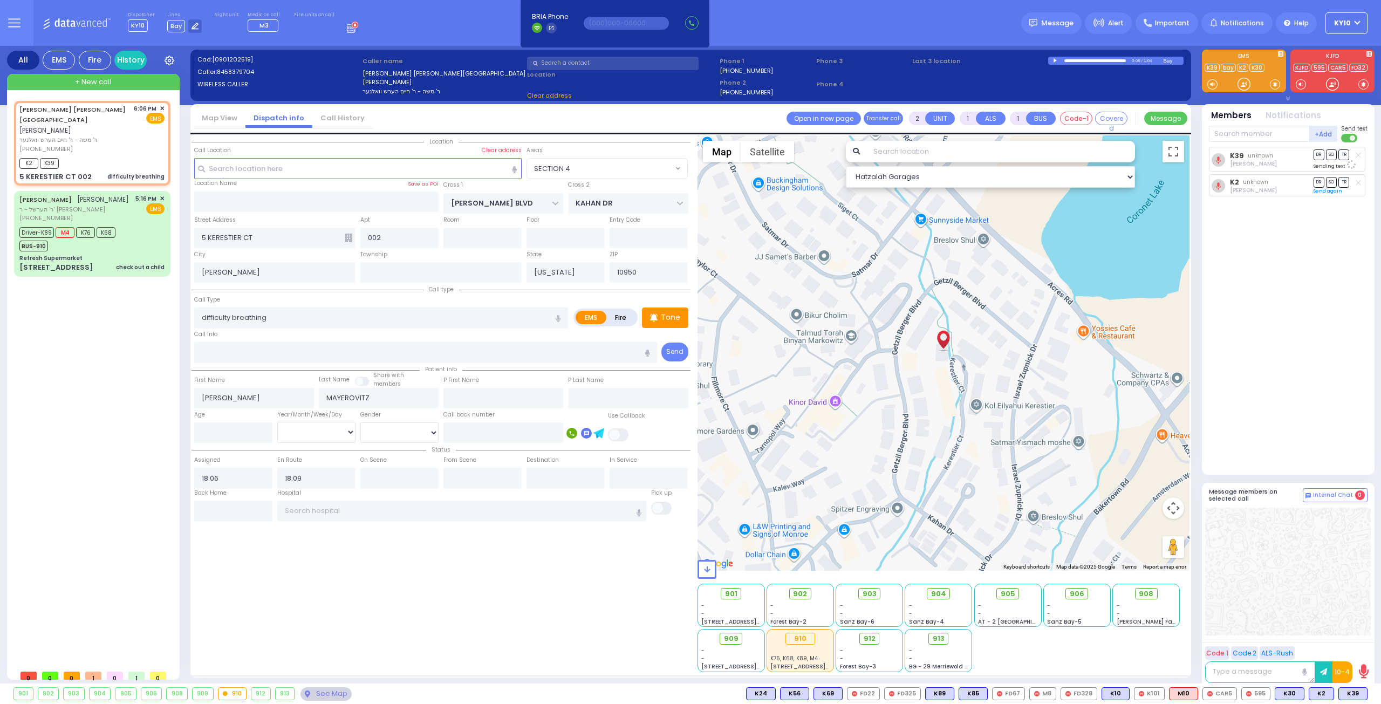
select select "SECTION 4"
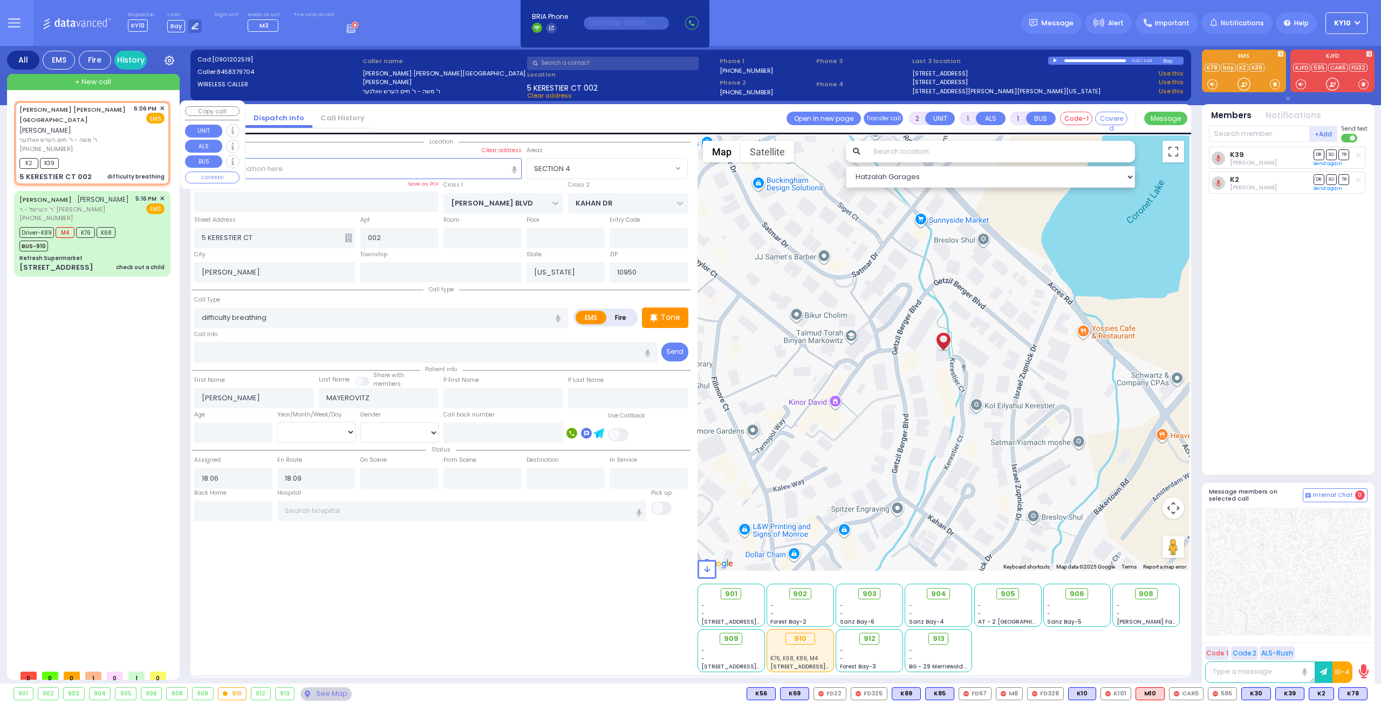
click at [119, 145] on div "[PHONE_NUMBER]" at bounding box center [74, 149] width 111 height 9
select select
radio input "true"
select select
select select "SECTION 4"
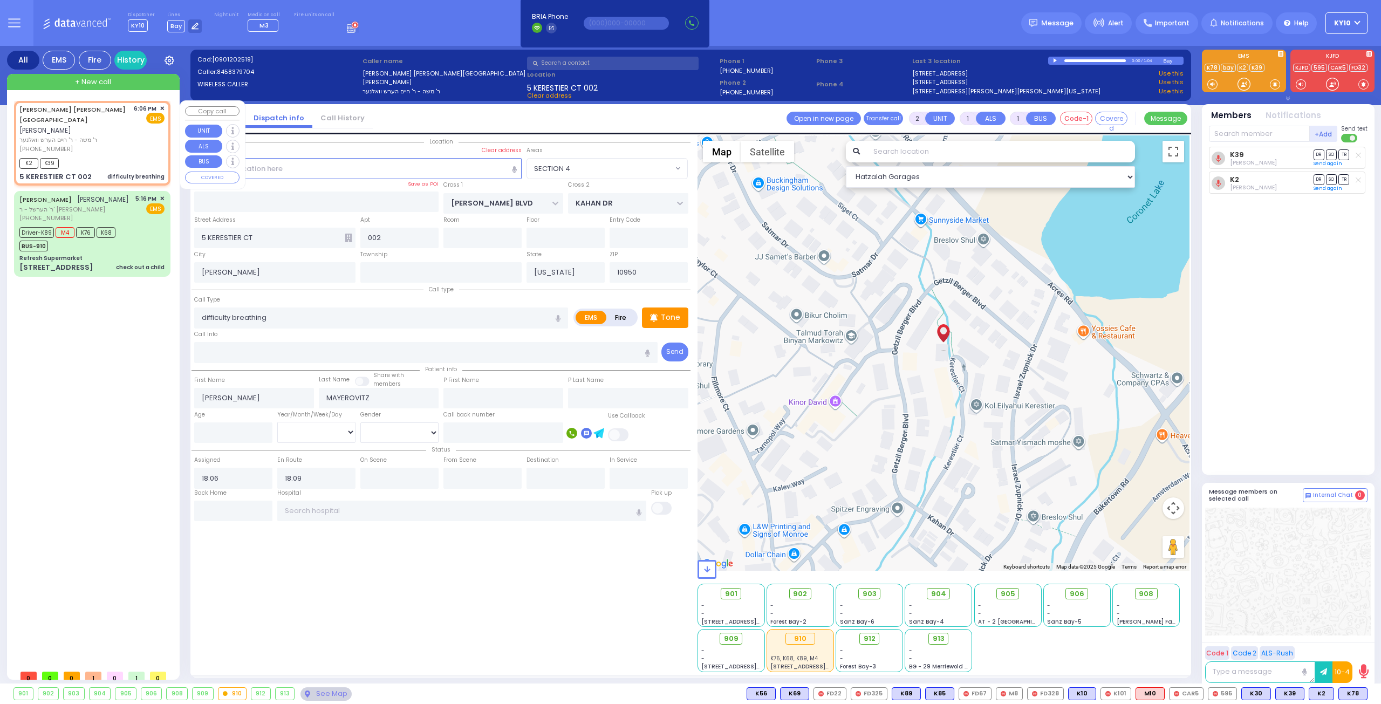
select select "Hatzalah Garages"
click at [1353, 695] on span "K78" at bounding box center [1353, 694] width 28 height 12
select select
radio input "true"
select select
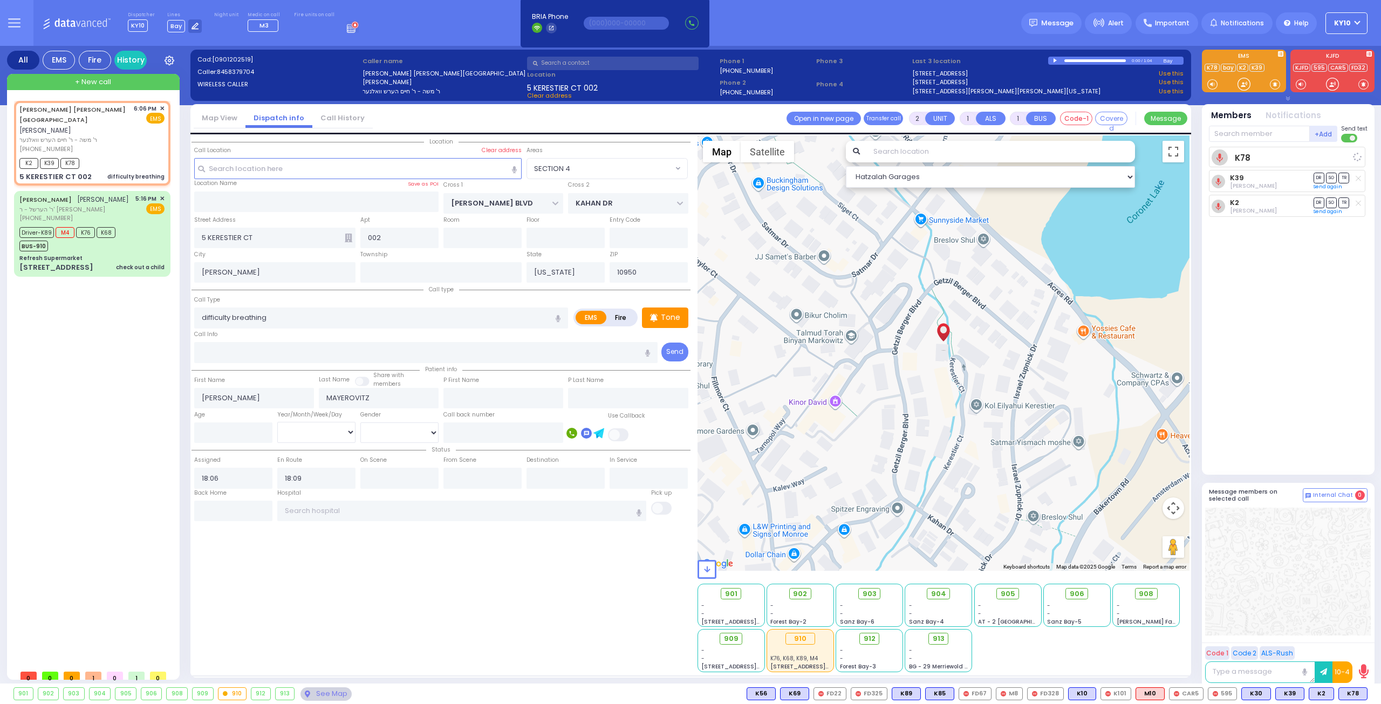
select select "Hatzalah Garages"
select select "SECTION 4"
click at [1247, 134] on input "text" at bounding box center [1259, 134] width 101 height 16
type input "912"
click at [1270, 158] on div "912" at bounding box center [1246, 156] width 54 height 11
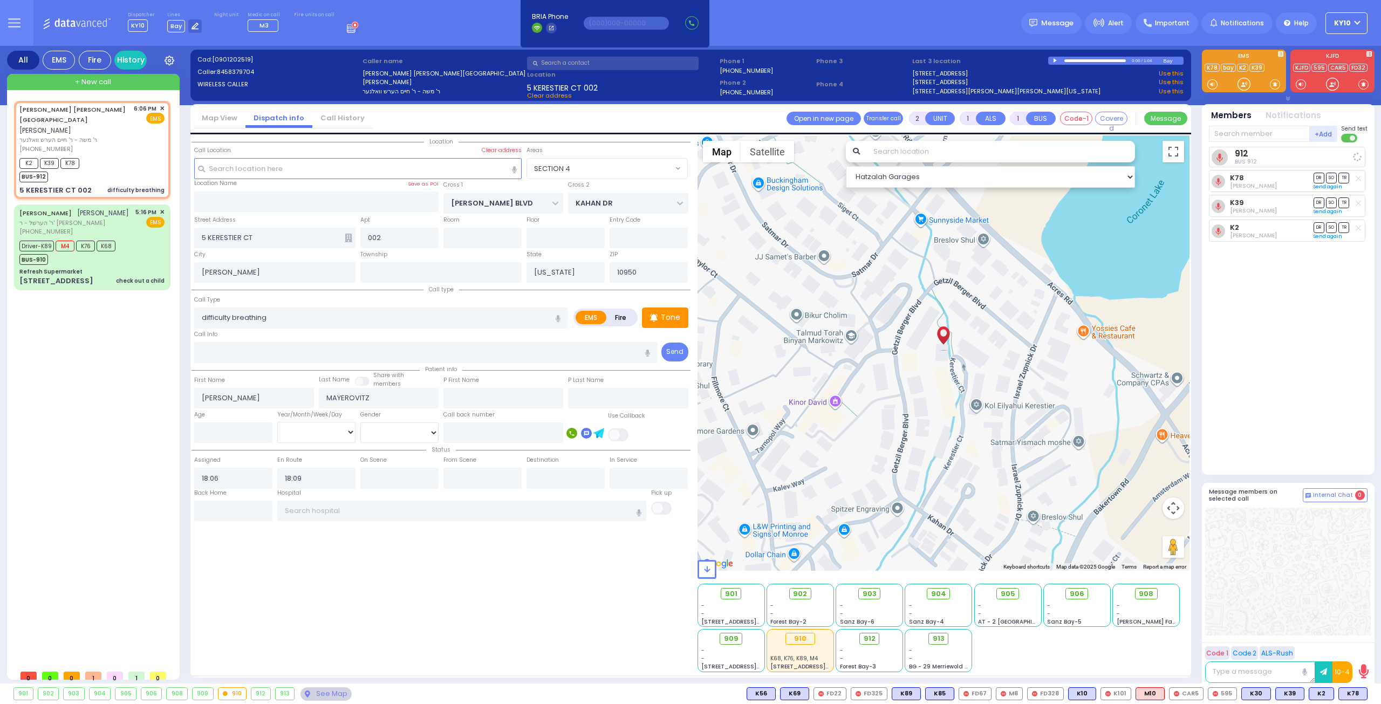
select select
radio input "true"
select select
select select "Hatzalah Garages"
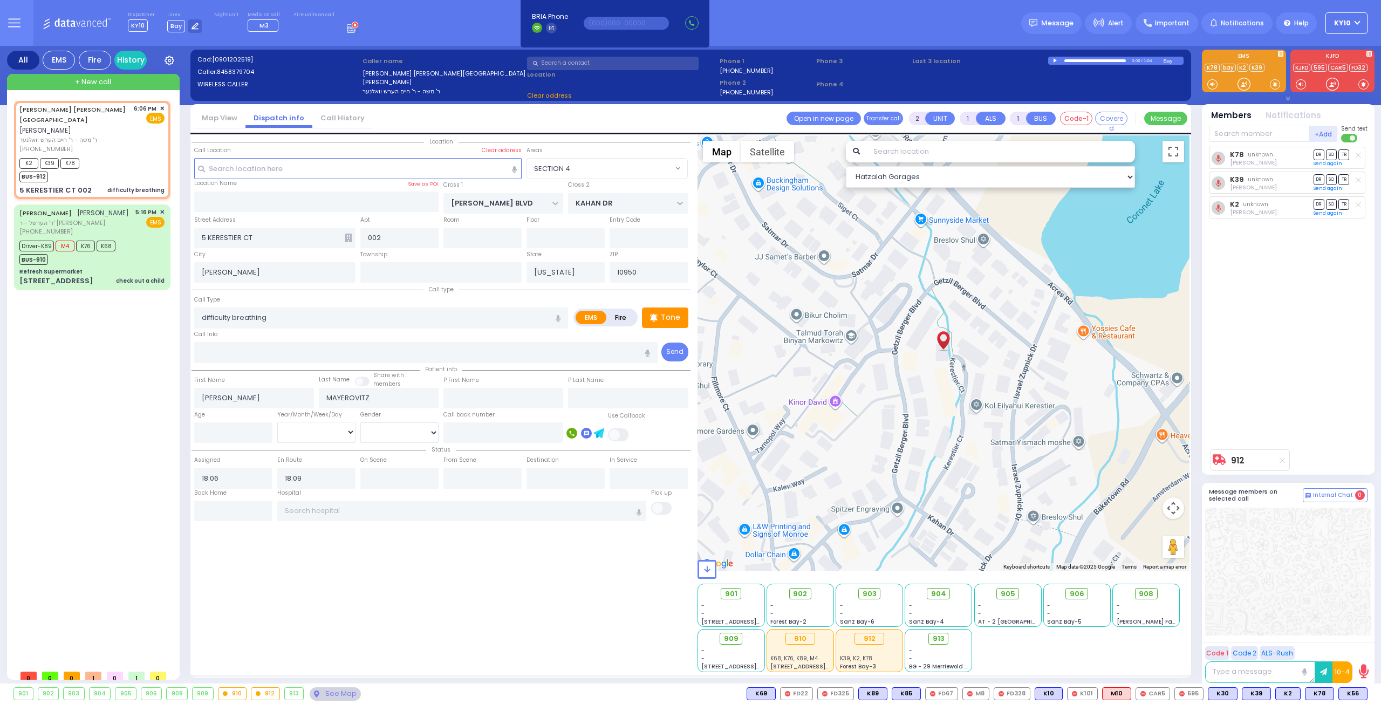
select select "SECTION 4"
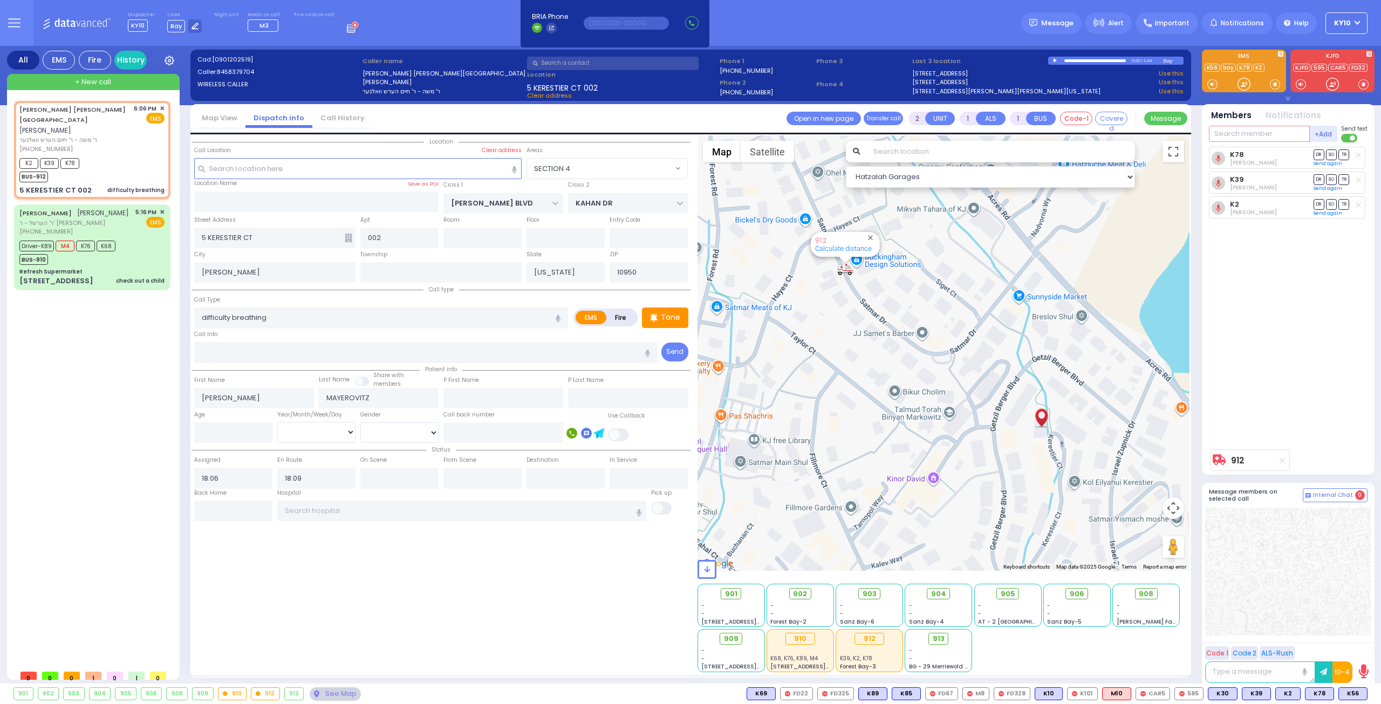
click at [1233, 131] on input "text" at bounding box center [1259, 134] width 101 height 16
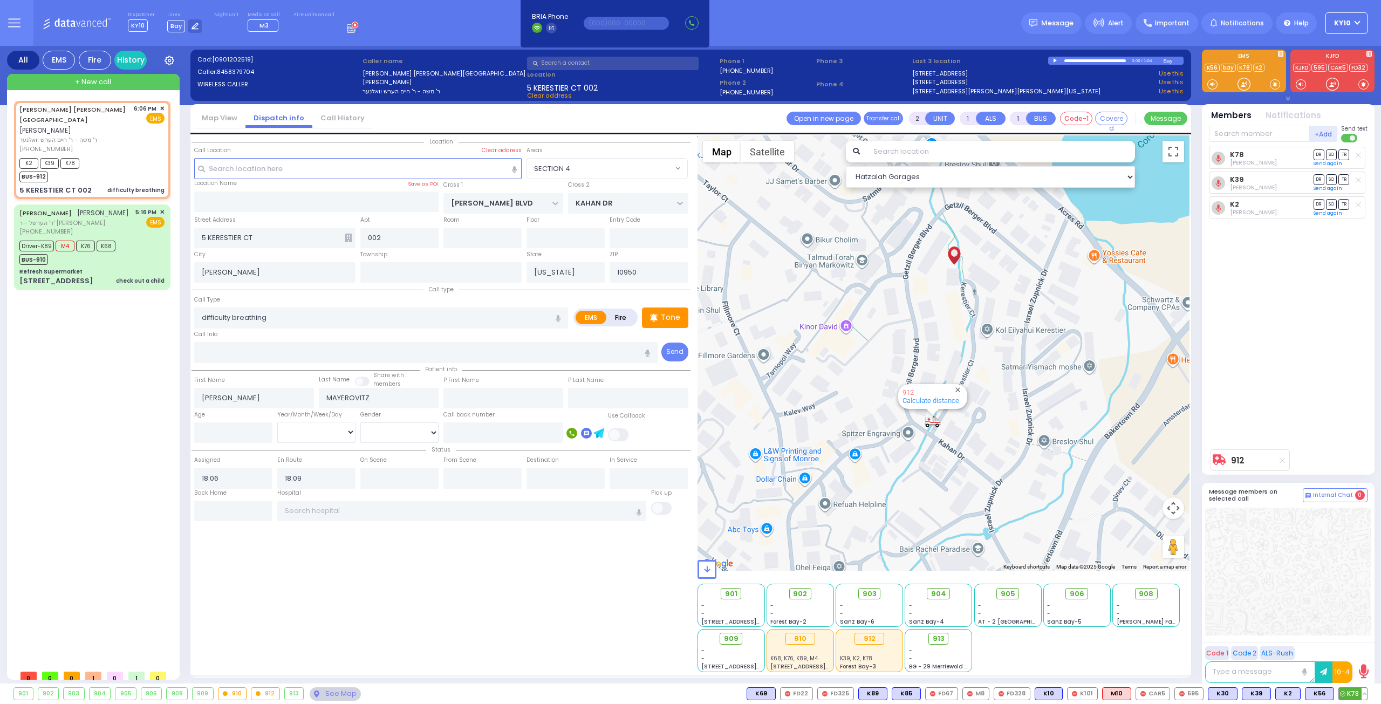
click at [1363, 691] on button at bounding box center [1364, 694] width 5 height 12
click at [1363, 692] on button at bounding box center [1364, 694] width 5 height 12
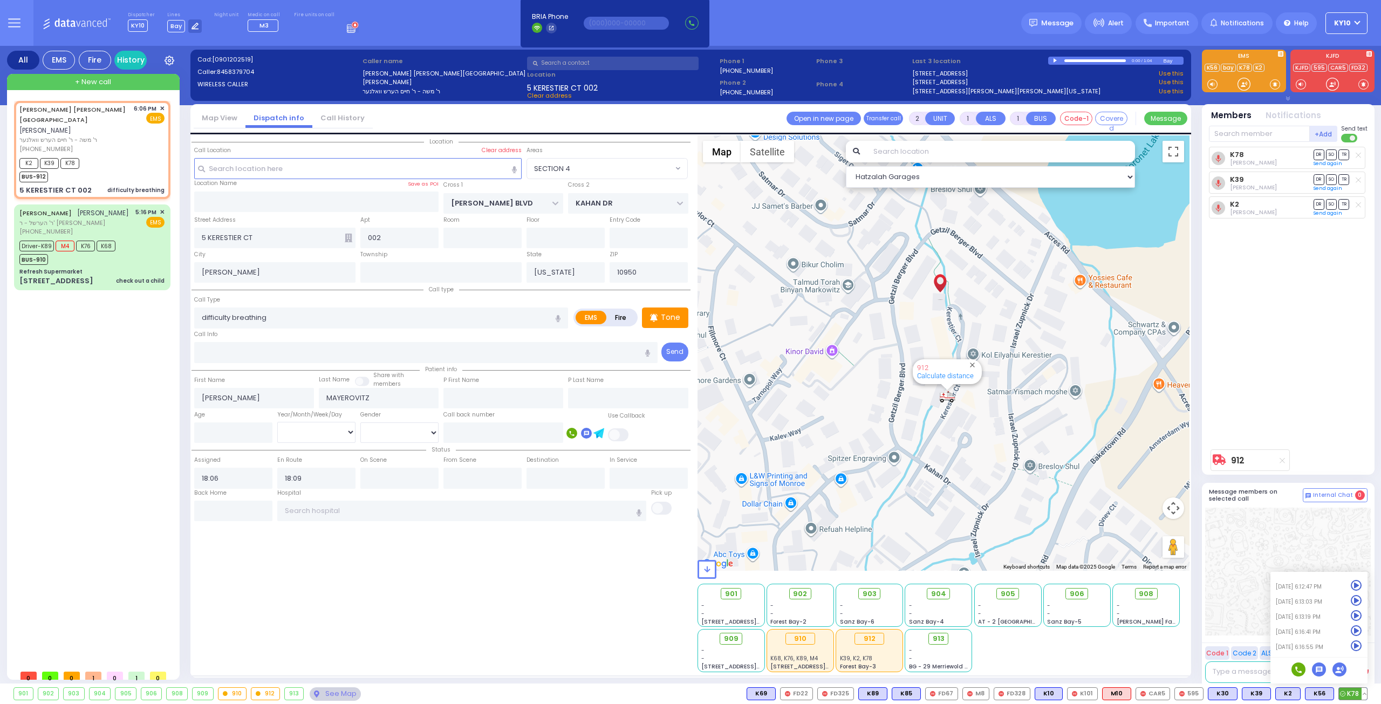
click at [1359, 647] on icon at bounding box center [1356, 646] width 11 height 11
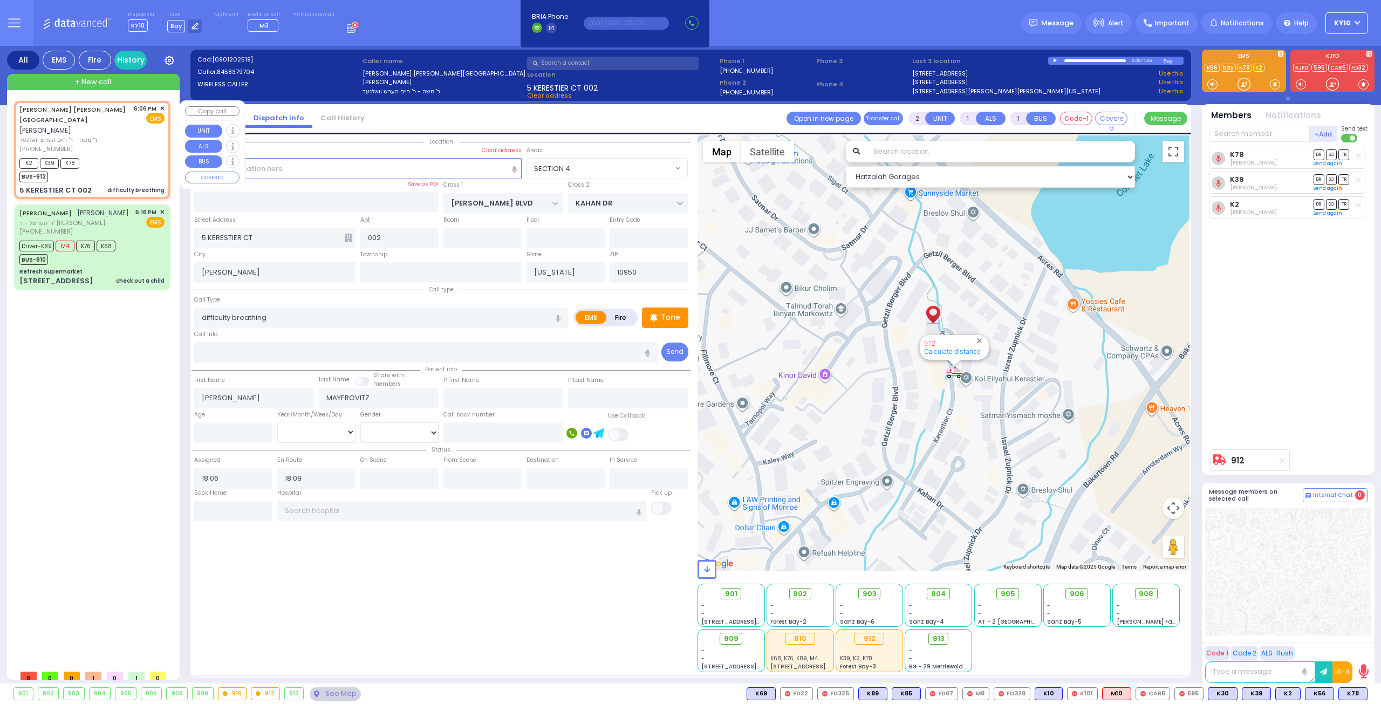
click at [140, 155] on div "K2 K39 K78 BUS-912" at bounding box center [91, 168] width 145 height 27
select select
radio input "true"
select select
select select "SECTION 4"
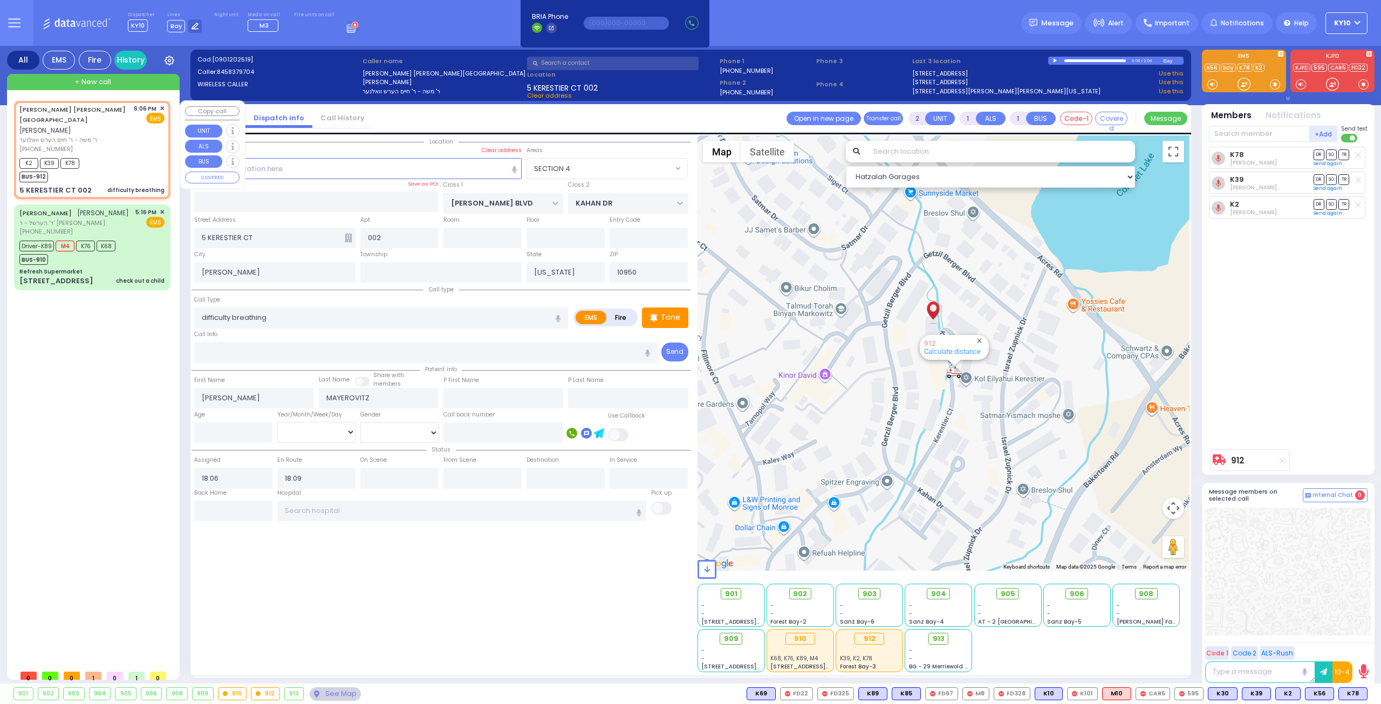
select select "Hatzalah Garages"
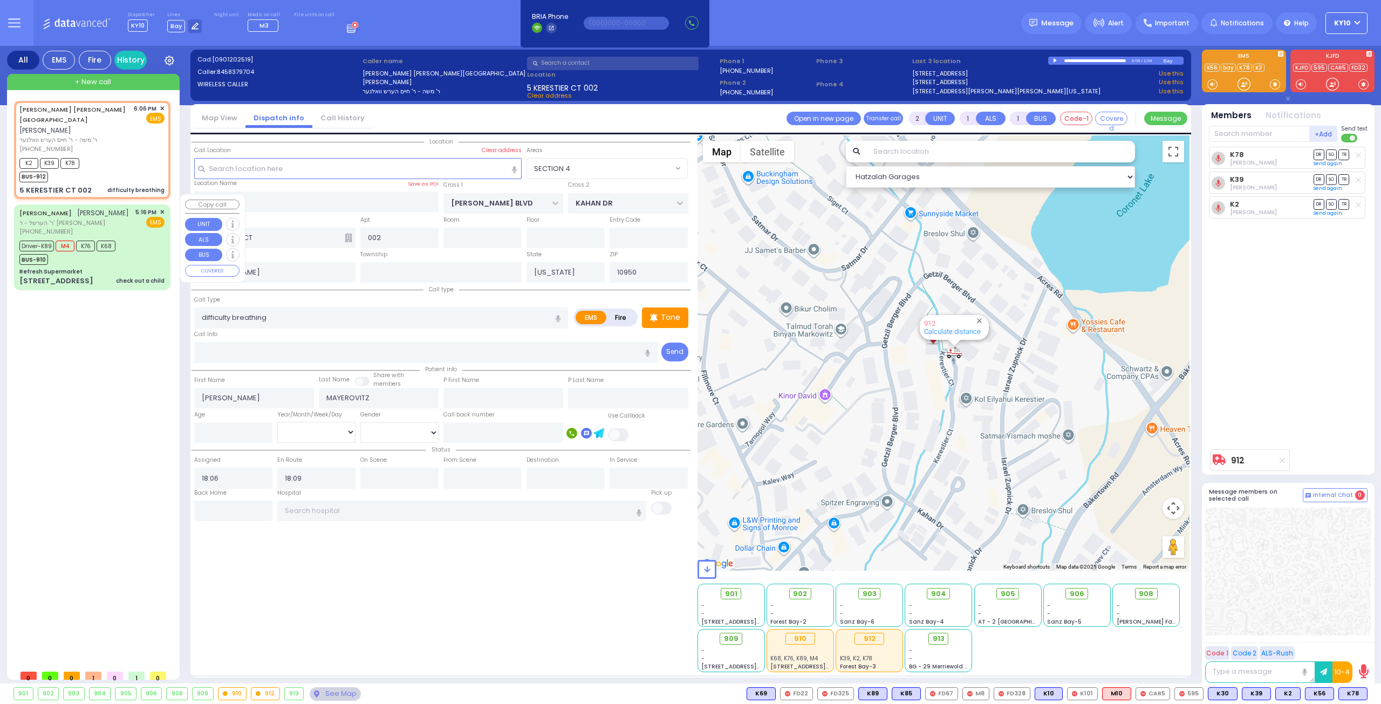
click at [133, 240] on div "Driver-K89 M4 K76 K68 BUS-910" at bounding box center [91, 251] width 145 height 27
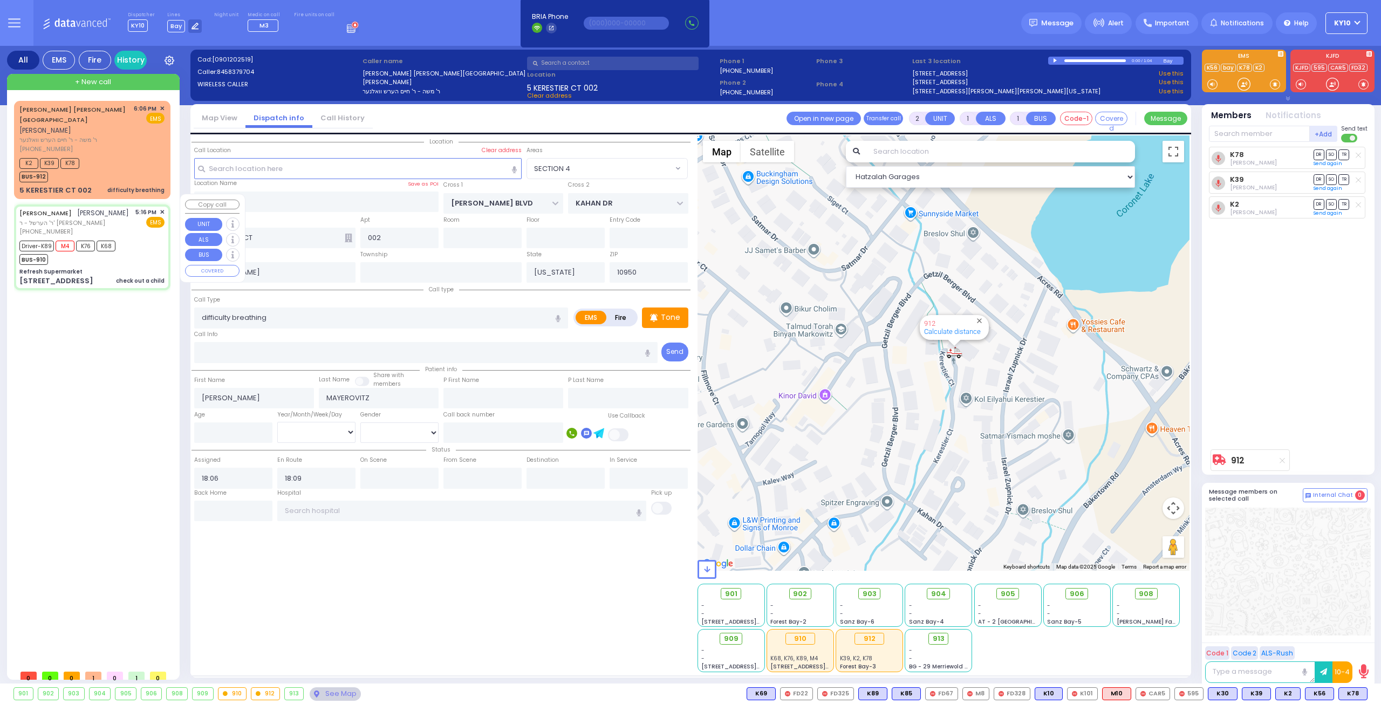
type input "6"
select select
type input "check out a child"
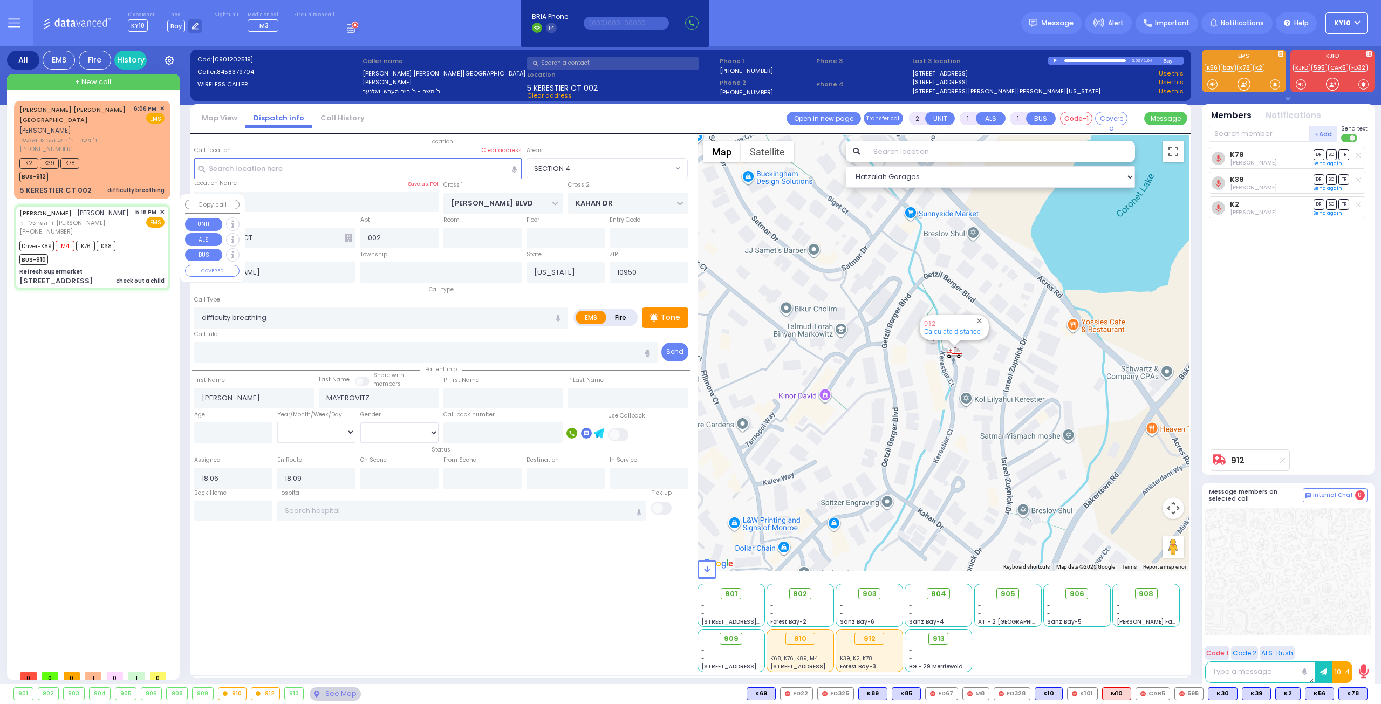
radio input "true"
type input "[PERSON_NAME]"
type input "Binyumin"
type input "[PERSON_NAME]"
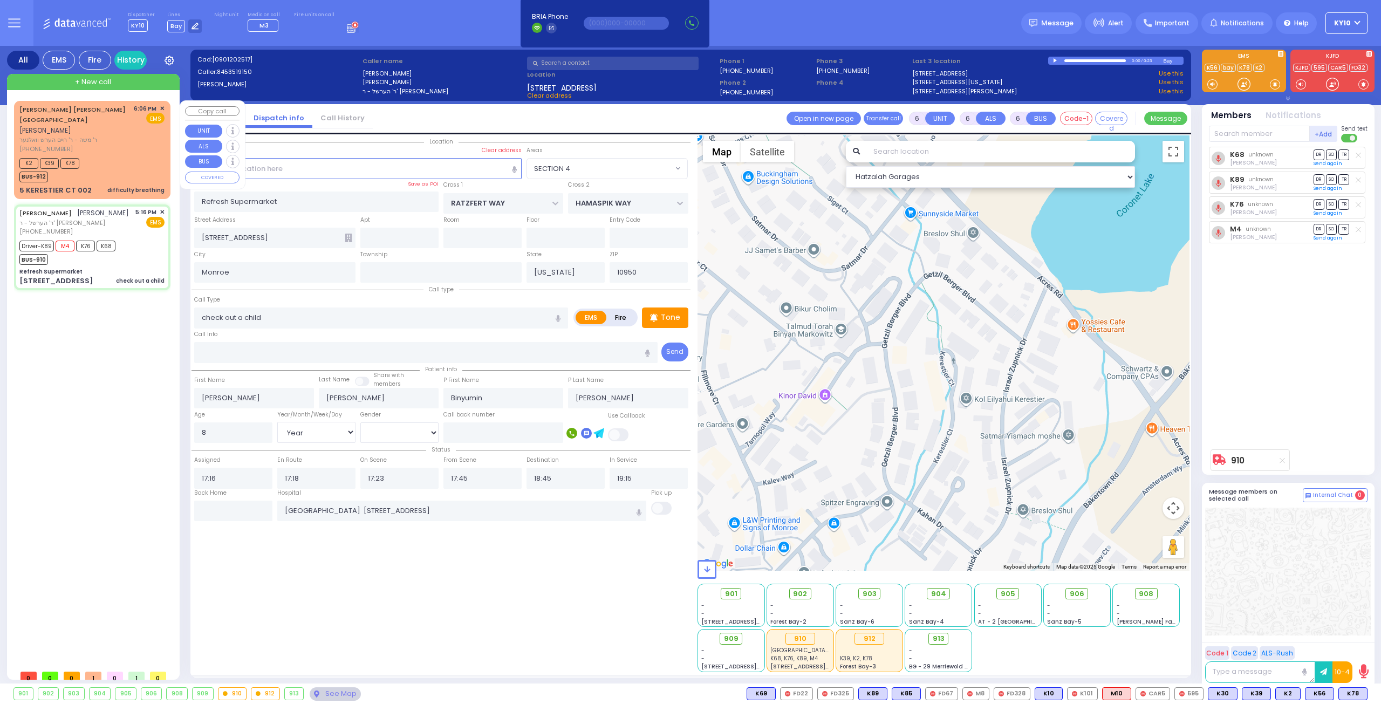
click at [126, 145] on div "[PHONE_NUMBER]" at bounding box center [74, 149] width 111 height 9
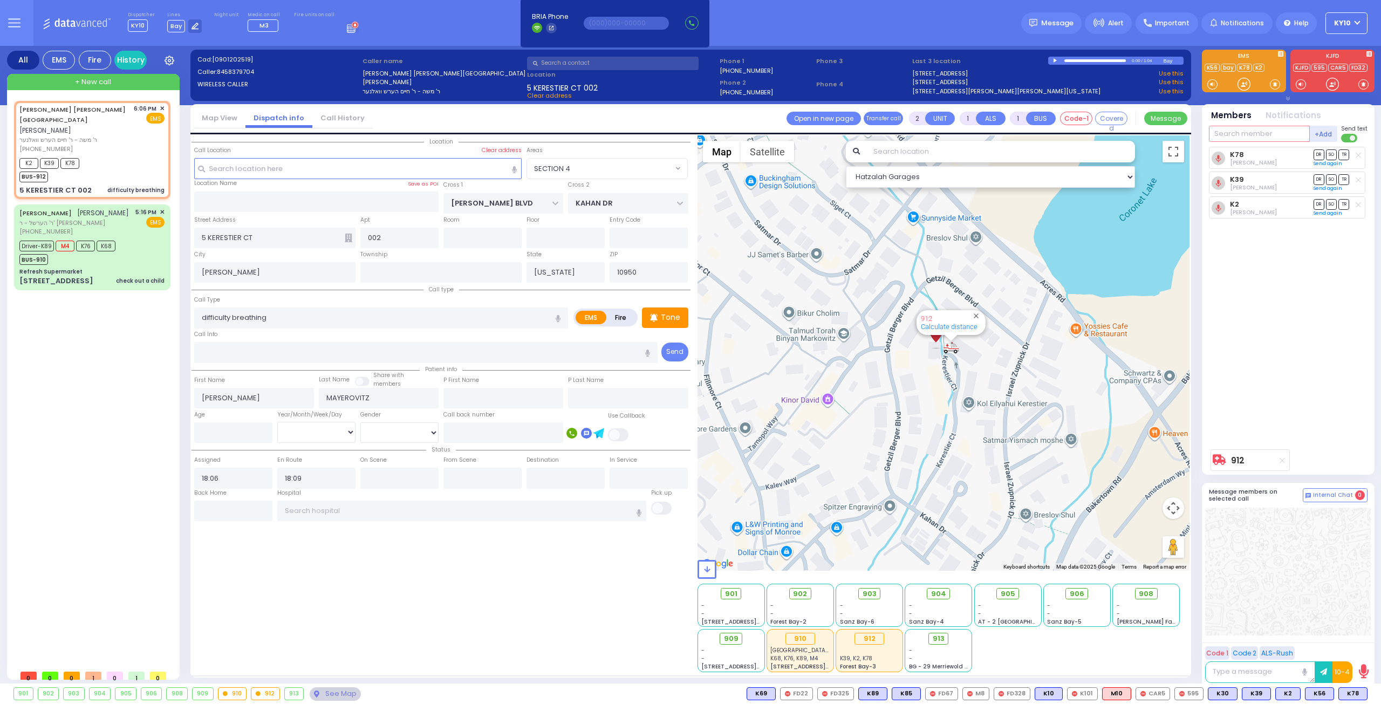
click at [1256, 135] on input "text" at bounding box center [1259, 134] width 101 height 16
click at [1366, 695] on button at bounding box center [1364, 694] width 5 height 12
click at [1356, 646] on icon at bounding box center [1356, 646] width 11 height 11
click at [1354, 629] on icon at bounding box center [1356, 630] width 11 height 11
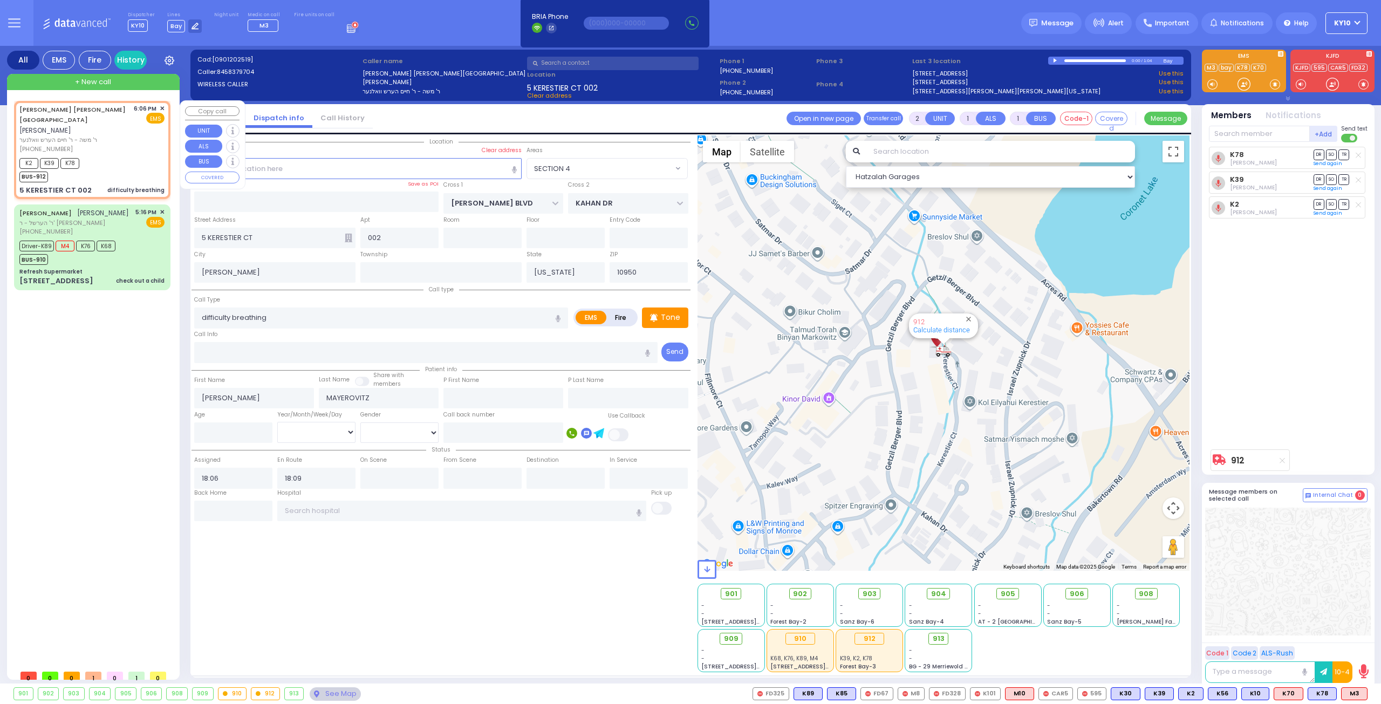
click at [121, 155] on div "K2 K39 K78 BUS-912" at bounding box center [91, 168] width 145 height 27
click at [1353, 692] on span "M3" at bounding box center [1354, 694] width 25 height 12
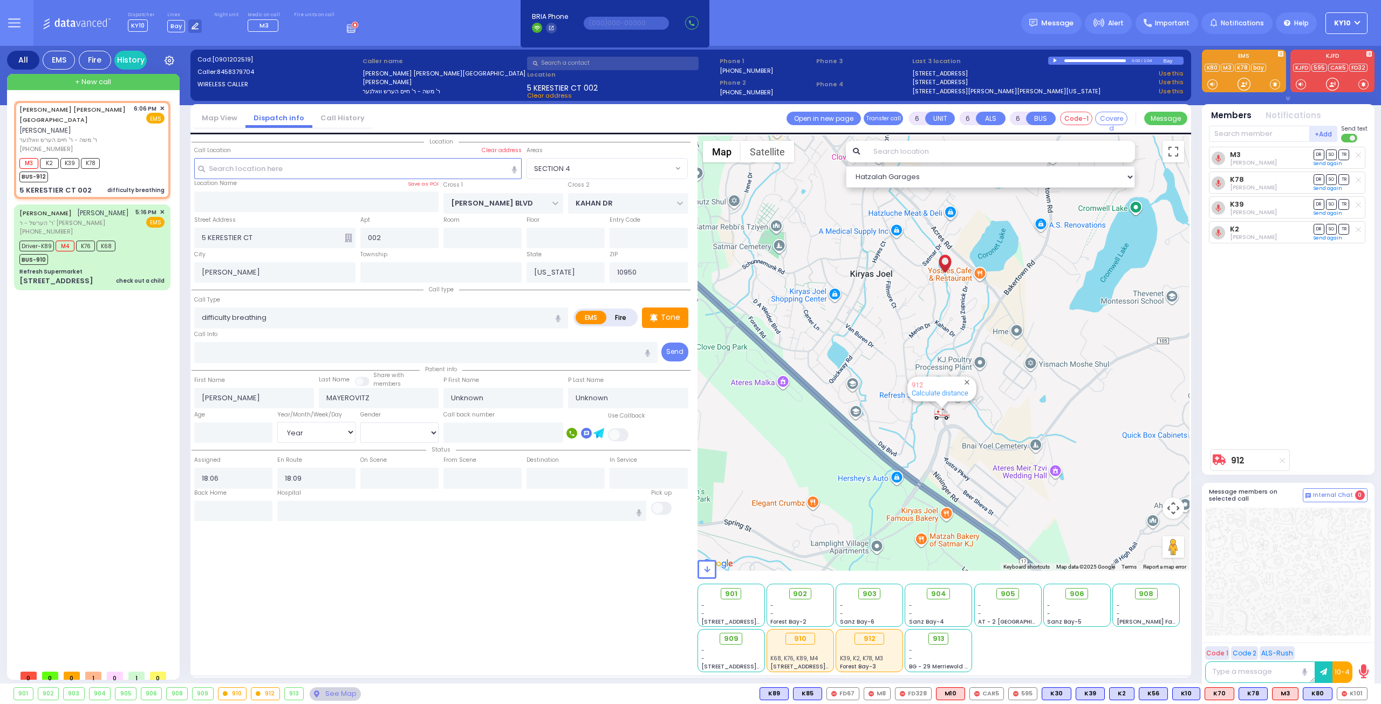
select select "SECTION 4"
select select "Year"
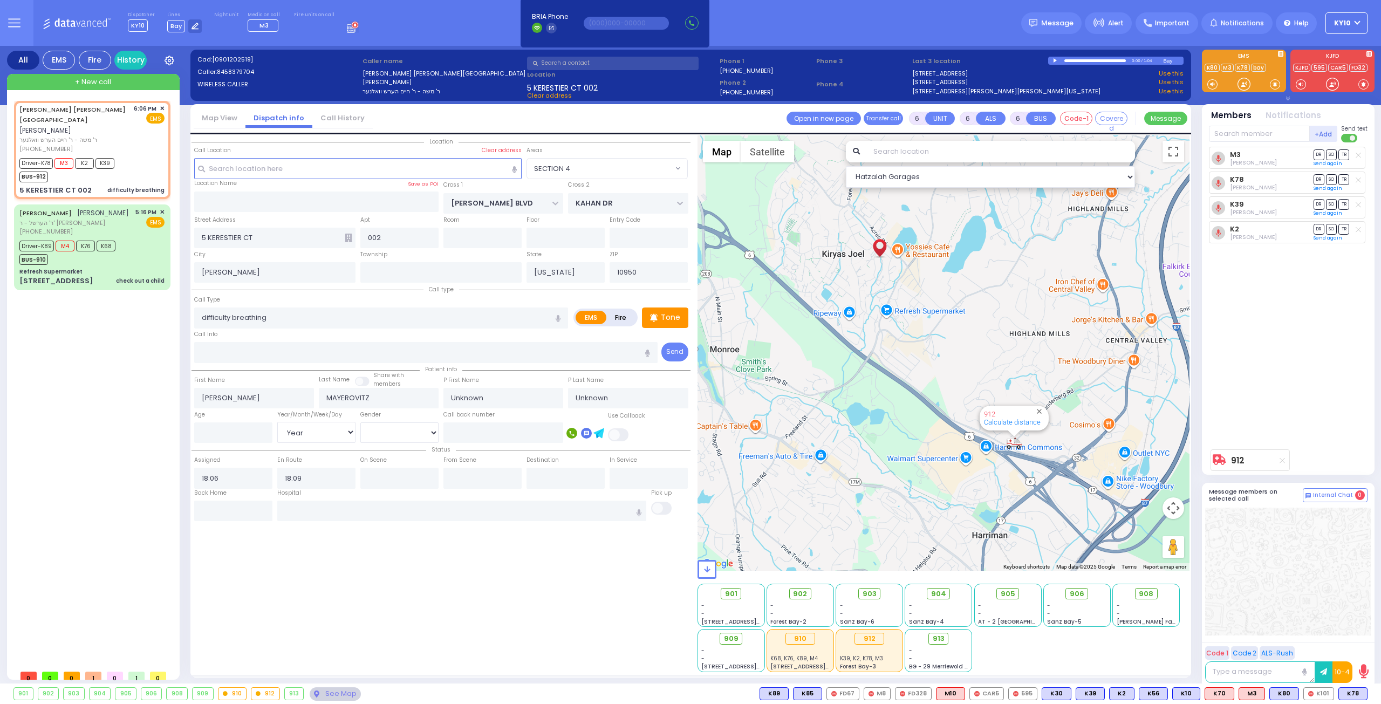
select select
radio input "true"
select select "Year"
select select "Hatzalah Garages"
select select "SECTION 4"
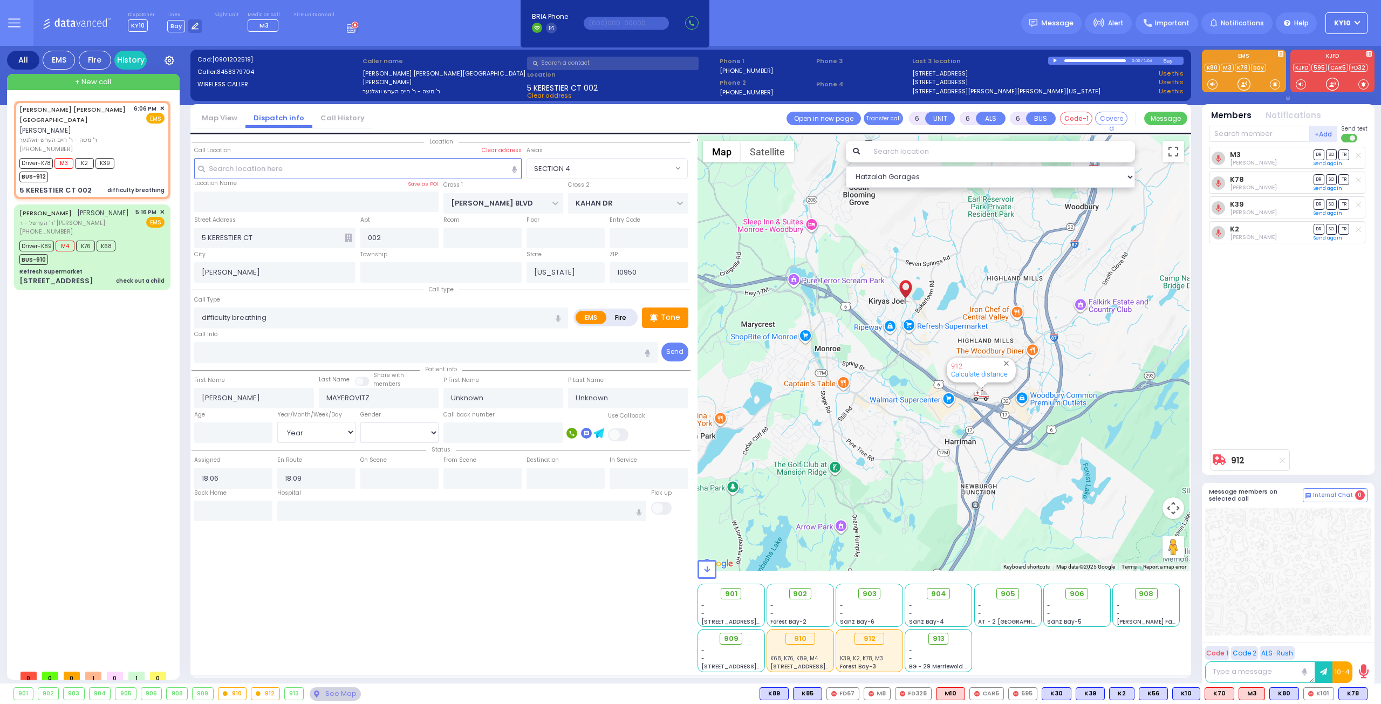
select select
radio input "true"
select select "Year"
select select "Hatzalah Garages"
select select "SECTION 4"
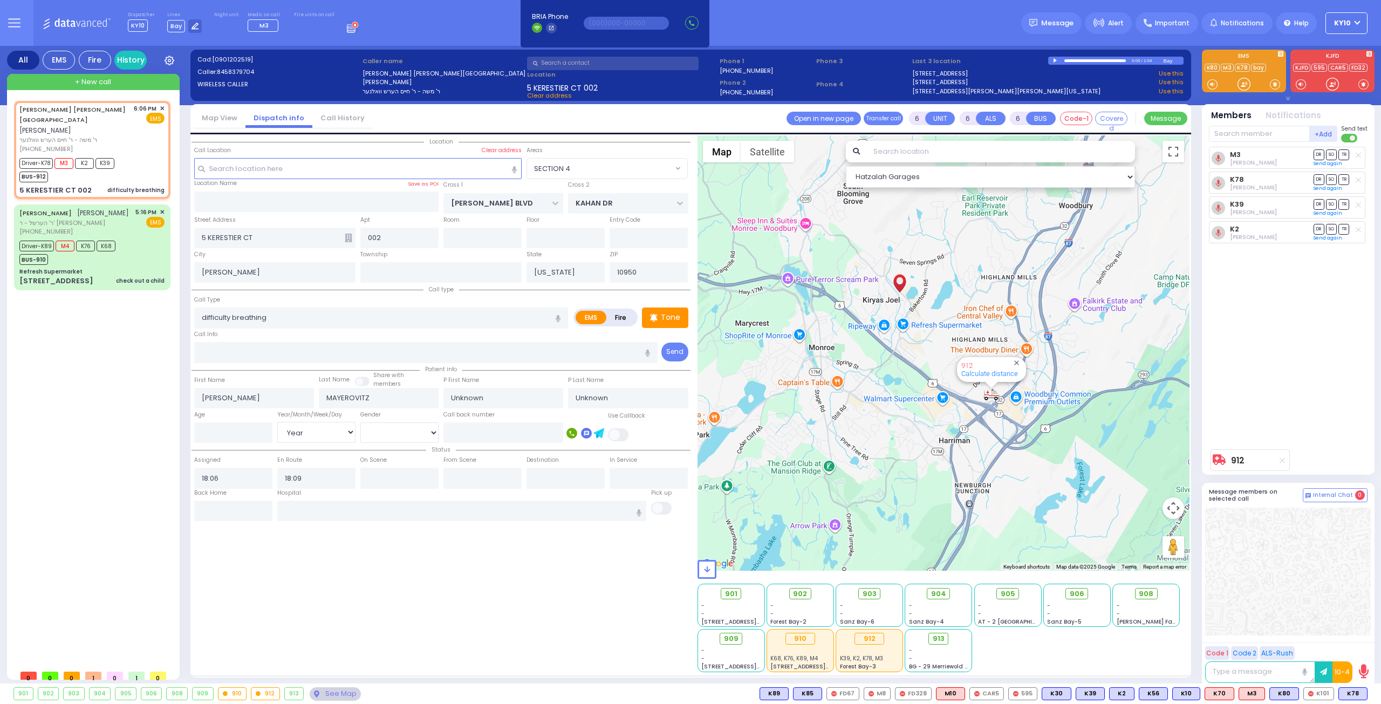
select select
radio input "true"
select select "Year"
select select "Hatzalah Garages"
select select "SECTION 4"
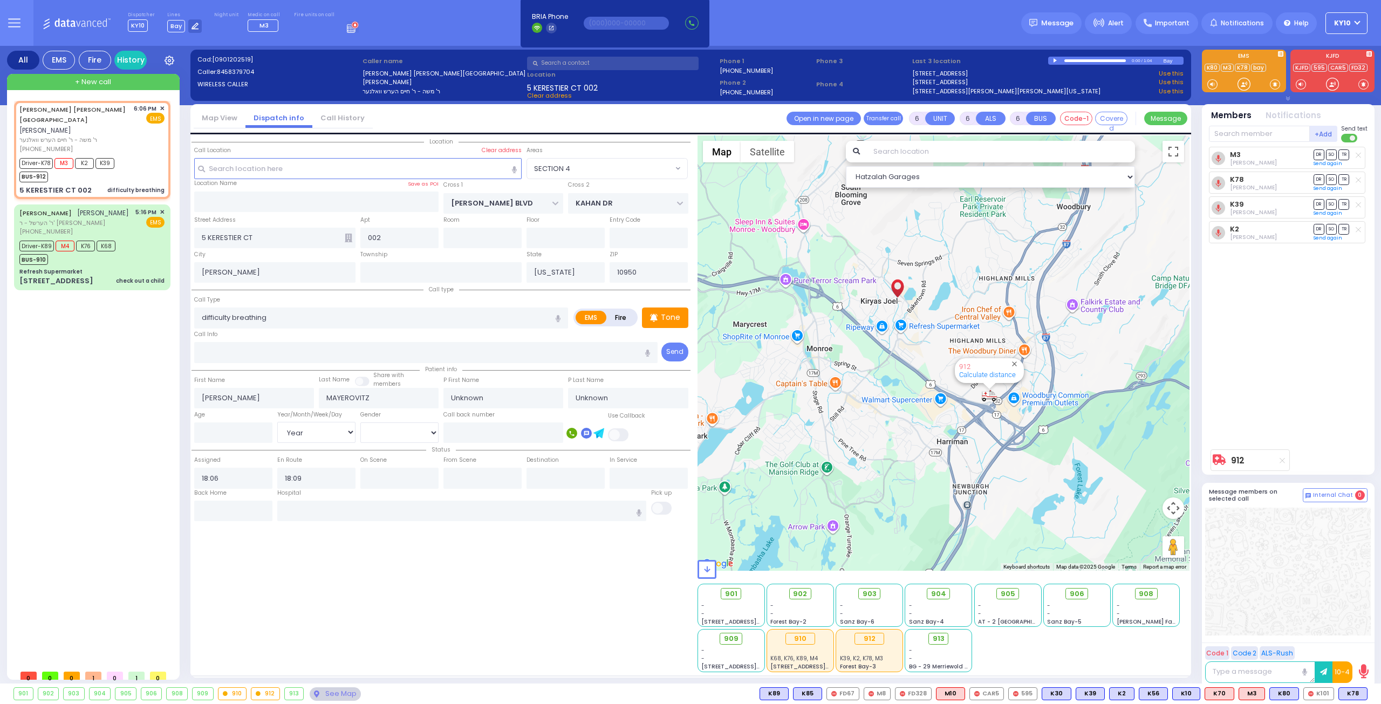
select select
radio input "true"
select select "Year"
select select "Hatzalah Garages"
select select "SECTION 4"
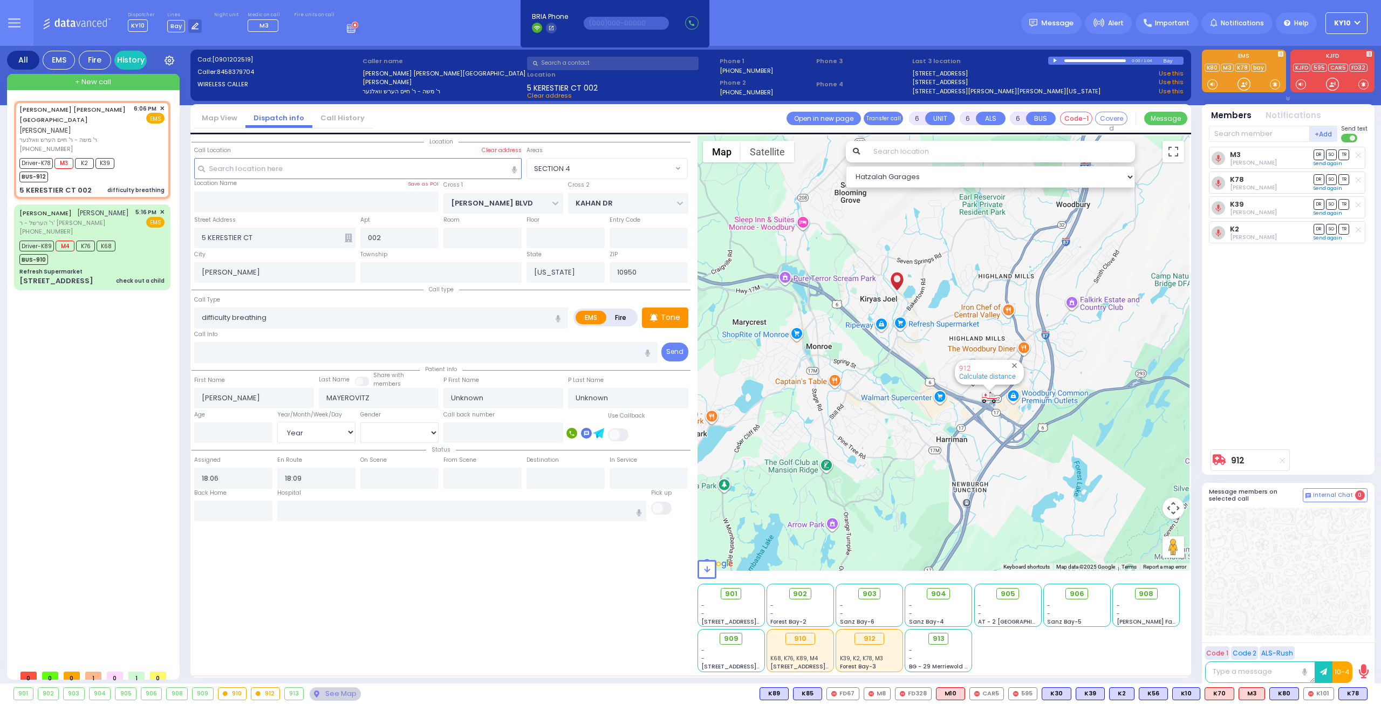
select select
radio input "true"
select select "Year"
select select "Hatzalah Garages"
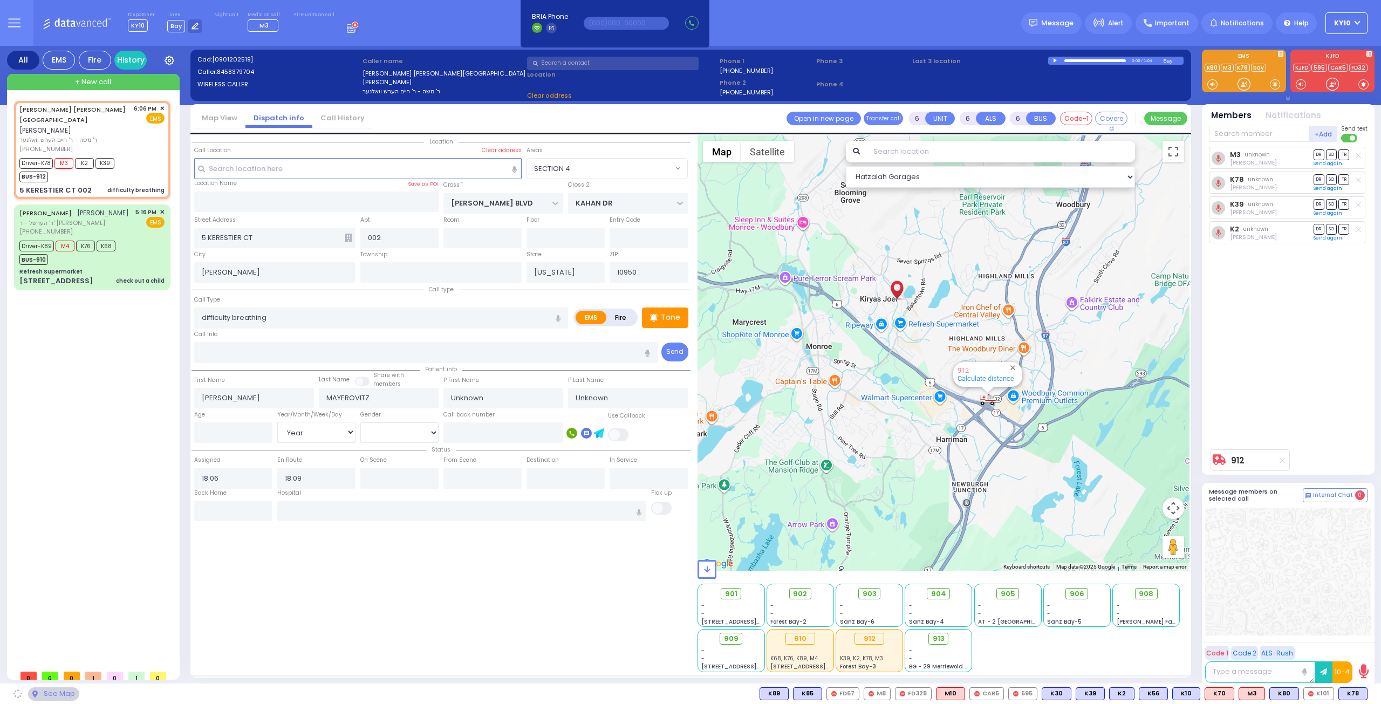
select select "SECTION 4"
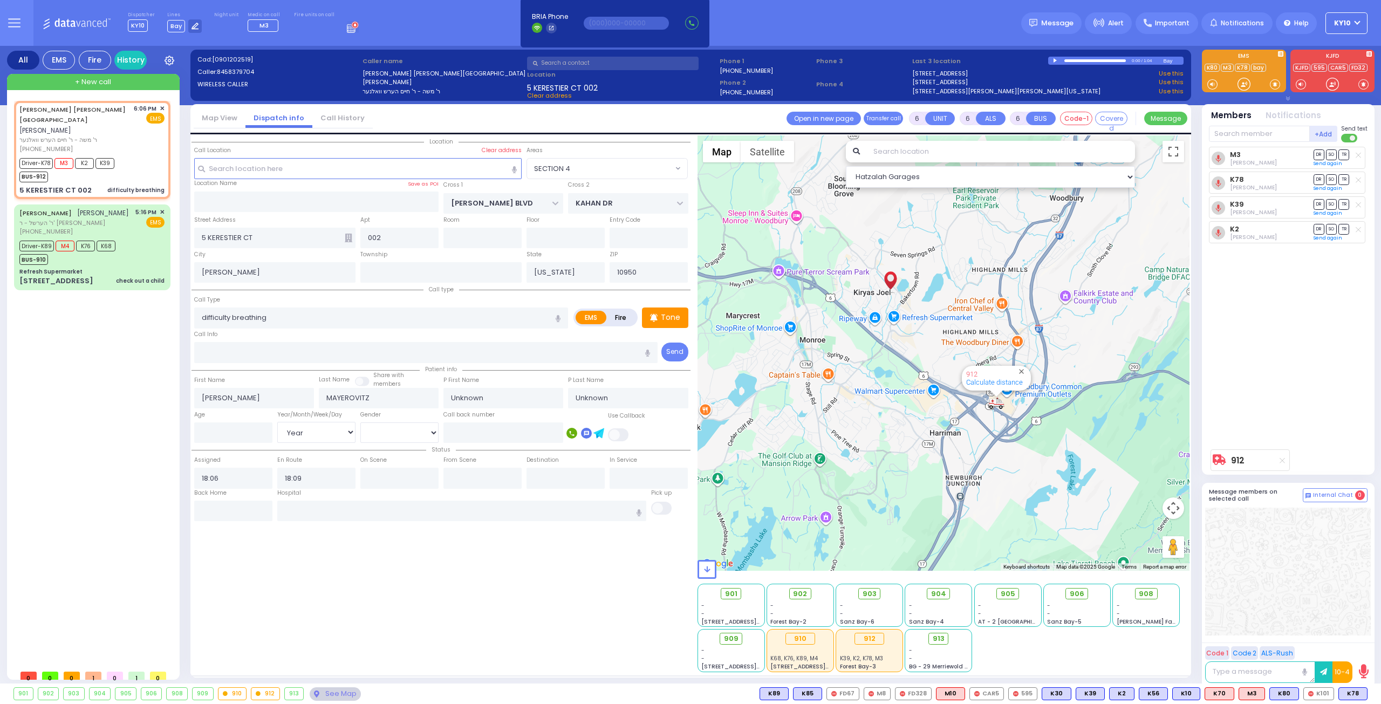
select select
radio input "true"
select select "Year"
select select "Hatzalah Garages"
select select "SECTION 4"
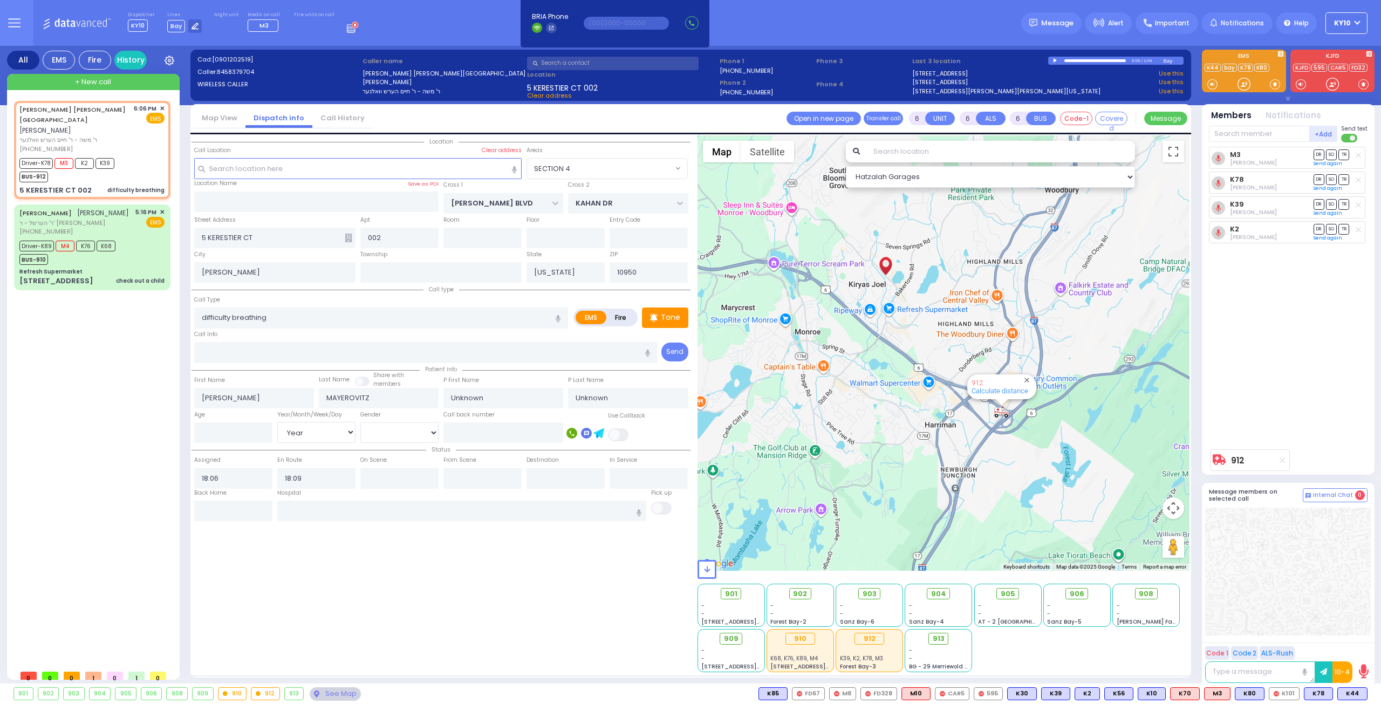
select select
radio input "true"
select select "Year"
select select "Hatzalah Garages"
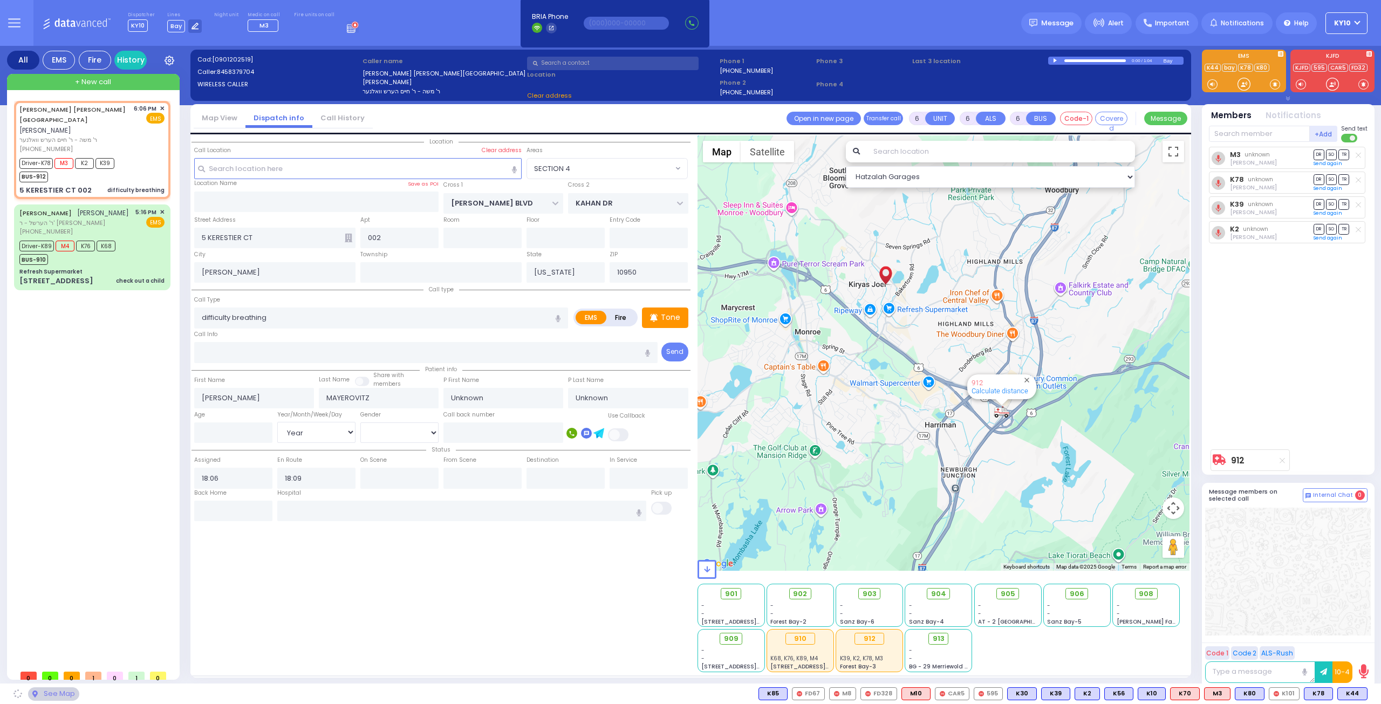
select select "SECTION 4"
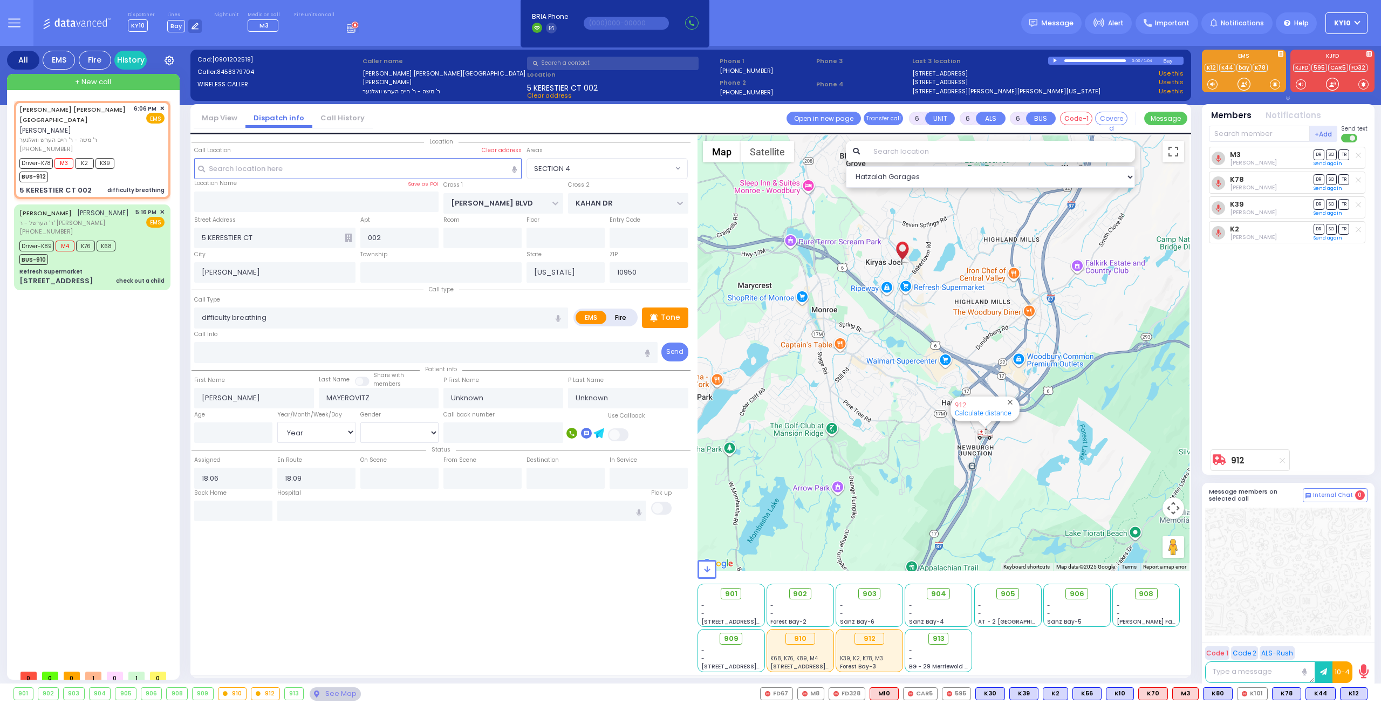
select select
radio input "true"
select select "Year"
select select "Hatzalah Garages"
select select "SECTION 4"
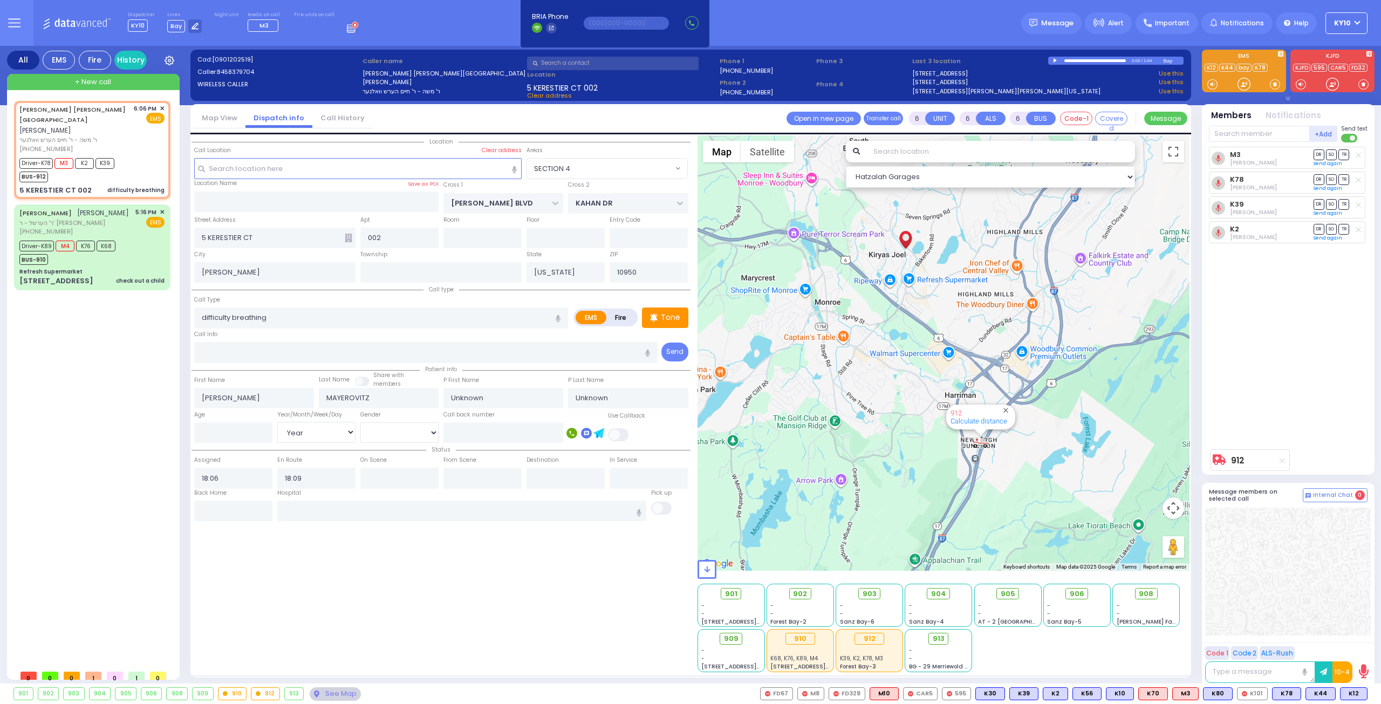
select select
radio input "true"
select select "Year"
select select "Hatzalah Garages"
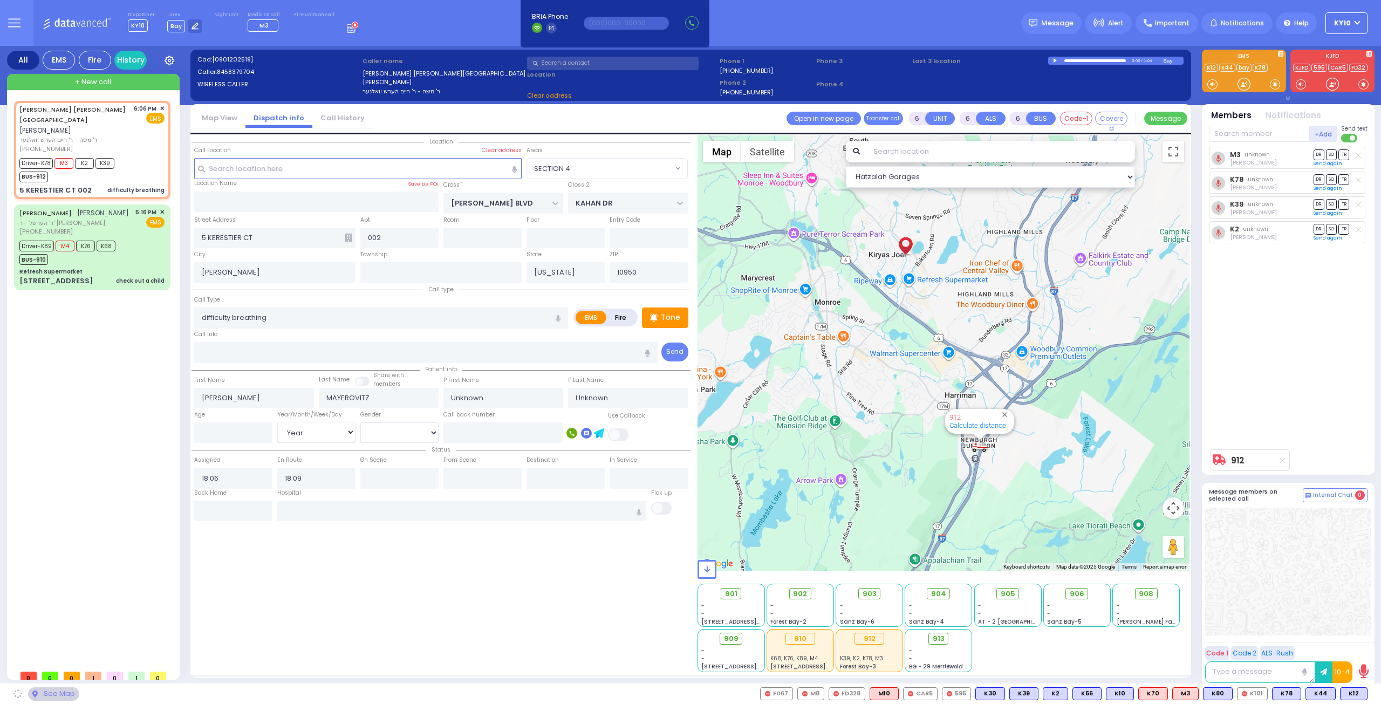
select select "SECTION 4"
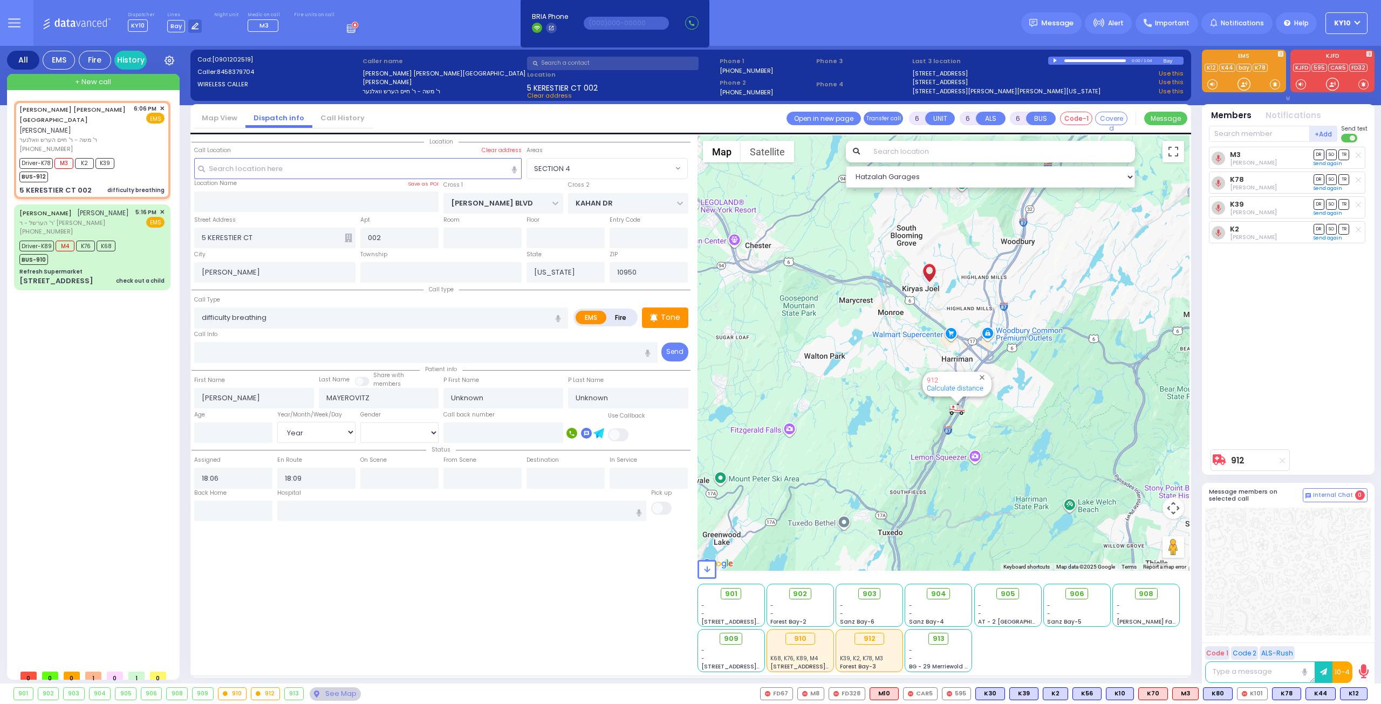
select select
radio input "true"
select select "Year"
select select "Hatzalah Garages"
select select "SECTION 4"
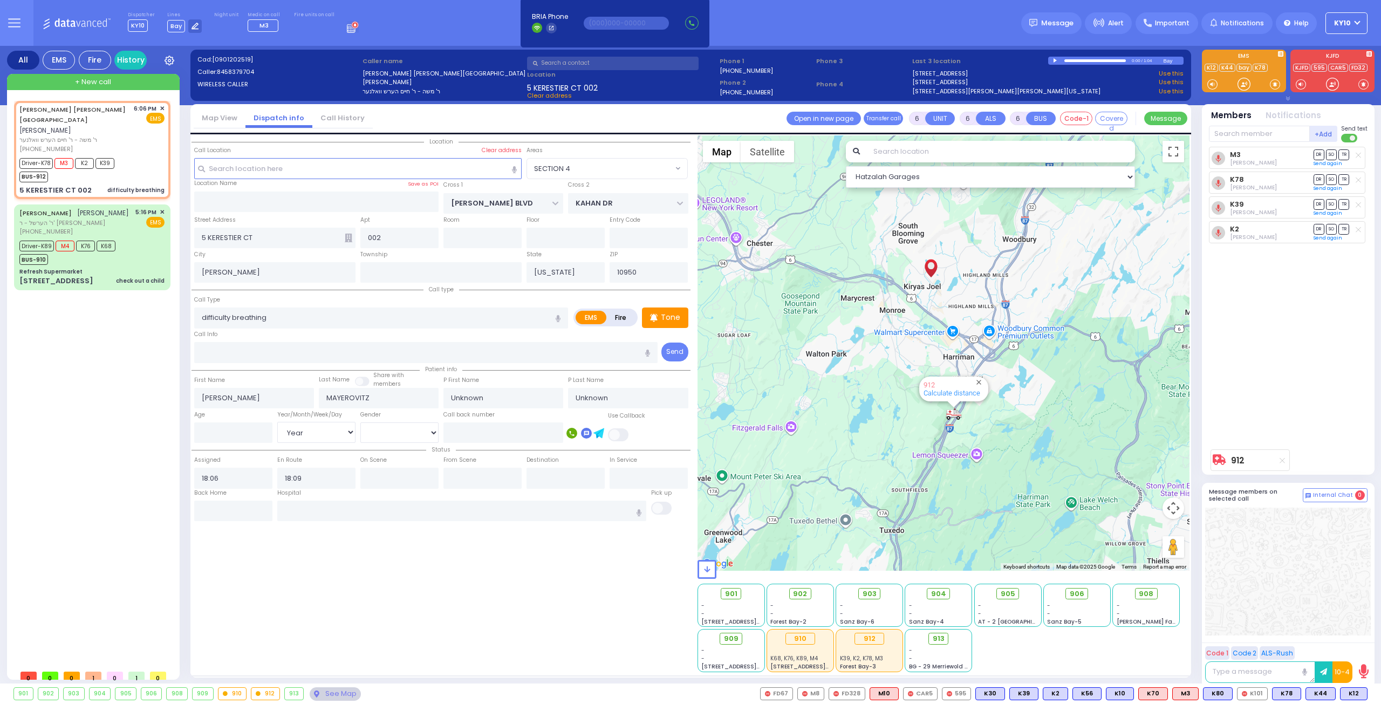
select select
radio input "true"
select select "Year"
select select "Hatzalah Garages"
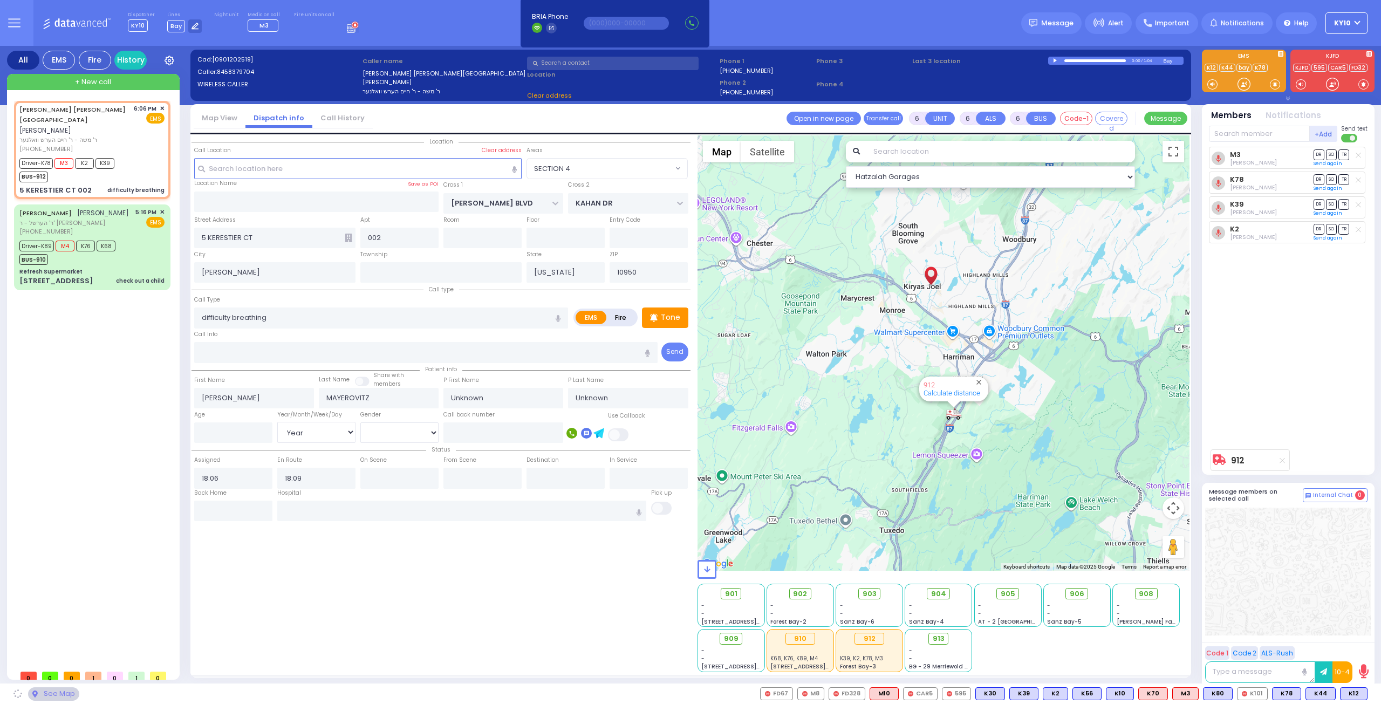
select select "SECTION 4"
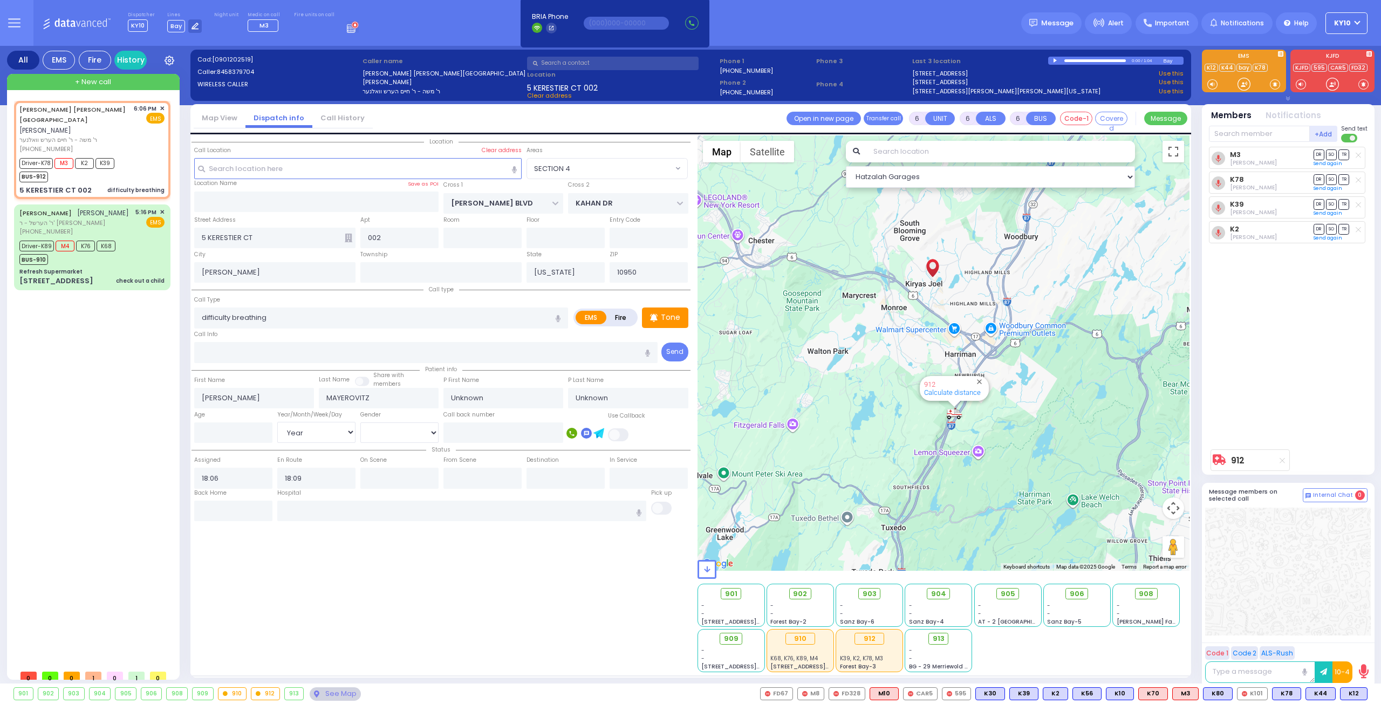
select select
radio input "true"
select select "Year"
select select "Hatzalah Garages"
select select "SECTION 4"
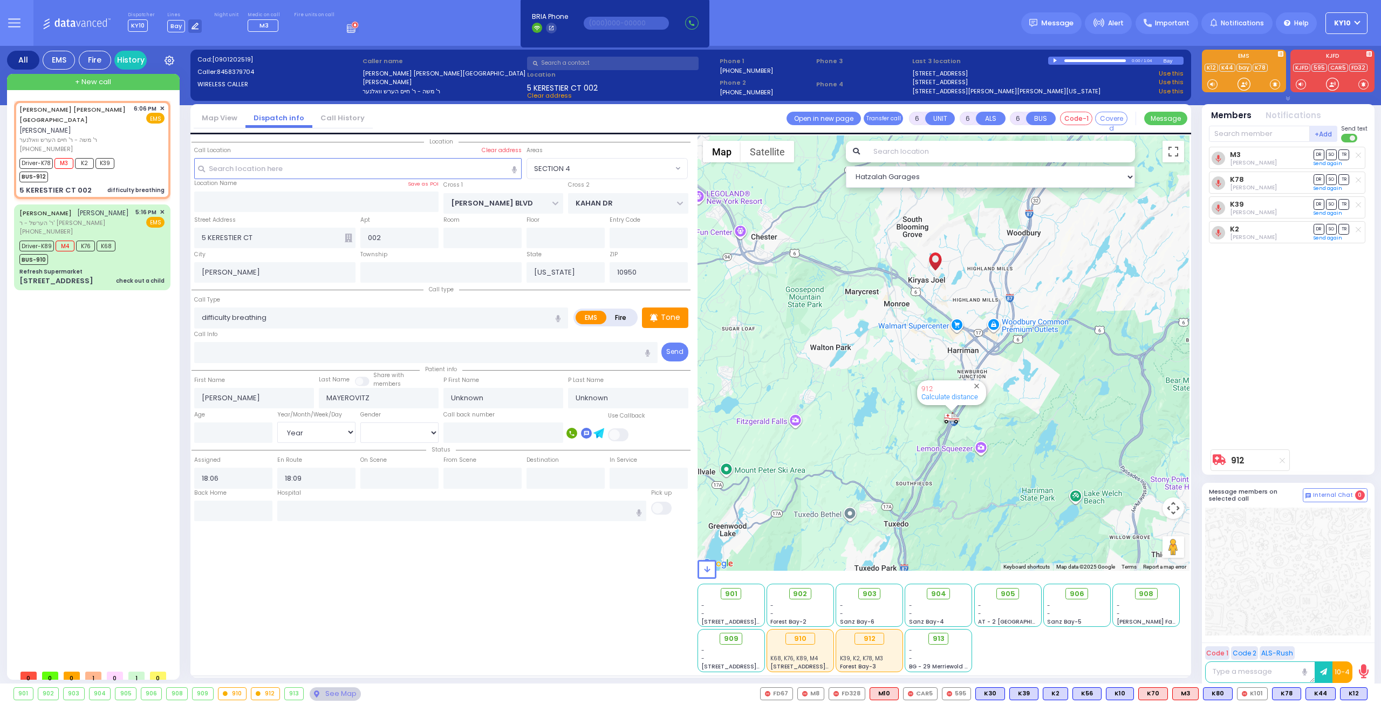
select select
radio input "true"
select select "Year"
select select "Hatzalah Garages"
select select "SECTION 4"
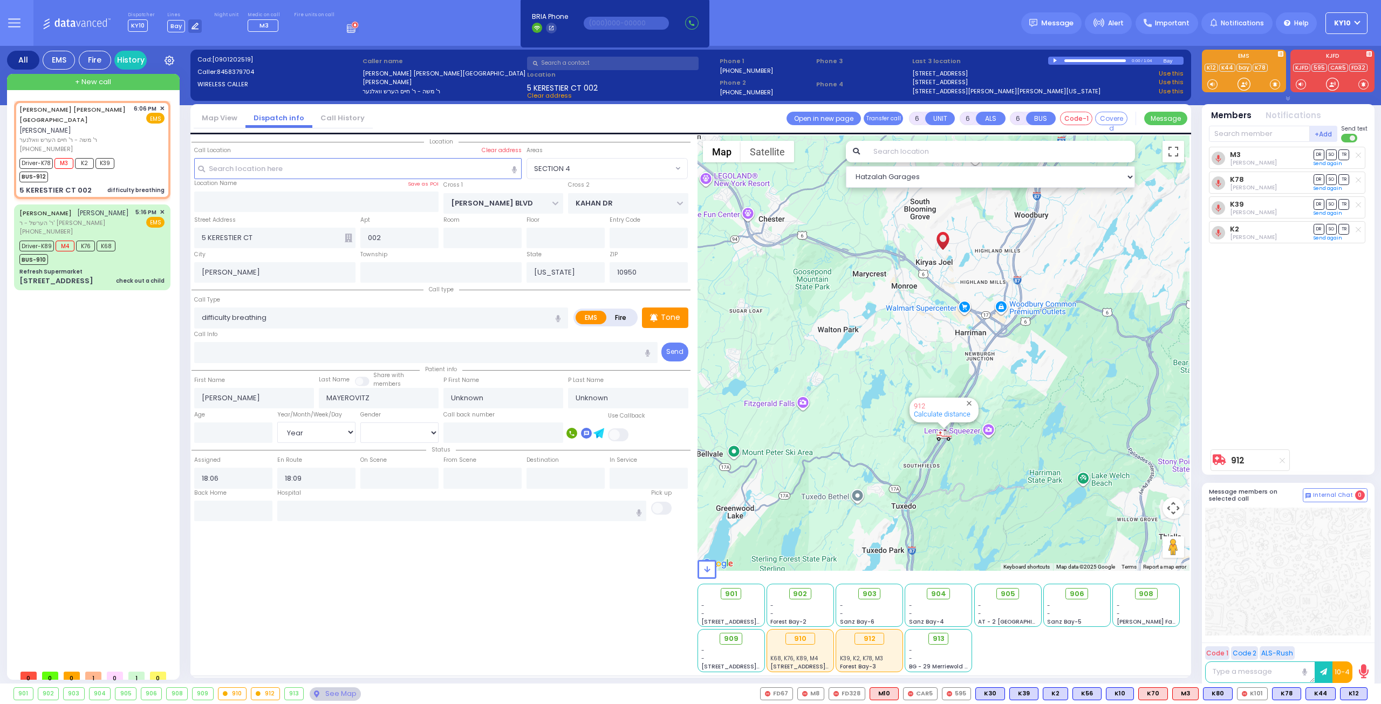
select select
radio input "true"
select select "Year"
type input "18:12"
type input "18:24"
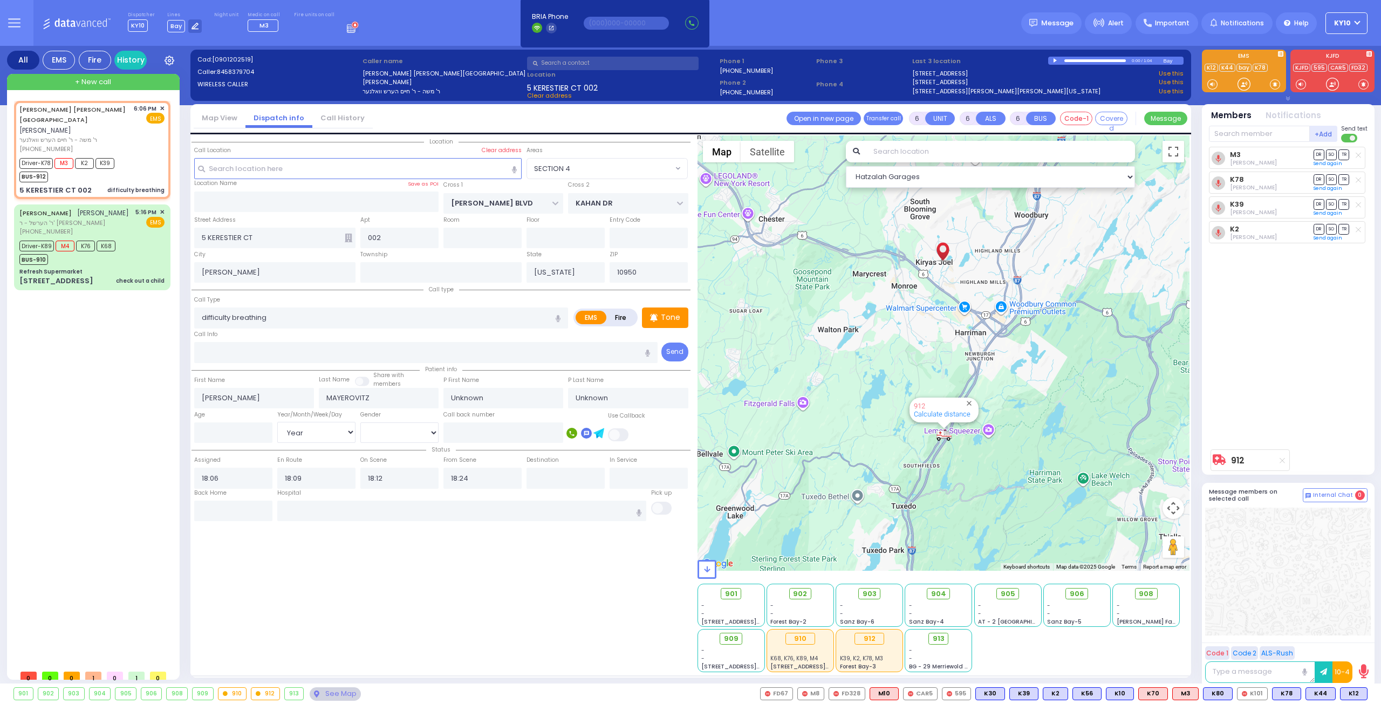
select select "Hatzalah Garages"
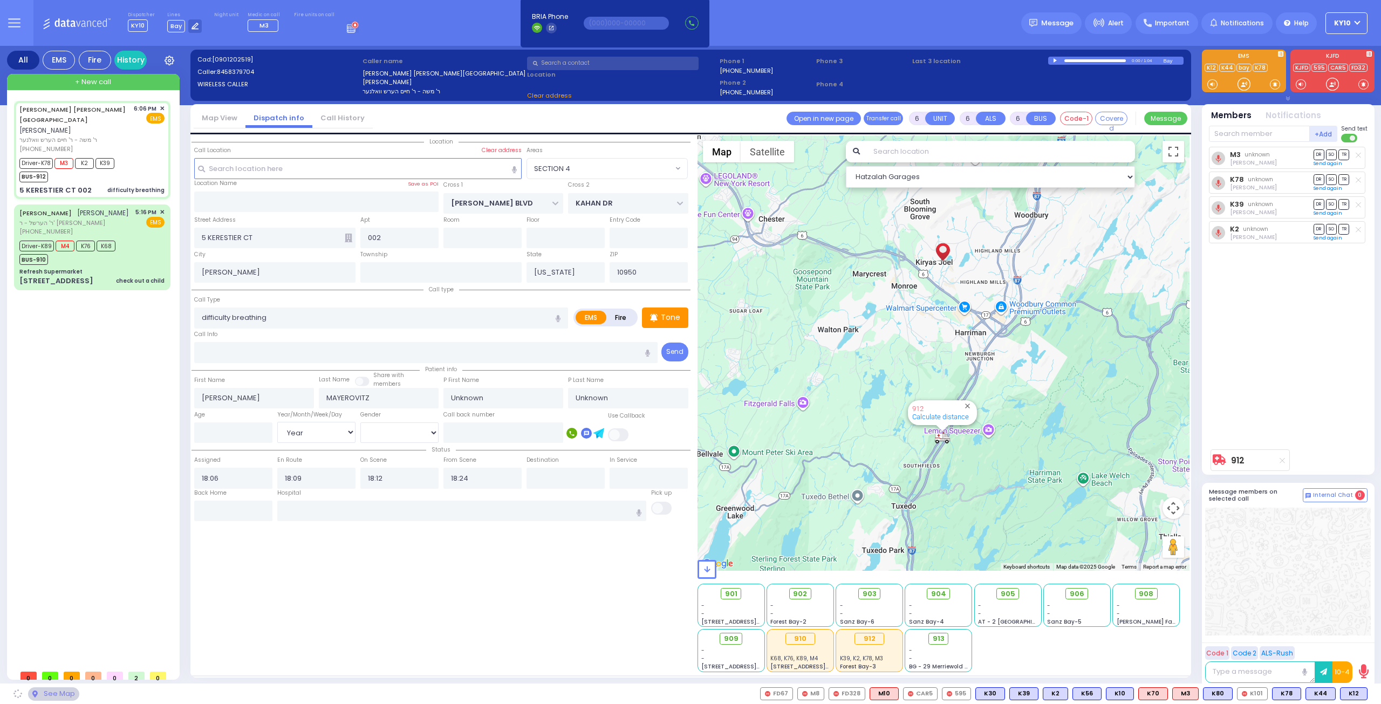
select select
radio input "true"
select select "Year"
select select "Hatzalah Garages"
select select
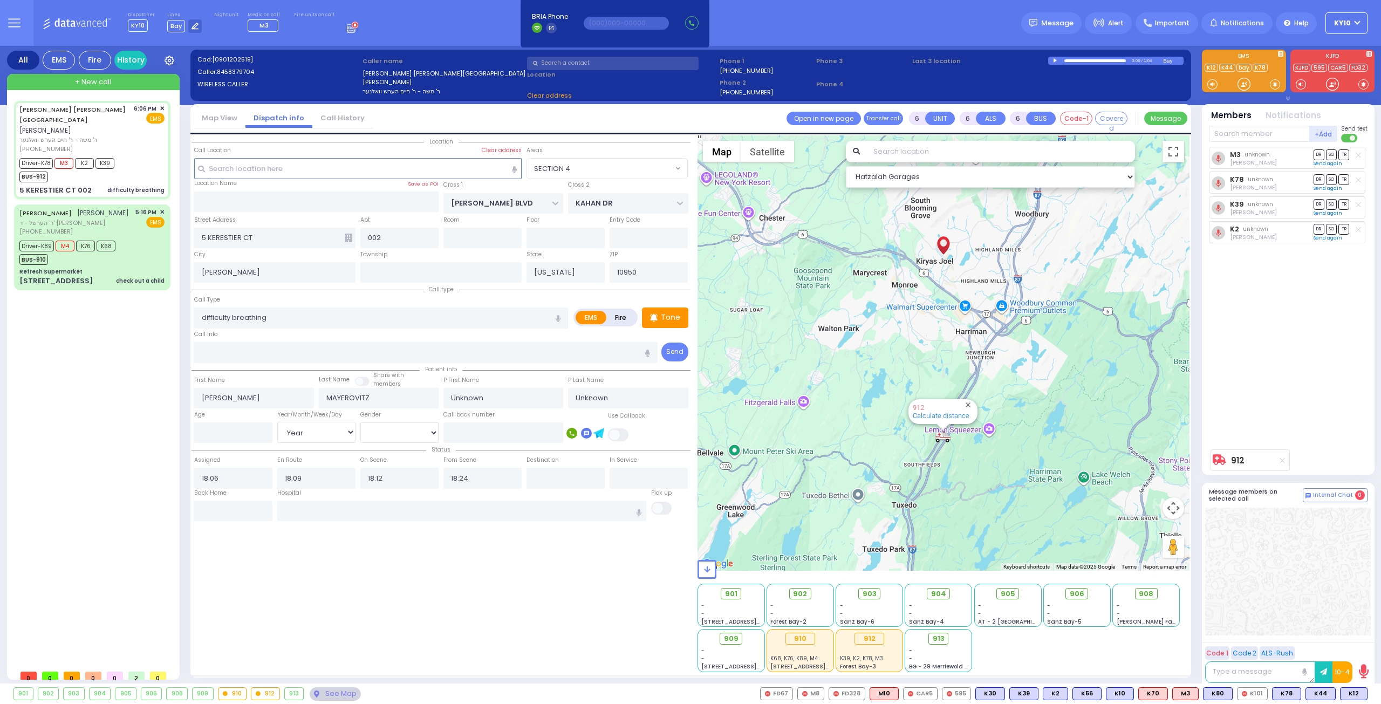
radio input "true"
select select "Year"
select select "Hatzalah Garages"
select select "SECTION 4"
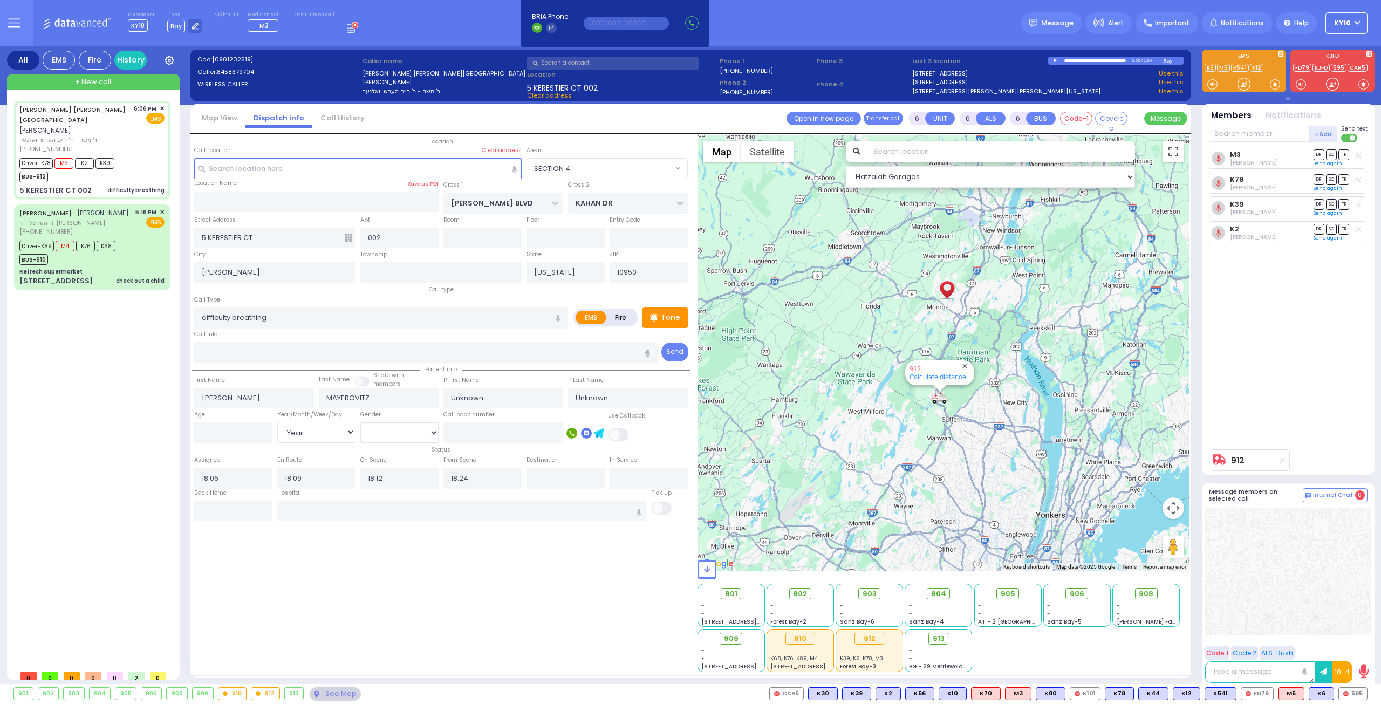
select select
radio input "true"
type input "Isaac"
type input "MAYEROVITZ"
type input "2"
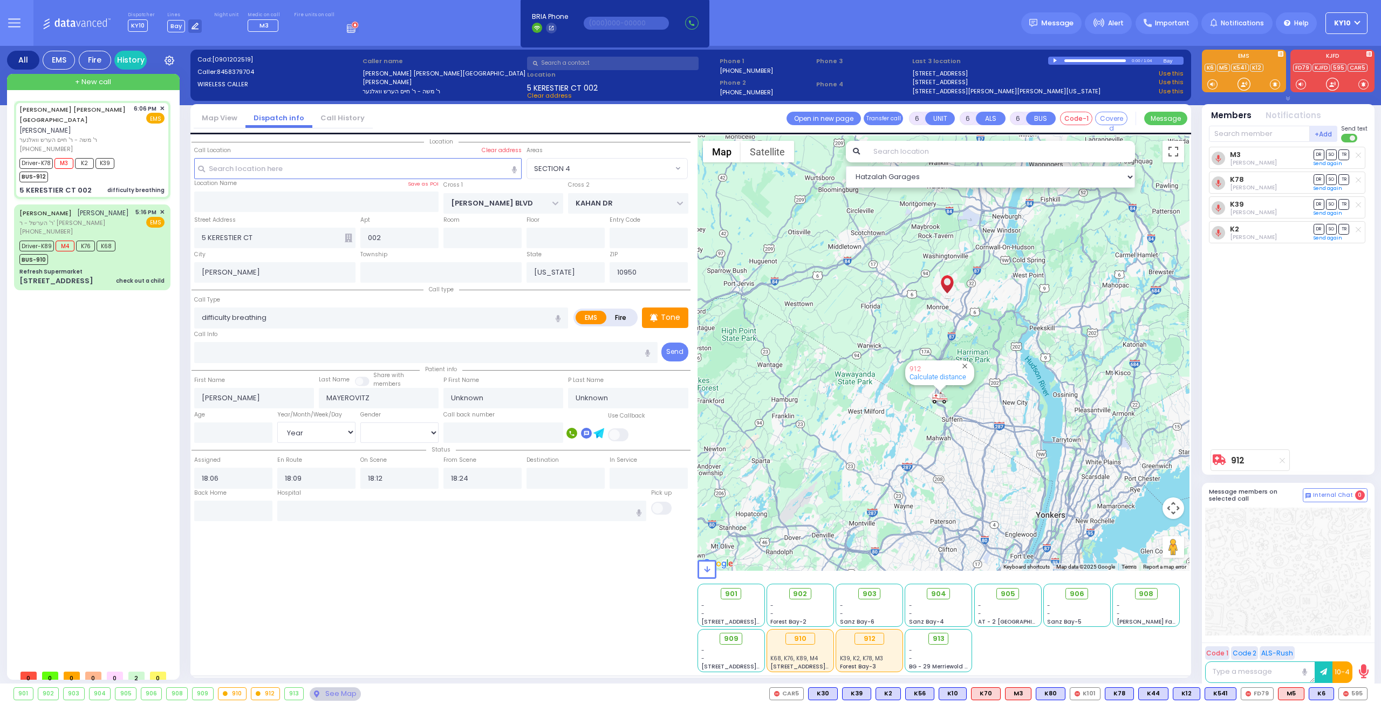
select select "Year"
select select "[DEMOGRAPHIC_DATA]"
select select "Hatzalah Garages"
select select "SECTION 4"
select select
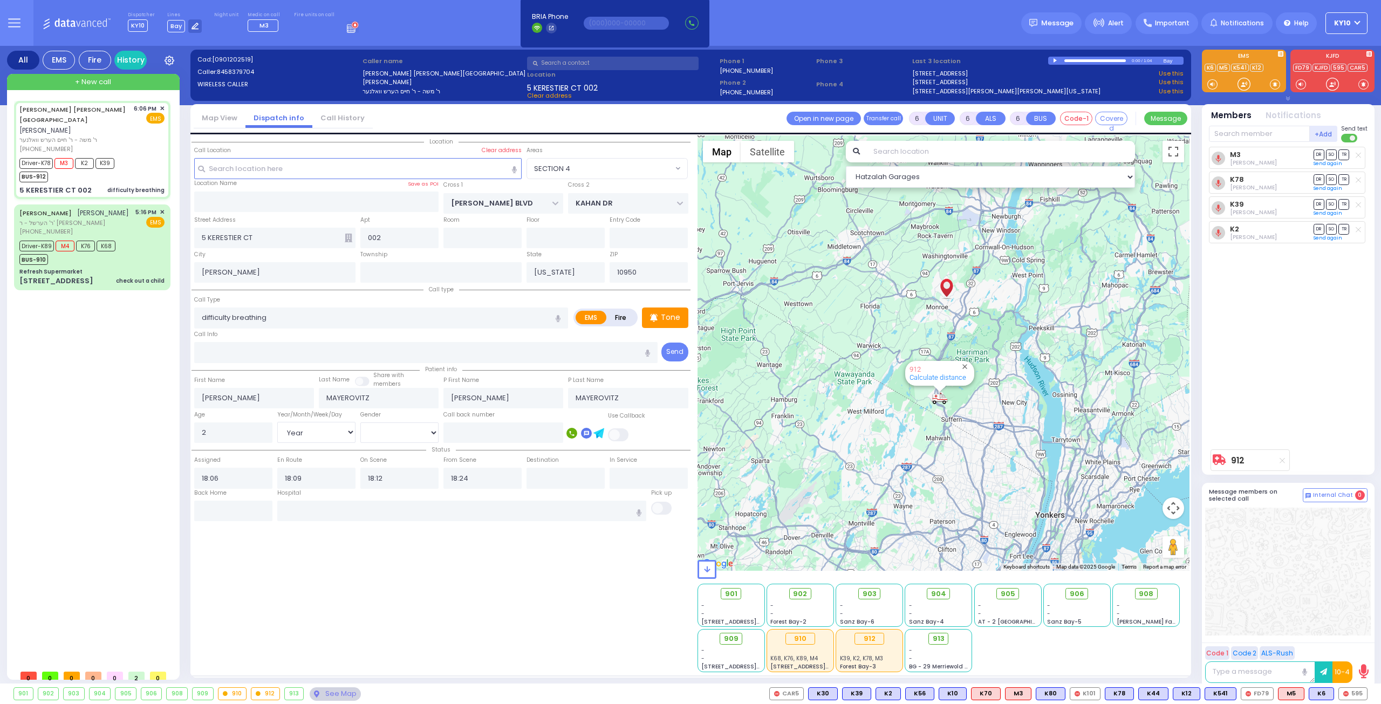
radio input "true"
select select "Year"
select select "[DEMOGRAPHIC_DATA]"
select select "Hatzalah Garages"
select select "SECTION 4"
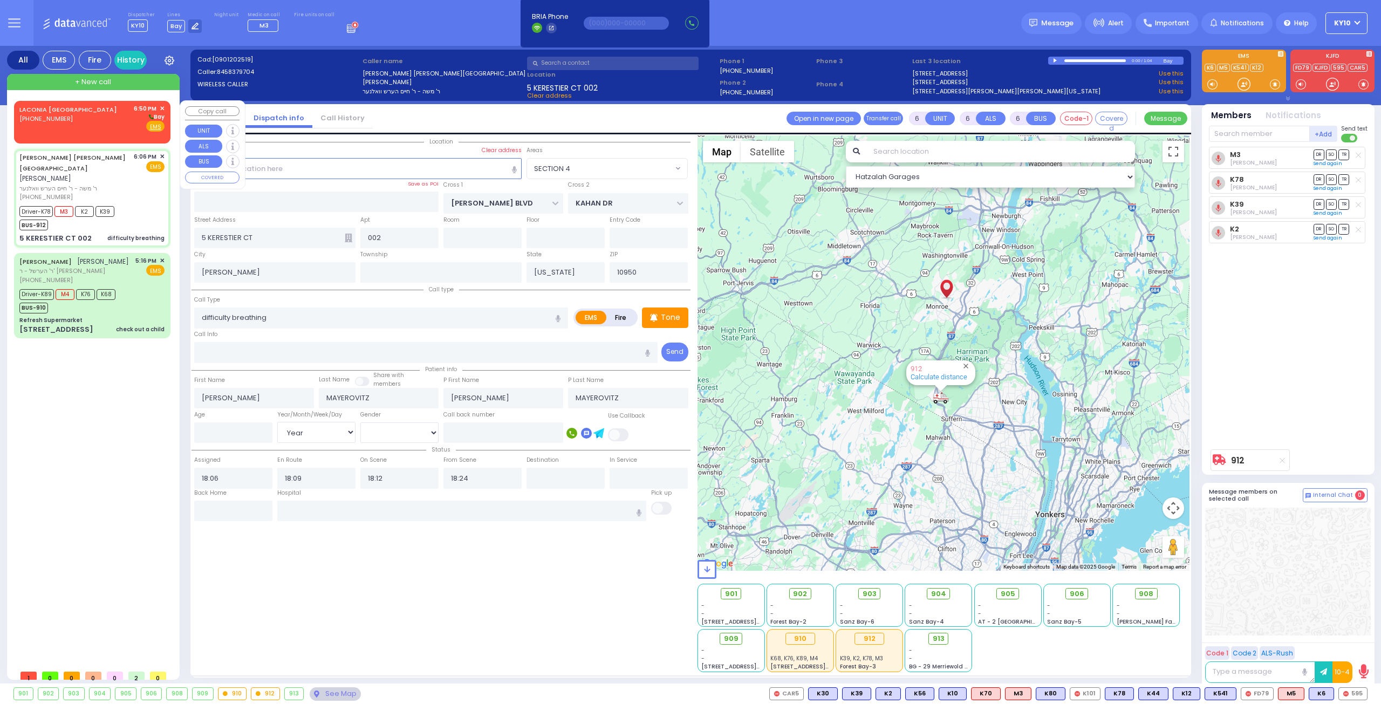
select select
radio input "true"
select select "Year"
select select "[DEMOGRAPHIC_DATA]"
select select "Hatzalah Garages"
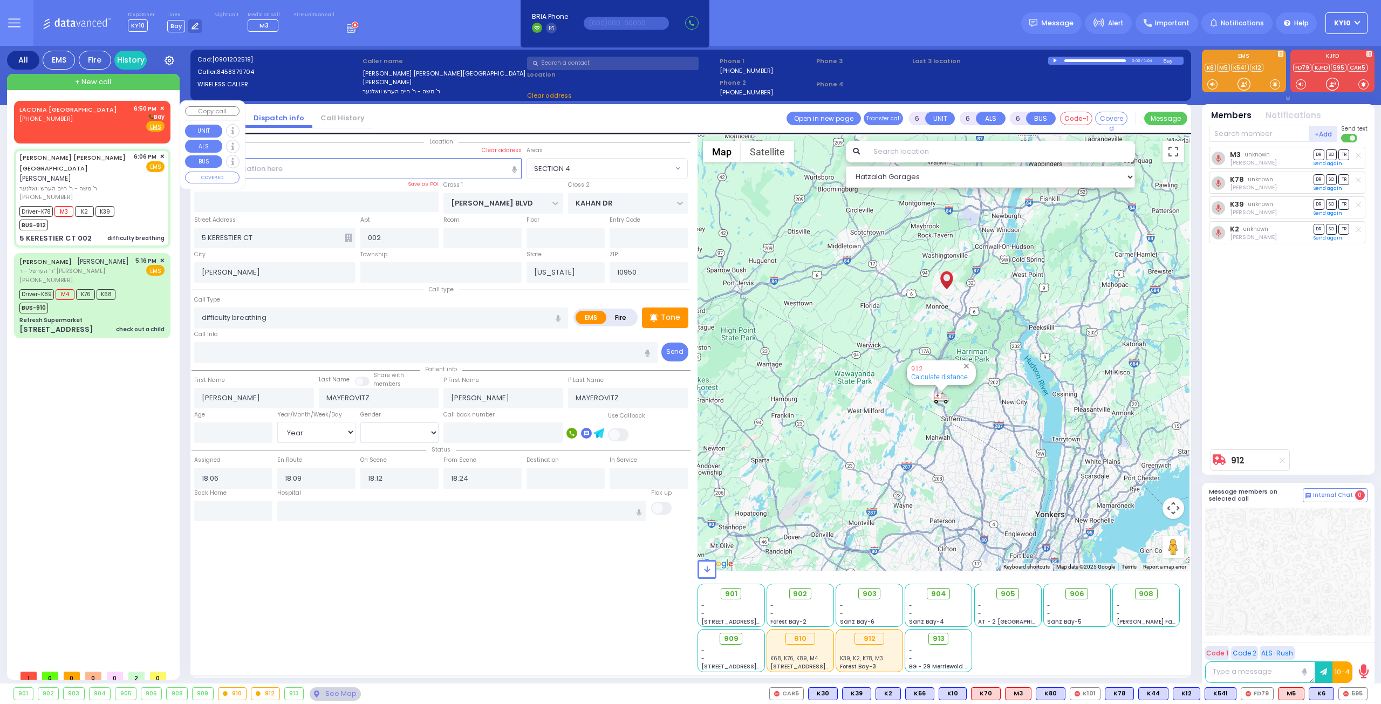
click at [104, 120] on div "LACONIA NH (603) 556-5685 6:50 PM ✕ Bay" at bounding box center [91, 118] width 145 height 28
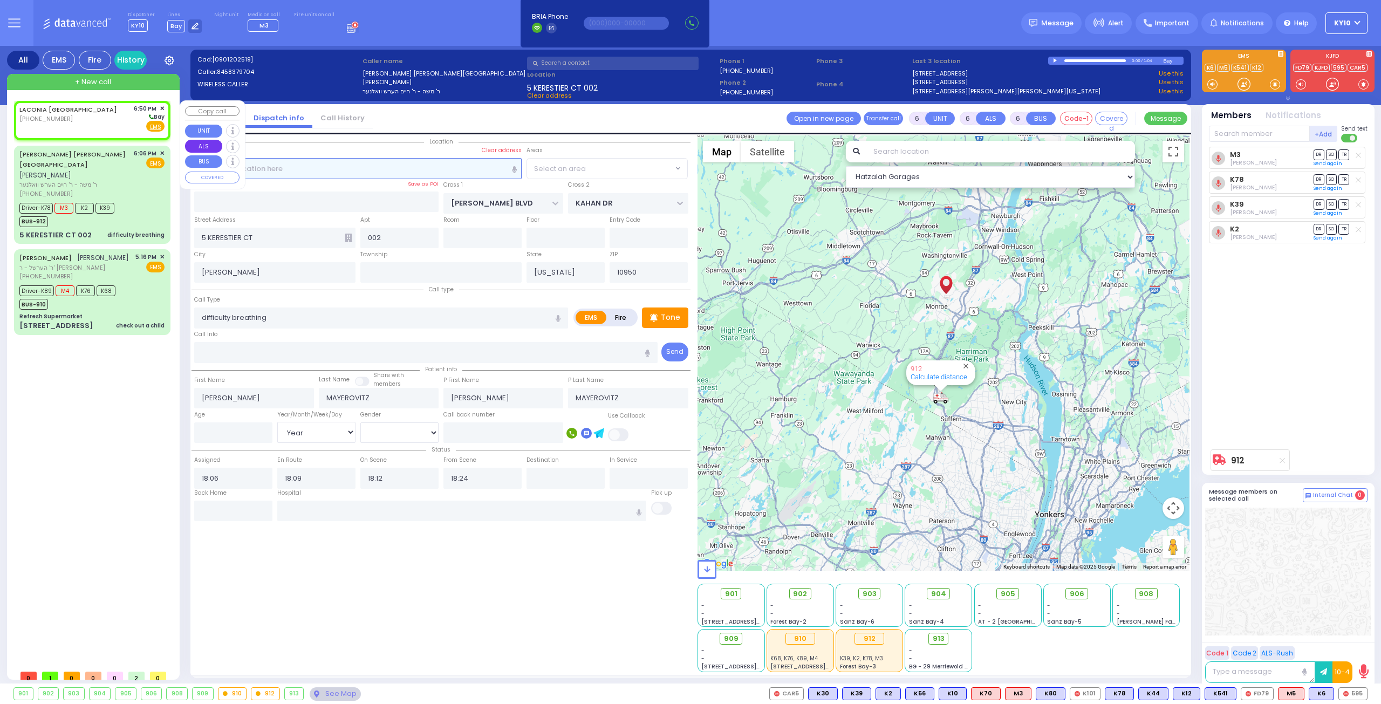
select select "SECTION 4"
type input "2"
type input "1"
select select
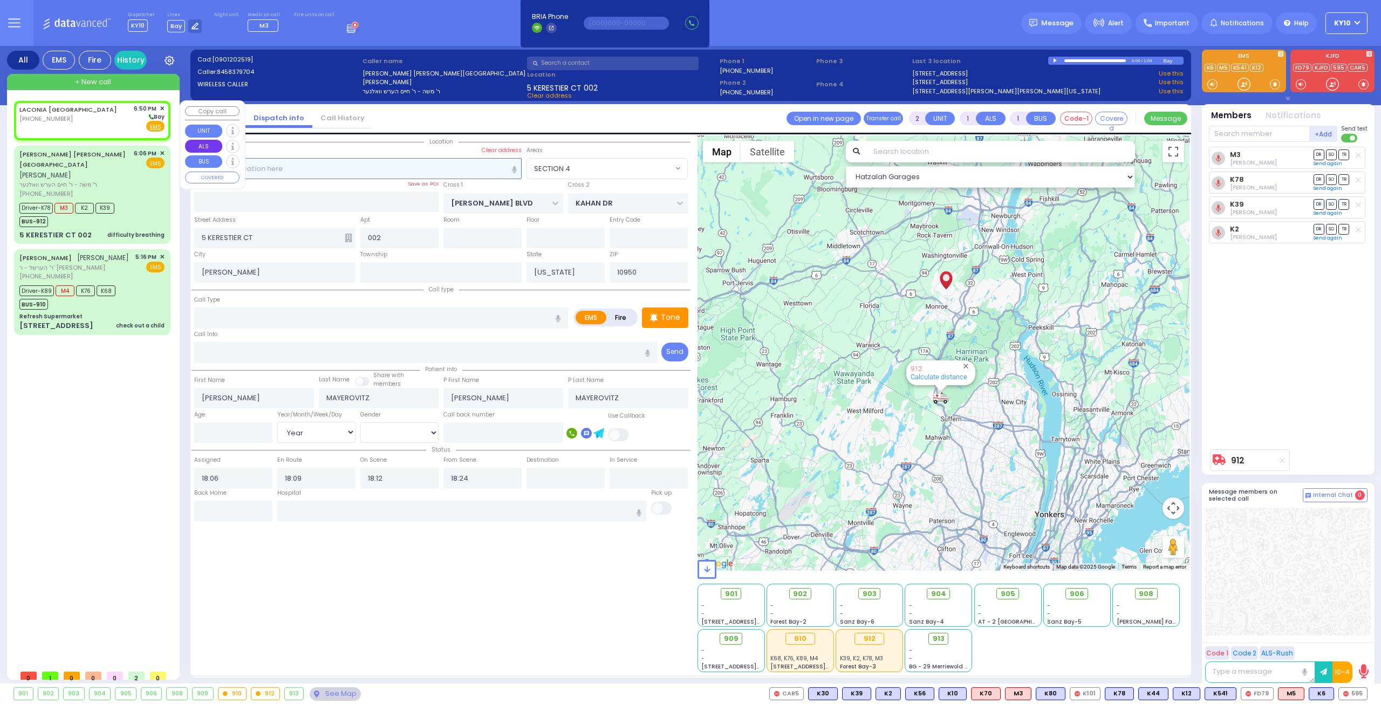
radio input "true"
select select
type input "18:50"
select select "Hatzalah Garages"
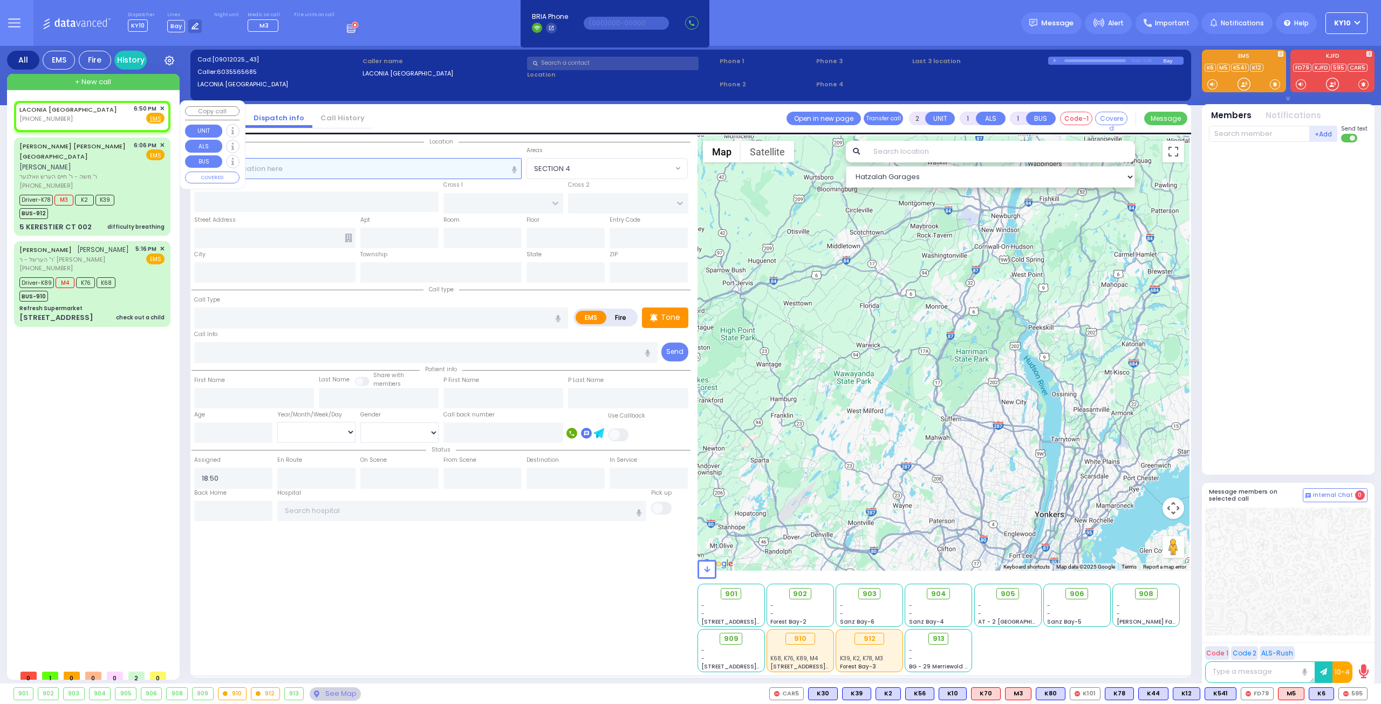
select select
radio input "true"
select select
select select "Hatzalah Garages"
select select
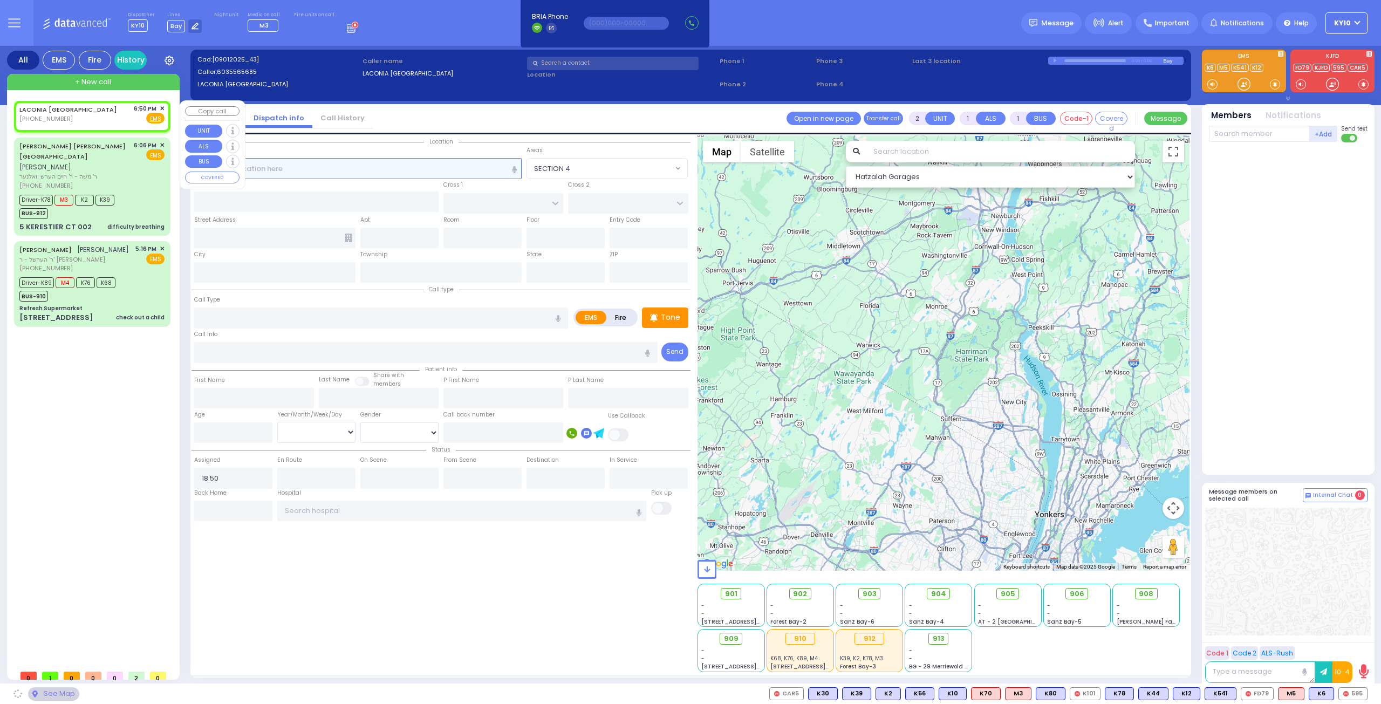
radio input "true"
select select
select select "Hatzalah Garages"
